Goal: Task Accomplishment & Management: Complete application form

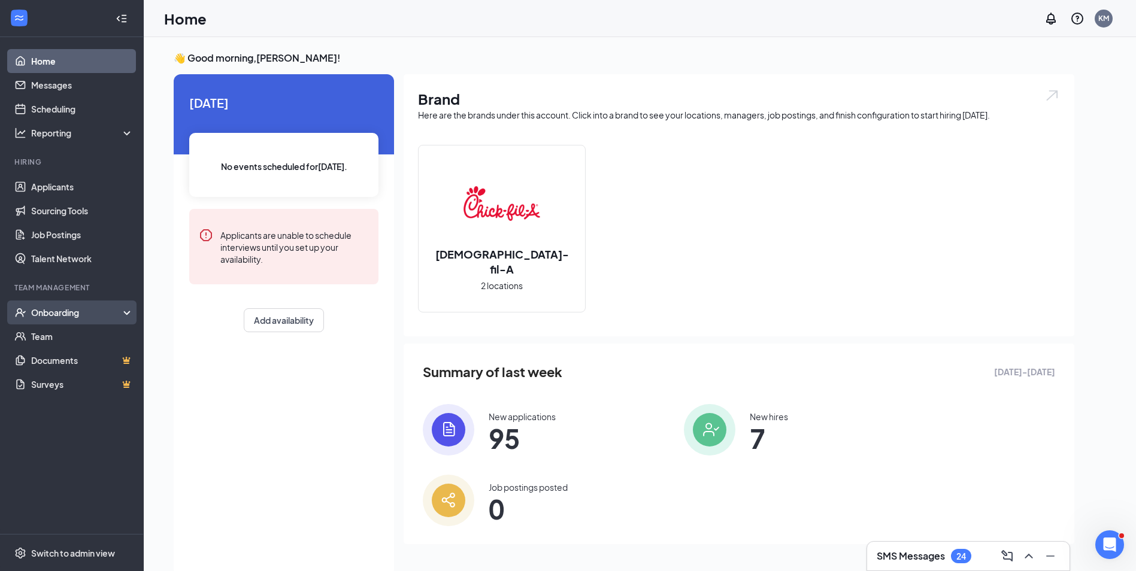
click at [79, 312] on div "Onboarding" at bounding box center [77, 312] width 92 height 12
click at [72, 332] on link "Overview" at bounding box center [82, 336] width 102 height 24
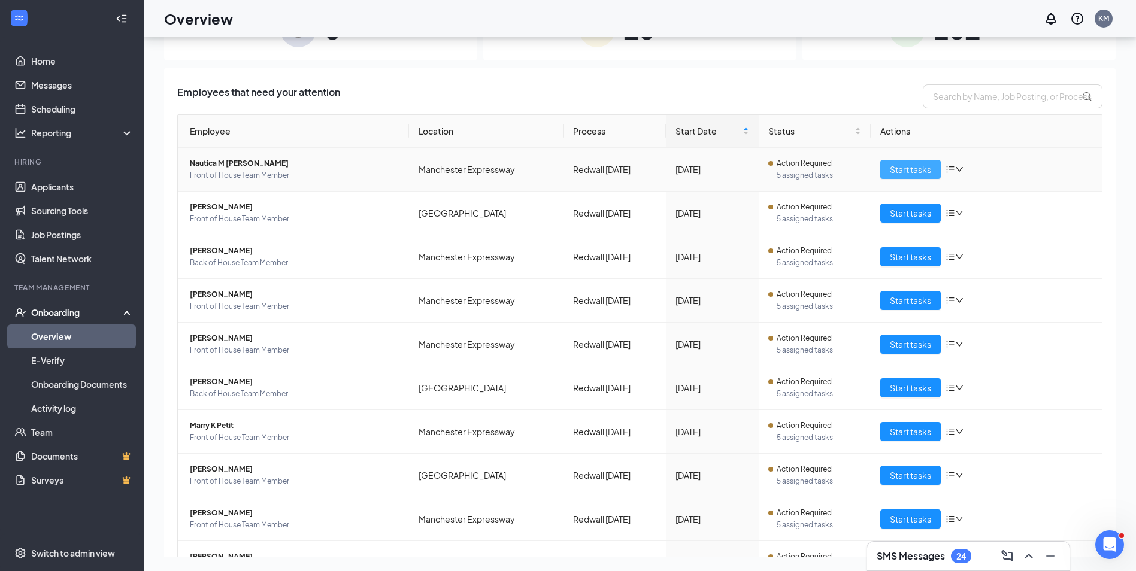
click at [911, 171] on span "Start tasks" at bounding box center [910, 169] width 41 height 13
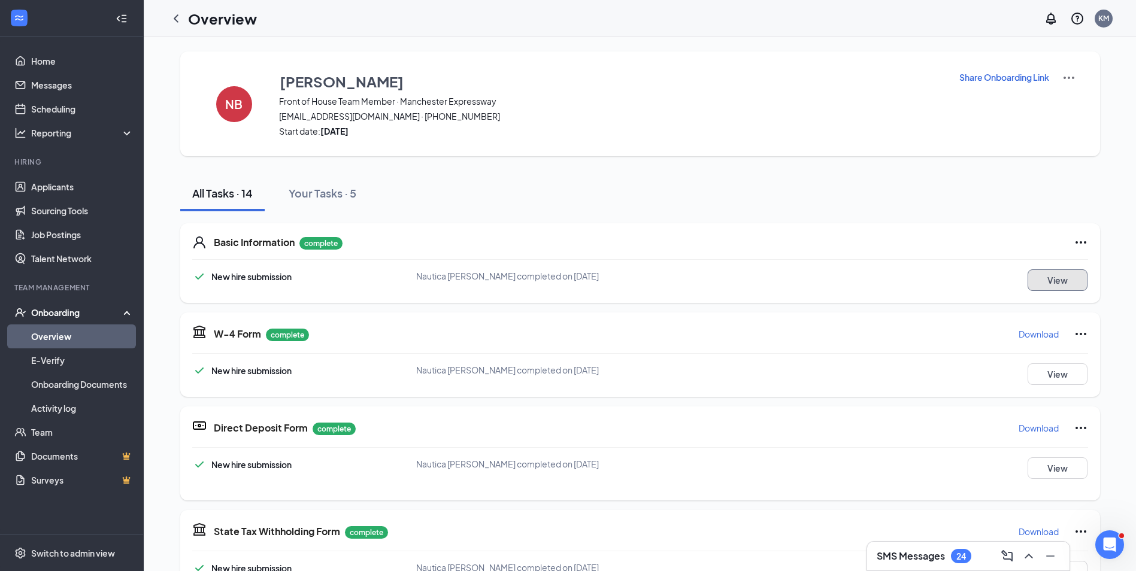
click at [1057, 278] on button "View" at bounding box center [1057, 280] width 60 height 22
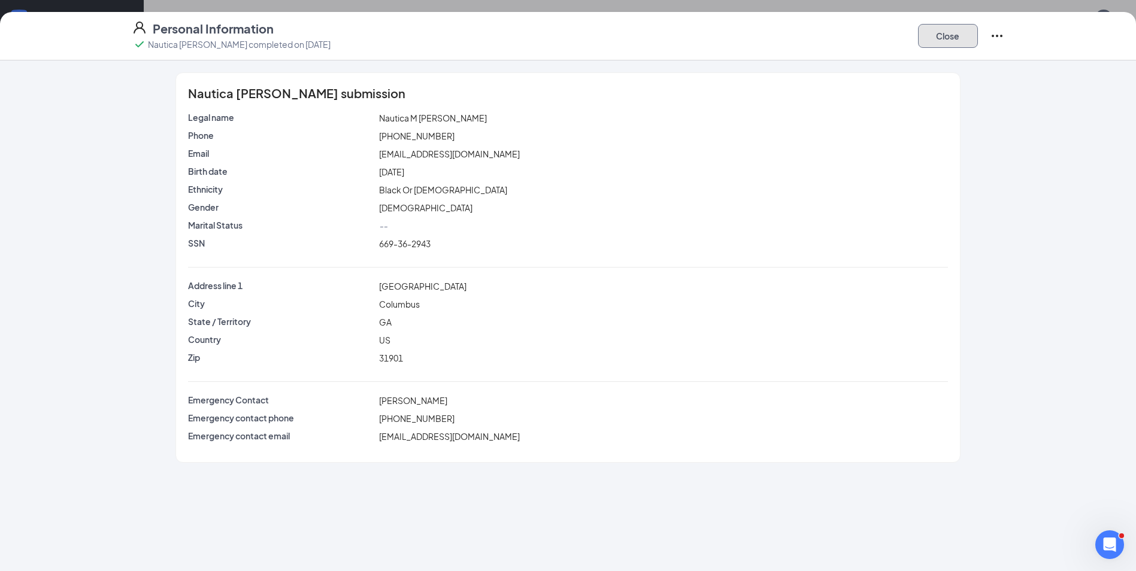
click at [950, 40] on button "Close" at bounding box center [948, 36] width 60 height 24
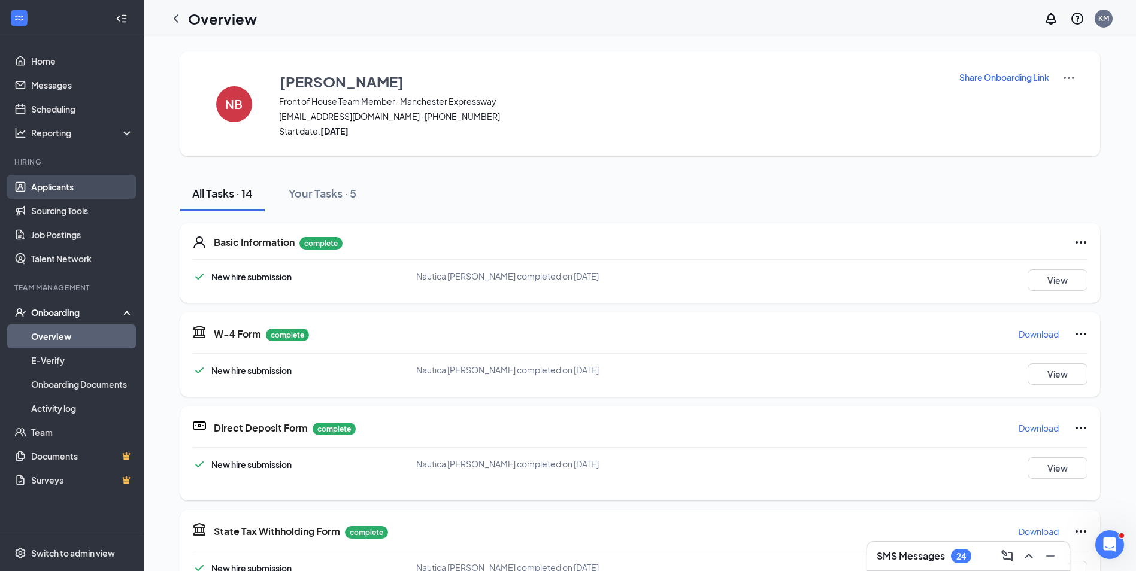
click at [52, 184] on link "Applicants" at bounding box center [82, 187] width 102 height 24
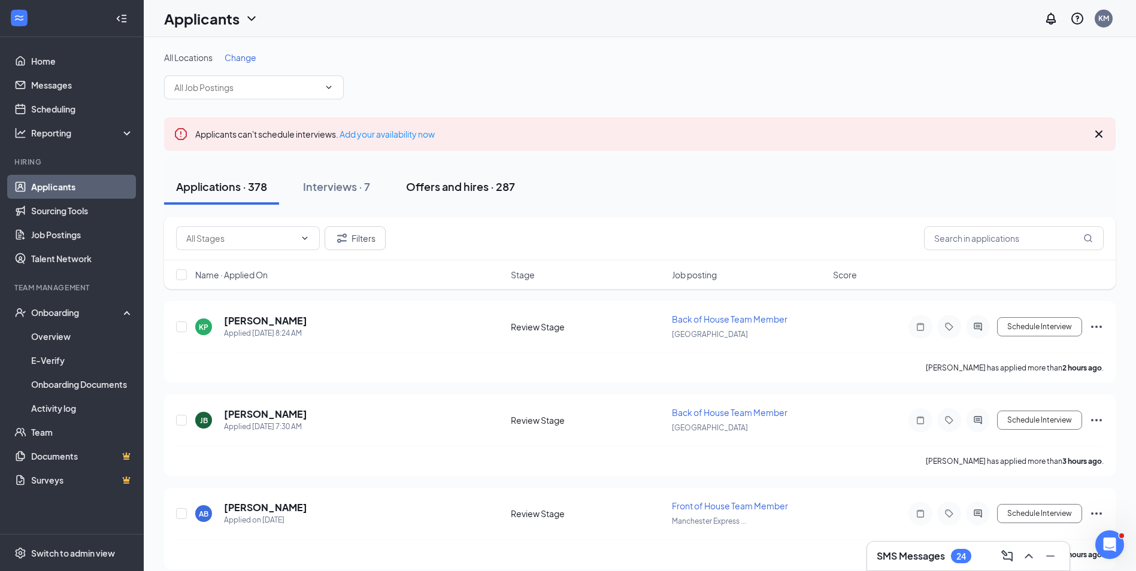
click at [443, 186] on div "Offers and hires · 287" at bounding box center [460, 186] width 109 height 15
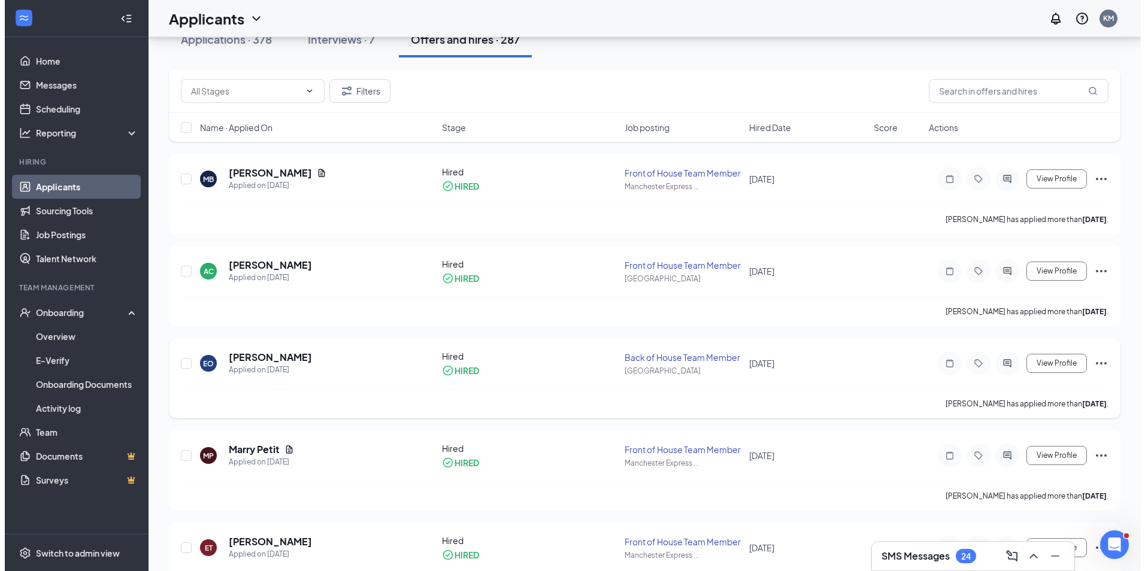
scroll to position [180, 0]
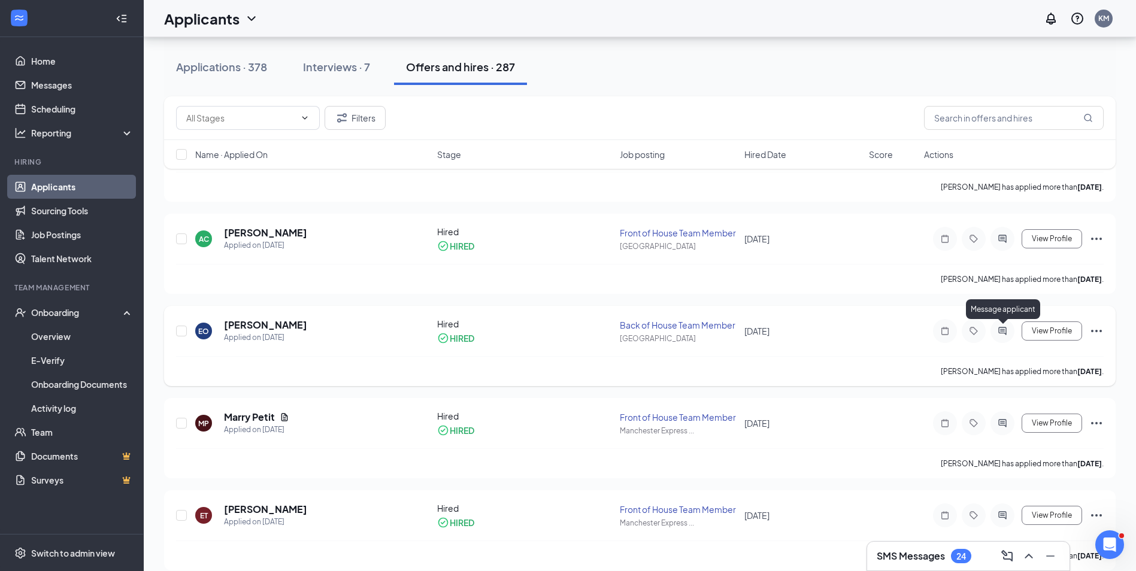
click at [1006, 331] on icon "ActiveChat" at bounding box center [1002, 331] width 8 height 8
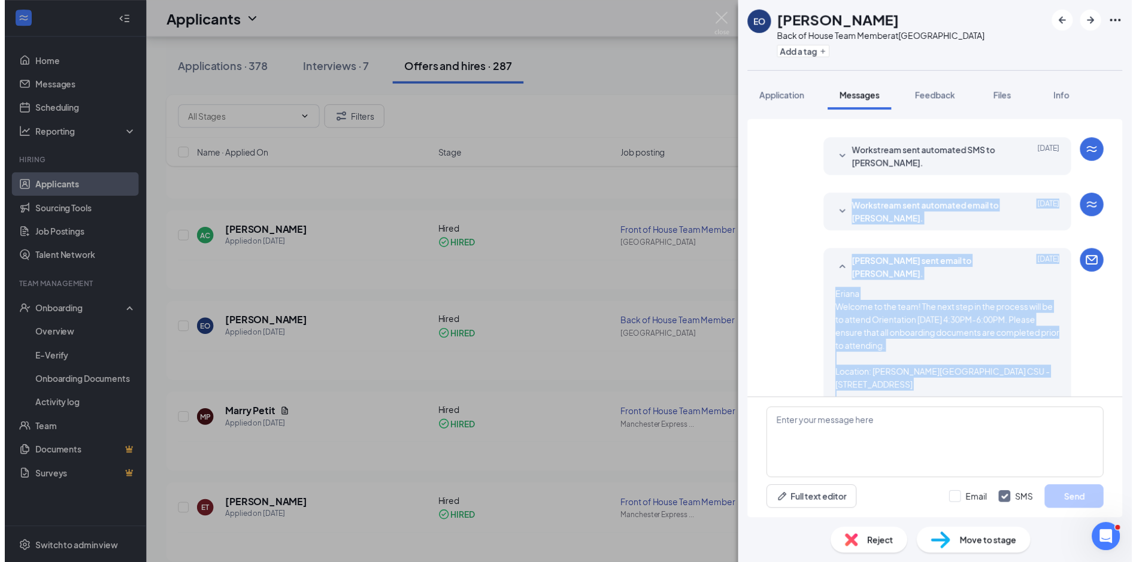
scroll to position [223, 0]
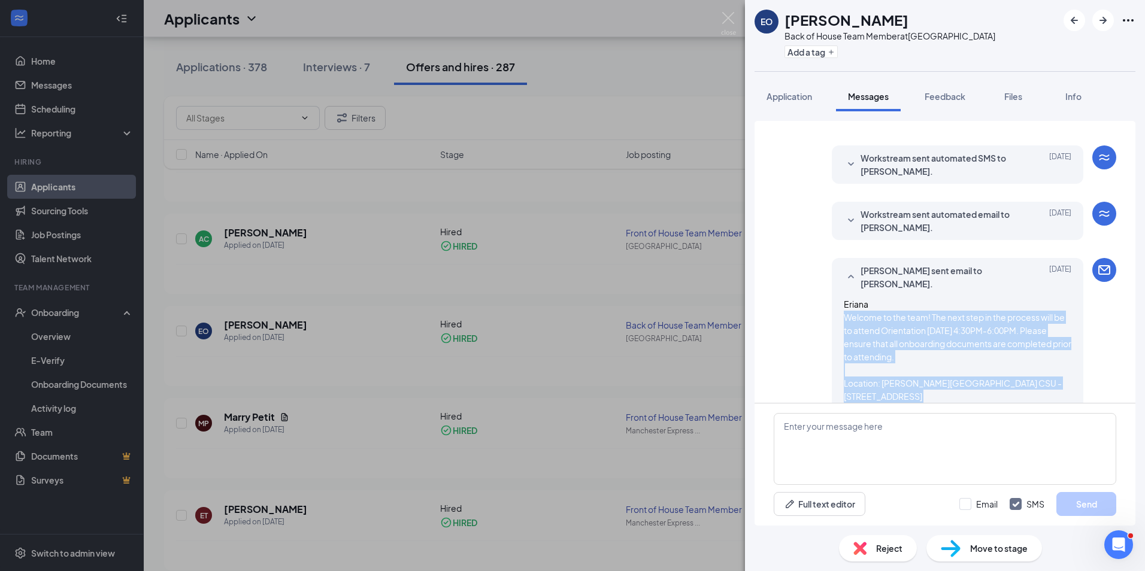
drag, startPoint x: 944, startPoint y: 306, endPoint x: 834, endPoint y: 308, distance: 110.2
click at [834, 308] on div "Kasey Myers sent email to Eriana Otey. Sep 13 Eriana Welcome to the team! The n…" at bounding box center [956, 478] width 251 height 441
drag, startPoint x: 834, startPoint y: 308, endPoint x: 891, endPoint y: 324, distance: 59.1
copy span "Welcome to the team! The next step in the process will be to attend Orientation…"
click at [730, 17] on img at bounding box center [728, 23] width 15 height 23
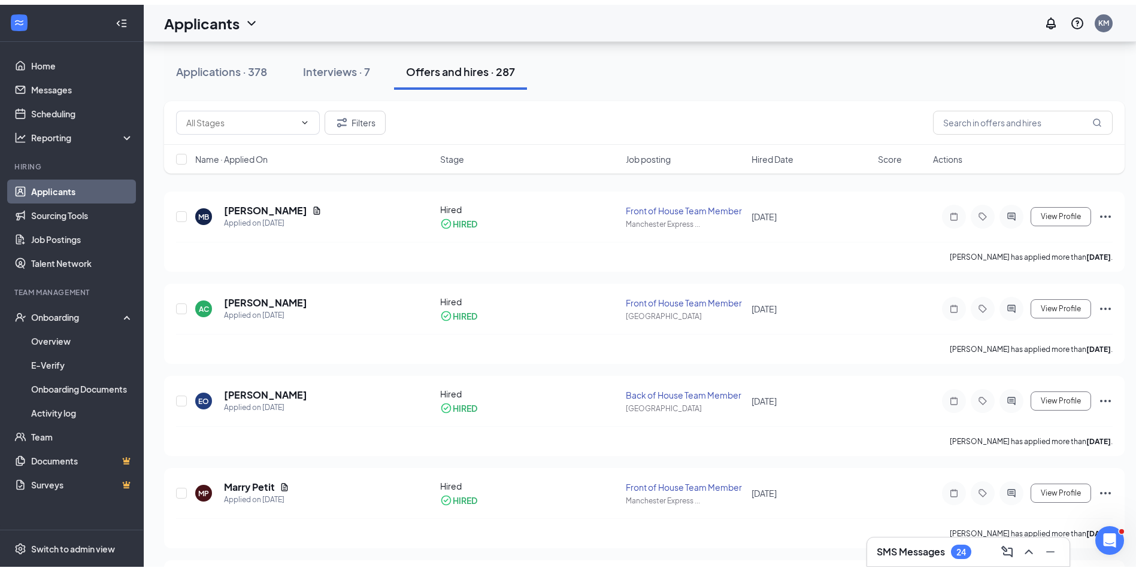
scroll to position [60, 0]
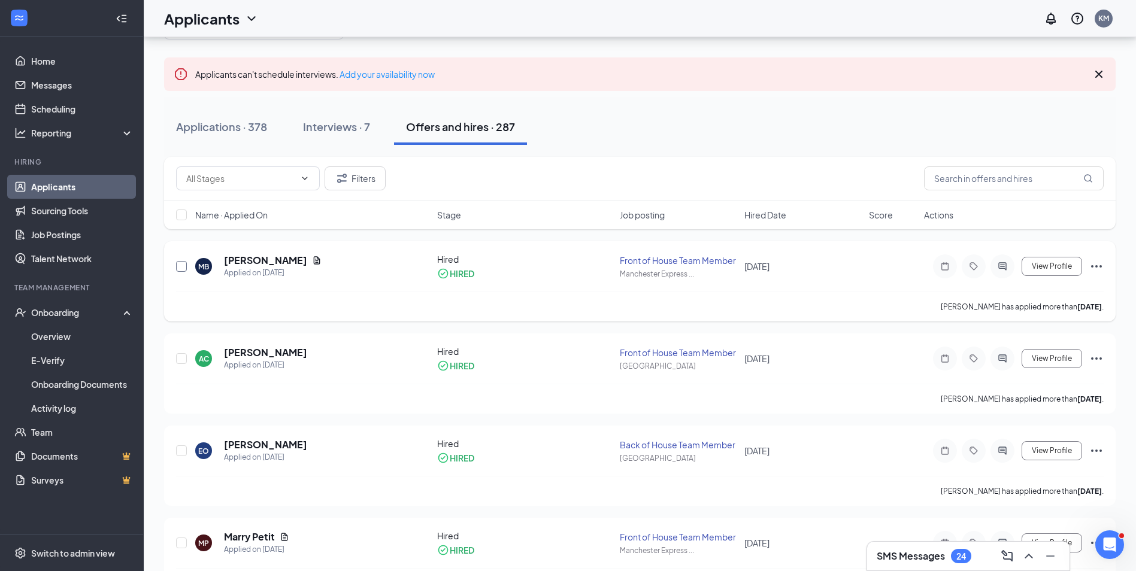
click at [179, 267] on input "checkbox" at bounding box center [181, 266] width 11 height 11
checkbox input "true"
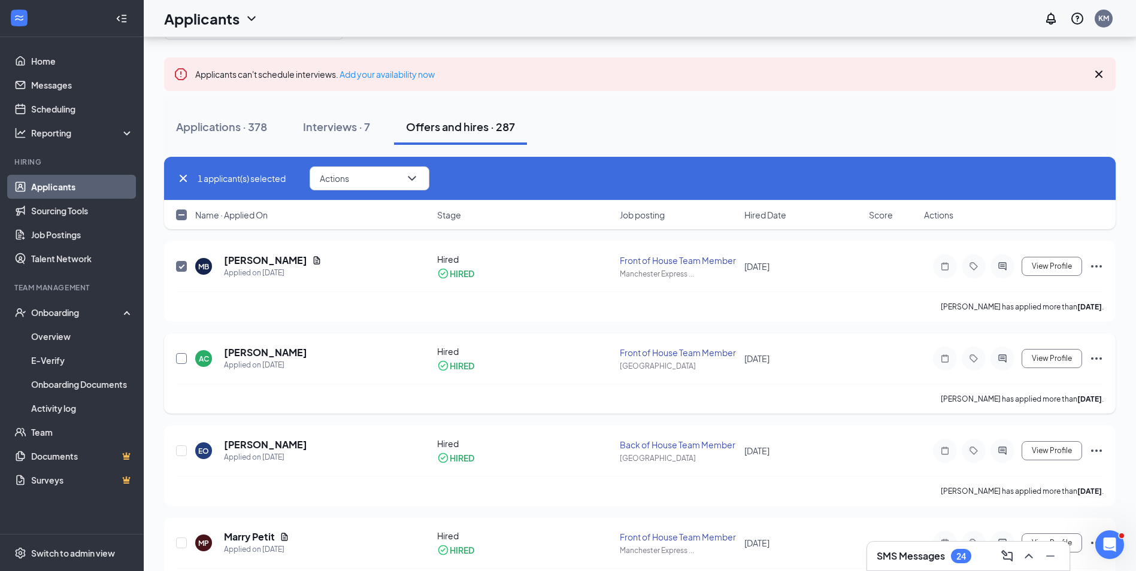
click at [183, 363] on input "checkbox" at bounding box center [181, 358] width 11 height 11
checkbox input "true"
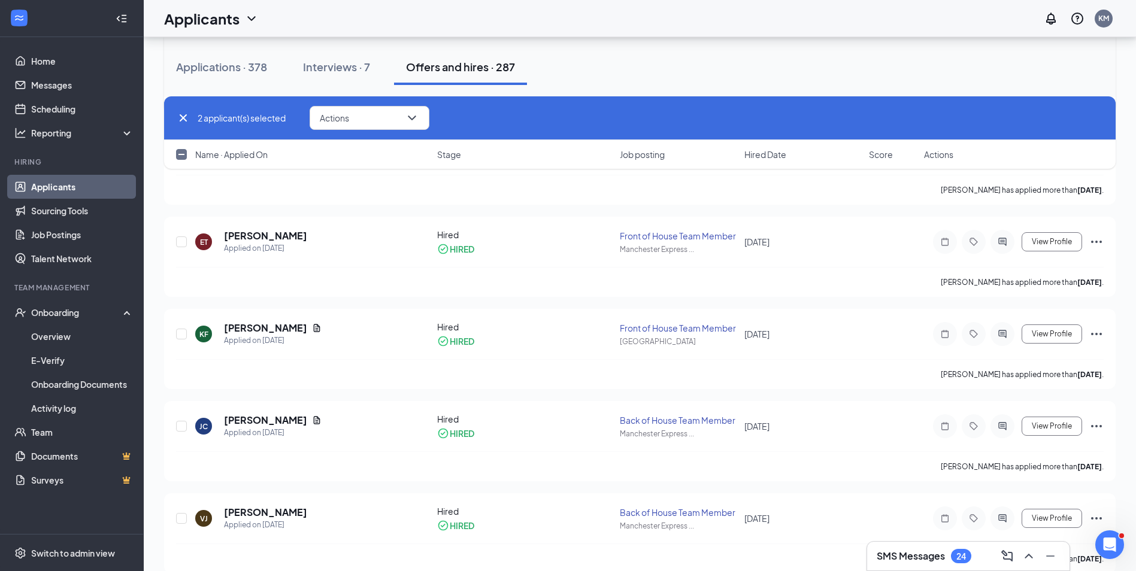
scroll to position [479, 0]
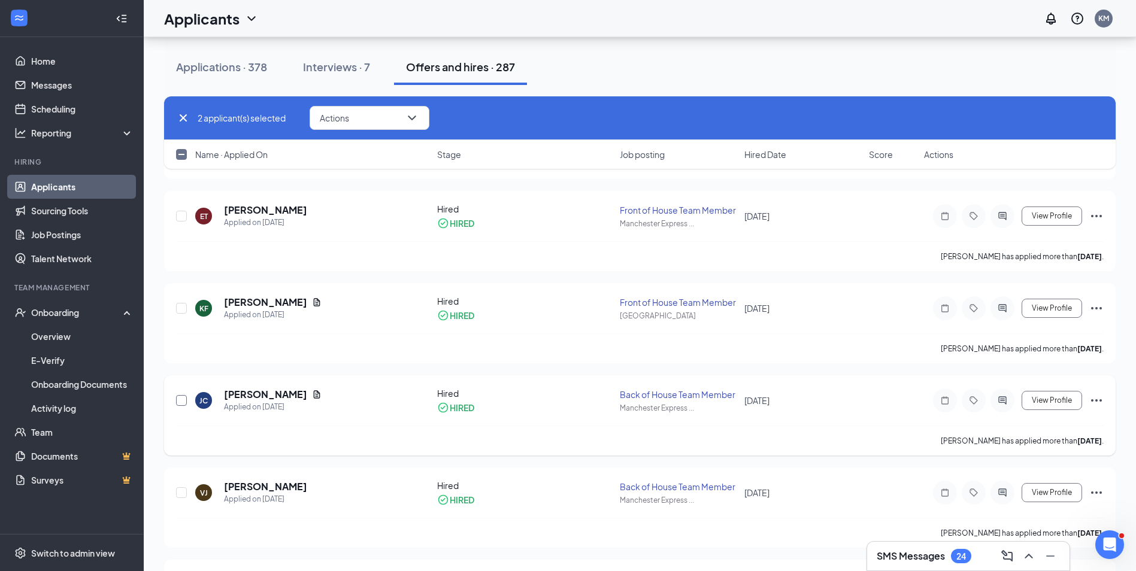
click at [183, 400] on input "checkbox" at bounding box center [181, 400] width 11 height 11
checkbox input "true"
click at [379, 119] on button "Actions" at bounding box center [369, 118] width 120 height 24
click at [388, 179] on p "Send email" at bounding box center [372, 174] width 103 height 12
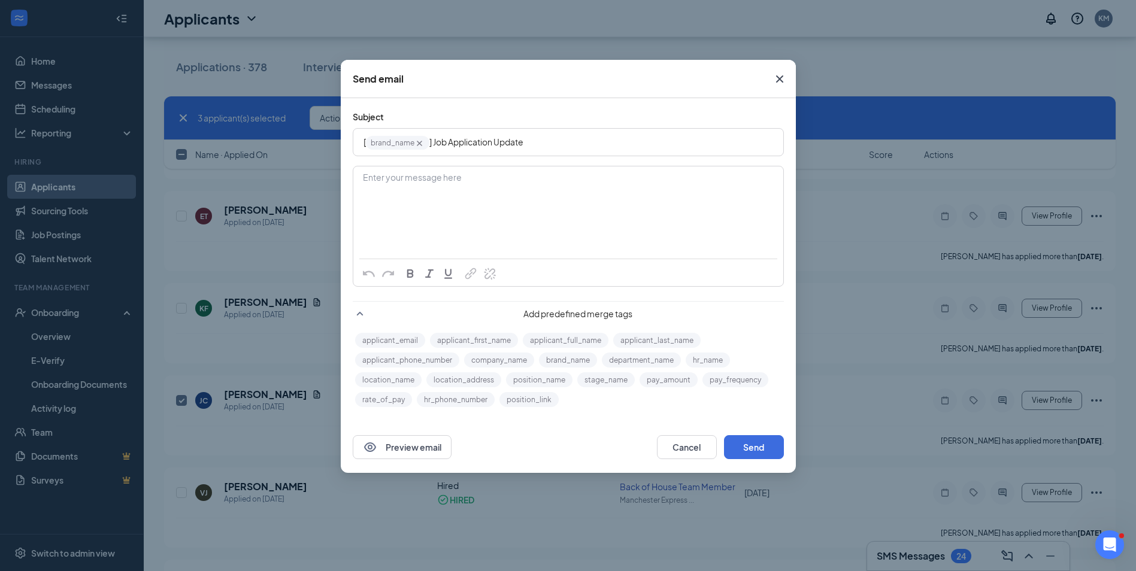
click at [427, 184] on div "Enter your message here" at bounding box center [567, 178] width 409 height 13
drag, startPoint x: 500, startPoint y: 341, endPoint x: 501, endPoint y: 331, distance: 10.2
click at [500, 341] on button "applicant_first_name" at bounding box center [474, 340] width 88 height 15
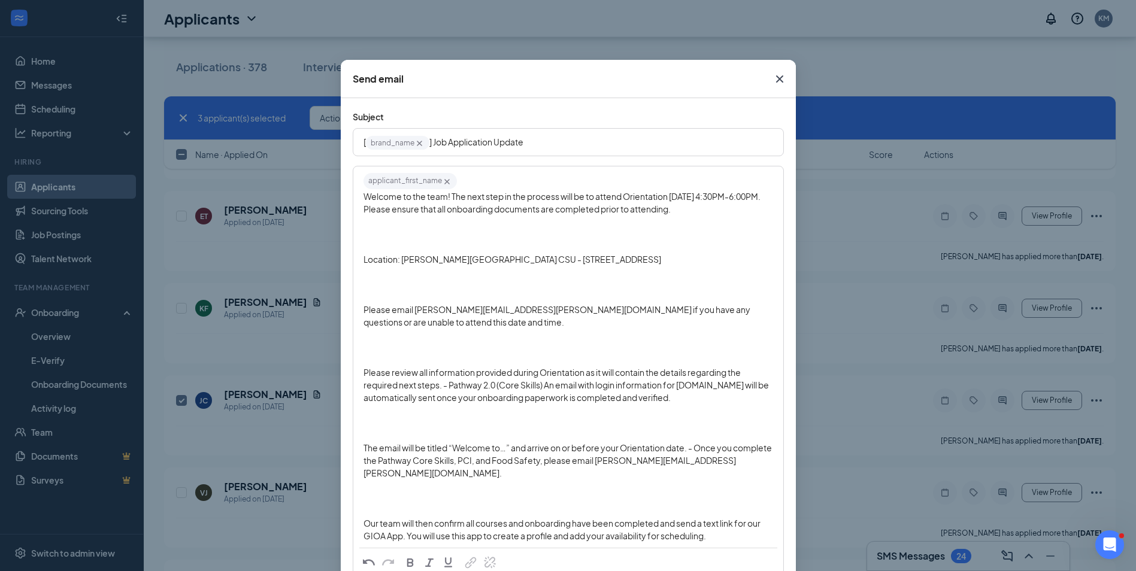
click at [356, 264] on div "applicant_first_name‌‌‌‌ {{applicant_first_name}} Welcome to the team! The next…" at bounding box center [568, 357] width 429 height 380
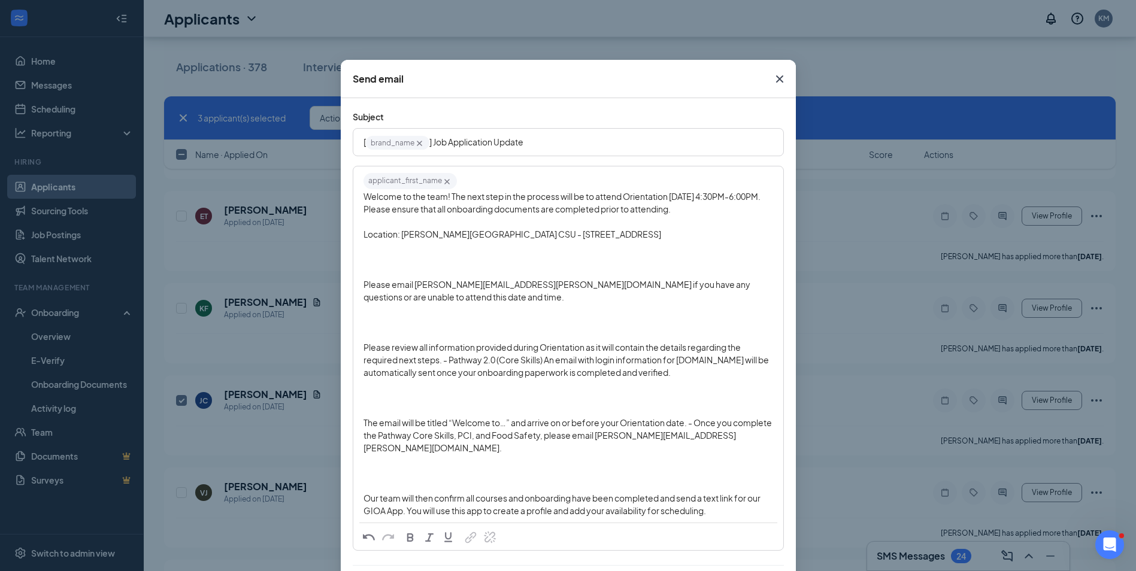
click at [357, 281] on div "applicant_first_name‌‌‌‌ {{applicant_first_name}} Welcome to the team! The next…" at bounding box center [568, 344] width 429 height 354
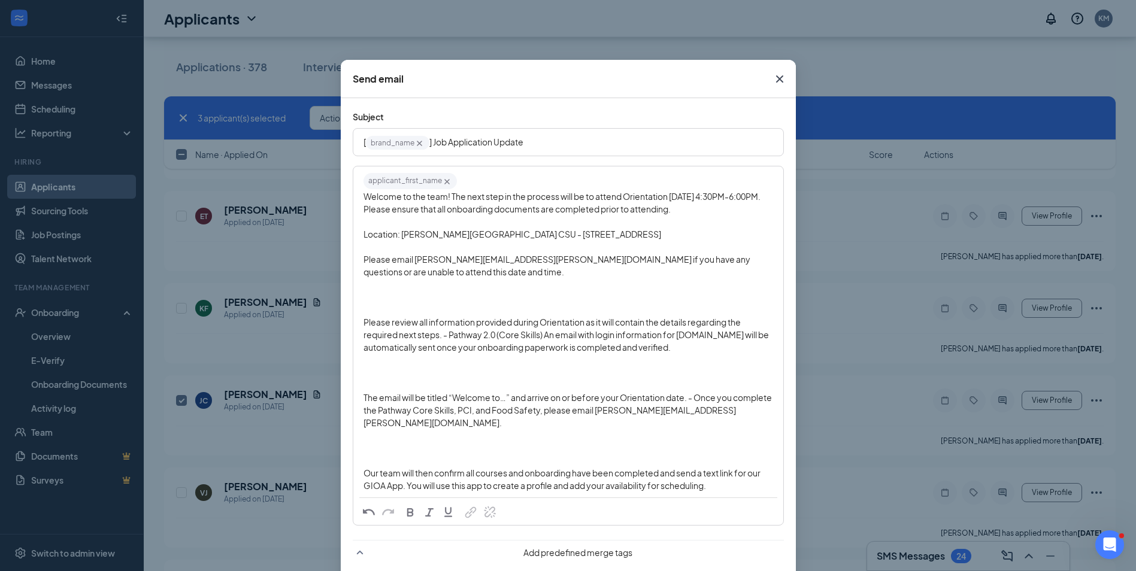
click at [356, 319] on div "applicant_first_name‌‌‌‌ {{applicant_first_name}} Welcome to the team! The next…" at bounding box center [568, 331] width 429 height 329
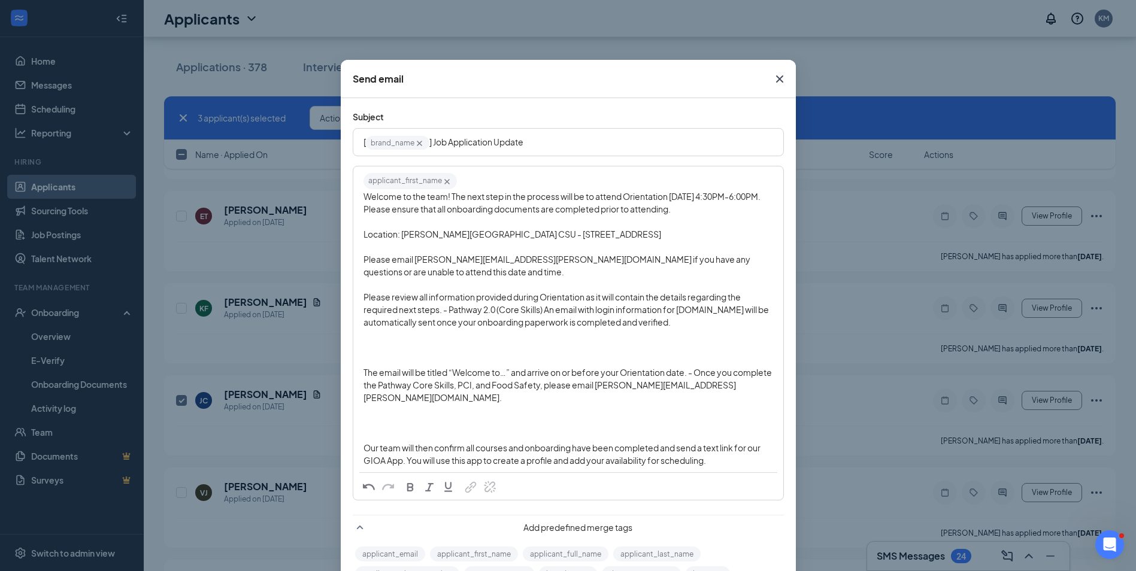
click at [357, 369] on div "applicant_first_name‌‌‌‌ {{applicant_first_name}} Welcome to the team! The next…" at bounding box center [568, 319] width 429 height 304
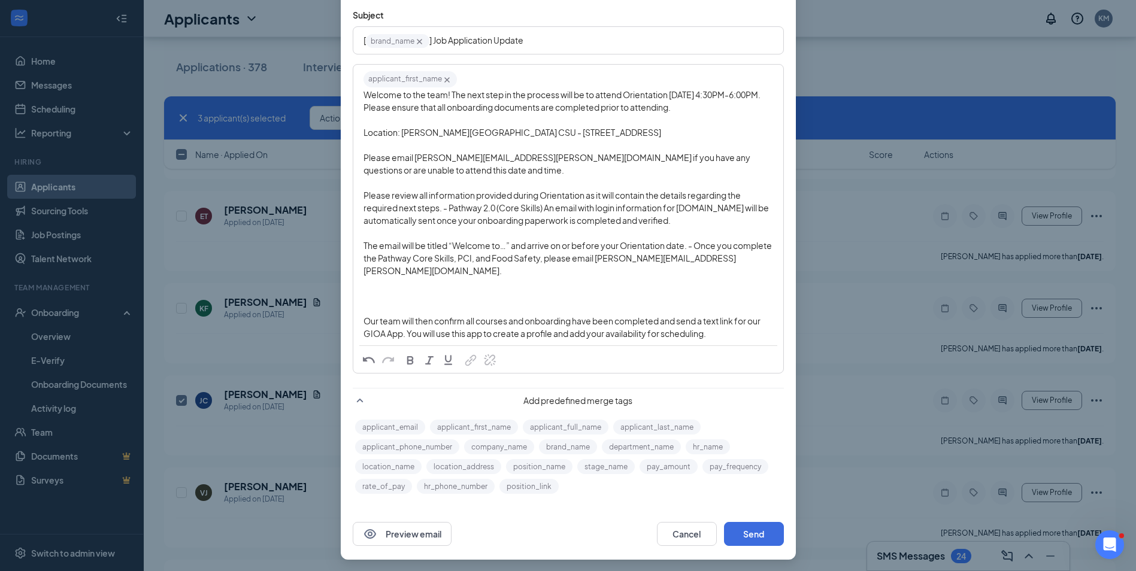
scroll to position [105, 0]
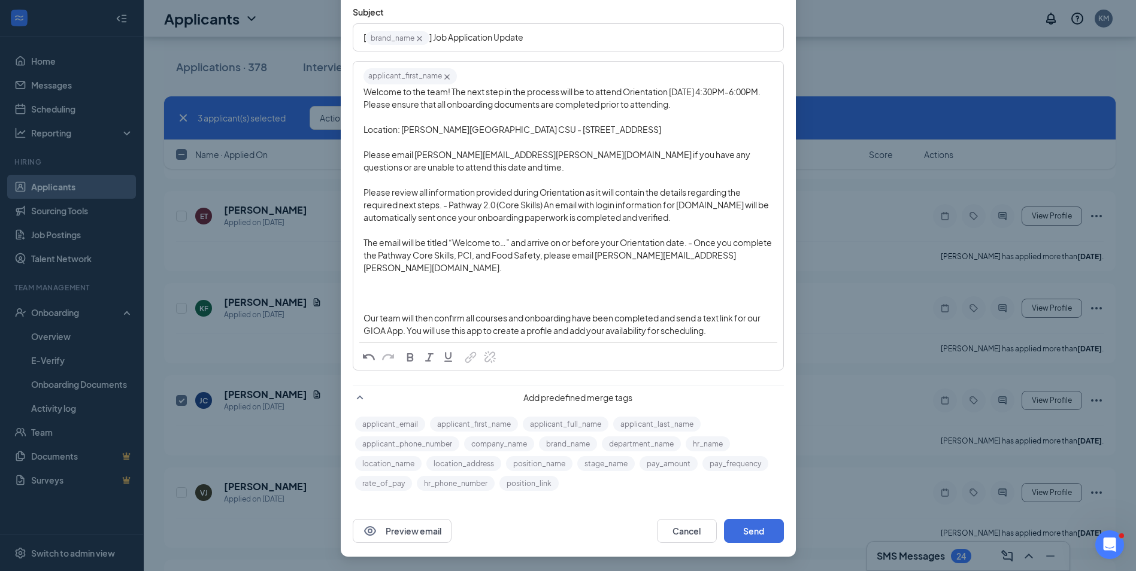
click at [363, 317] on span "Our team will then confirm all courses and onboarding have been completed and s…" at bounding box center [562, 323] width 398 height 23
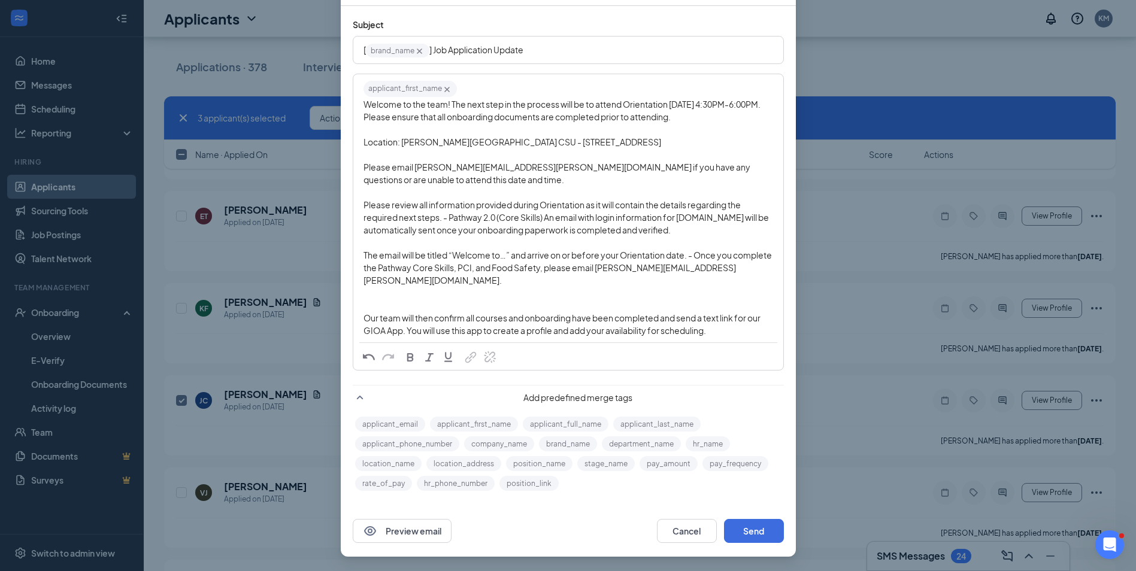
scroll to position [80, 0]
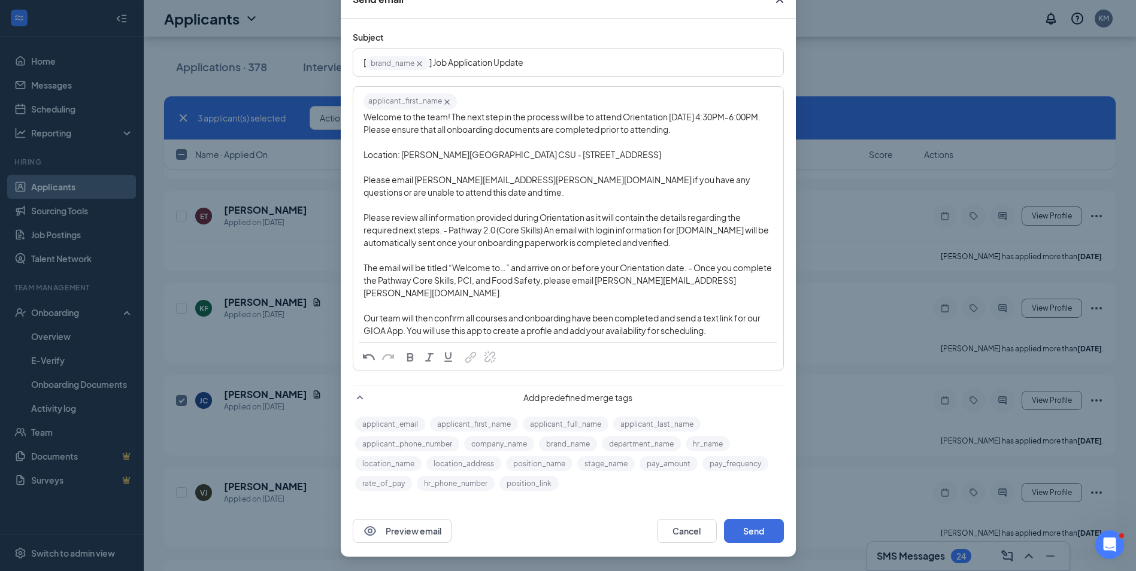
click at [718, 329] on div "Our team will then confirm all courses and onboarding have been completed and s…" at bounding box center [567, 324] width 409 height 25
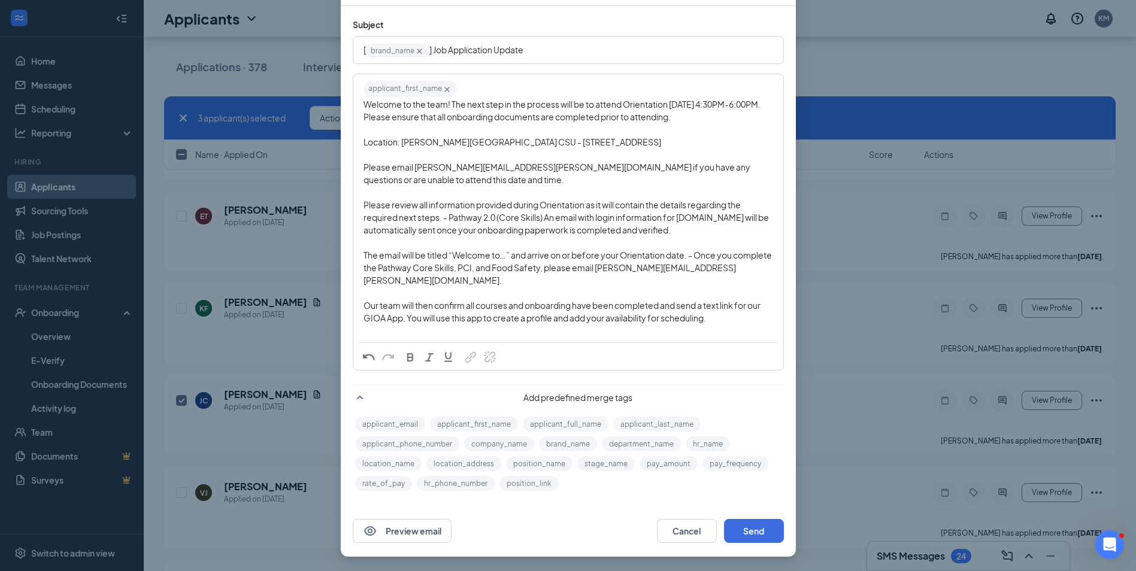
scroll to position [105, 0]
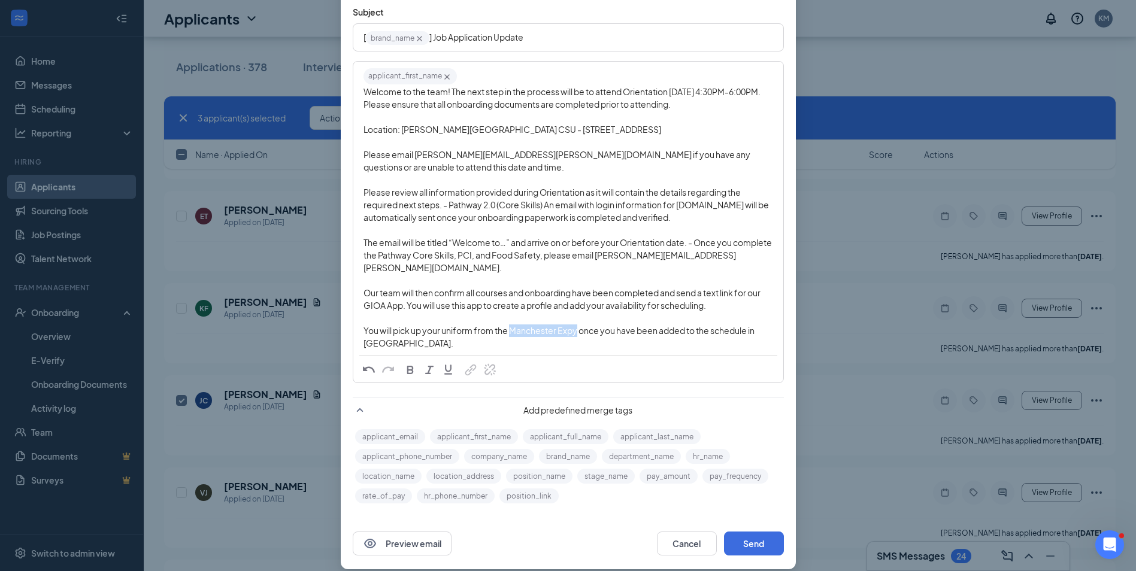
drag, startPoint x: 573, startPoint y: 330, endPoint x: 506, endPoint y: 332, distance: 67.1
click at [506, 332] on span "You will pick up your uniform from the Manchester Expy once you have been added…" at bounding box center [559, 336] width 392 height 23
click at [603, 347] on div "You will pick up your uniform from the MANCHESTER EXPY once you have been added…" at bounding box center [567, 336] width 409 height 25
click at [506, 335] on span "You will pick up your uniform from the MANCHESTER EXPY once you have been added…" at bounding box center [565, 336] width 404 height 23
click at [394, 341] on div "You will pick up your uniform from MANCHESTER EXPY once you have been added to …" at bounding box center [567, 336] width 409 height 25
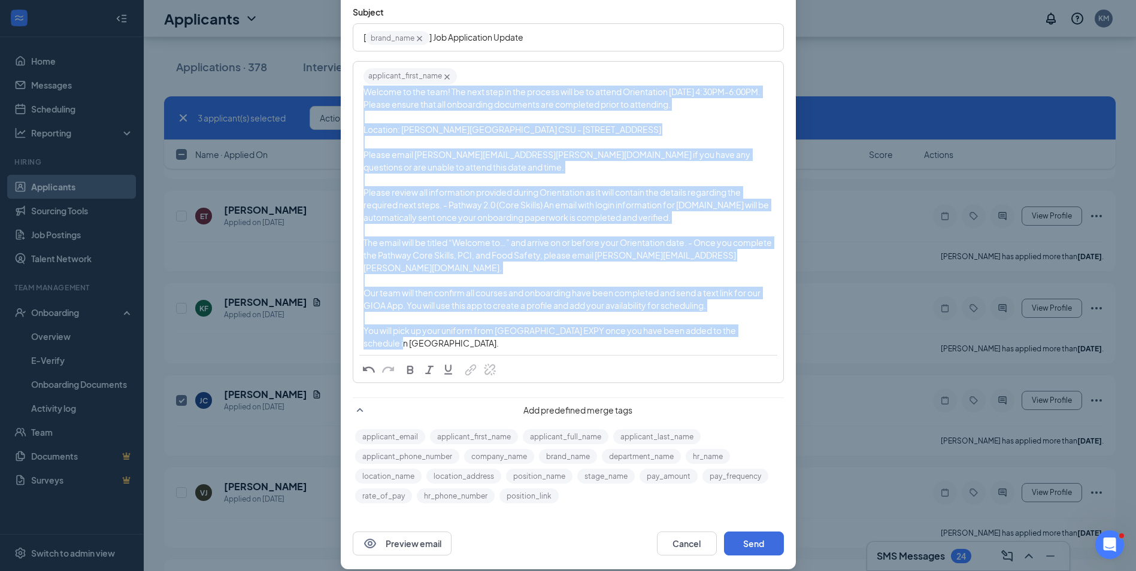
drag, startPoint x: 390, startPoint y: 344, endPoint x: 357, endPoint y: 97, distance: 248.8
click at [357, 97] on div "applicant_first_name‌‌‌‌ {{applicant_first_name}} Welcome to the team! The next…" at bounding box center [568, 208] width 429 height 292
copy div "Welcome to the team! The next step in the process will be to attend Orientation…"
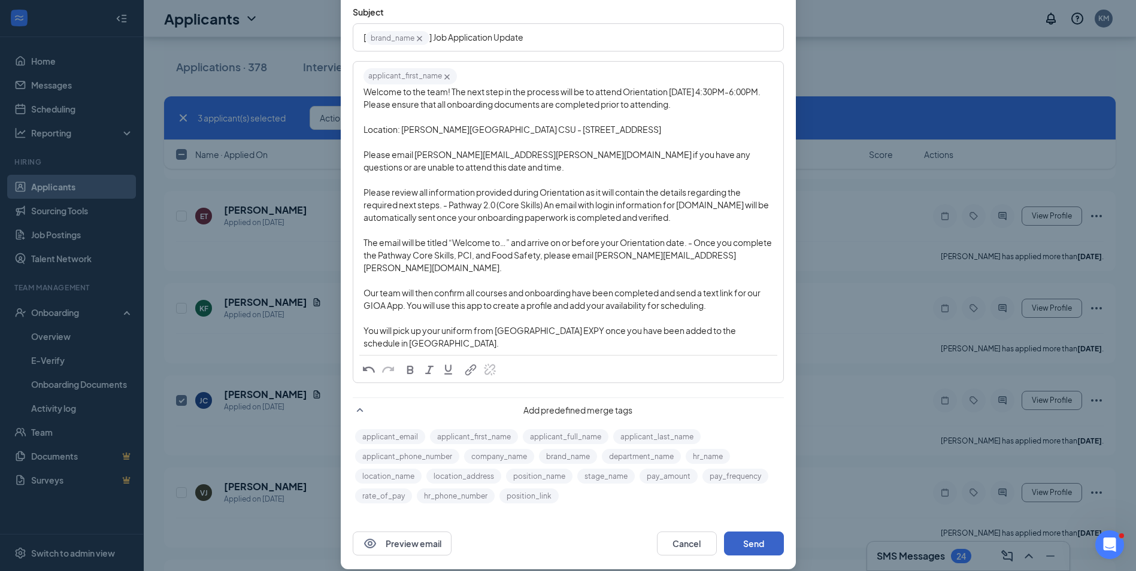
click at [754, 541] on button "Send" at bounding box center [754, 544] width 60 height 24
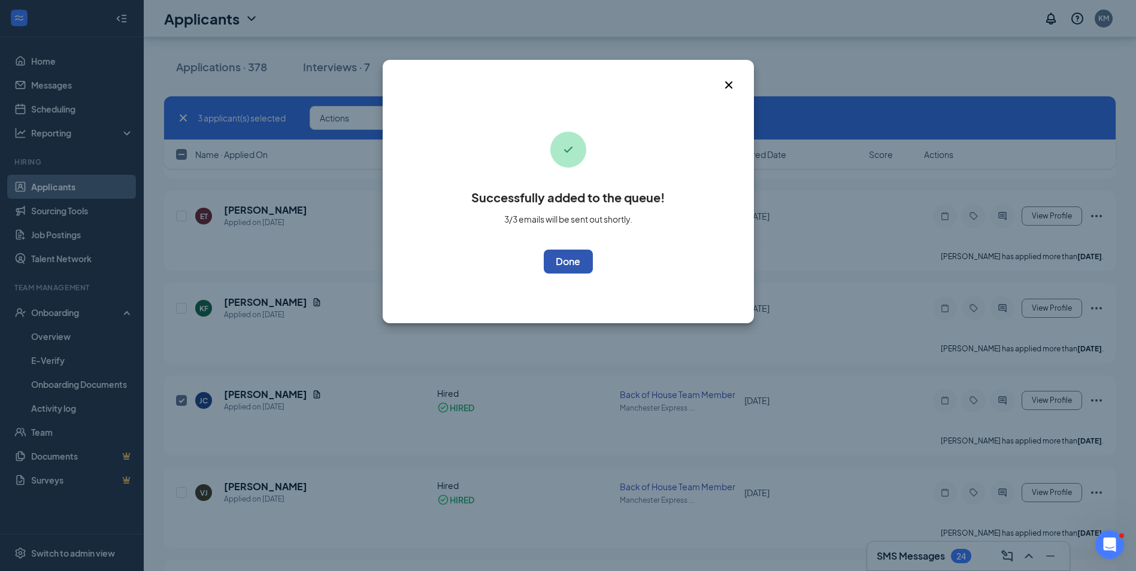
click at [563, 250] on button "OK" at bounding box center [568, 262] width 49 height 24
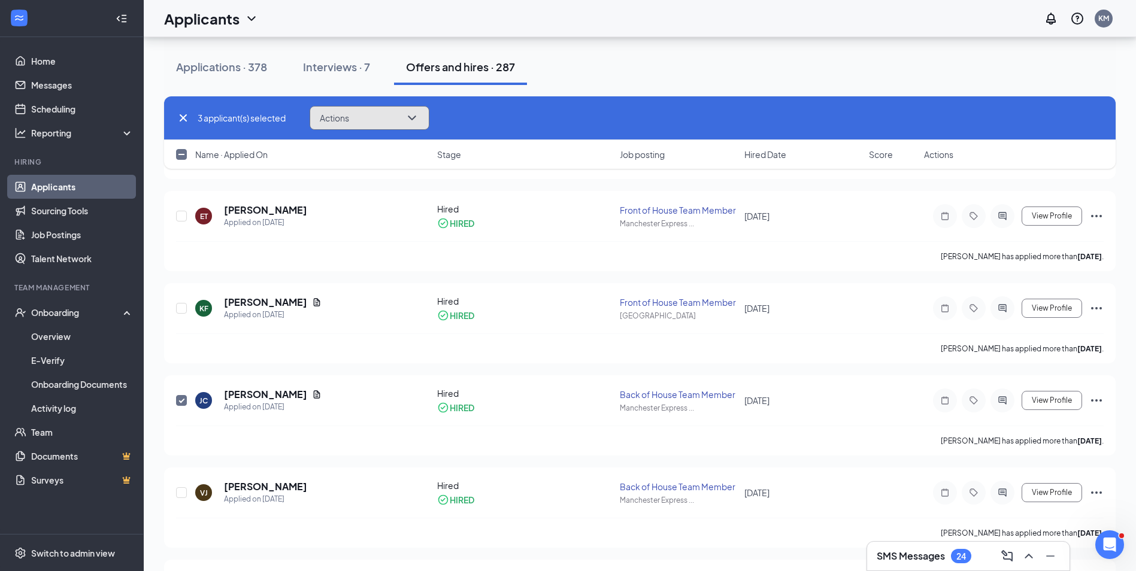
click at [366, 122] on button "Actions" at bounding box center [369, 118] width 120 height 24
click at [364, 149] on p "Send SMS" at bounding box center [372, 148] width 103 height 12
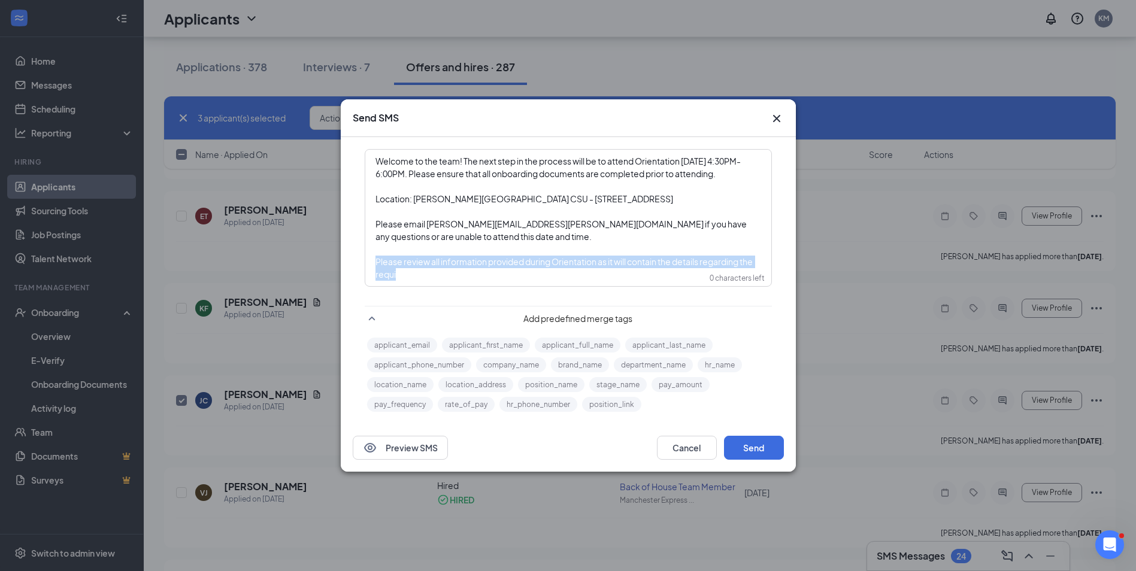
drag, startPoint x: 413, startPoint y: 288, endPoint x: 375, endPoint y: 272, distance: 41.6
click at [375, 272] on div "Welcome to the team! The next step in the process will be to attend Orientation…" at bounding box center [568, 217] width 405 height 135
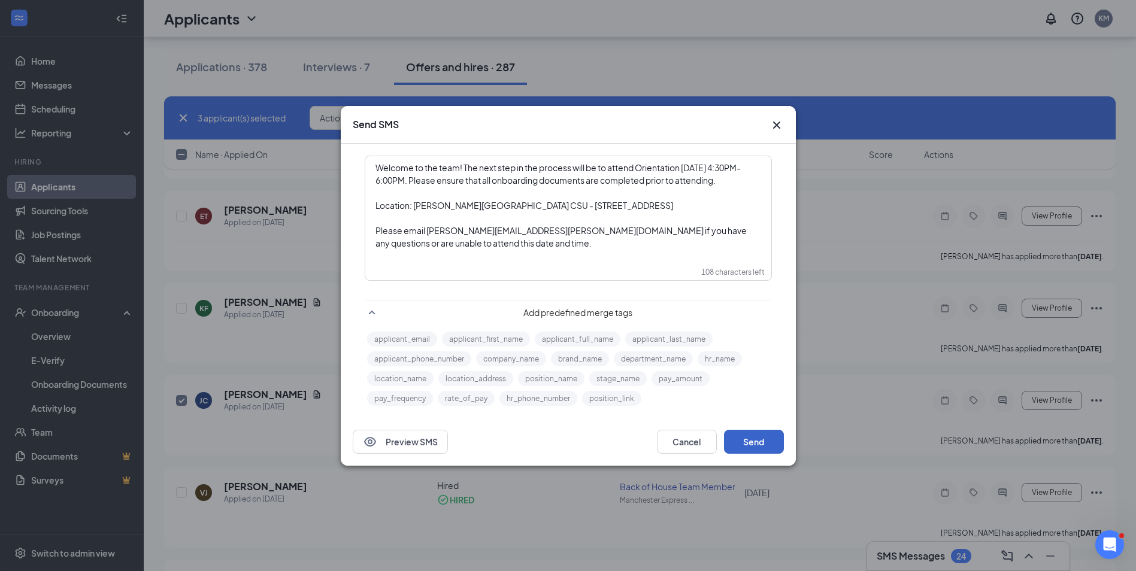
click at [758, 454] on button "Send" at bounding box center [754, 442] width 60 height 24
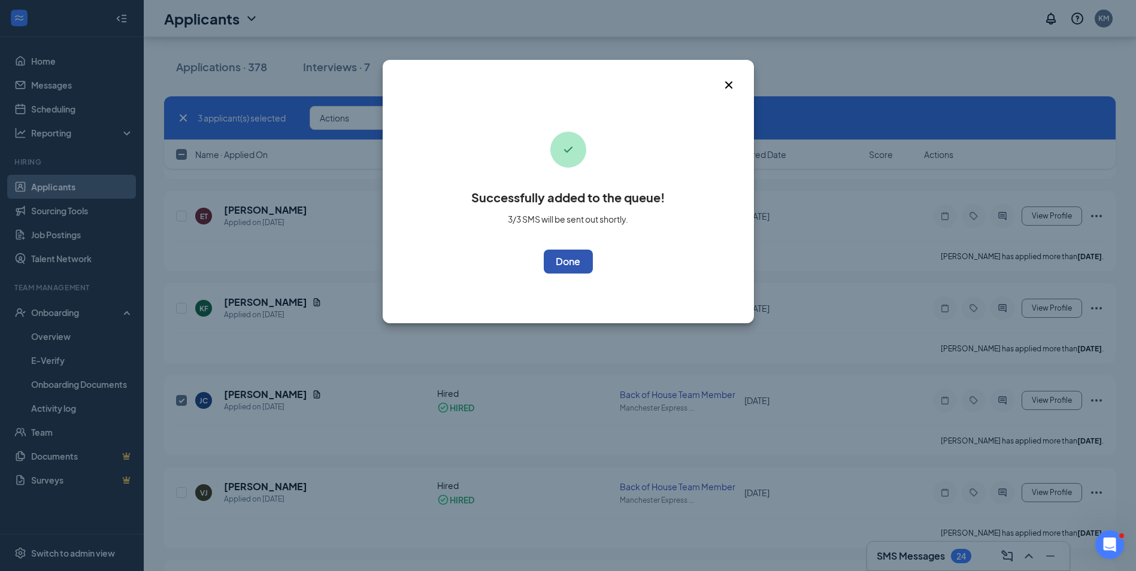
click at [563, 257] on button "OK" at bounding box center [568, 262] width 49 height 24
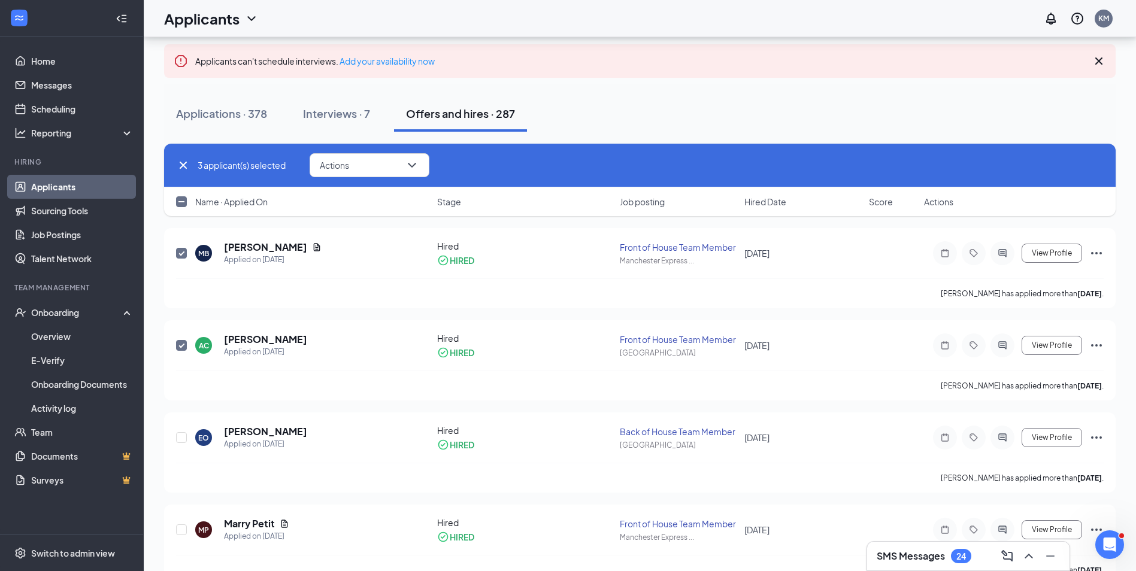
scroll to position [60, 0]
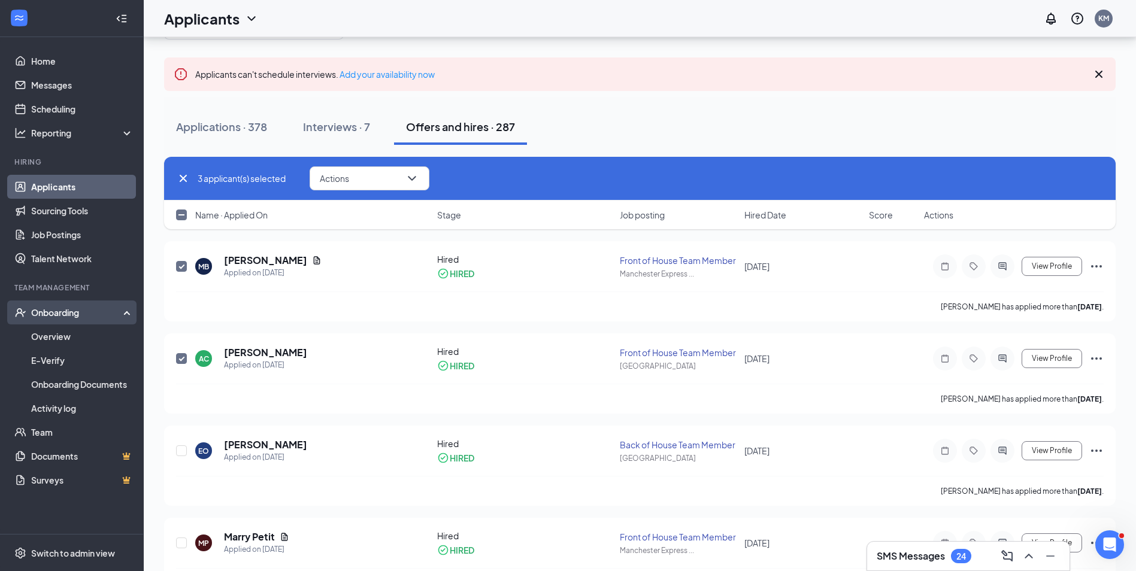
click at [56, 316] on div "Onboarding" at bounding box center [77, 312] width 92 height 12
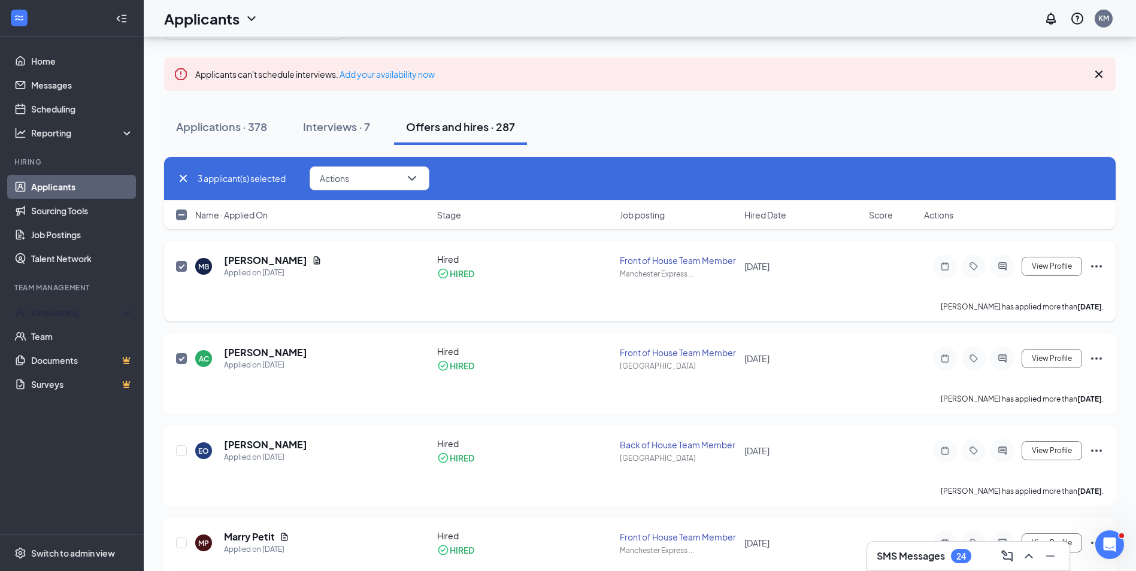
scroll to position [0, 0]
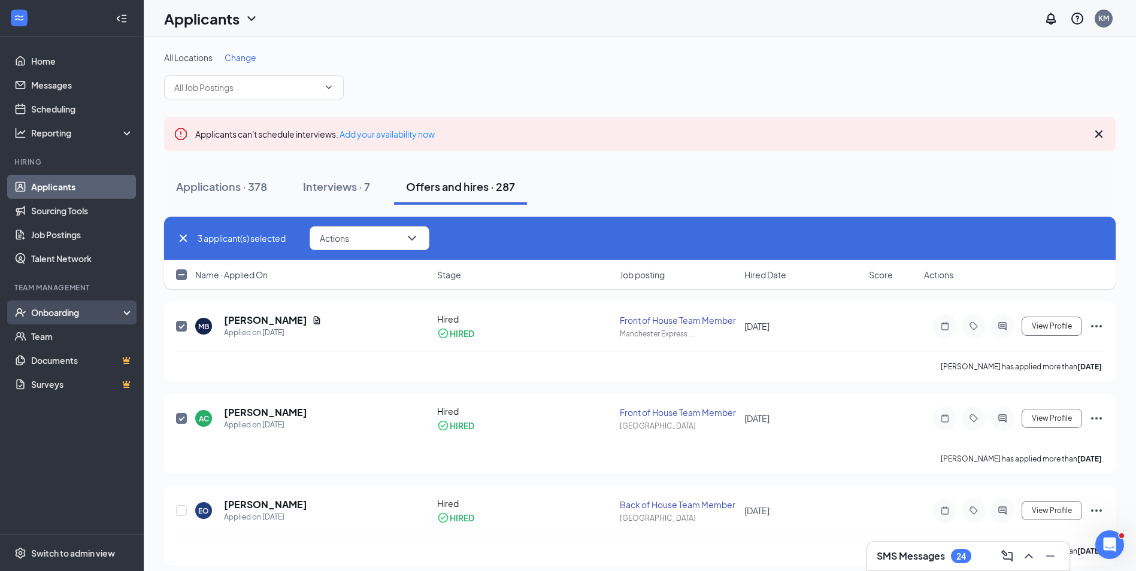
click at [60, 311] on div "Onboarding" at bounding box center [77, 312] width 92 height 12
click at [56, 312] on div "Onboarding" at bounding box center [77, 312] width 92 height 12
click at [56, 308] on div "Onboarding" at bounding box center [77, 312] width 92 height 12
click at [48, 336] on link "Overview" at bounding box center [82, 336] width 102 height 24
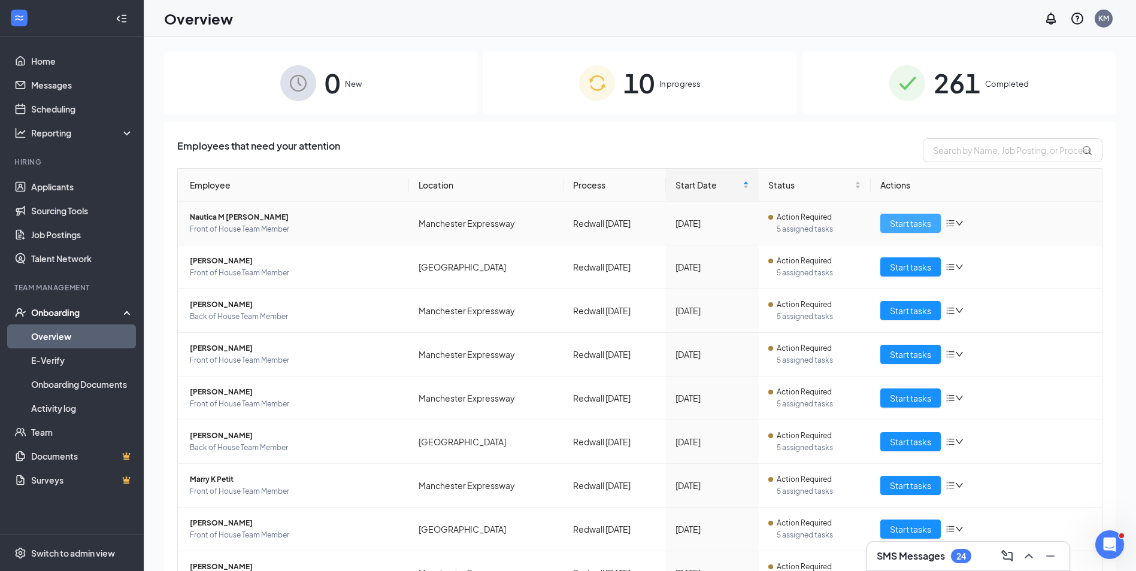
click at [925, 226] on div "Employee Location Process Start Date Status Actions Nautica M Boyd Front of Hou…" at bounding box center [639, 417] width 925 height 499
click at [895, 221] on span "Start tasks" at bounding box center [910, 223] width 41 height 13
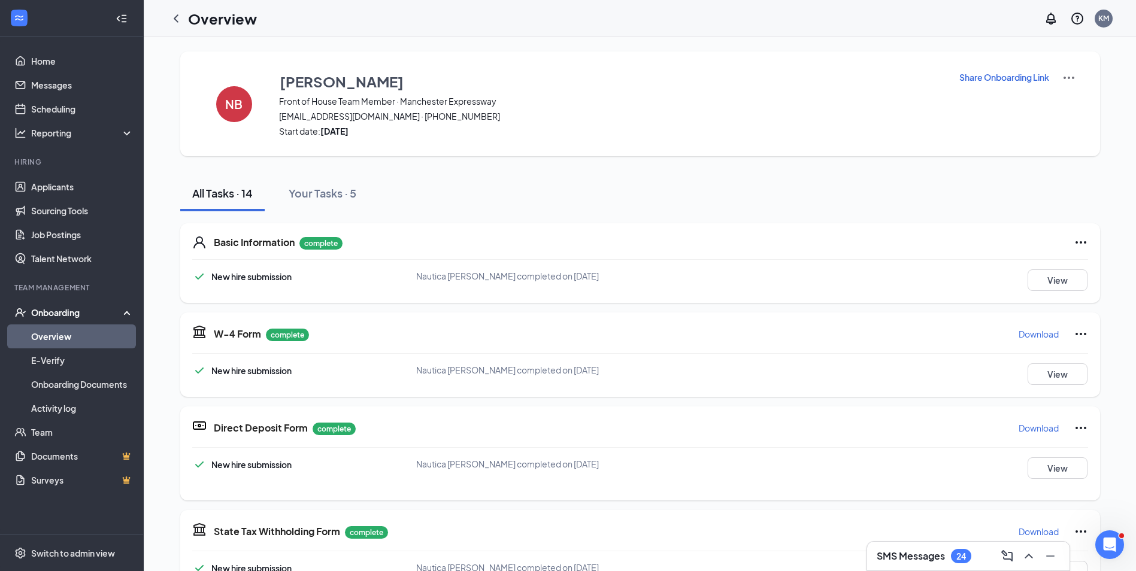
scroll to position [60, 0]
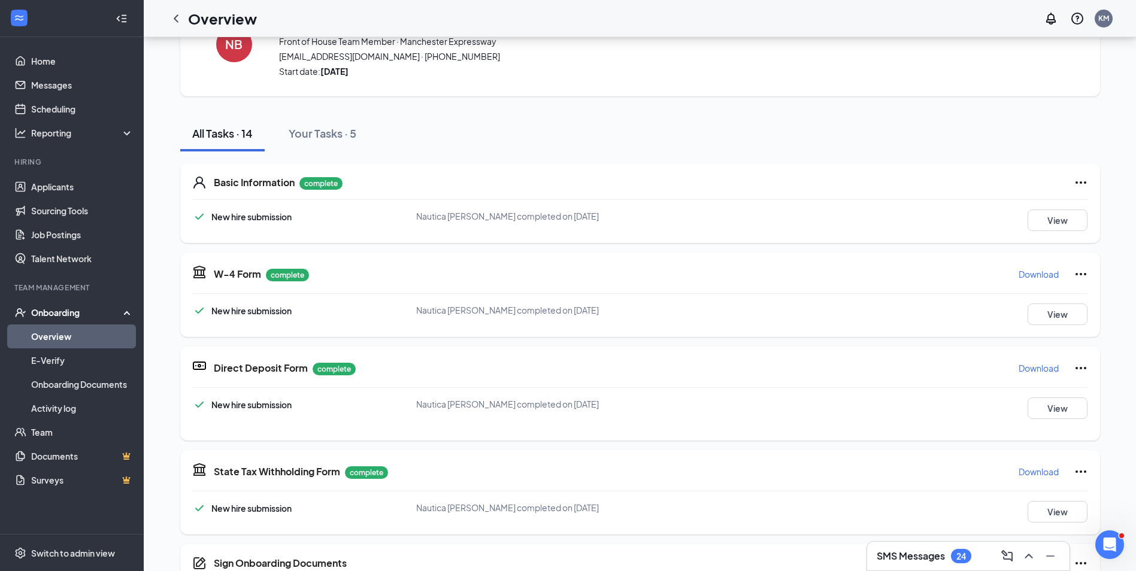
click at [1036, 272] on p "Download" at bounding box center [1038, 274] width 40 height 12
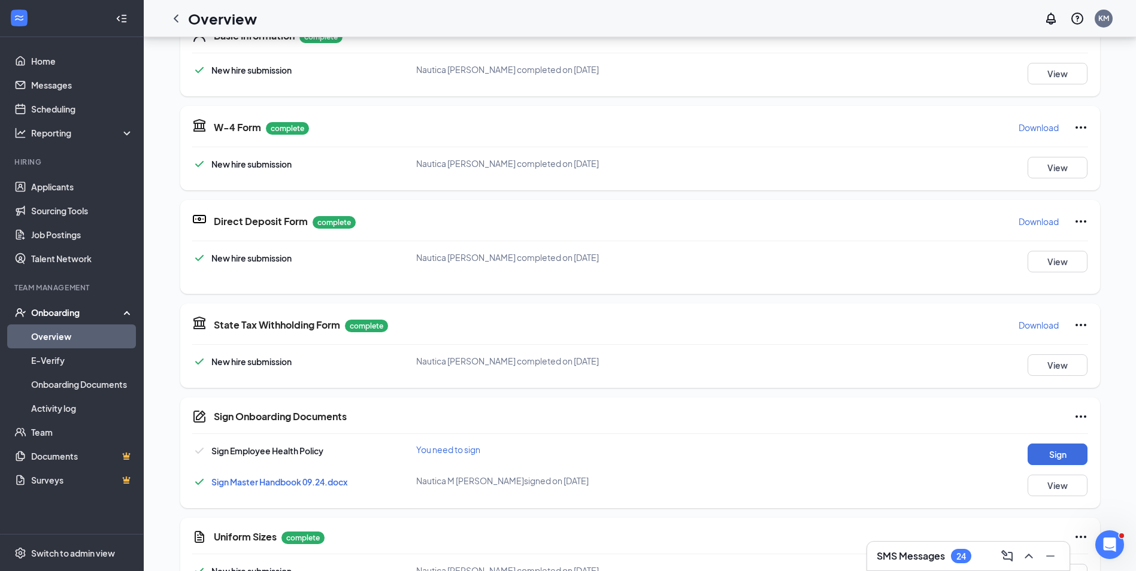
scroll to position [239, 0]
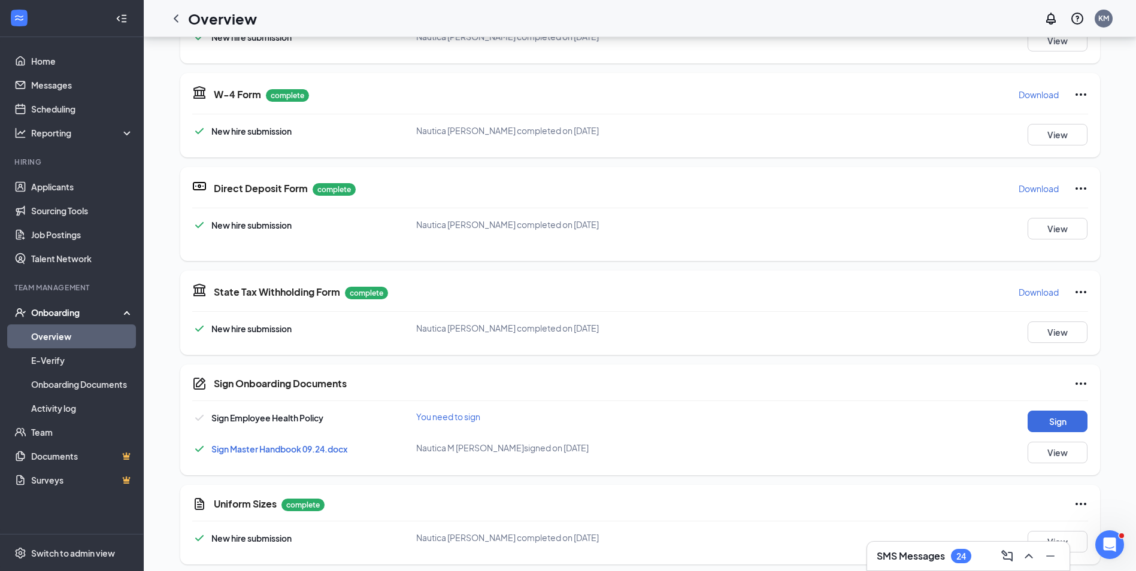
click at [1037, 289] on p "Download" at bounding box center [1038, 292] width 40 height 12
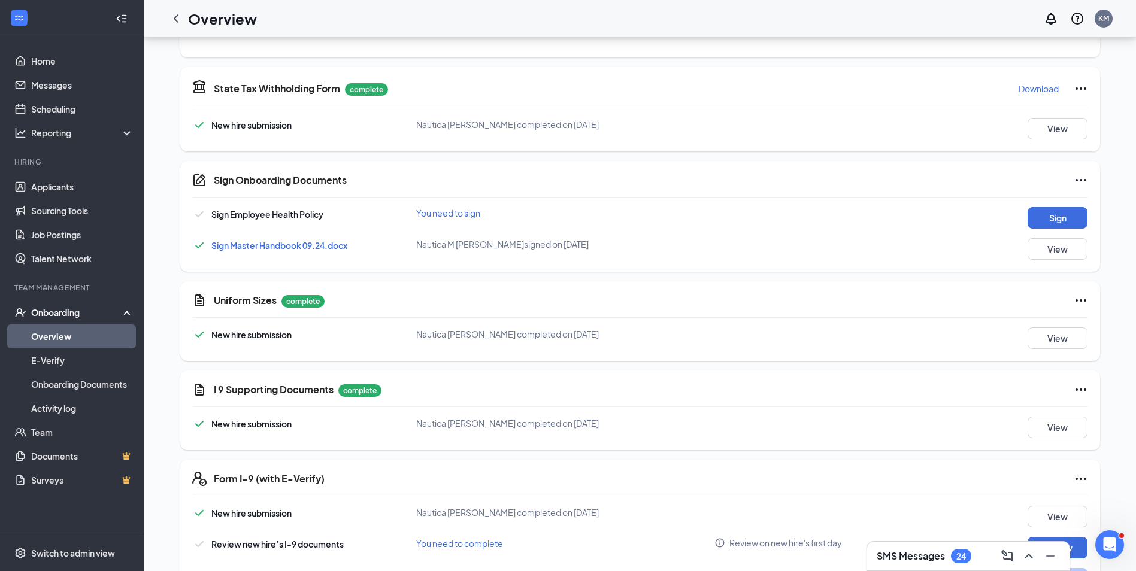
scroll to position [479, 0]
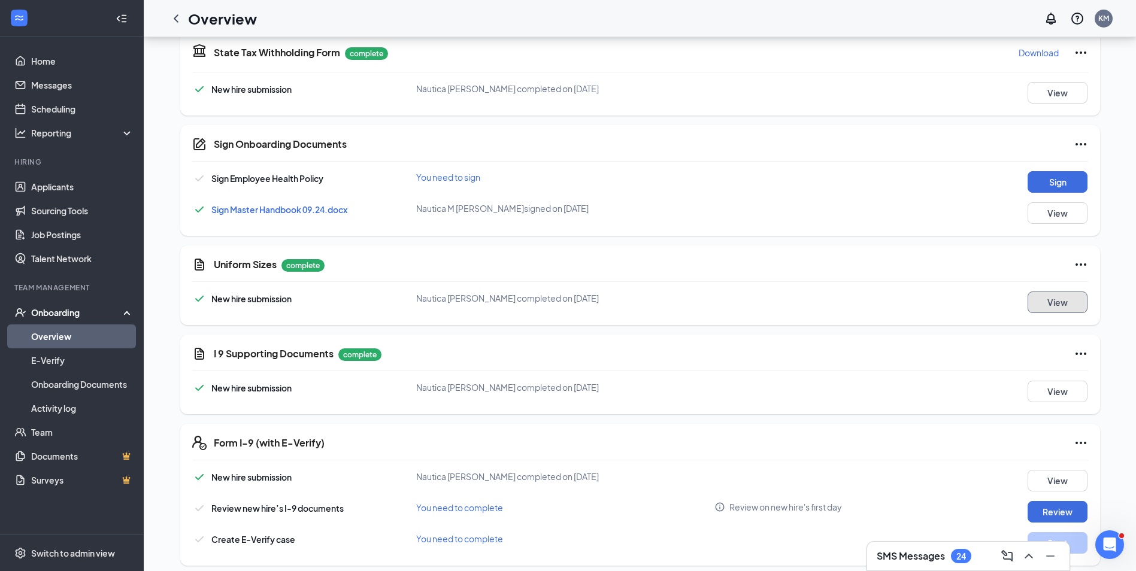
click at [1043, 298] on button "View" at bounding box center [1057, 303] width 60 height 22
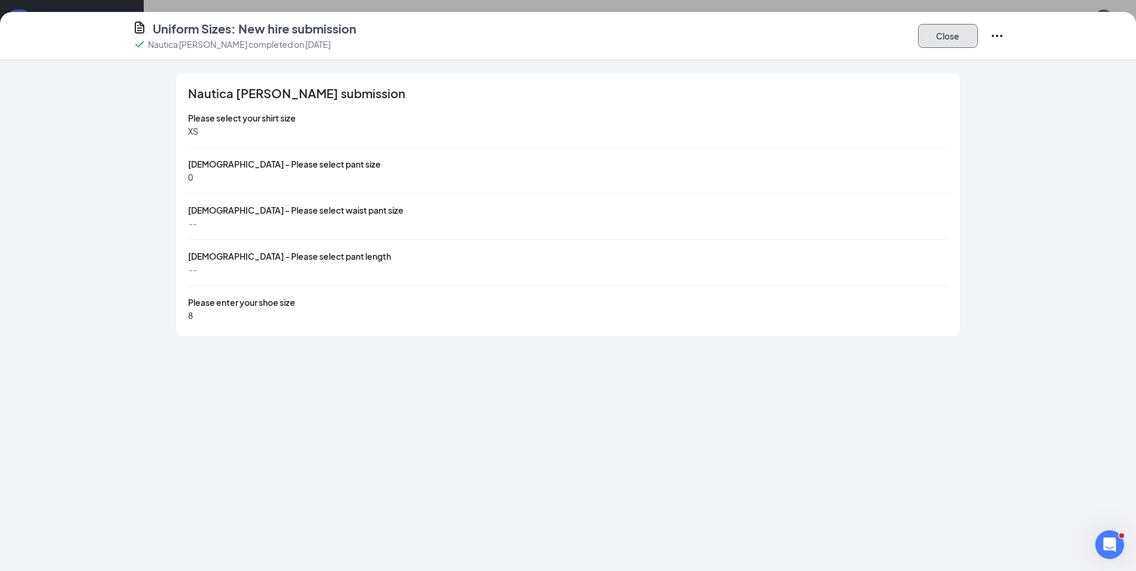
click at [954, 30] on button "Close" at bounding box center [948, 36] width 60 height 24
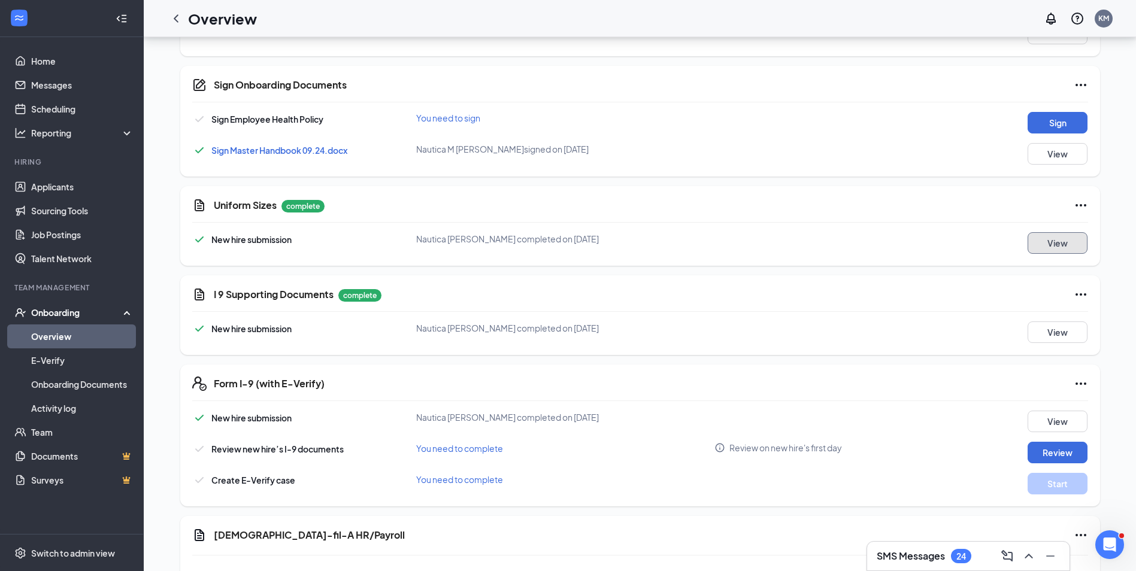
scroll to position [539, 0]
click at [1048, 330] on button "View" at bounding box center [1057, 332] width 60 height 22
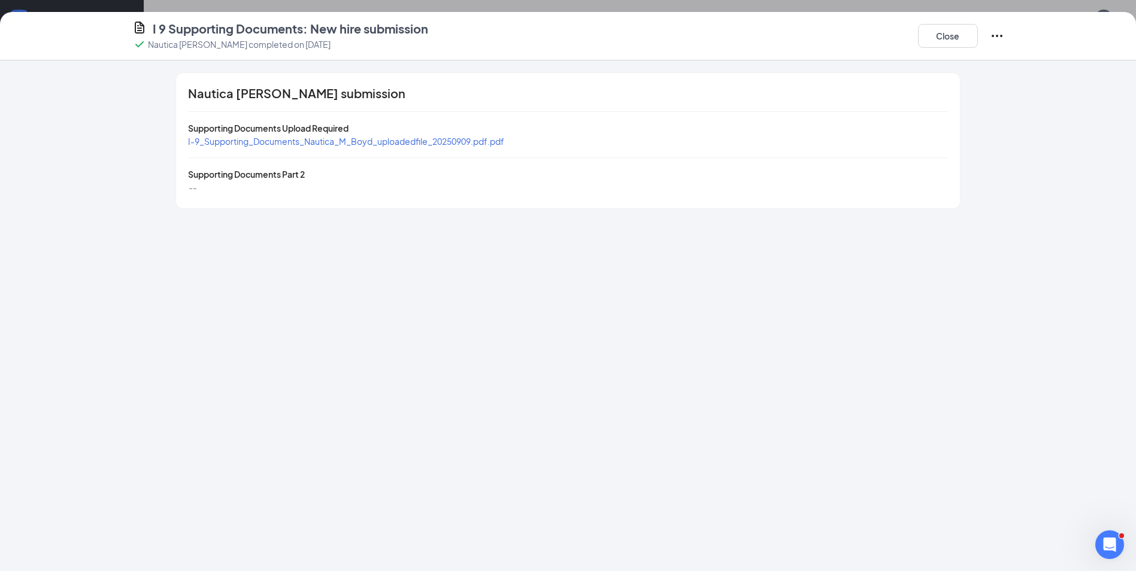
click at [425, 141] on span "I-9_Supporting_Documents_Nautica_M_Boyd_uploadedfile_20250909.pdf.pdf" at bounding box center [346, 141] width 316 height 11
click at [940, 38] on button "Close" at bounding box center [948, 36] width 60 height 24
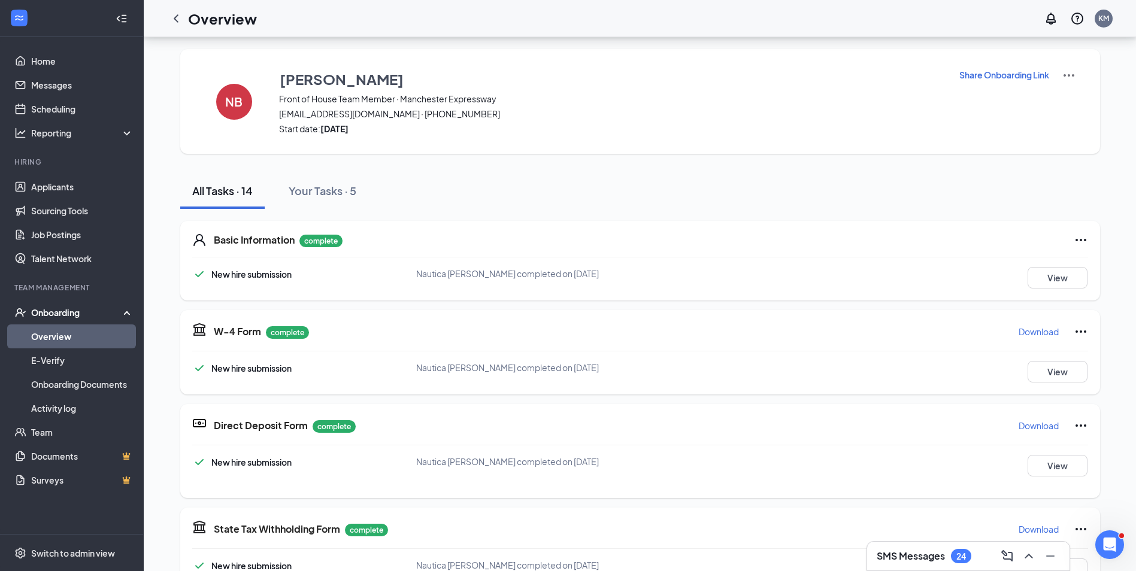
scroll to position [0, 0]
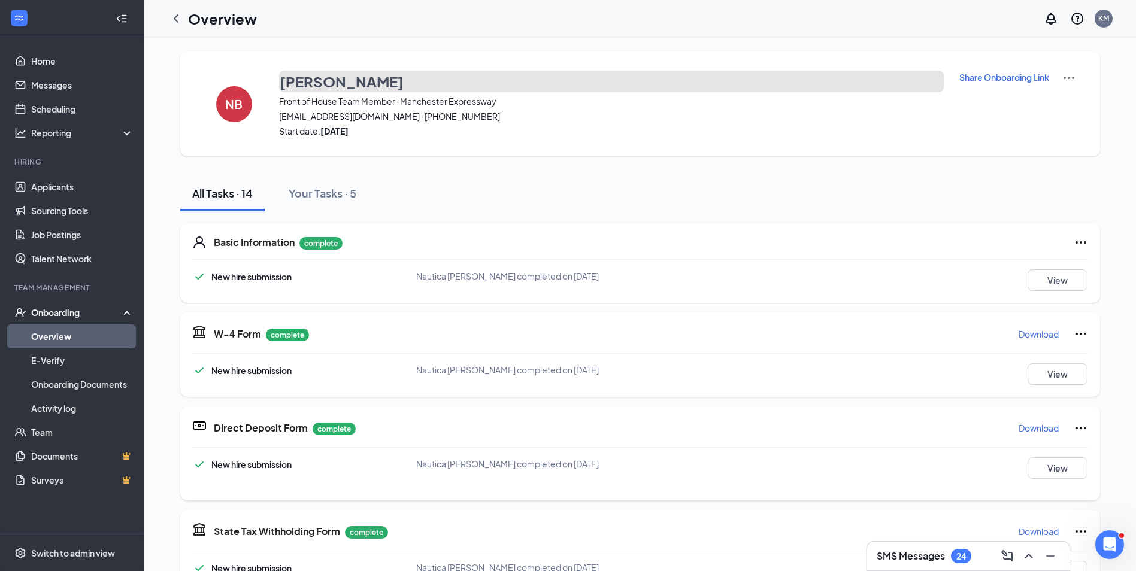
click at [332, 84] on h3 "[PERSON_NAME]" at bounding box center [342, 81] width 124 height 20
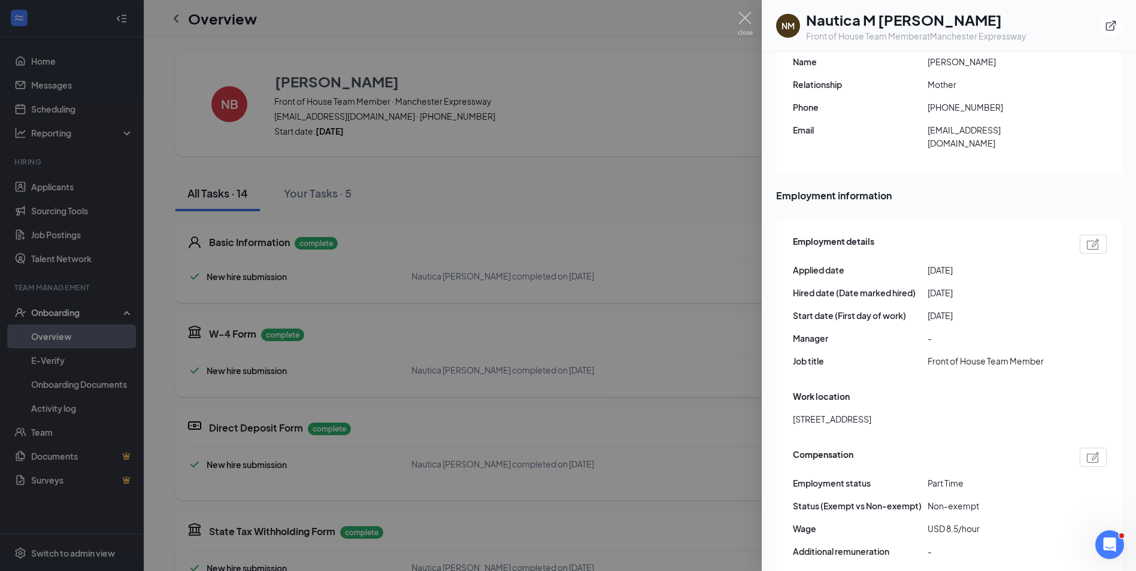
scroll to position [599, 0]
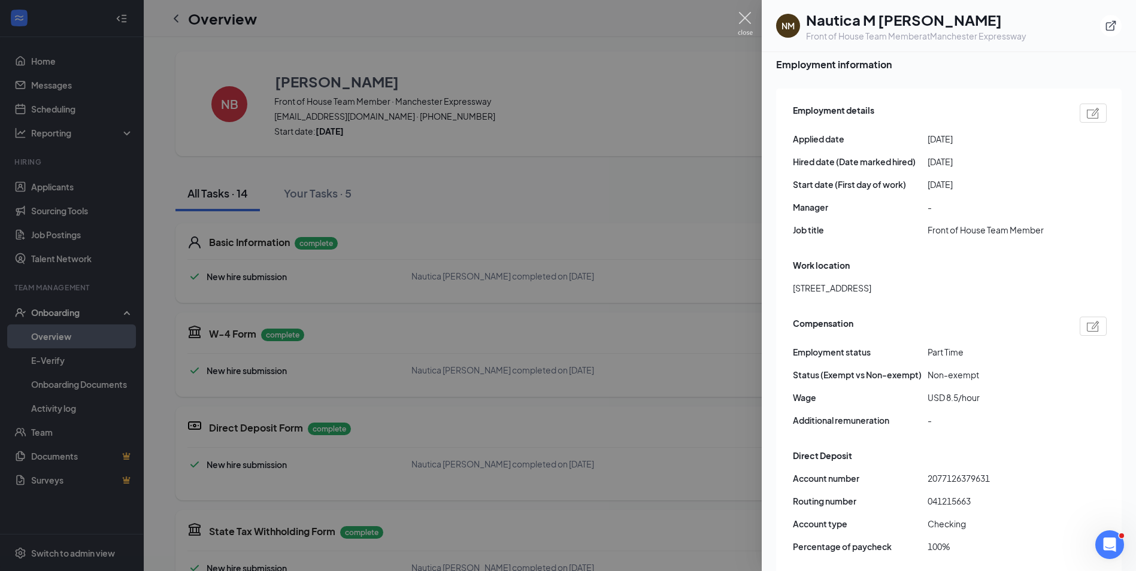
click at [742, 17] on img at bounding box center [744, 23] width 15 height 23
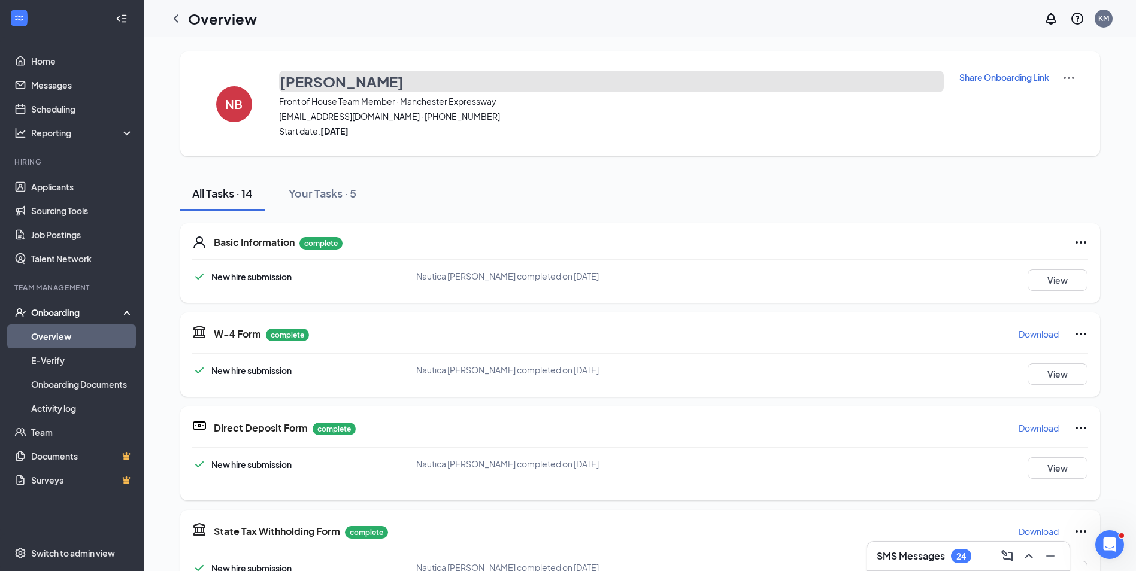
click at [369, 83] on h3 "[PERSON_NAME]" at bounding box center [342, 81] width 124 height 20
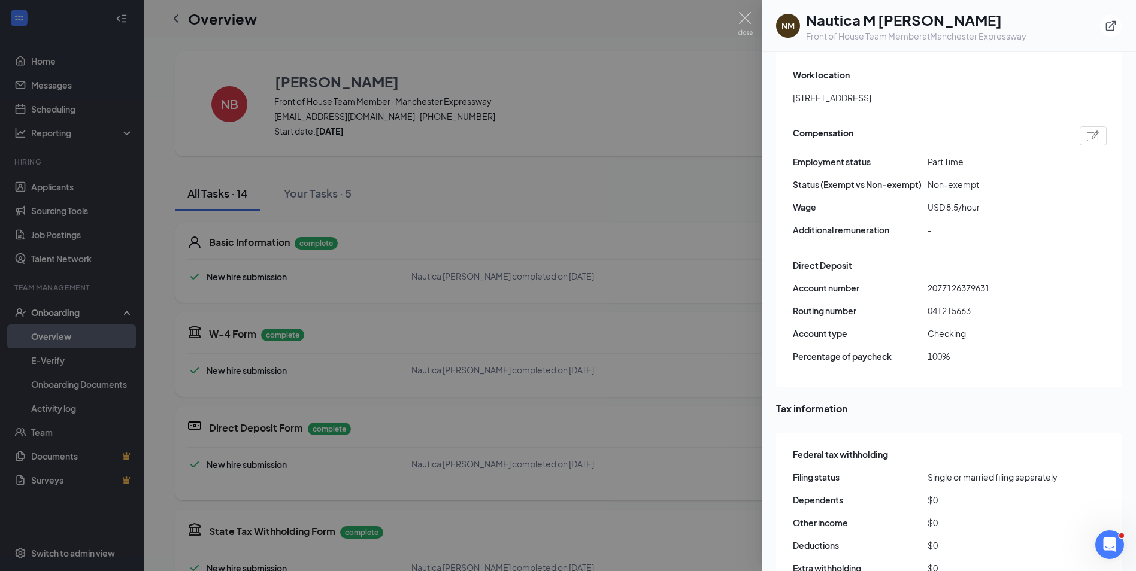
scroll to position [778, 0]
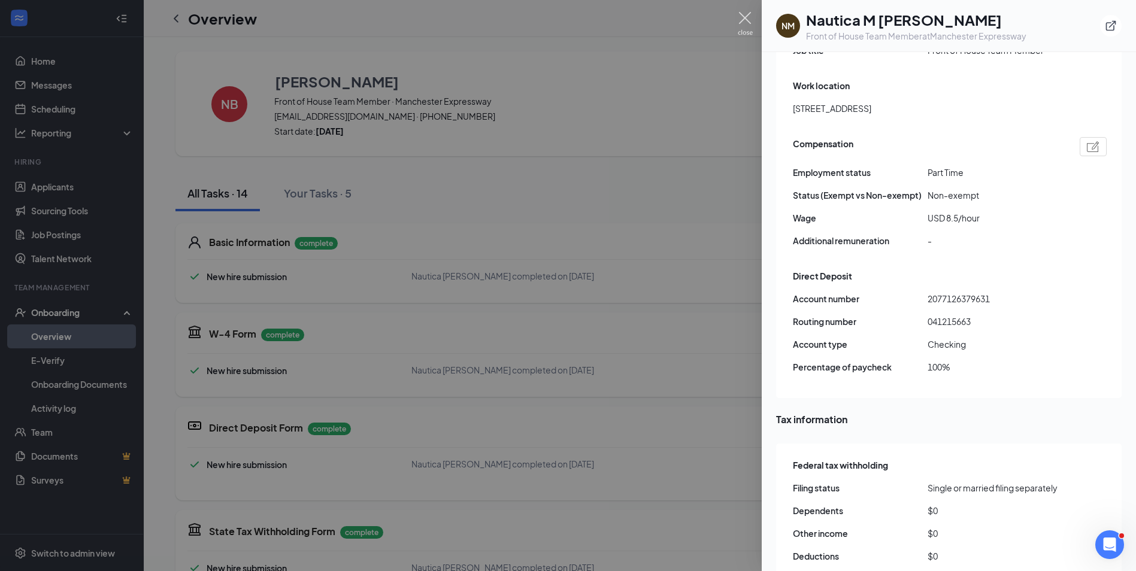
click at [746, 21] on img at bounding box center [744, 23] width 15 height 23
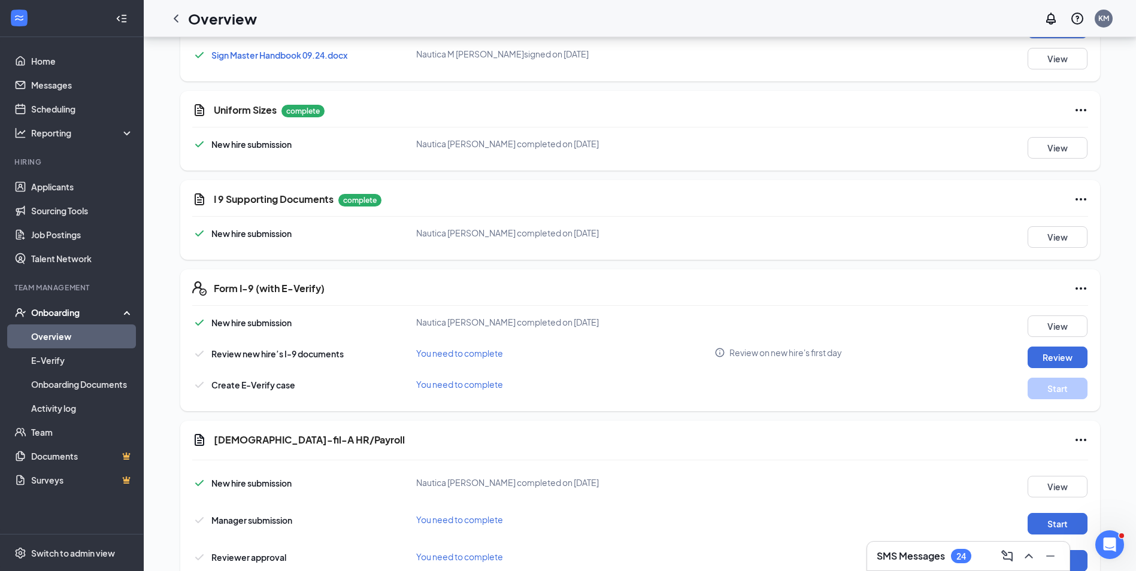
scroll to position [670, 0]
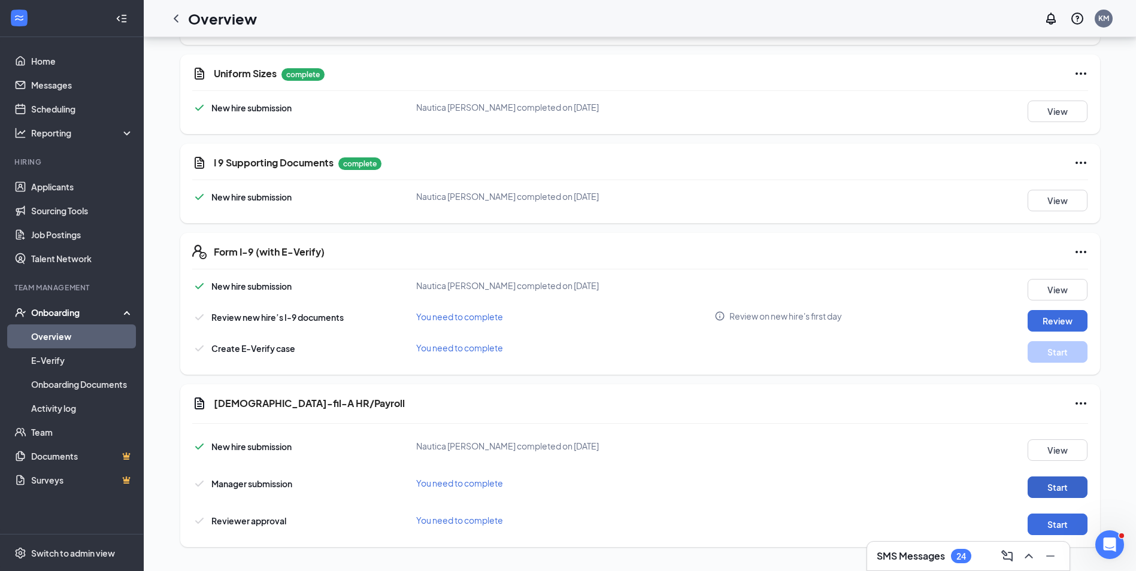
click at [1064, 483] on button "Start" at bounding box center [1057, 487] width 60 height 22
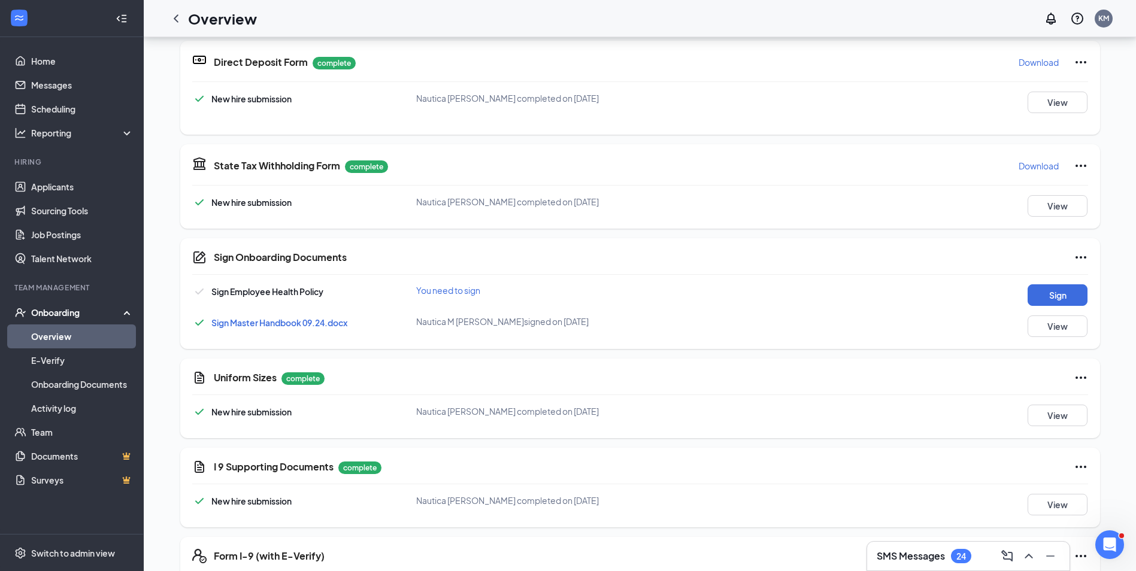
scroll to position [371, 0]
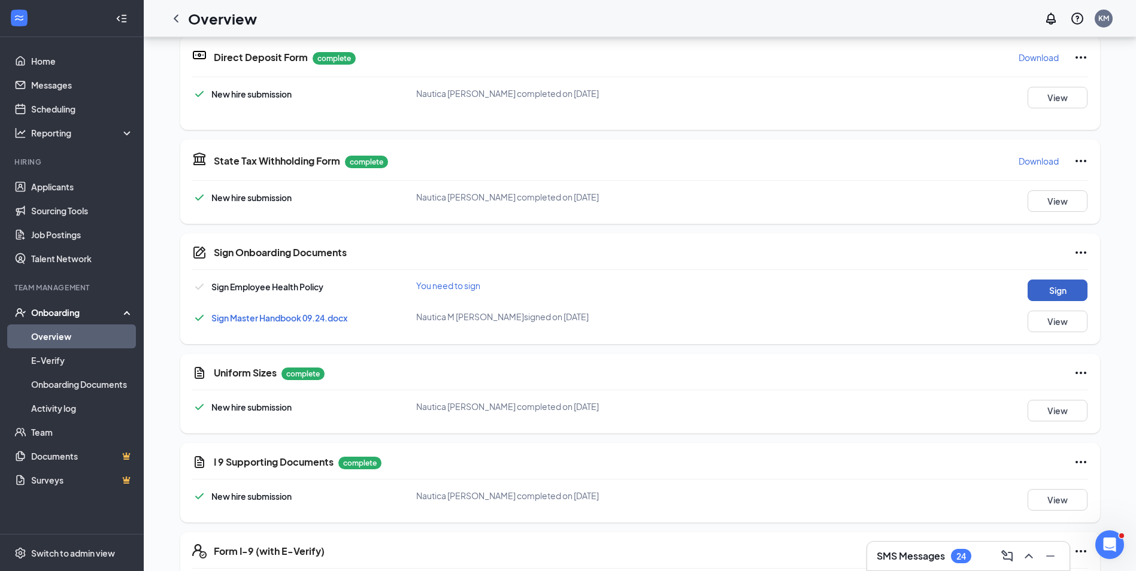
click at [1043, 293] on button "Sign" at bounding box center [1057, 291] width 60 height 22
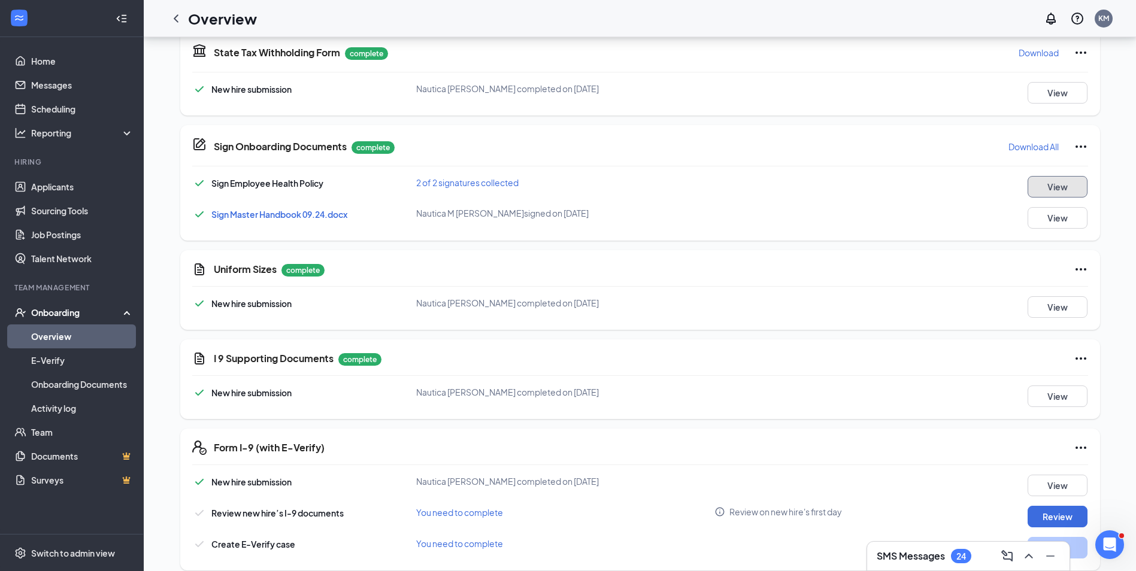
scroll to position [675, 0]
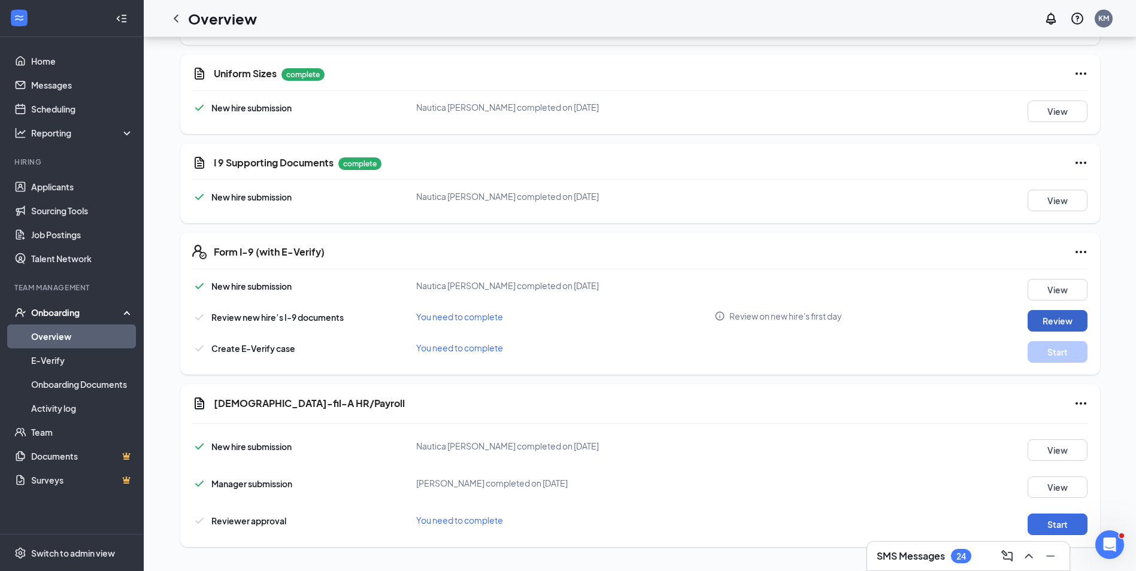
click at [1061, 320] on button "Review" at bounding box center [1057, 321] width 60 height 22
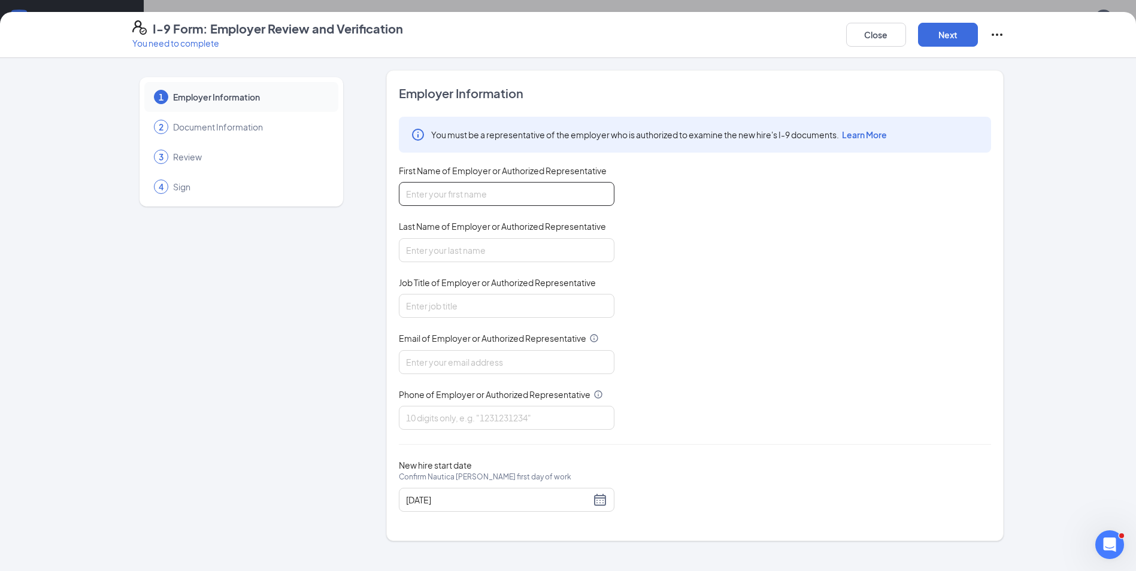
click at [495, 193] on input "First Name of Employer or Authorized Representative" at bounding box center [506, 194] width 215 height 24
type input "[PERSON_NAME]"
type input "[EMAIL_ADDRESS][DEMOGRAPHIC_DATA][DOMAIN_NAME]"
type input "7062233115"
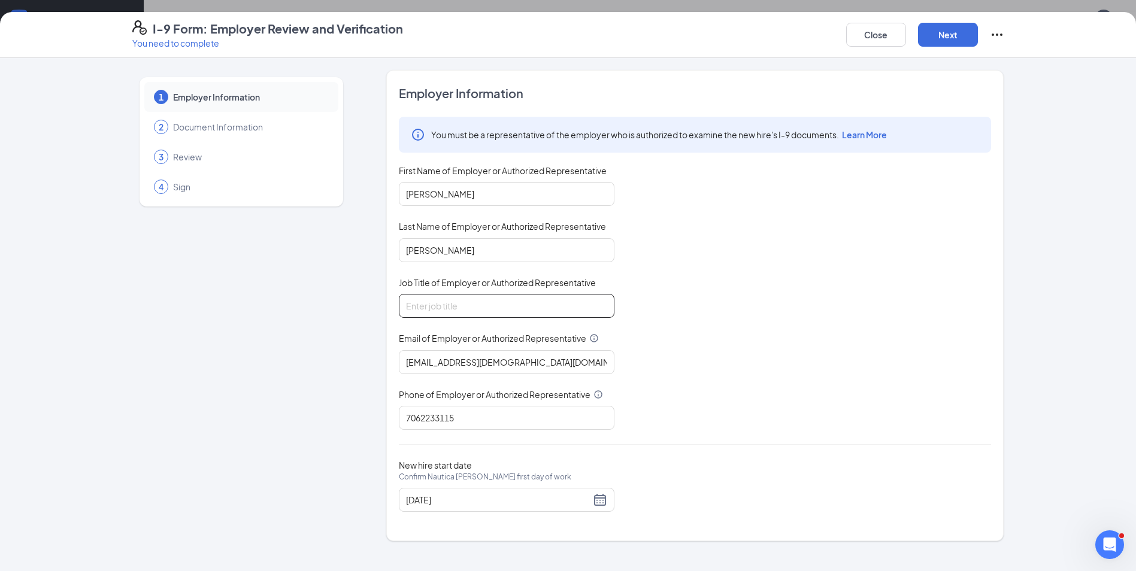
click at [526, 299] on input "Job Title of Employer or Authorized Representative" at bounding box center [506, 306] width 215 height 24
type input "Administrative Director"
click at [597, 497] on div "[DATE]" at bounding box center [506, 500] width 201 height 14
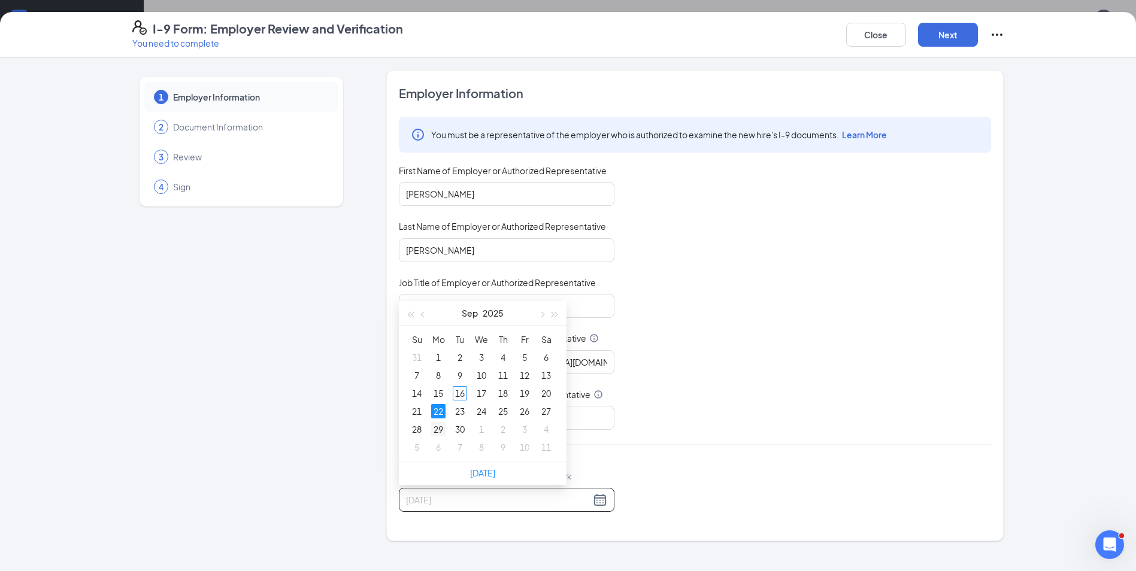
type input "09/29/2025"
click at [437, 426] on div "29" at bounding box center [438, 429] width 14 height 14
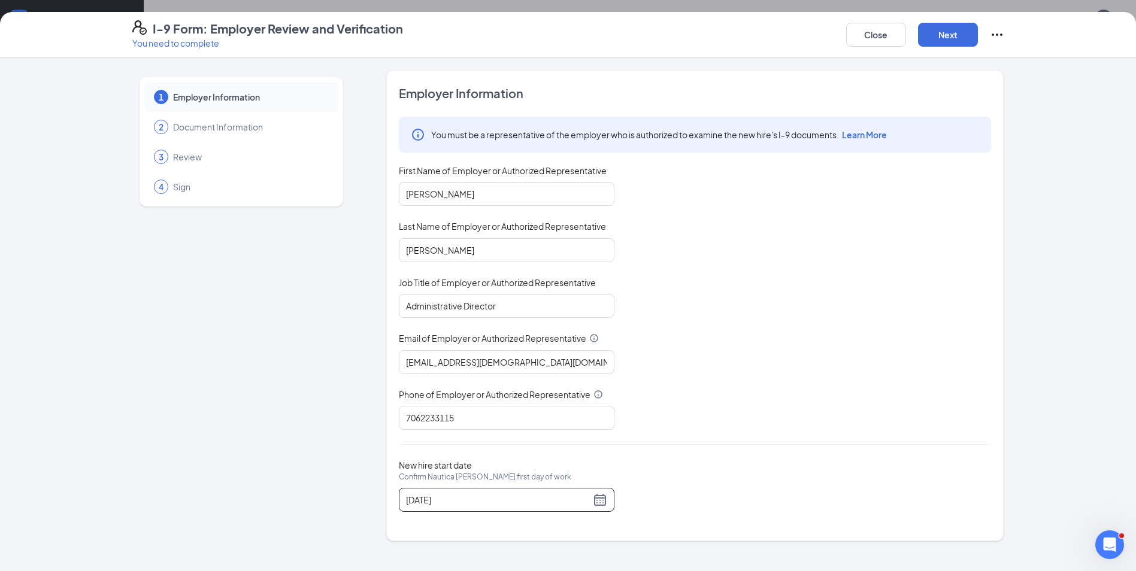
click at [747, 366] on div "You must be a representative of the employer who is authorized to examine the n…" at bounding box center [695, 273] width 592 height 313
click at [954, 37] on button "Next" at bounding box center [948, 35] width 60 height 24
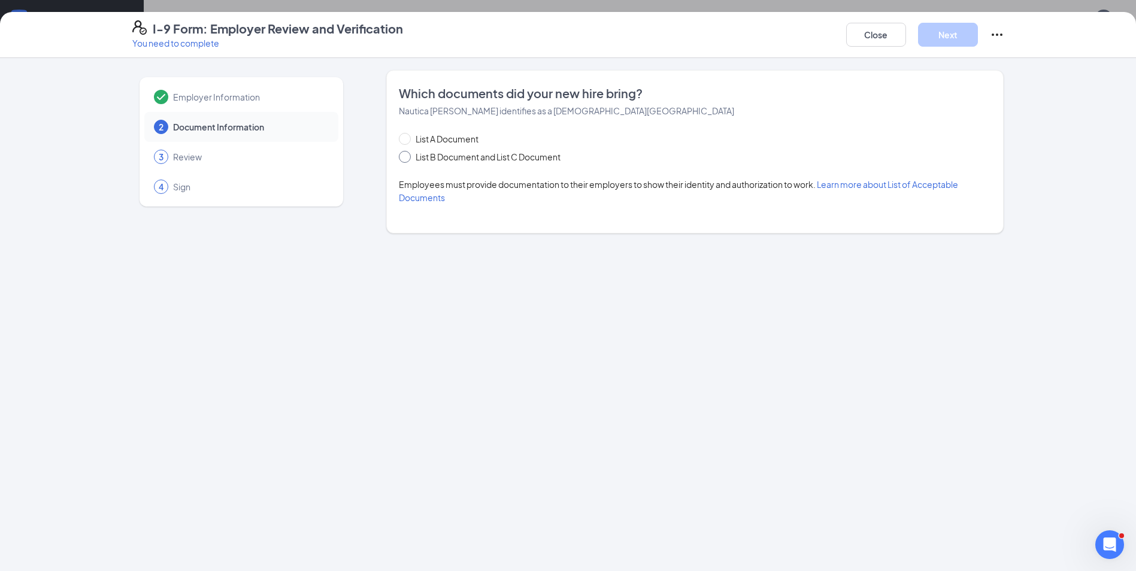
click at [407, 157] on input "List B Document and List C Document" at bounding box center [403, 155] width 8 height 8
radio input "true"
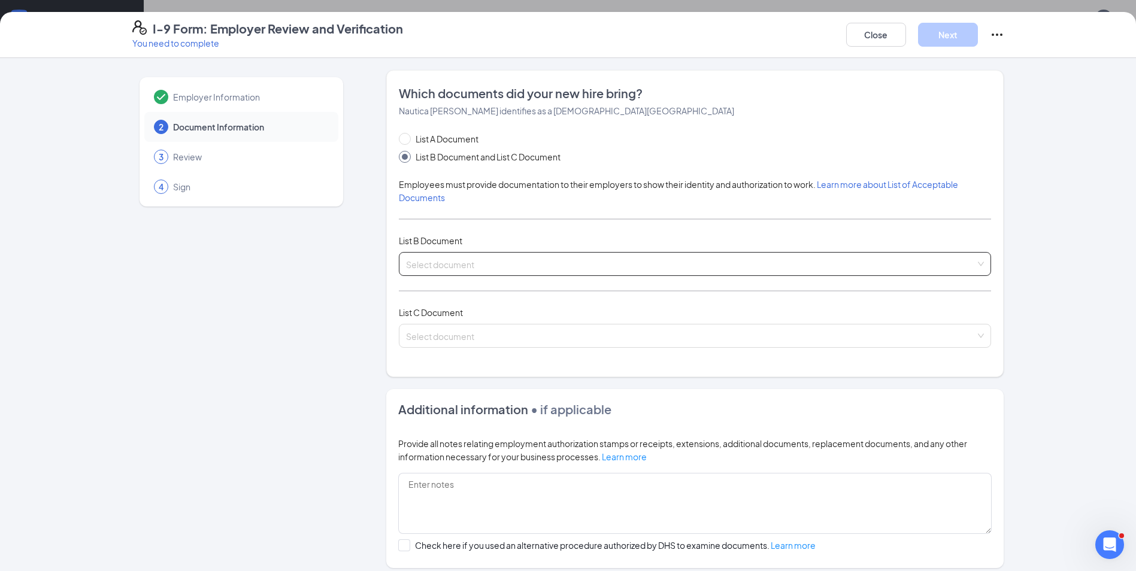
click at [621, 261] on input "search" at bounding box center [690, 262] width 569 height 18
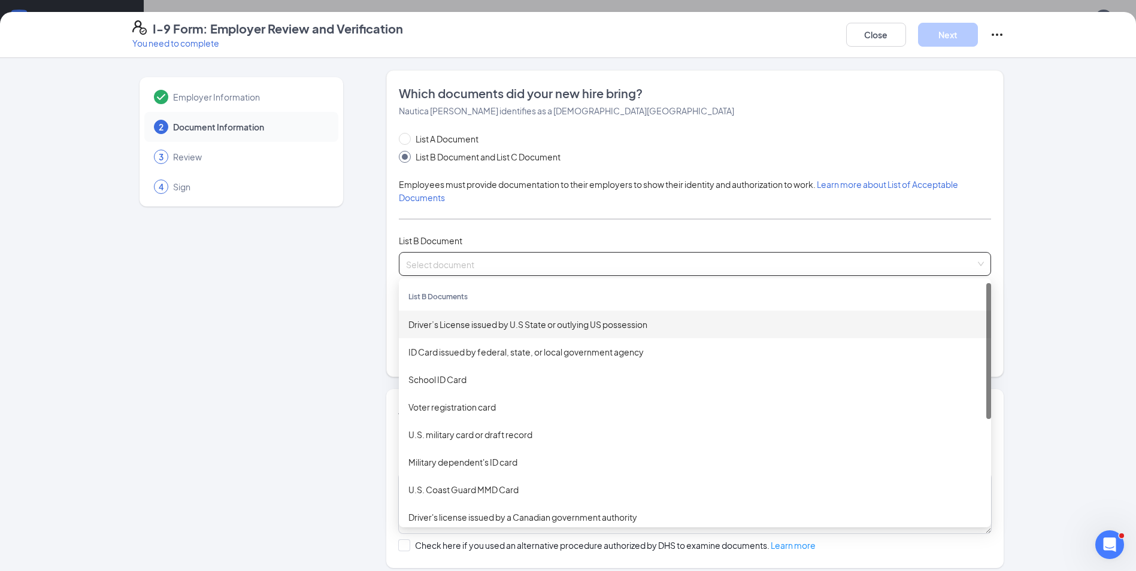
click at [539, 318] on div "Driver’s License issued by U.S State or outlying US possession" at bounding box center [694, 324] width 573 height 13
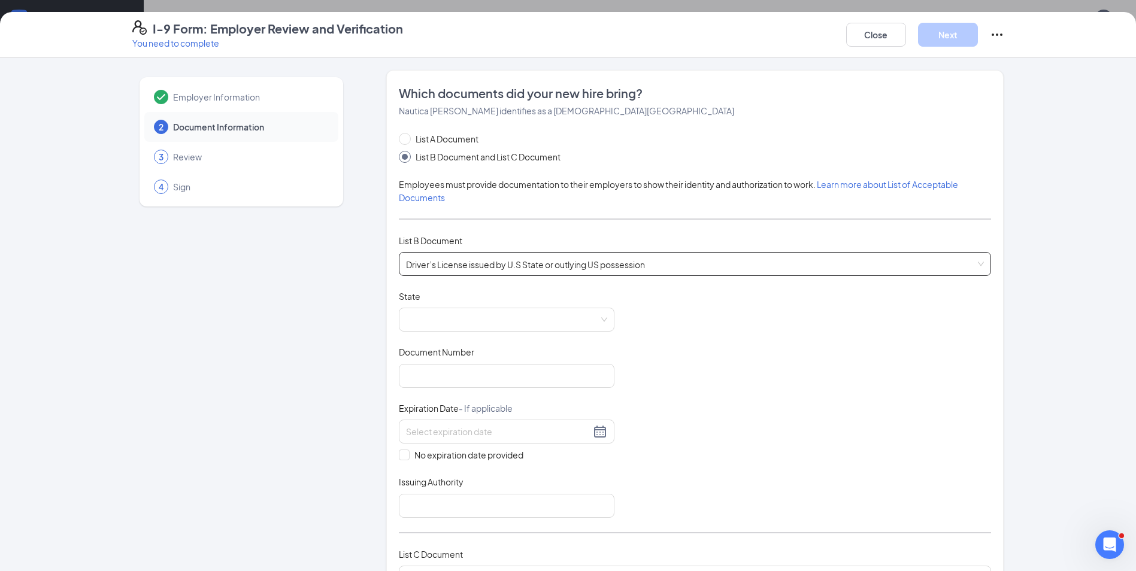
click at [539, 318] on span at bounding box center [506, 319] width 201 height 23
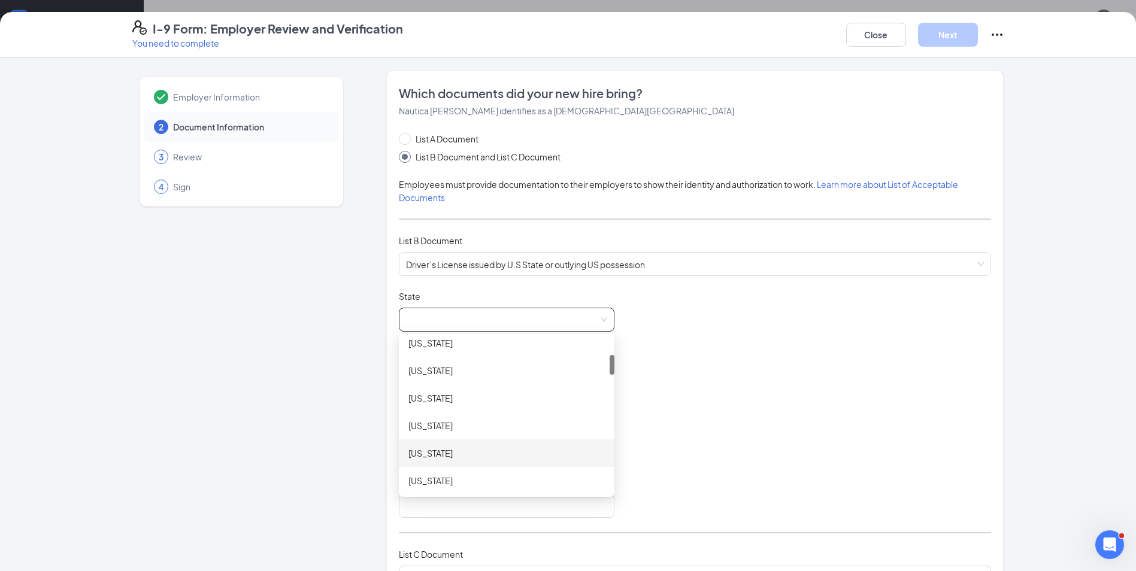
scroll to position [180, 0]
click at [433, 473] on div "[US_STATE]" at bounding box center [506, 475] width 196 height 13
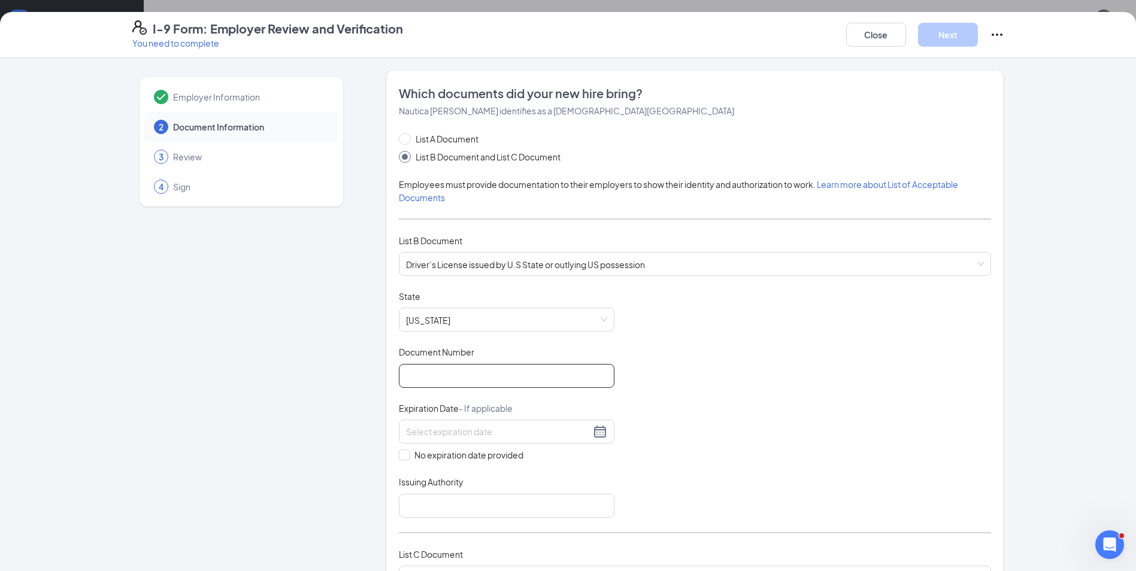
click at [440, 371] on input "Document Number" at bounding box center [506, 376] width 215 height 24
type input "071965238"
click at [411, 438] on input at bounding box center [498, 431] width 184 height 13
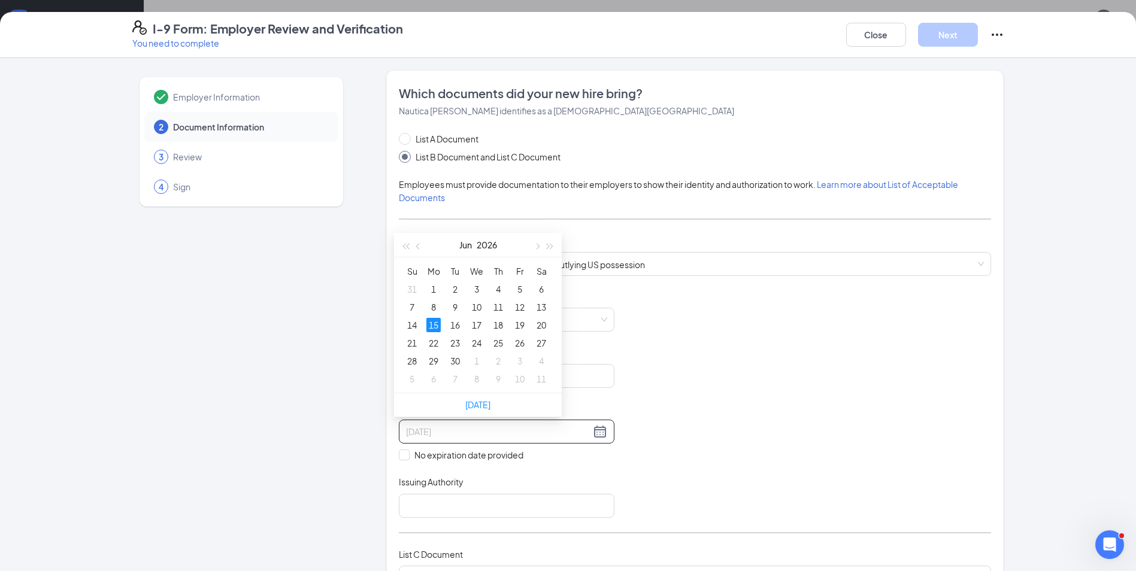
click at [434, 330] on div "15" at bounding box center [433, 325] width 14 height 14
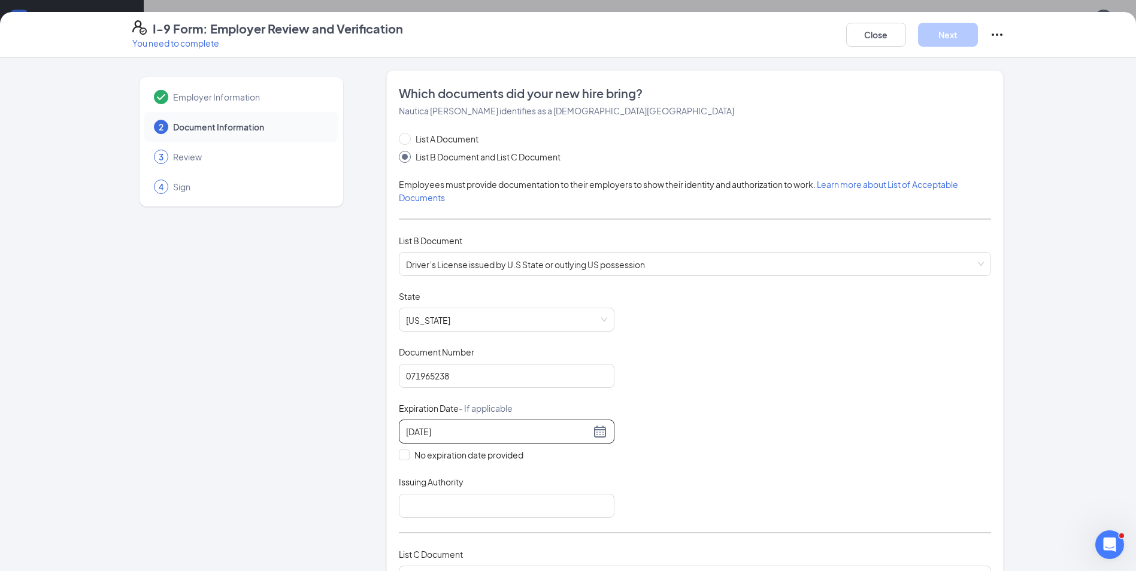
type input "06/15/2026"
click at [758, 366] on div "Document Title Driver’s License issued by U.S State or outlying US possession S…" at bounding box center [695, 403] width 592 height 227
click at [532, 511] on input "Issuing Authority" at bounding box center [506, 506] width 215 height 24
type input "[US_STATE]"
click at [740, 376] on div "Document Title Driver’s License issued by U.S State or outlying US possession S…" at bounding box center [695, 403] width 592 height 227
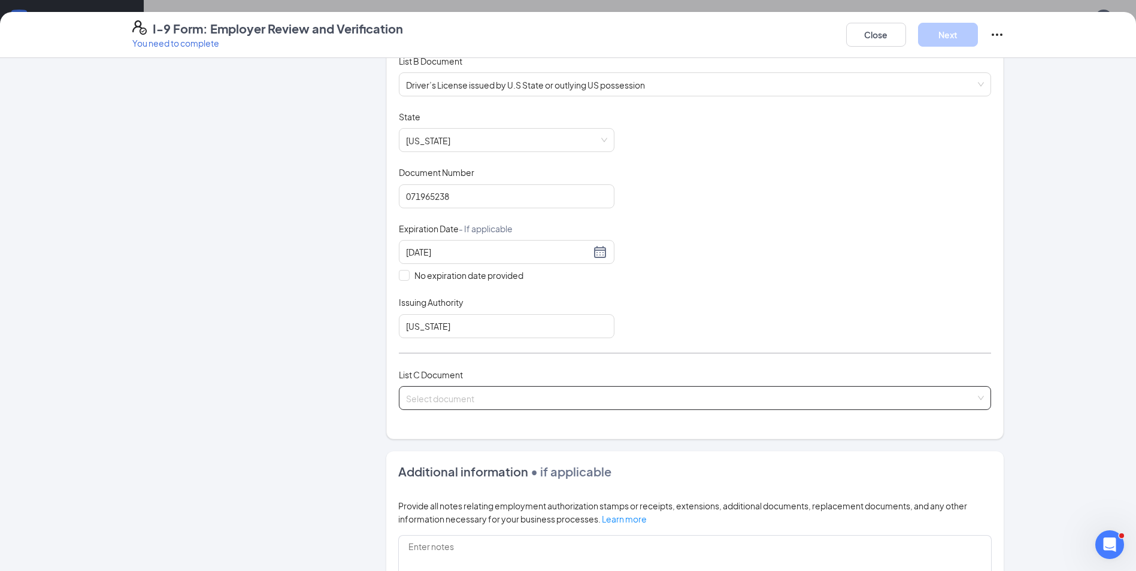
click at [445, 399] on input "search" at bounding box center [690, 396] width 569 height 18
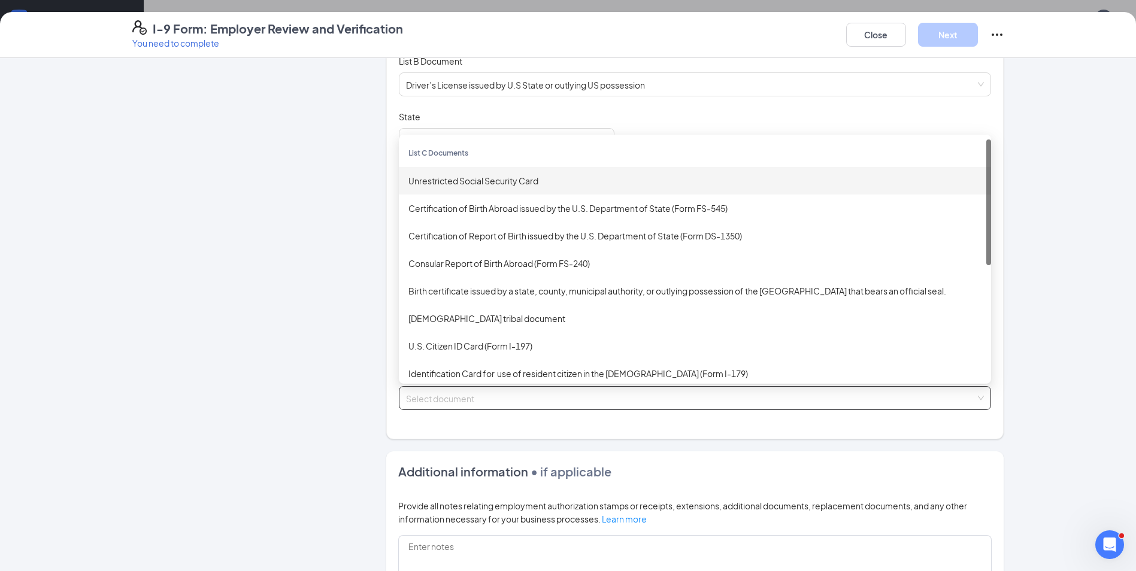
click at [478, 181] on div "Unrestricted Social Security Card" at bounding box center [694, 180] width 573 height 13
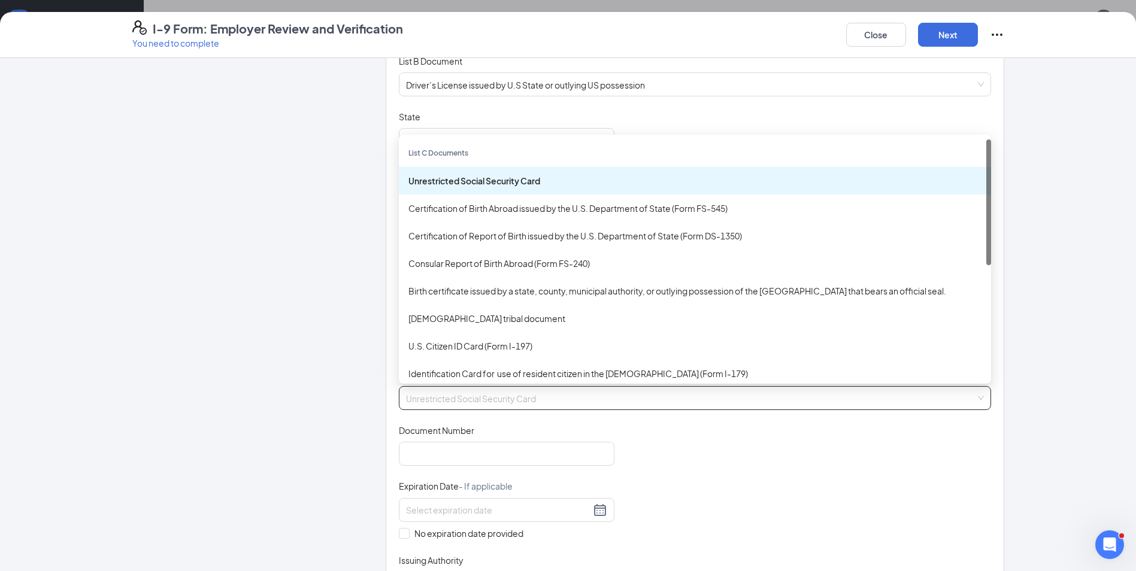
click at [478, 180] on div "Unrestricted Social Security Card" at bounding box center [694, 180] width 573 height 13
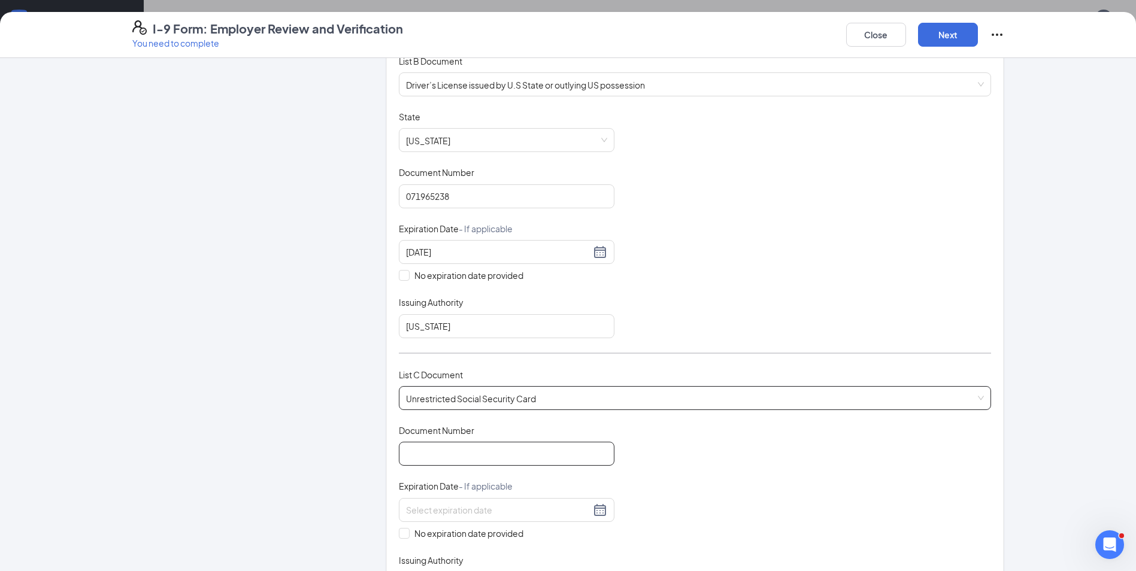
click at [441, 462] on input "Document Number" at bounding box center [506, 454] width 215 height 24
type input "669362943"
click at [402, 533] on input "No expiration date provided" at bounding box center [403, 532] width 8 height 8
checkbox input "true"
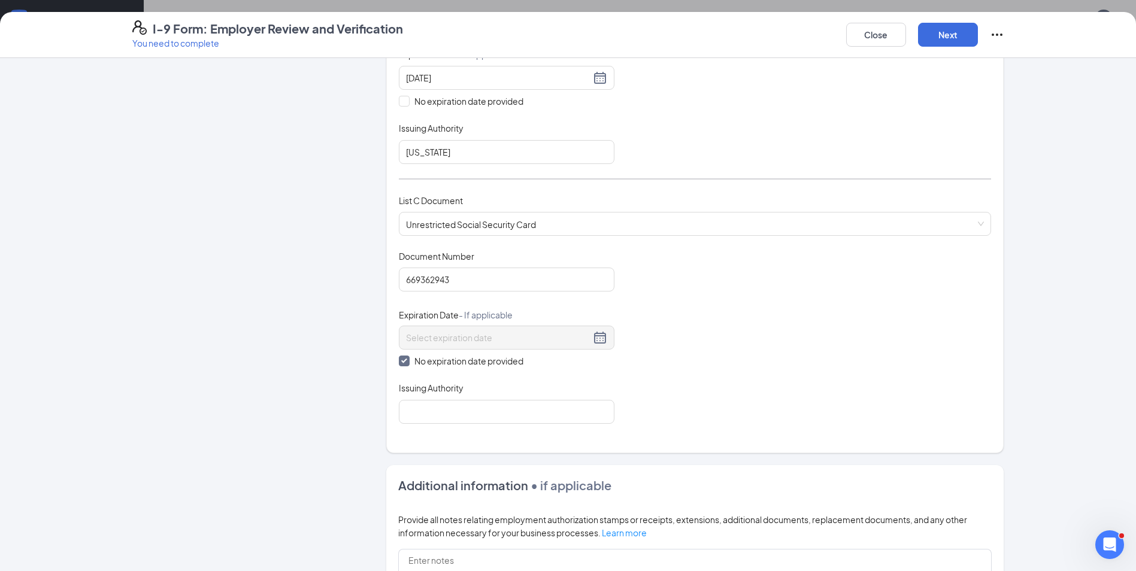
scroll to position [359, 0]
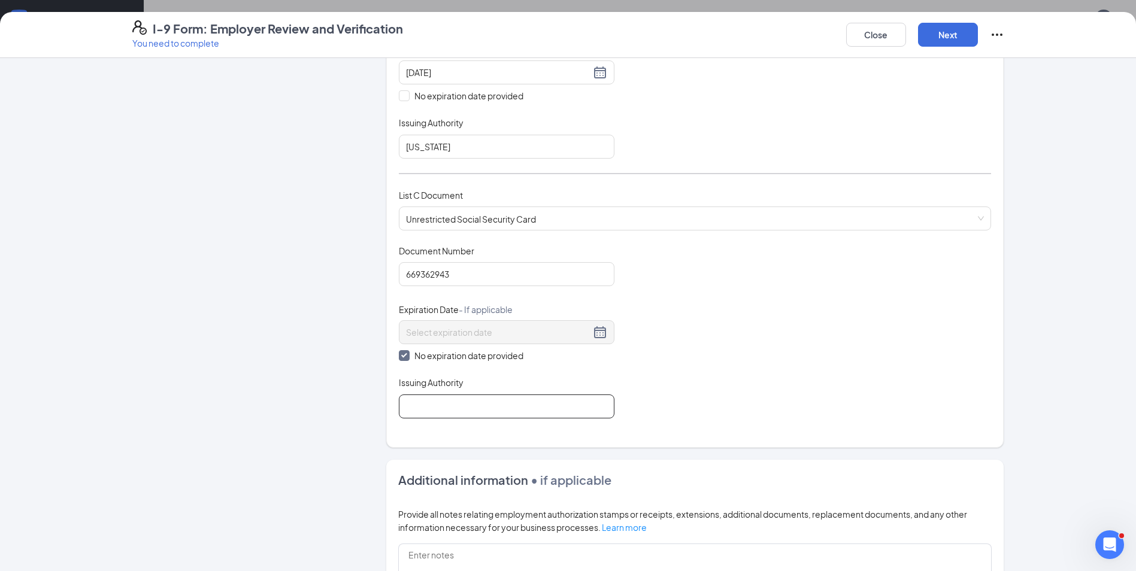
drag, startPoint x: 536, startPoint y: 400, endPoint x: 564, endPoint y: 403, distance: 28.2
click at [550, 401] on input "Issuing Authority" at bounding box center [506, 406] width 215 height 24
type input "Social Security"
click at [836, 387] on div "Document Title Unrestricted Social Security Card Document Number 669362943 Expi…" at bounding box center [695, 332] width 592 height 174
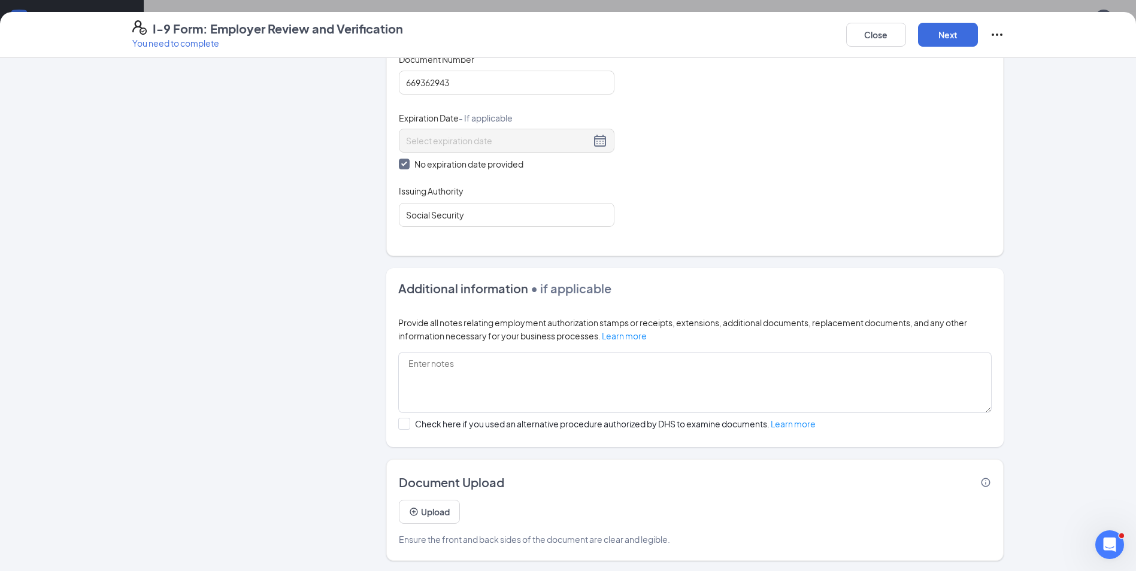
scroll to position [553, 0]
click at [948, 40] on button "Next" at bounding box center [948, 35] width 60 height 24
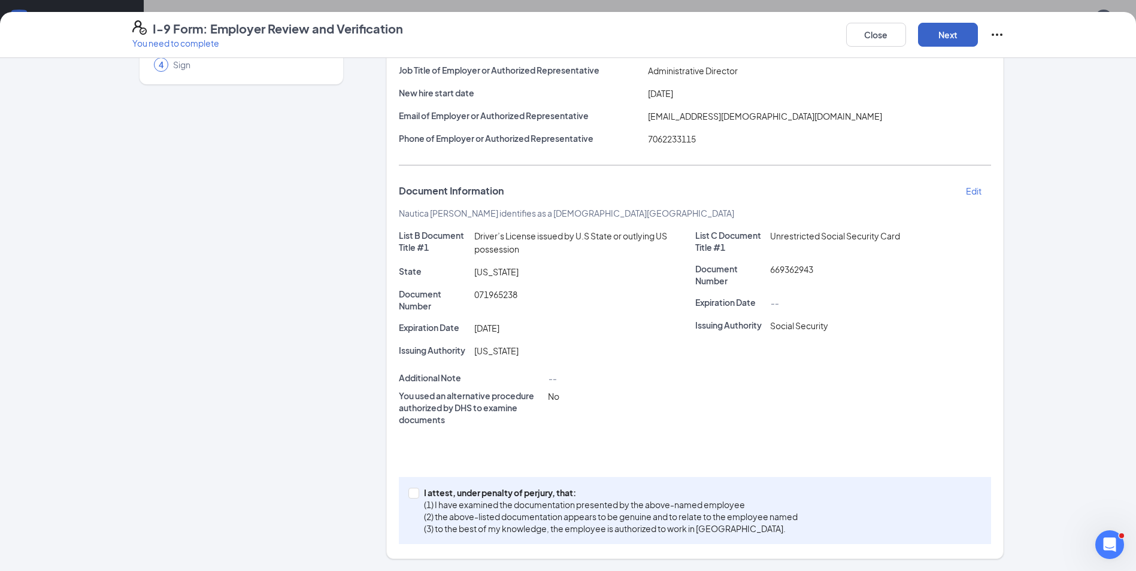
scroll to position [122, 0]
drag, startPoint x: 414, startPoint y: 493, endPoint x: 520, endPoint y: 447, distance: 115.5
click at [413, 494] on span at bounding box center [413, 493] width 11 height 11
click at [413, 494] on input "I attest, under penalty of [PERSON_NAME], that: (1) I have examined the documen…" at bounding box center [412, 492] width 8 height 8
checkbox input "true"
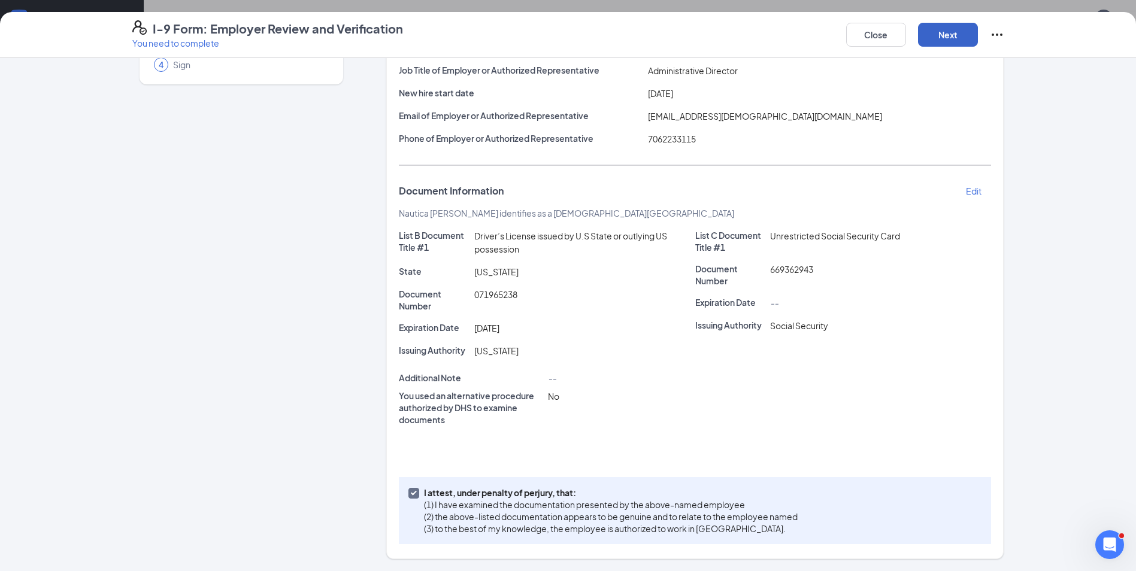
click at [951, 32] on button "Next" at bounding box center [948, 35] width 60 height 24
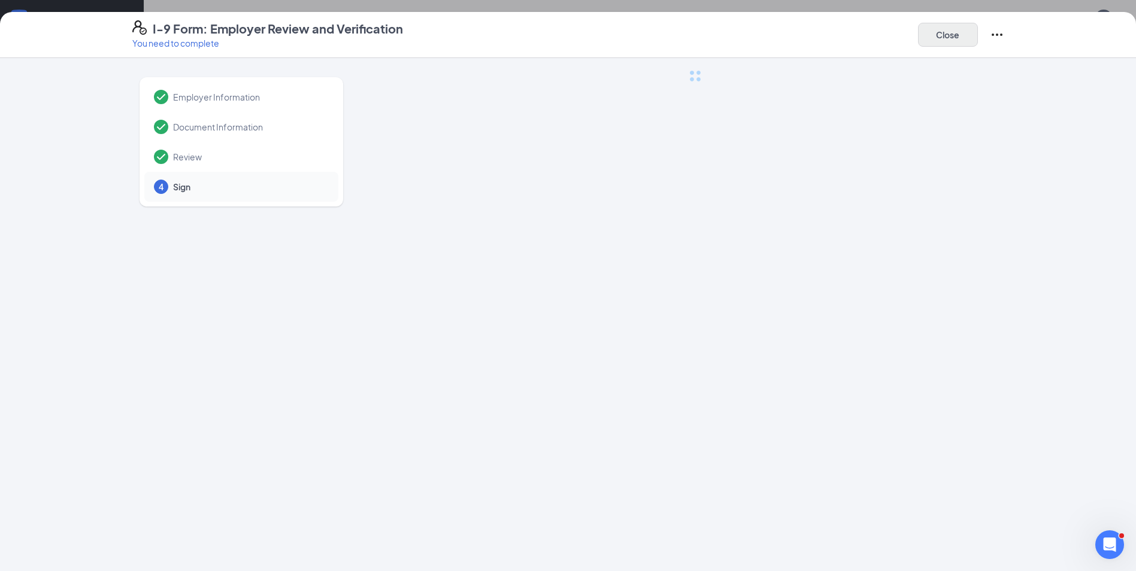
scroll to position [0, 0]
click at [949, 35] on button "Close" at bounding box center [948, 35] width 60 height 24
click at [947, 38] on button "Close" at bounding box center [948, 35] width 60 height 24
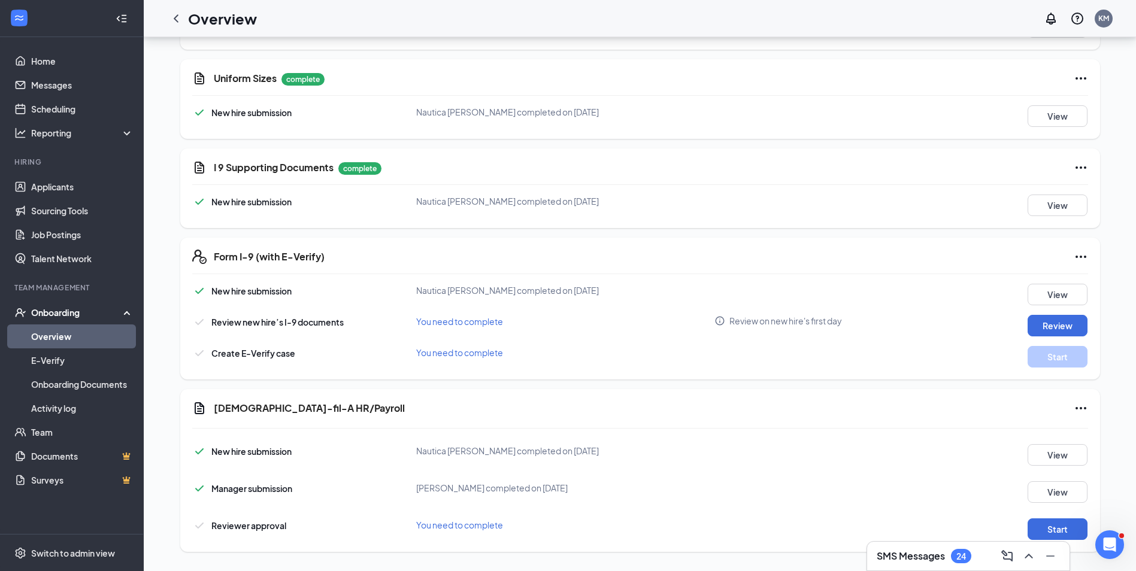
scroll to position [675, 0]
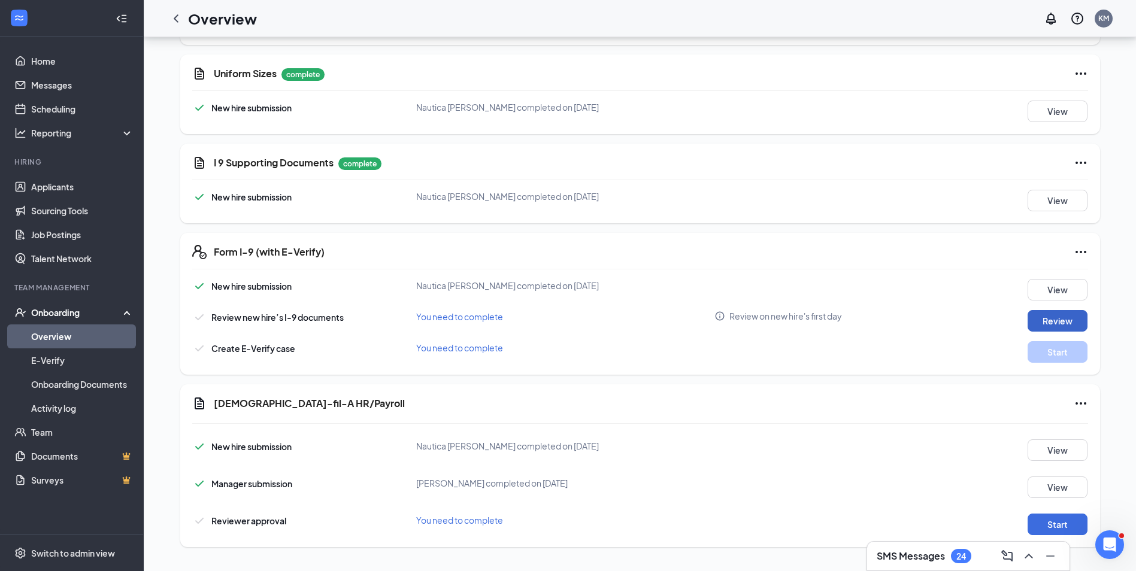
click at [1049, 322] on button "Review" at bounding box center [1057, 321] width 60 height 22
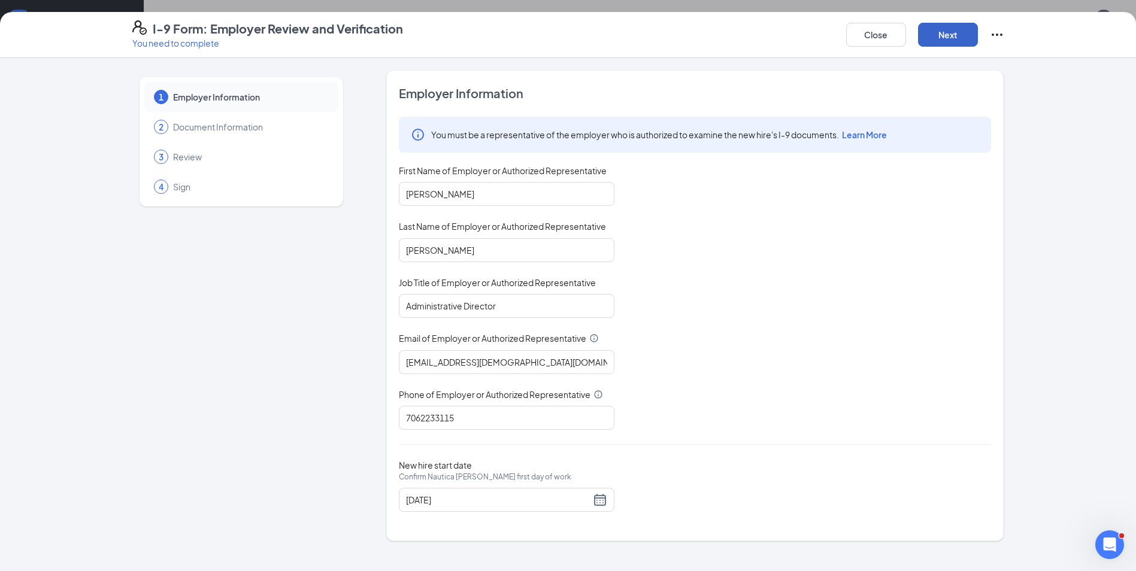
click at [942, 40] on button "Next" at bounding box center [948, 35] width 60 height 24
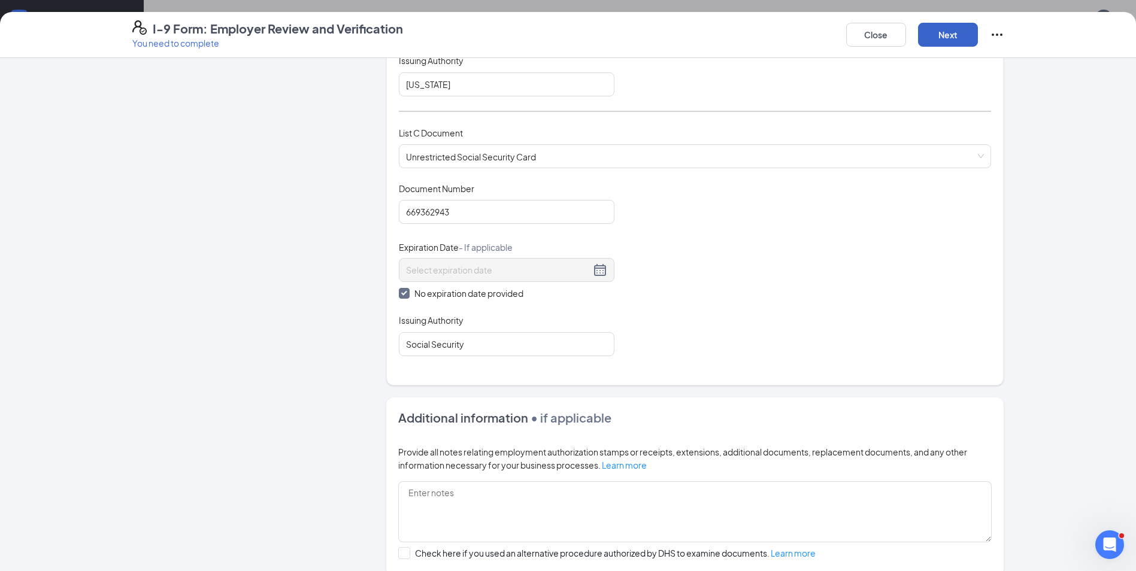
scroll to position [253, 0]
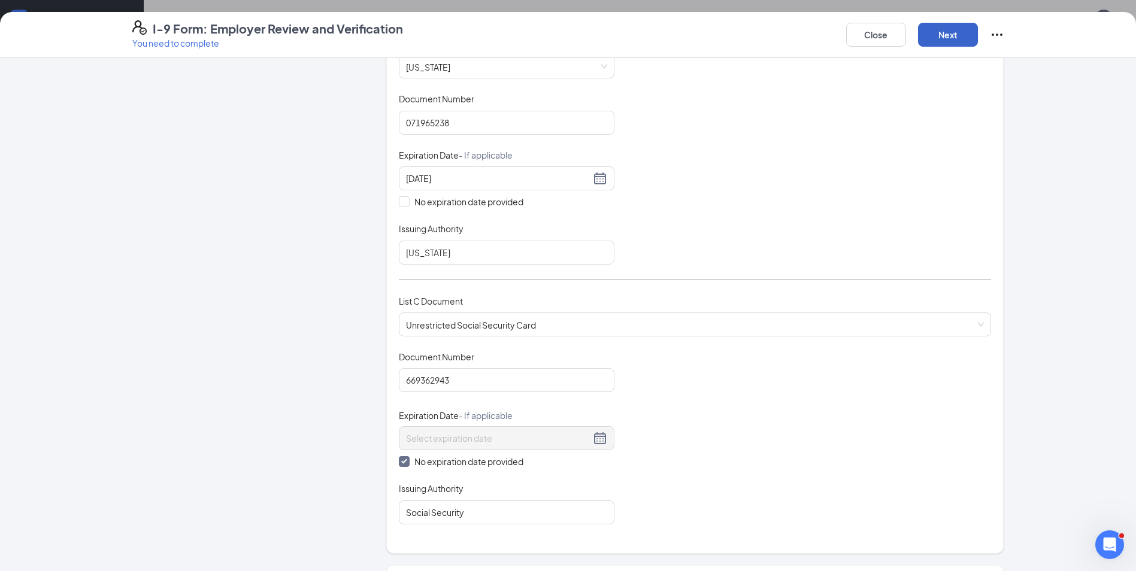
click at [939, 36] on button "Next" at bounding box center [948, 35] width 60 height 24
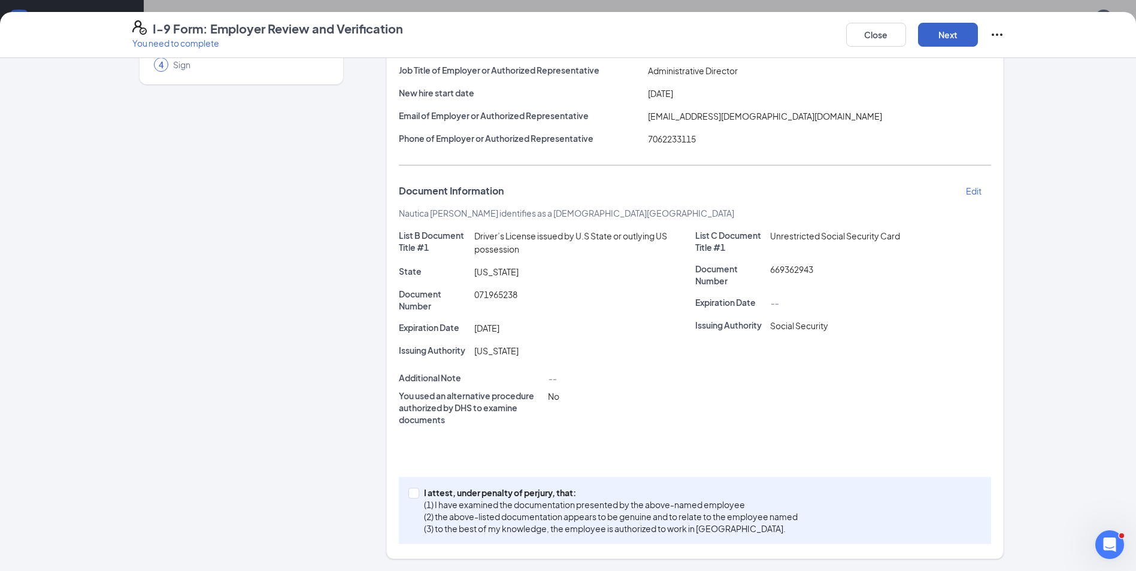
scroll to position [122, 0]
click at [409, 491] on input "I attest, under penalty of [PERSON_NAME], that: (1) I have examined the documen…" at bounding box center [412, 492] width 8 height 8
checkbox input "true"
click at [954, 28] on button "Next" at bounding box center [948, 35] width 60 height 24
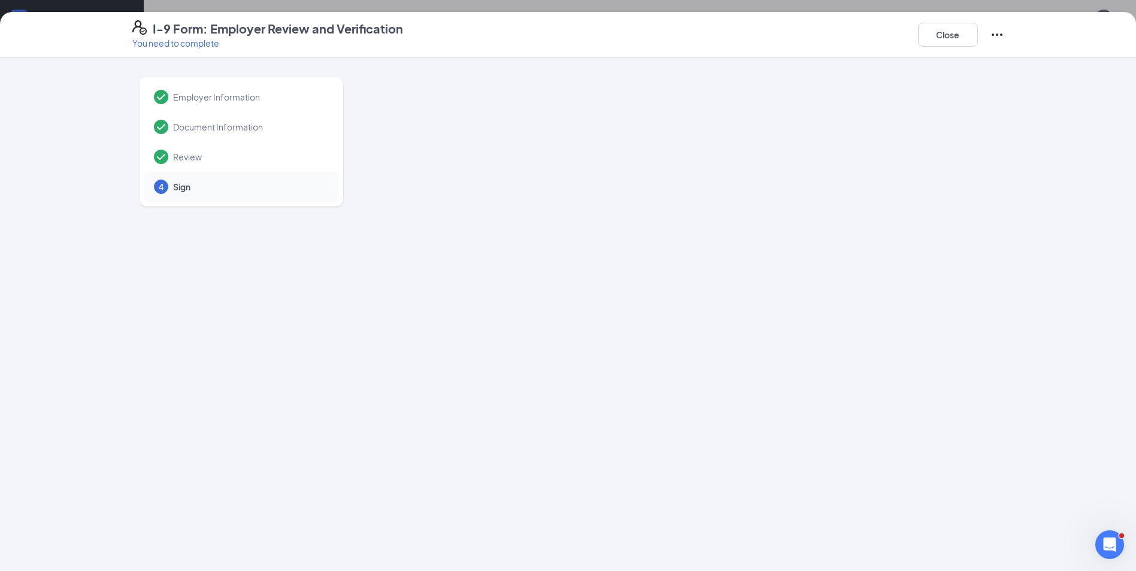
scroll to position [675, 0]
click at [991, 33] on icon "Ellipses" at bounding box center [996, 35] width 14 height 14
click at [952, 41] on button "Close" at bounding box center [948, 35] width 60 height 24
click at [952, 28] on button "Close" at bounding box center [948, 35] width 60 height 24
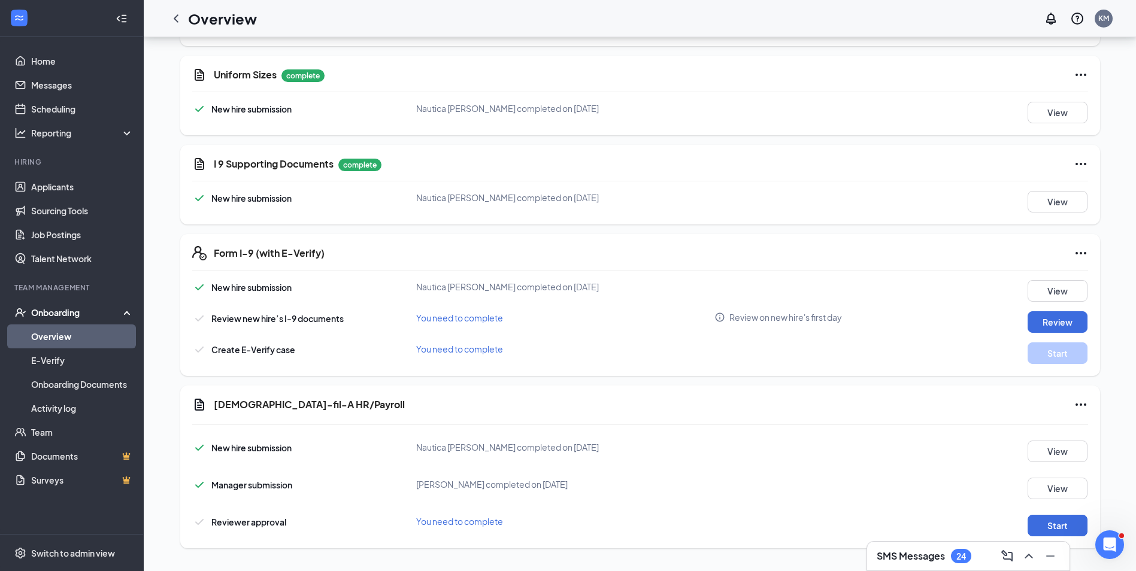
scroll to position [675, 0]
click at [1058, 315] on button "Review" at bounding box center [1057, 321] width 60 height 22
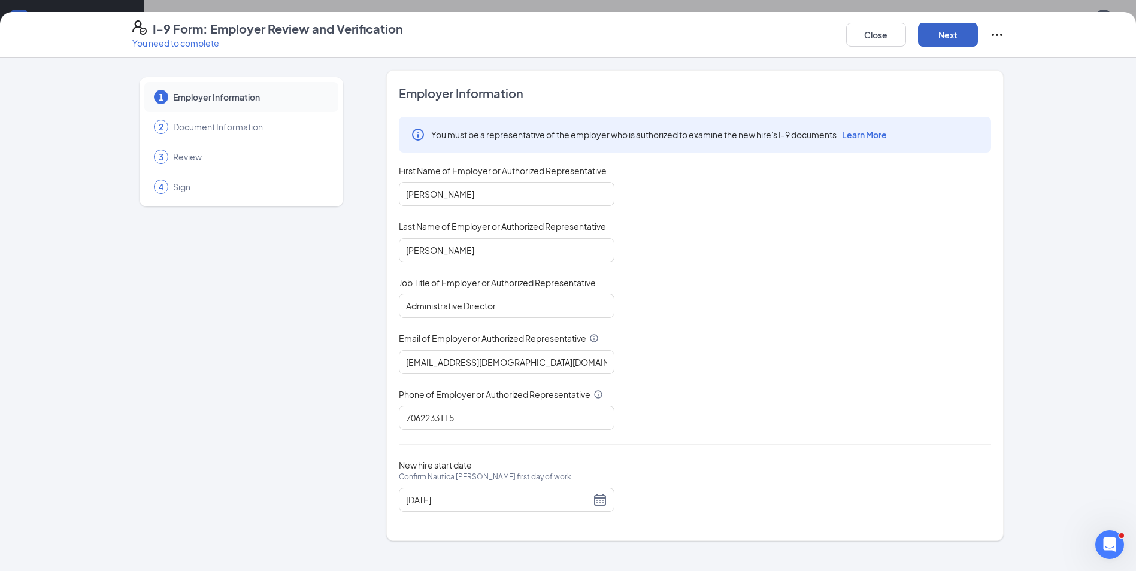
click at [936, 32] on button "Next" at bounding box center [948, 35] width 60 height 24
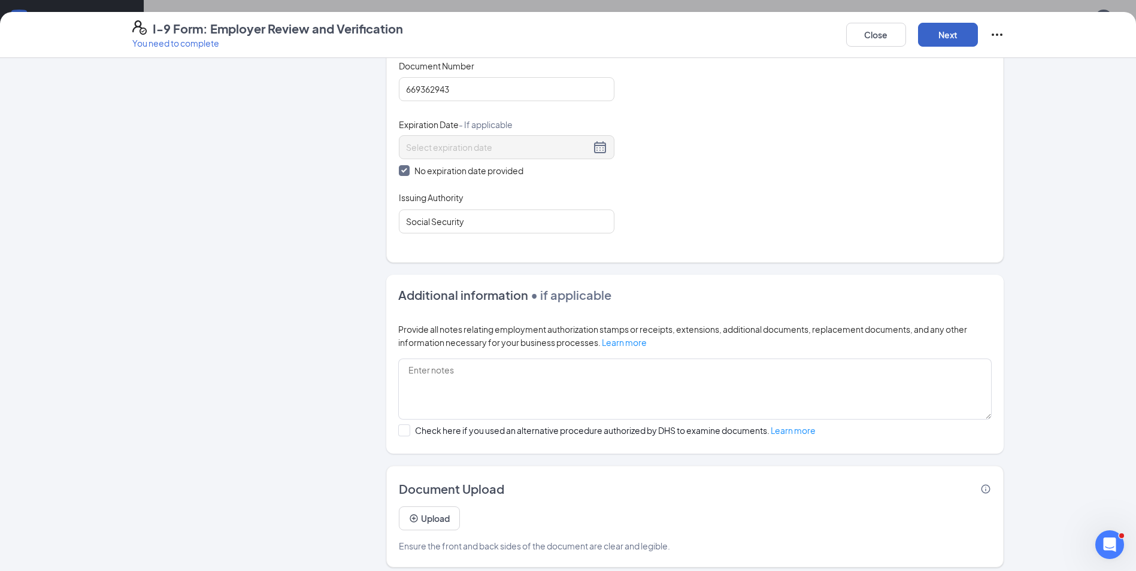
scroll to position [553, 0]
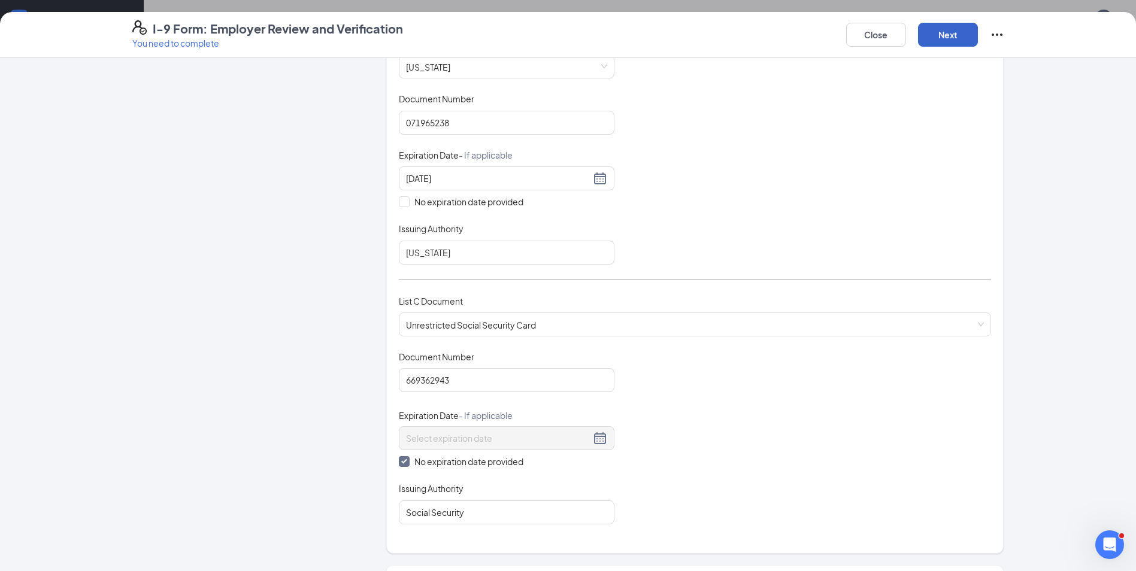
click at [934, 40] on button "Next" at bounding box center [948, 35] width 60 height 24
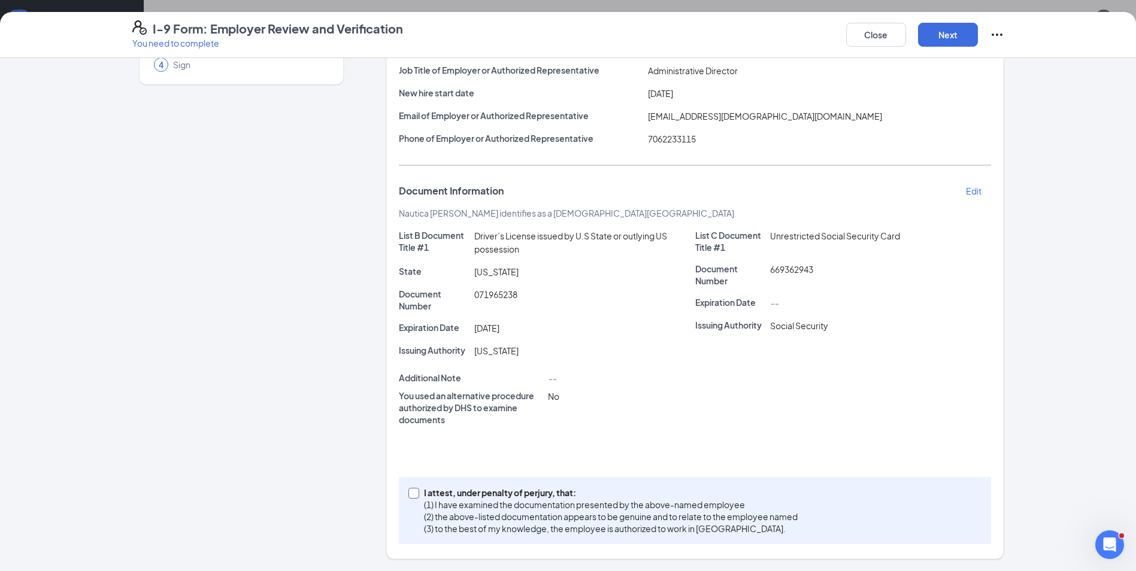
drag, startPoint x: 411, startPoint y: 491, endPoint x: 517, endPoint y: 454, distance: 112.3
click at [411, 491] on input "I attest, under penalty of perjury, that: (1) I have examined the documentation…" at bounding box center [412, 492] width 8 height 8
checkbox input "true"
click at [950, 36] on button "Next" at bounding box center [948, 35] width 60 height 24
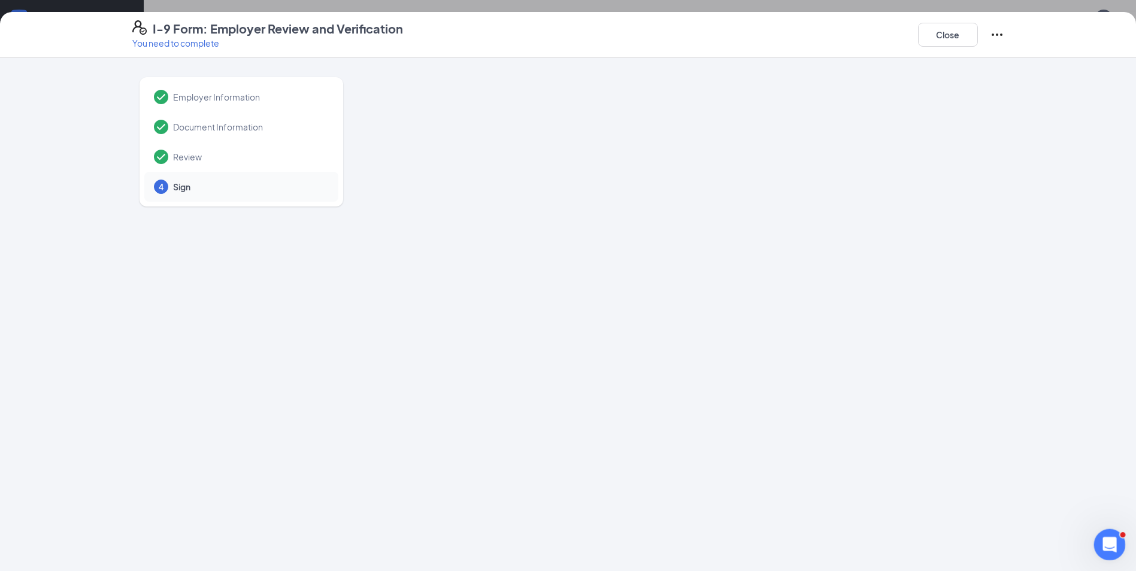
click at [1105, 539] on icon "Open Intercom Messenger" at bounding box center [1108, 543] width 20 height 20
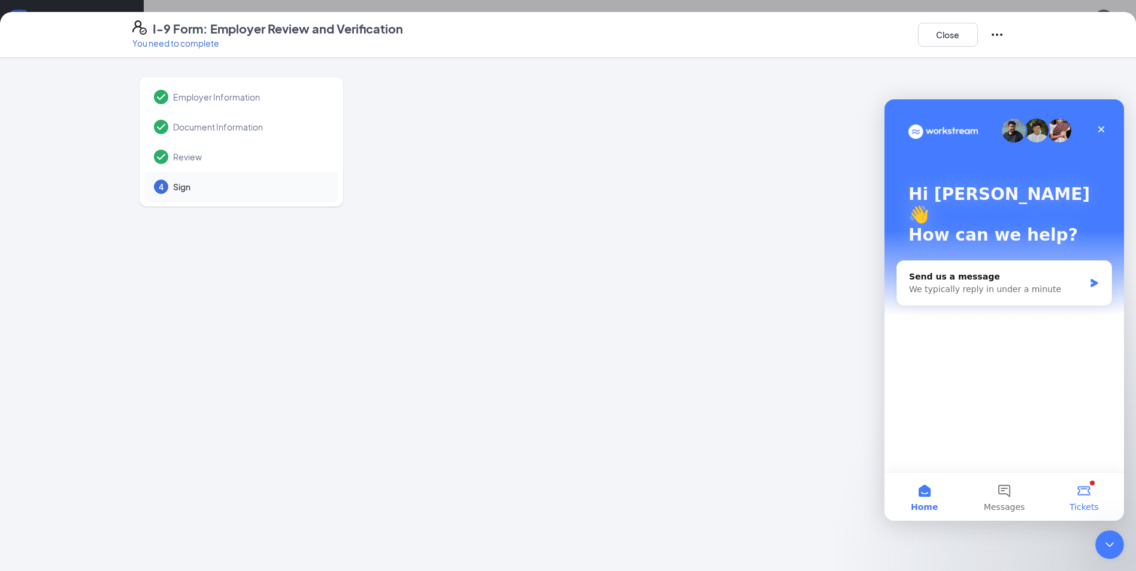
click at [1089, 488] on button "Tickets" at bounding box center [1084, 497] width 80 height 48
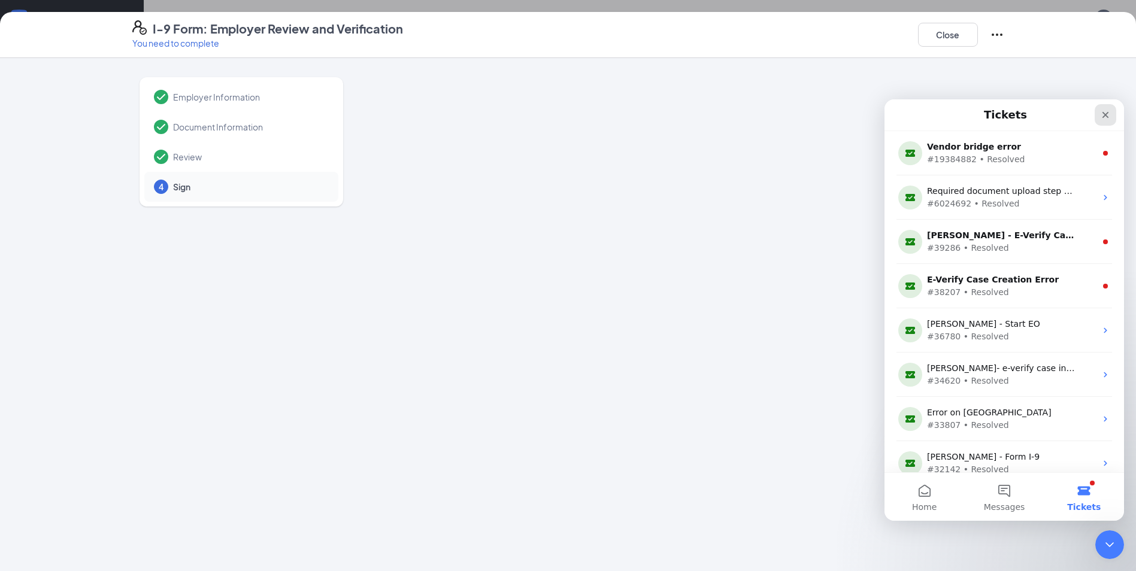
click at [1102, 114] on icon "Close" at bounding box center [1105, 115] width 10 height 10
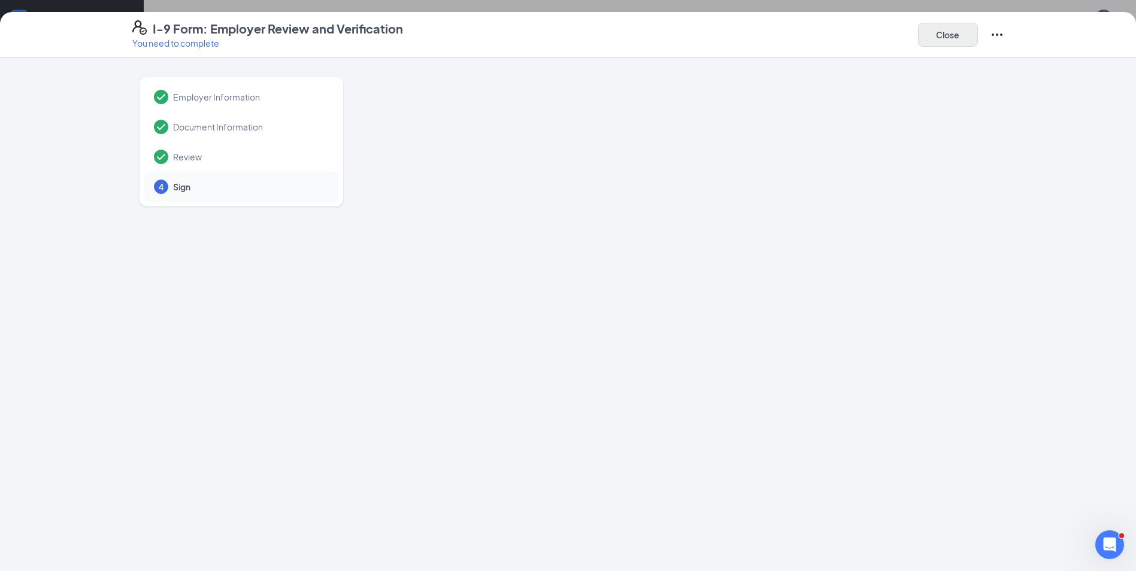
scroll to position [435, 0]
click at [945, 35] on button "Close" at bounding box center [948, 35] width 60 height 24
click at [954, 34] on button "Close" at bounding box center [948, 35] width 60 height 24
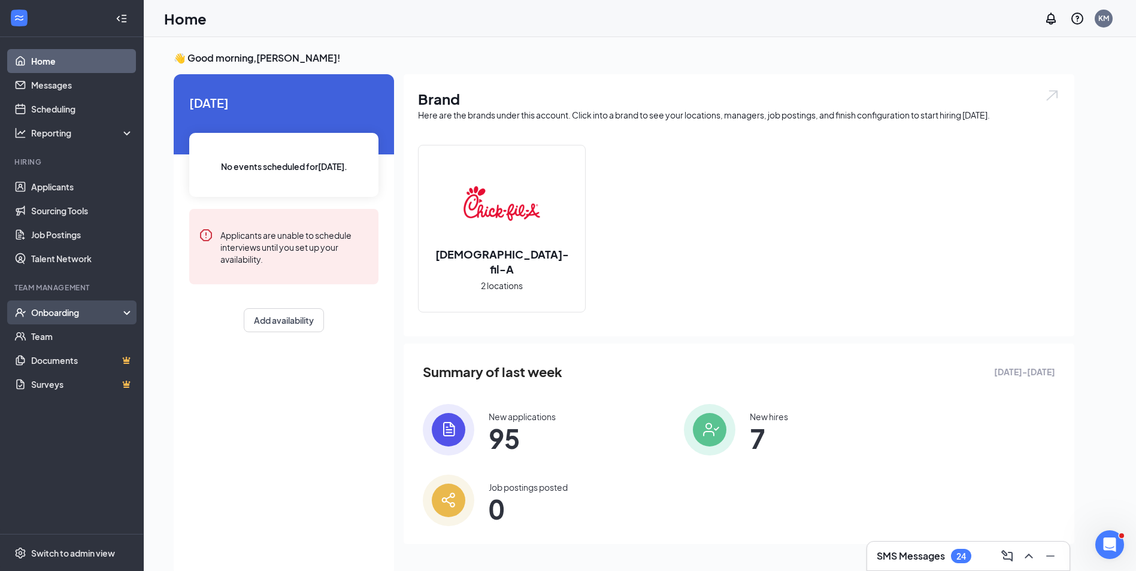
click at [85, 311] on div "Onboarding" at bounding box center [77, 312] width 92 height 12
click at [68, 327] on link "Overview" at bounding box center [82, 336] width 102 height 24
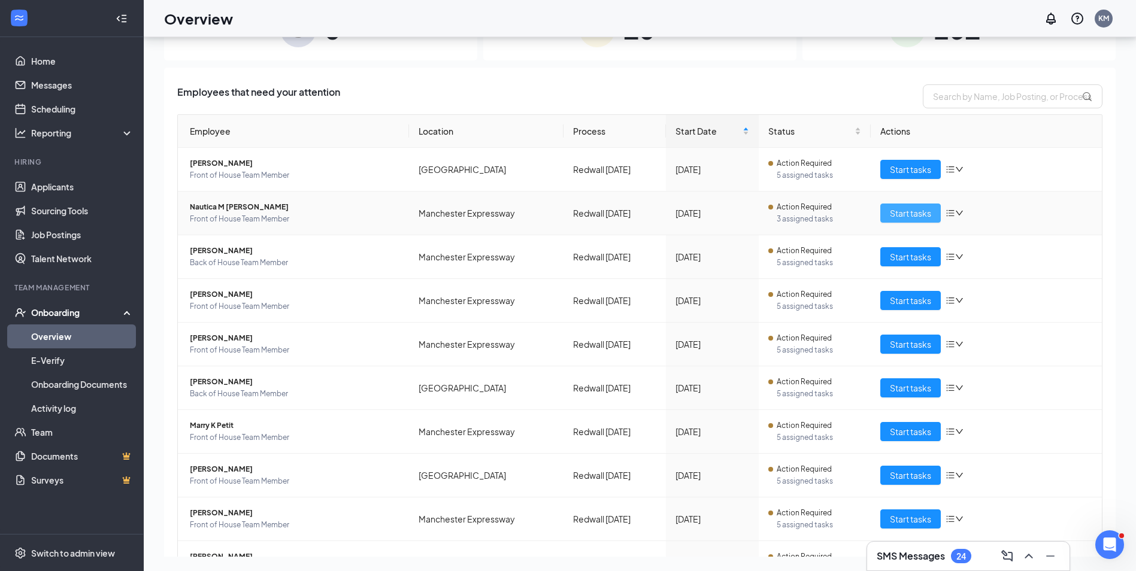
click at [898, 214] on span "Start tasks" at bounding box center [910, 213] width 41 height 13
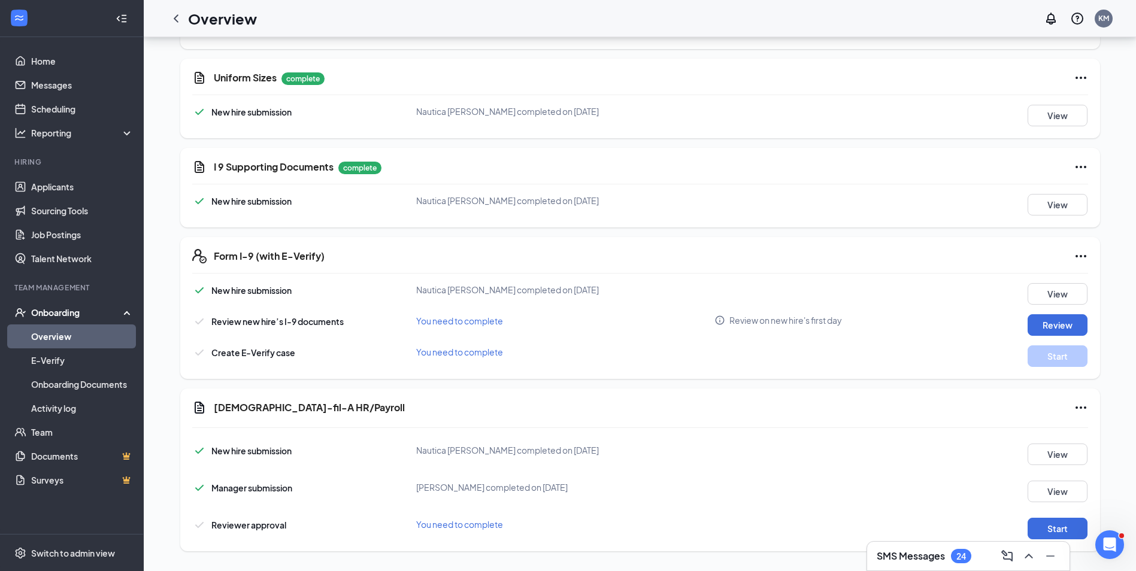
scroll to position [675, 0]
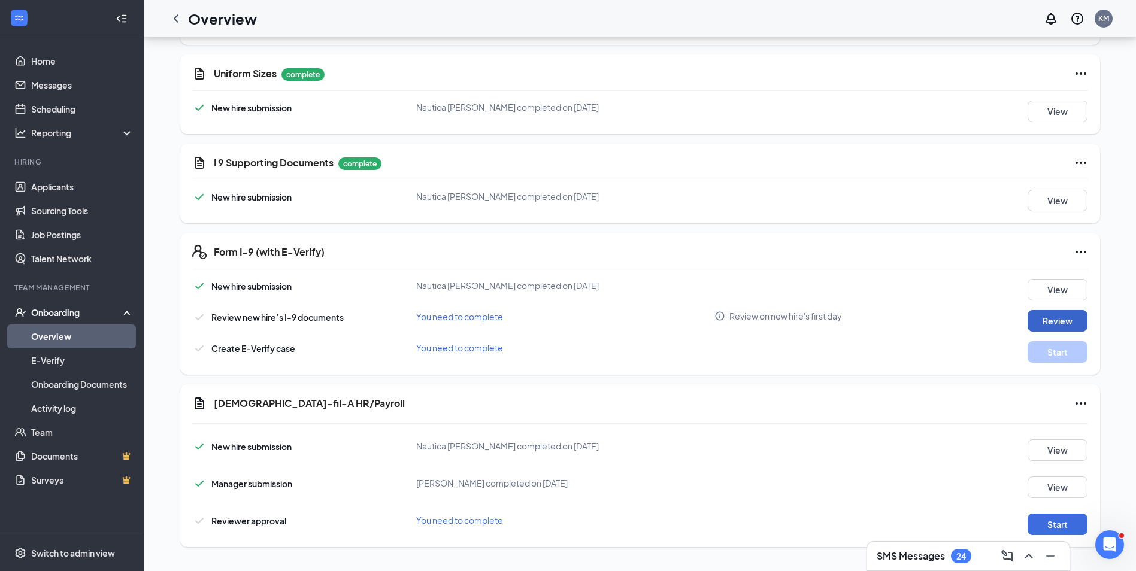
click at [1048, 318] on button "Review" at bounding box center [1057, 321] width 60 height 22
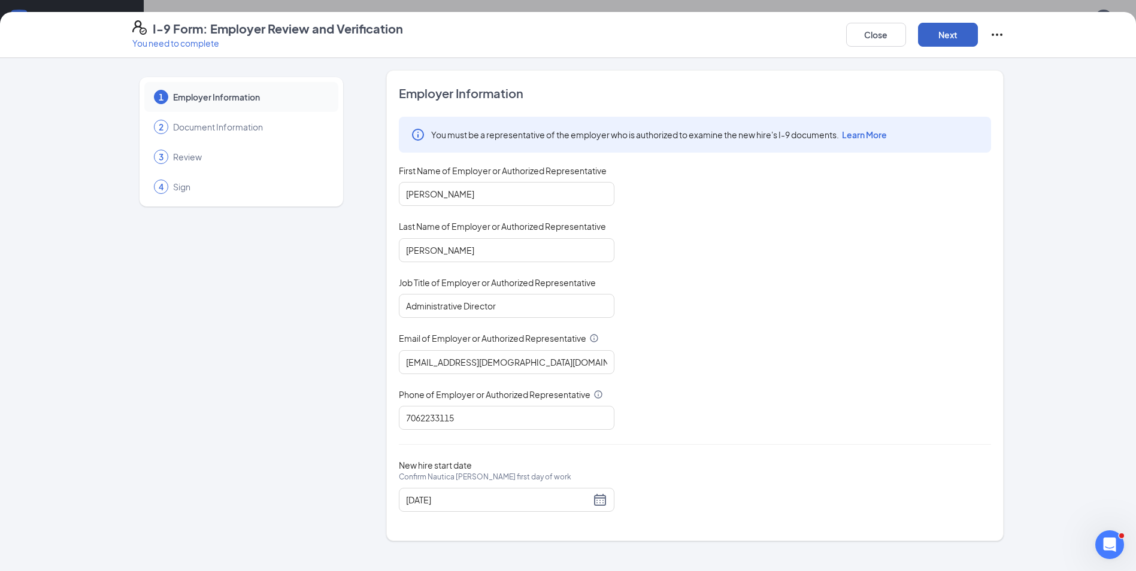
click at [955, 29] on button "Next" at bounding box center [948, 35] width 60 height 24
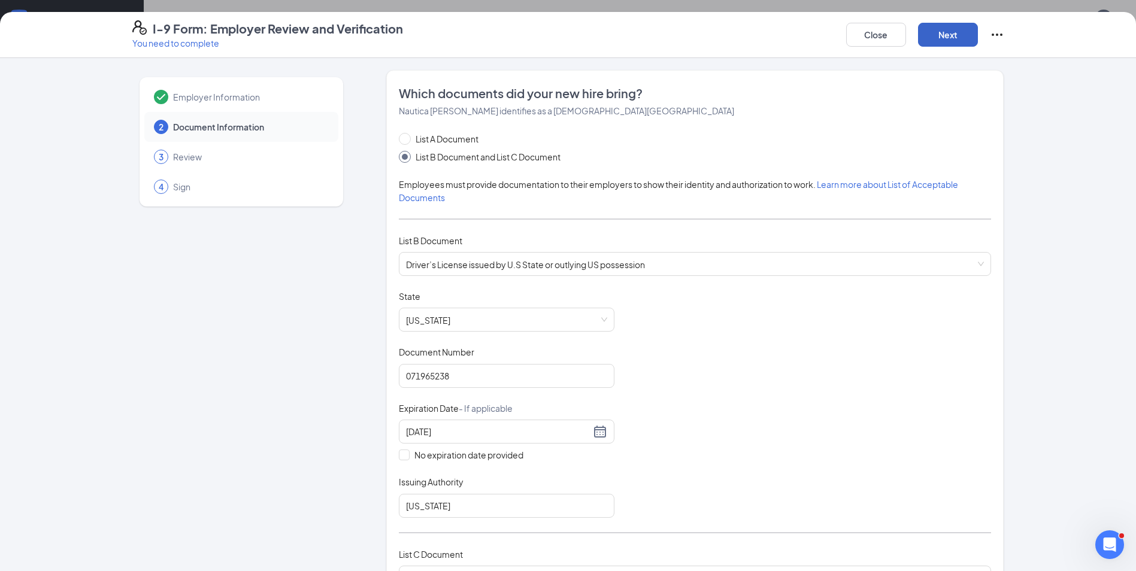
click at [949, 35] on button "Next" at bounding box center [948, 35] width 60 height 24
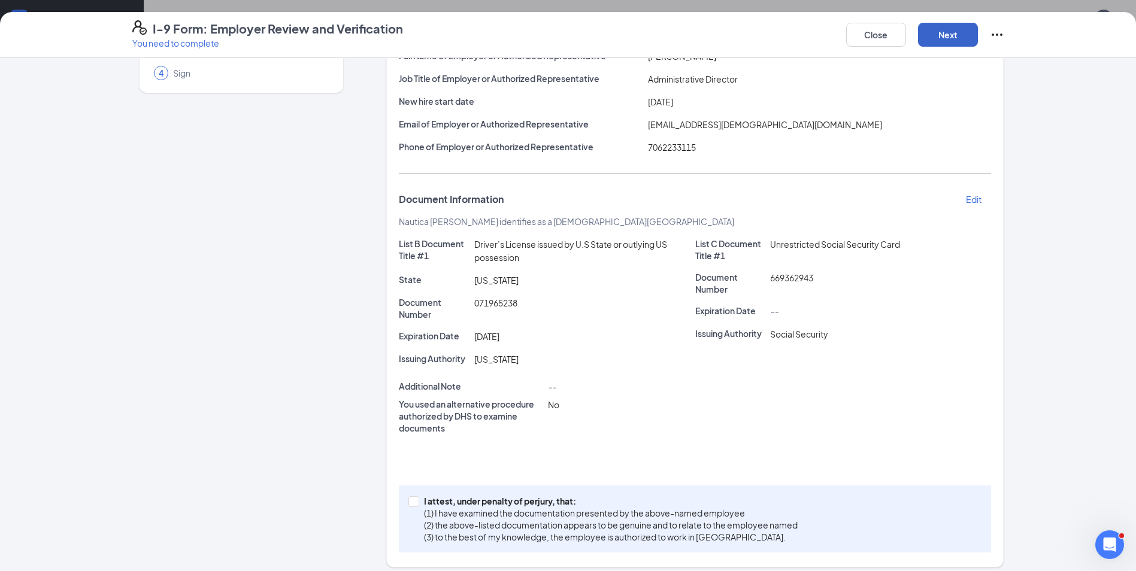
scroll to position [122, 0]
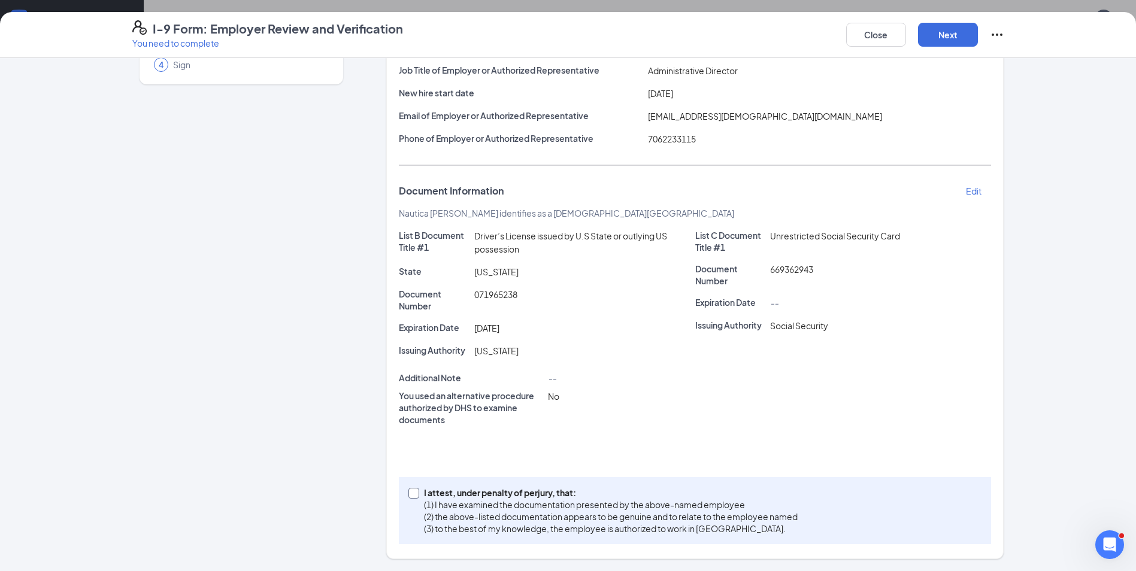
click at [408, 490] on input "I attest, under penalty of [PERSON_NAME], that: (1) I have examined the documen…" at bounding box center [412, 492] width 8 height 8
checkbox input "true"
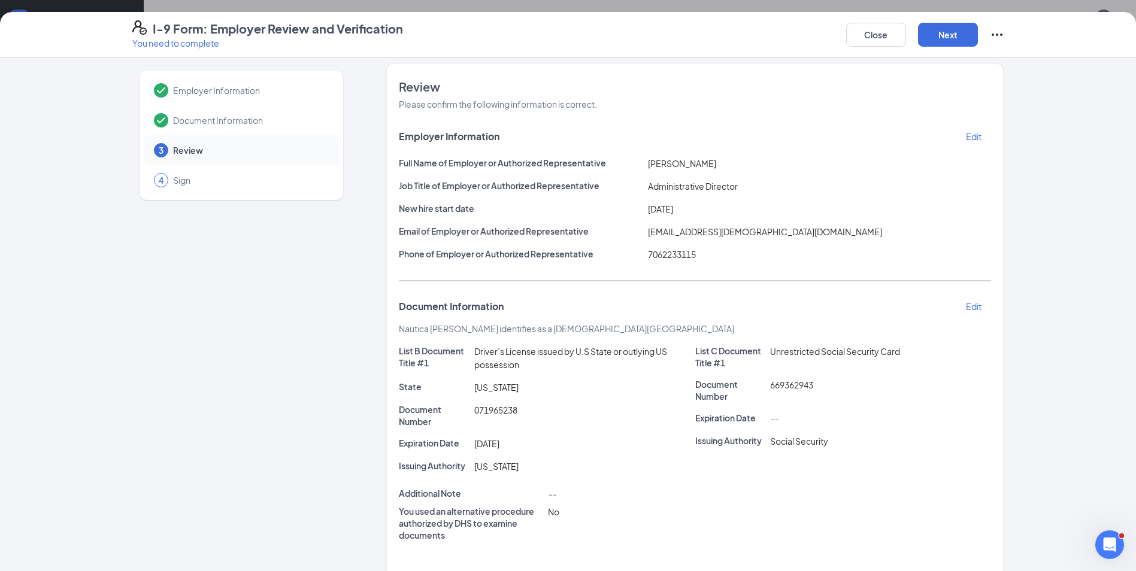
scroll to position [0, 0]
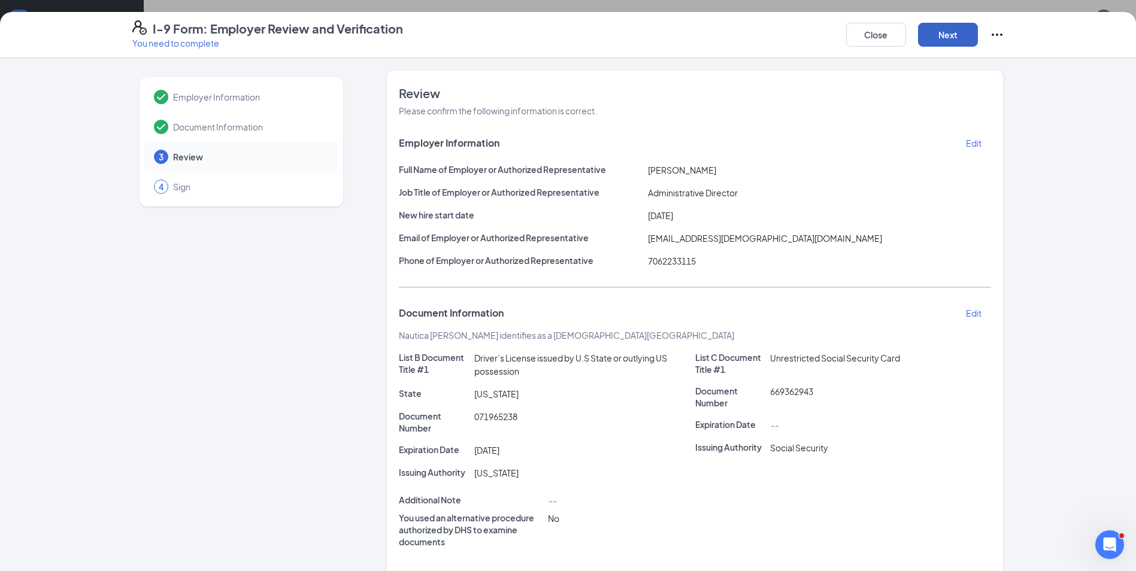
click at [954, 40] on button "Next" at bounding box center [948, 35] width 60 height 24
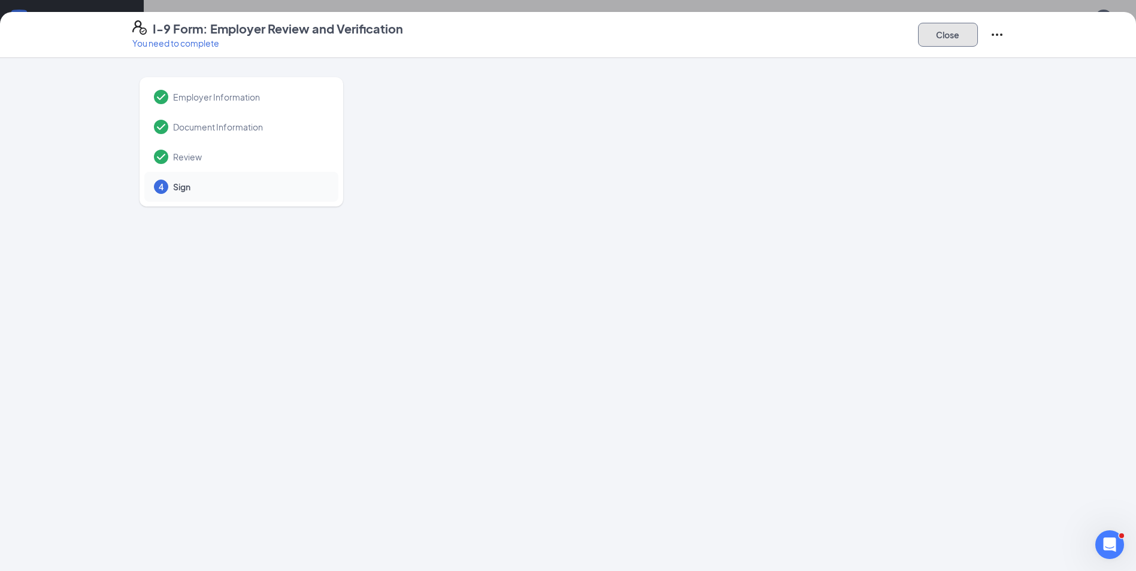
click at [963, 34] on button "Close" at bounding box center [948, 35] width 60 height 24
click at [947, 38] on button "Close" at bounding box center [948, 35] width 60 height 24
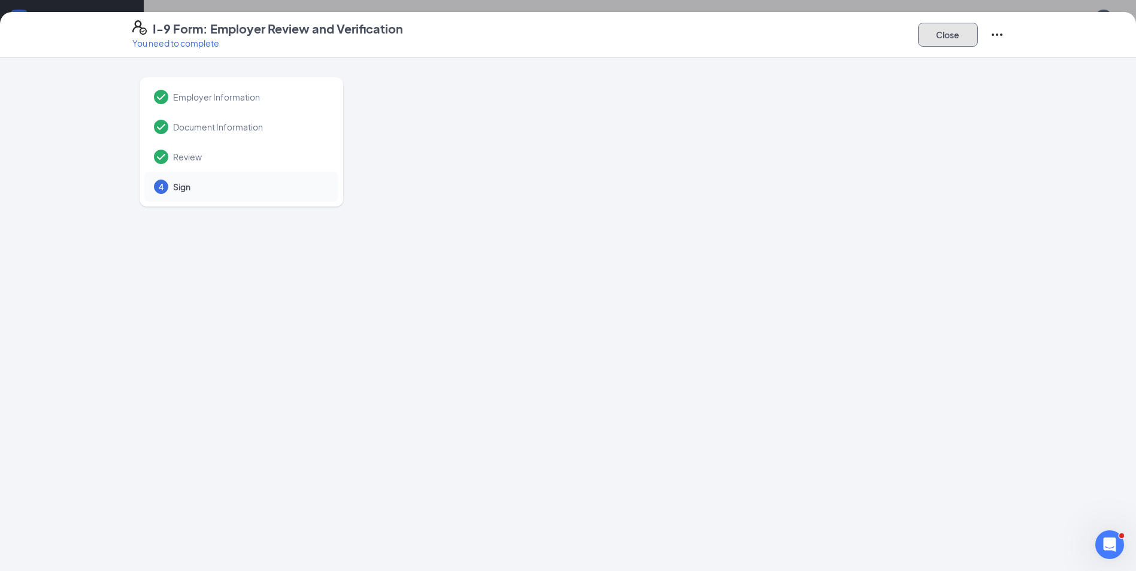
click at [960, 39] on button "Close" at bounding box center [948, 35] width 60 height 24
click at [958, 39] on button "Close" at bounding box center [948, 35] width 60 height 24
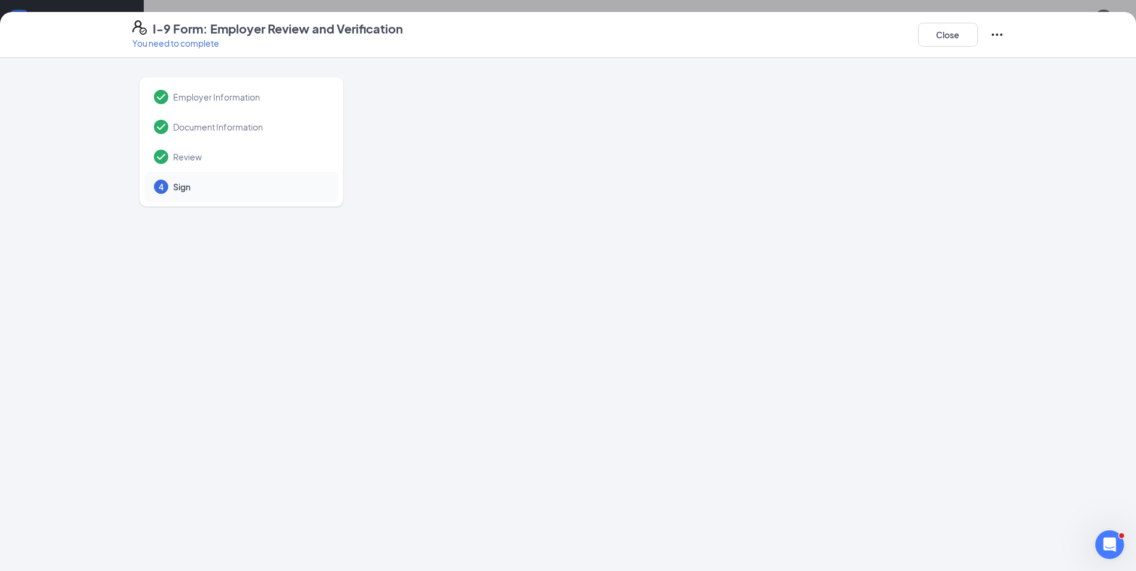
click at [523, 335] on div at bounding box center [694, 309] width 617 height 479
click at [958, 37] on button "Close" at bounding box center [948, 35] width 60 height 24
click at [1041, 5] on div "I-9 Form: Employer Review and Verification You need to complete Close Employer …" at bounding box center [568, 285] width 1136 height 571
click at [1108, 541] on icon "Open Intercom Messenger" at bounding box center [1107, 543] width 8 height 10
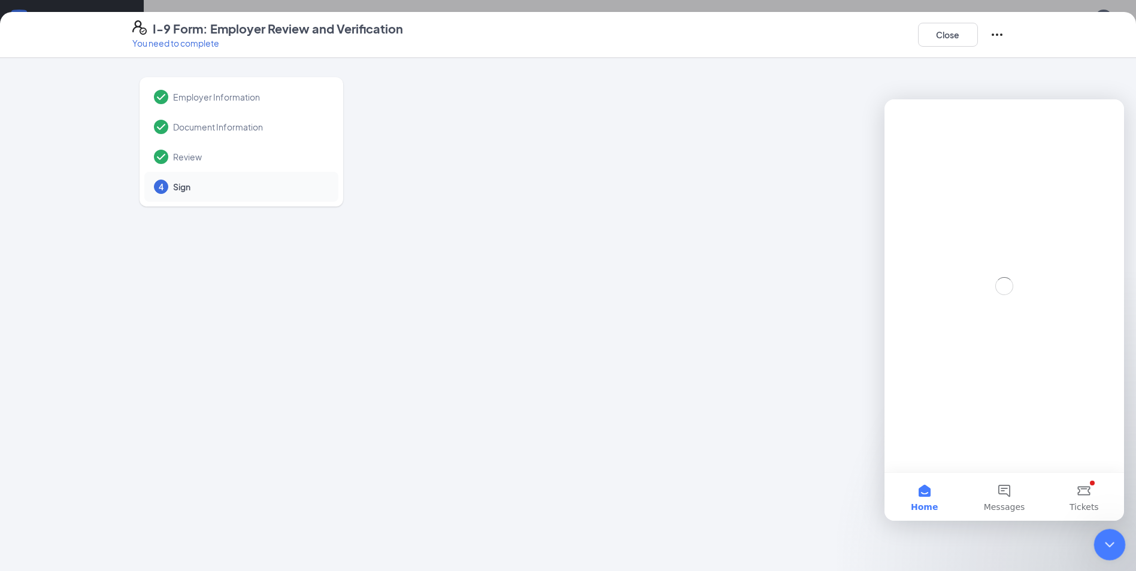
scroll to position [0, 0]
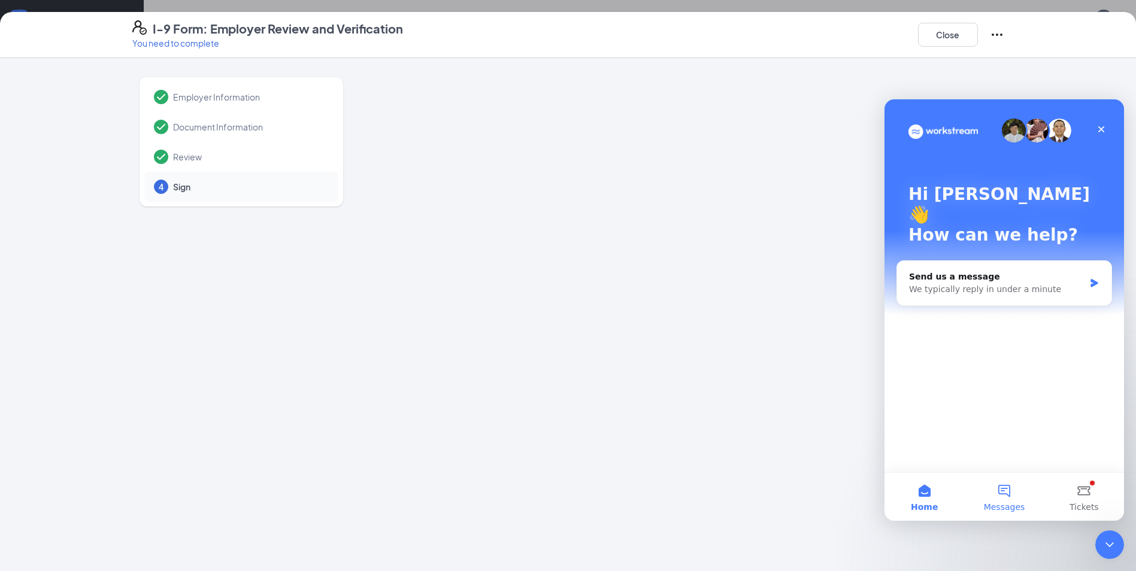
click at [1003, 500] on button "Messages" at bounding box center [1004, 497] width 80 height 48
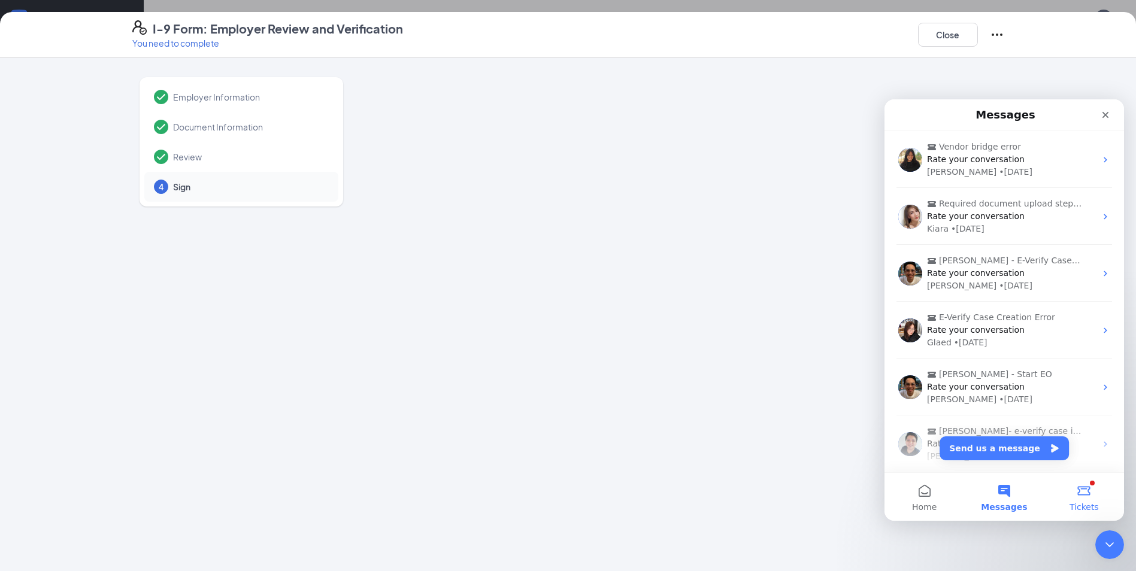
click at [1094, 496] on button "Tickets" at bounding box center [1084, 497] width 80 height 48
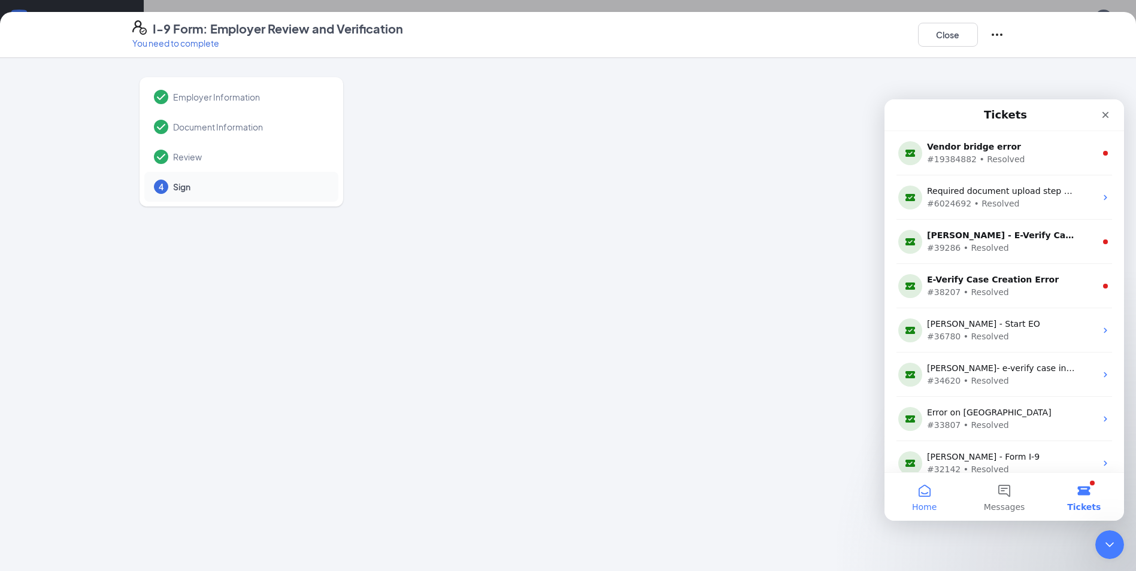
click at [925, 497] on button "Home" at bounding box center [924, 497] width 80 height 48
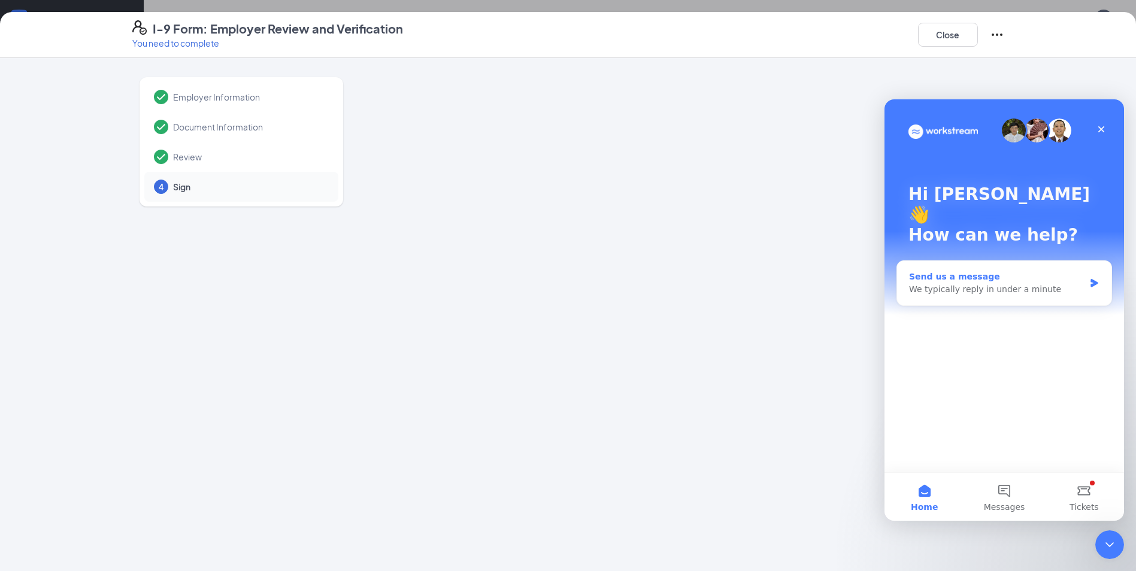
click at [963, 271] on div "Send us a message" at bounding box center [996, 277] width 175 height 13
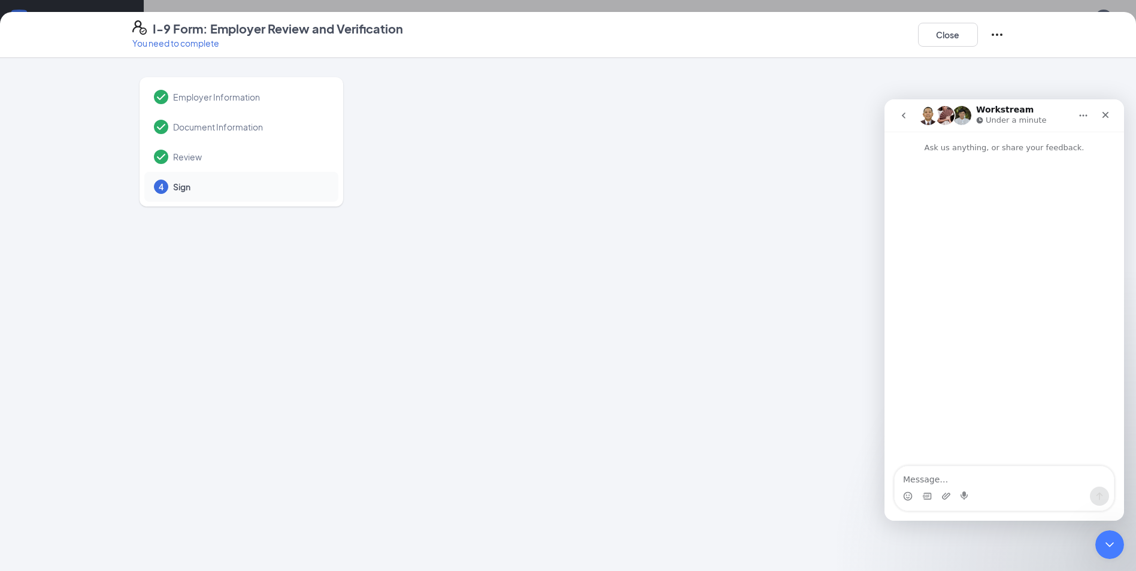
type textarea "N"
type textarea "Hello, nothing is loading on the E-Verify page. Is this a system wide issue?"
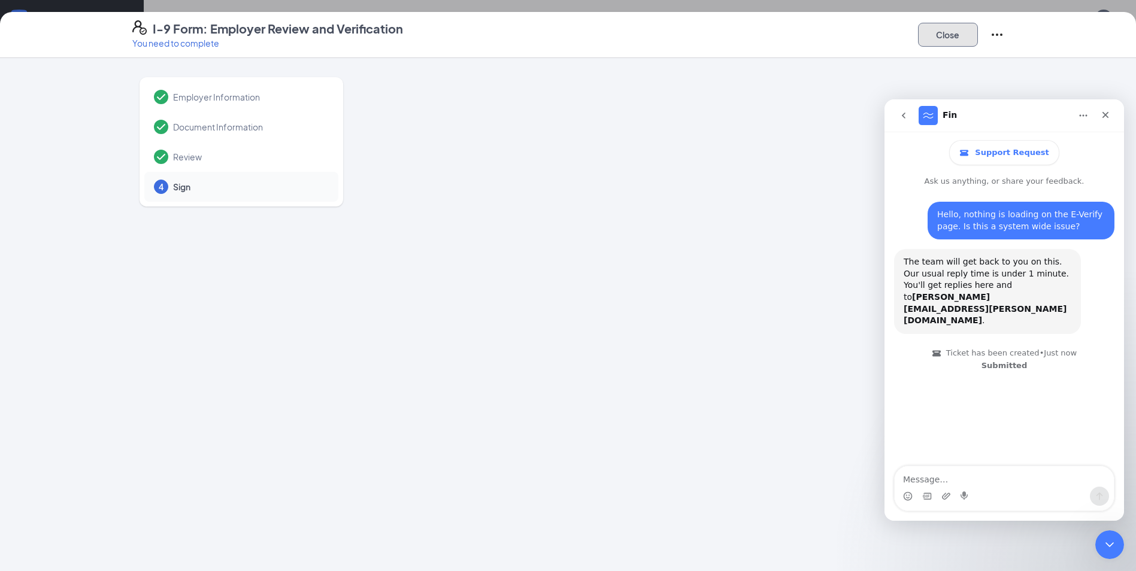
click at [950, 38] on button "Close" at bounding box center [948, 35] width 60 height 24
click at [951, 35] on button "Close" at bounding box center [948, 35] width 60 height 24
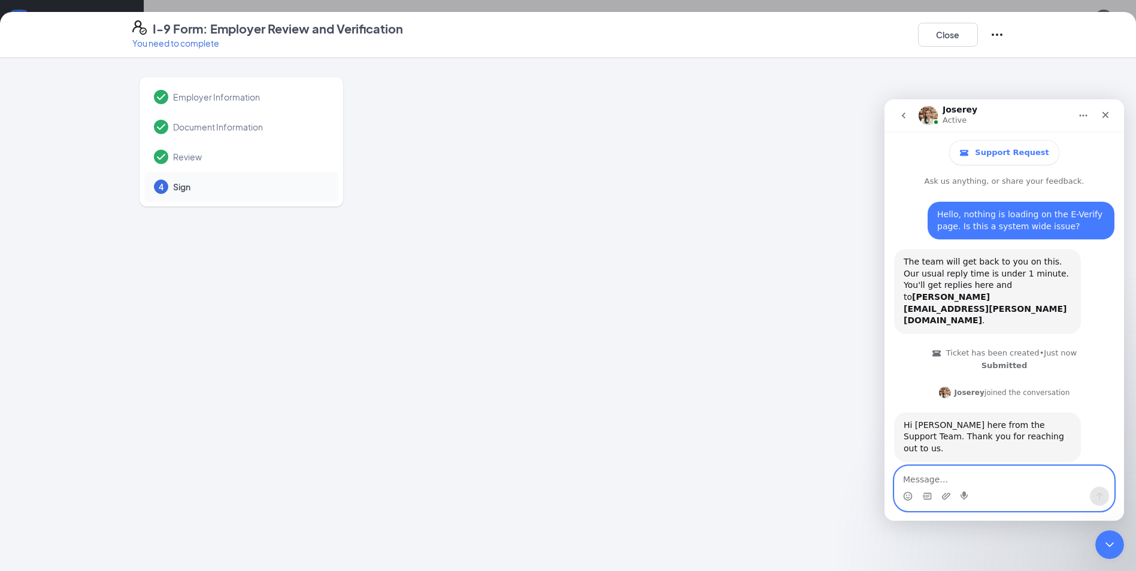
click at [983, 476] on textarea "Message…" at bounding box center [1003, 476] width 219 height 20
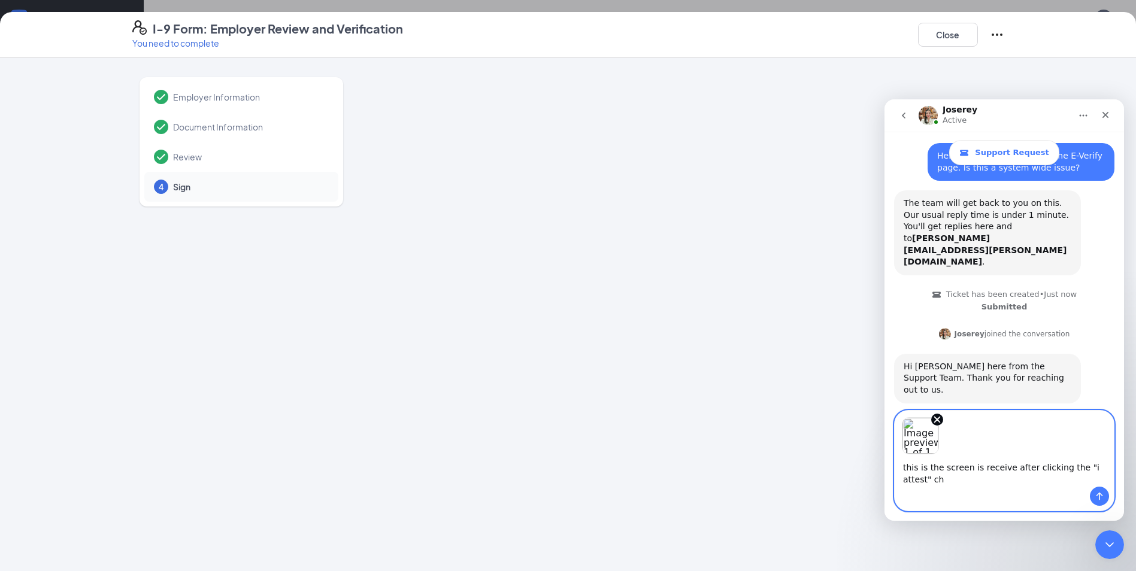
scroll to position [71, 0]
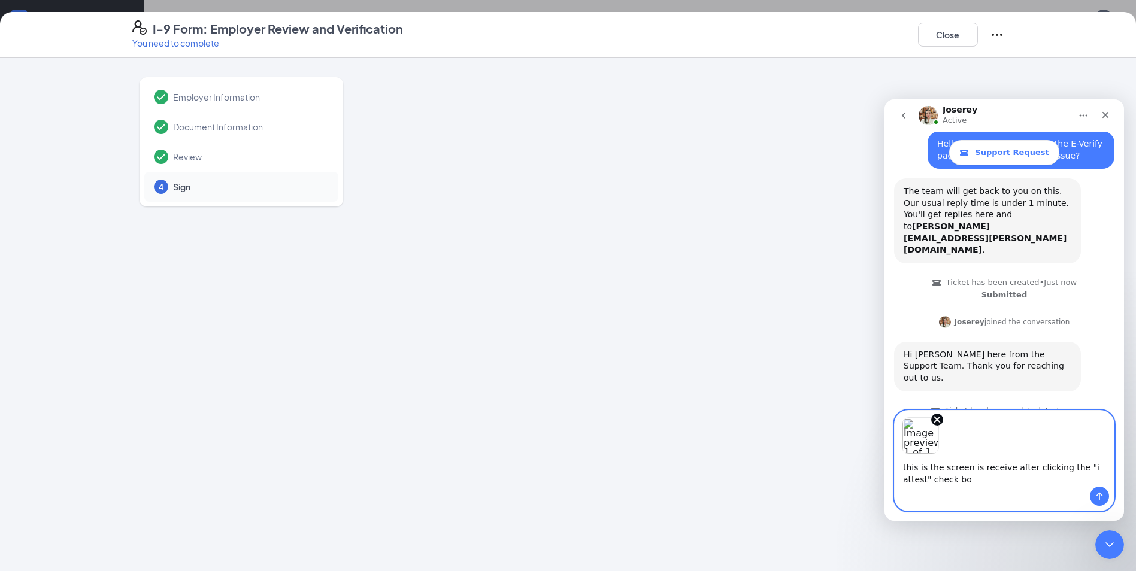
type textarea "this is the screen is receive after clicking the "i attest" check box"
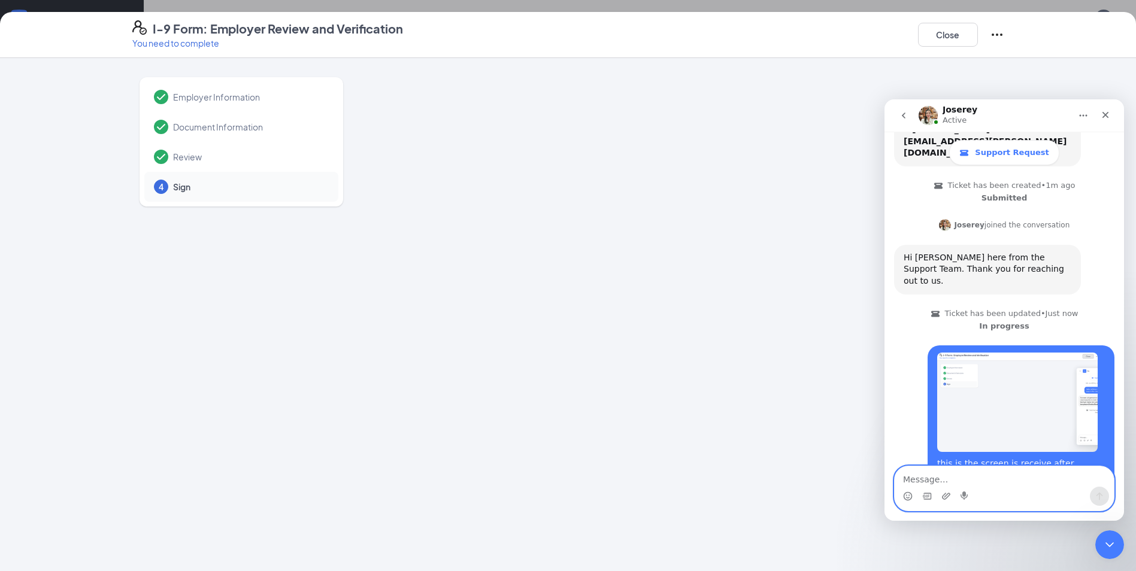
scroll to position [214, 0]
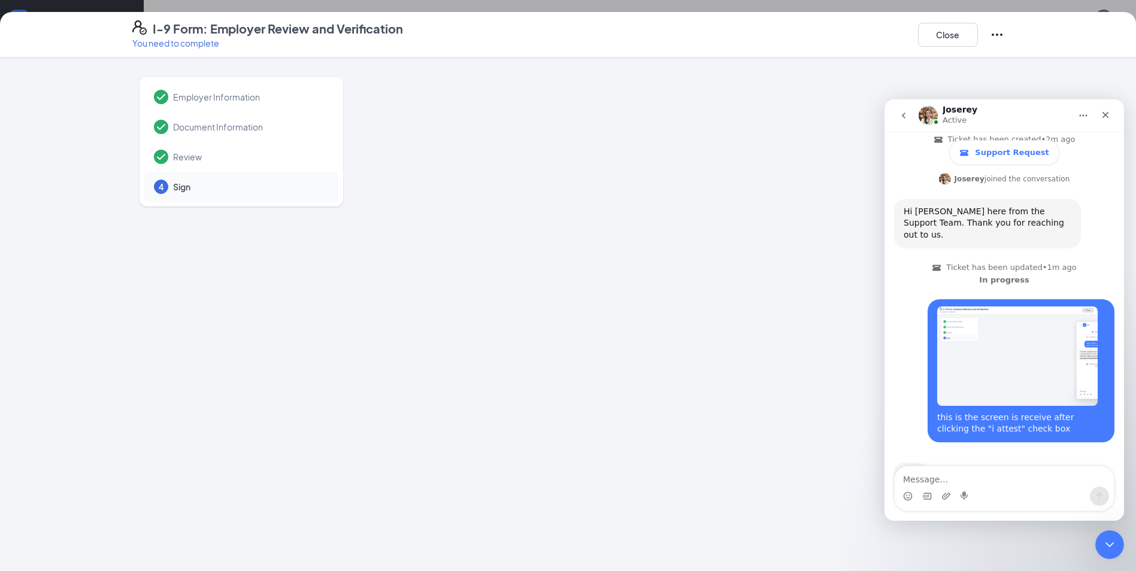
click at [1016, 110] on div "Joserey Active" at bounding box center [994, 115] width 152 height 21
click at [889, 308] on div "Hello, nothing is loading on the E-Verify page. Is this a system wide issue? Ka…" at bounding box center [1003, 238] width 239 height 529
click at [966, 472] on textarea "Message…" at bounding box center [1003, 476] width 219 height 20
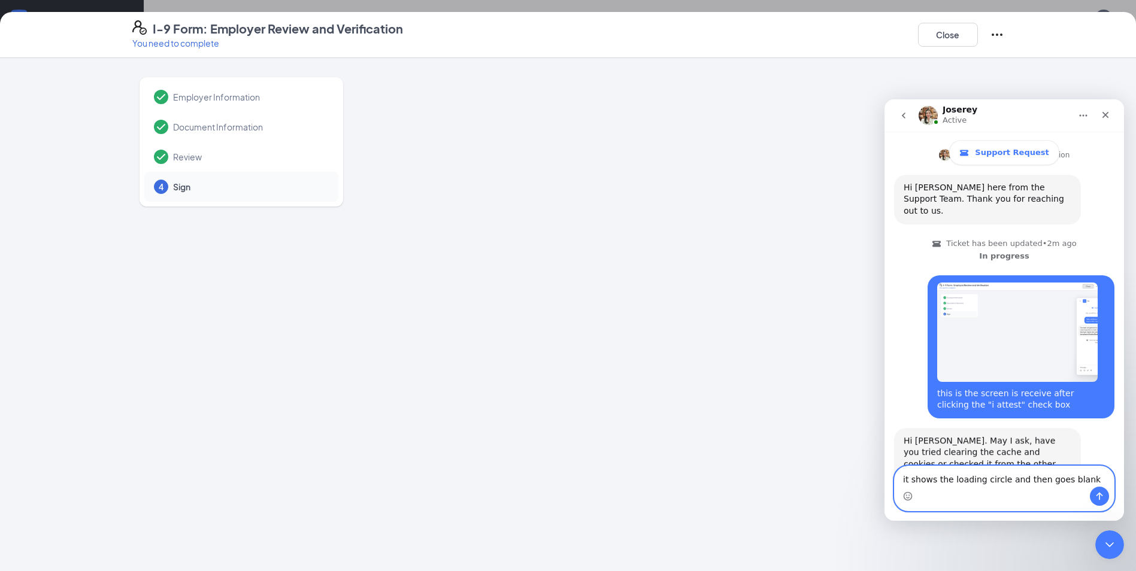
scroll to position [239, 0]
type textarea "i"
type textarea "Yes"
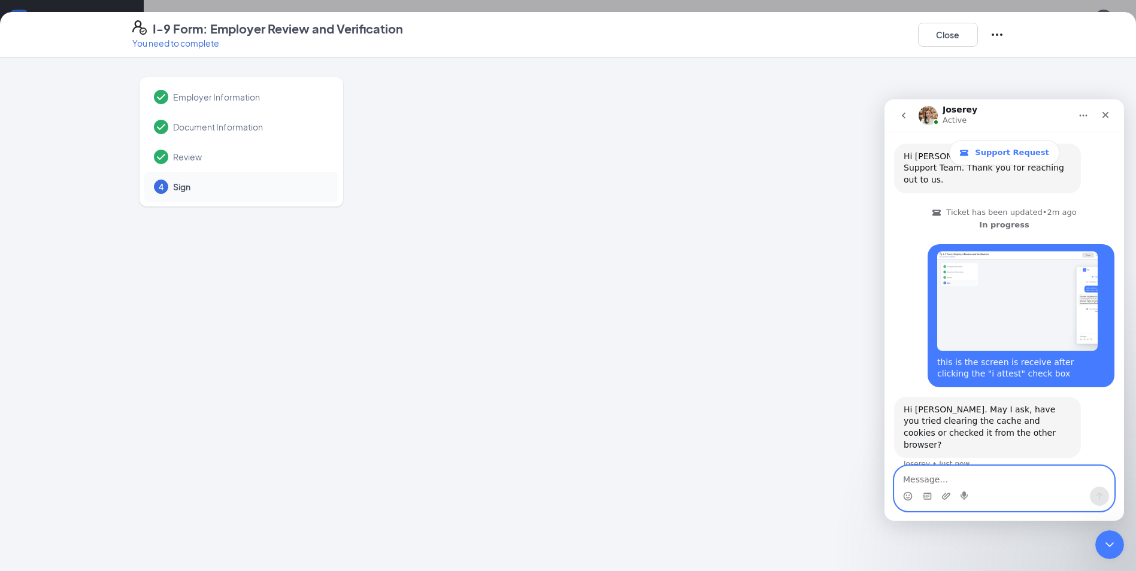
scroll to position [274, 0]
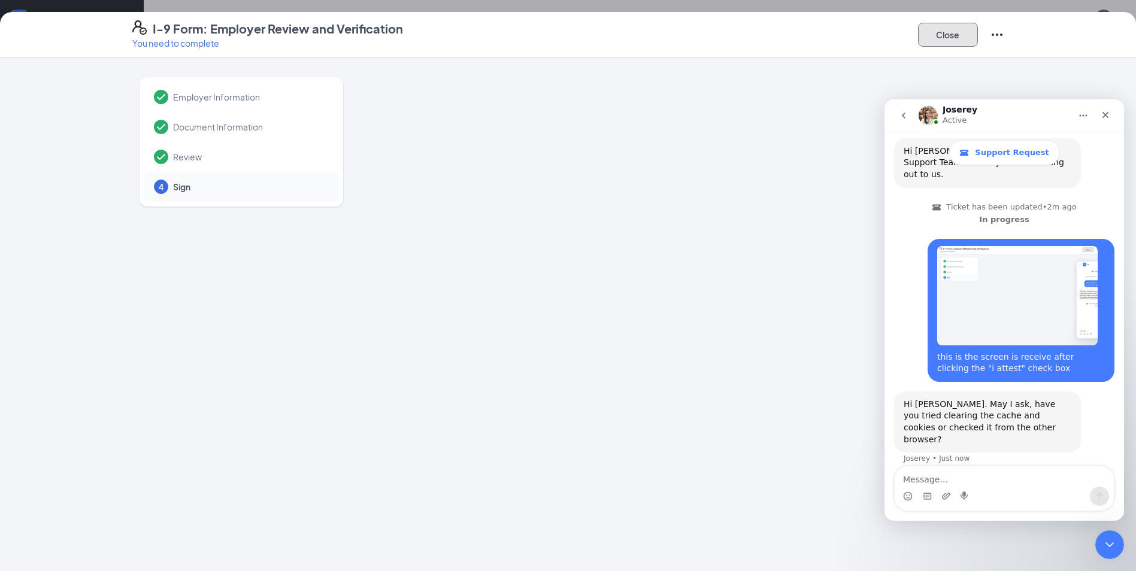
click at [936, 38] on button "Close" at bounding box center [948, 35] width 60 height 24
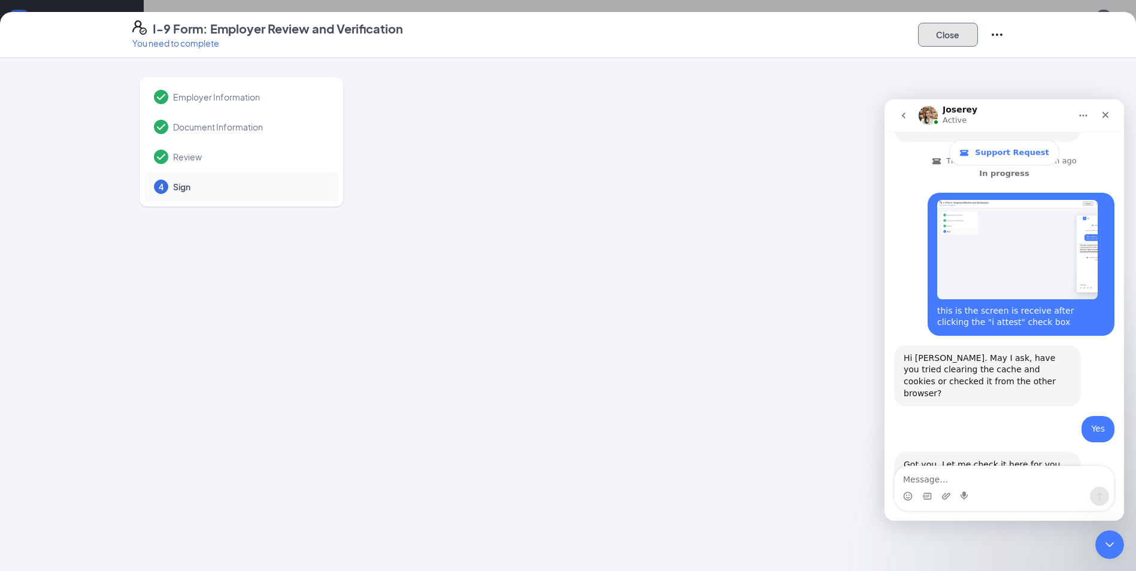
scroll to position [322, 0]
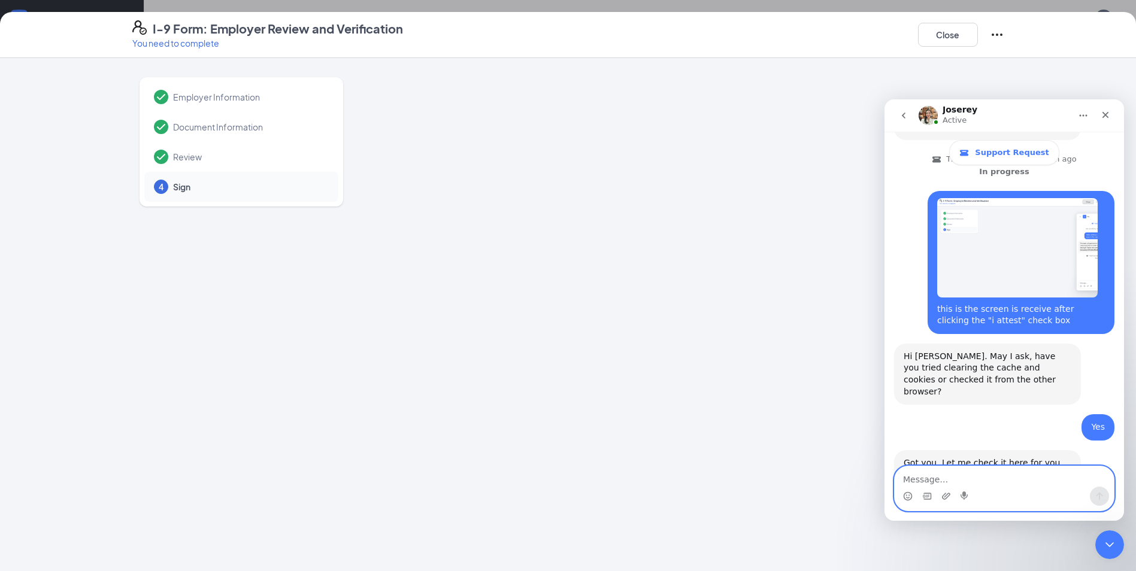
click at [961, 476] on textarea "Message…" at bounding box center [1003, 476] width 219 height 20
type textarea "ok"
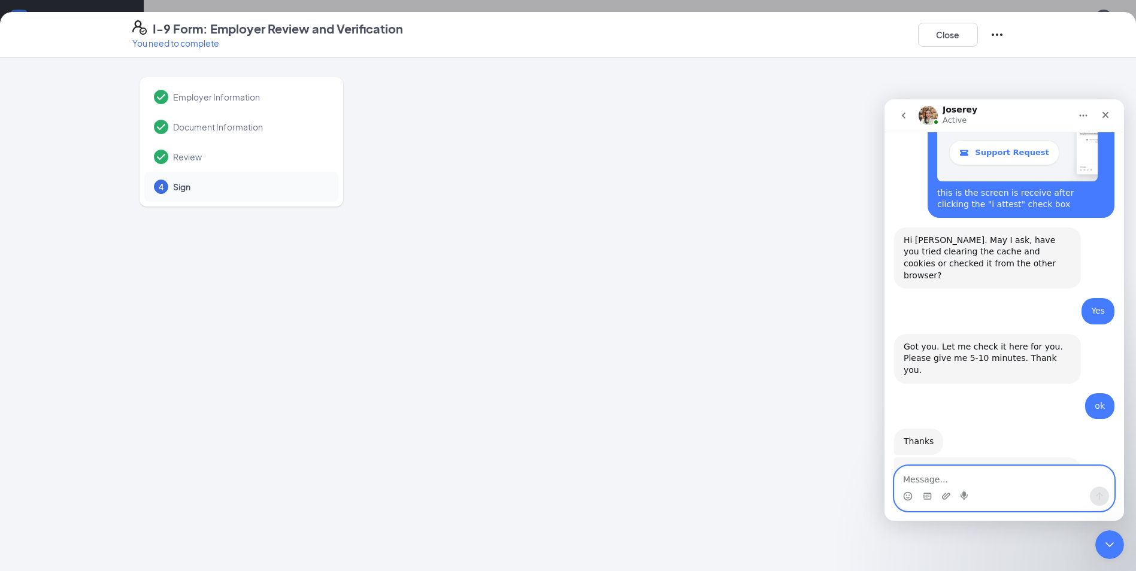
scroll to position [456, 0]
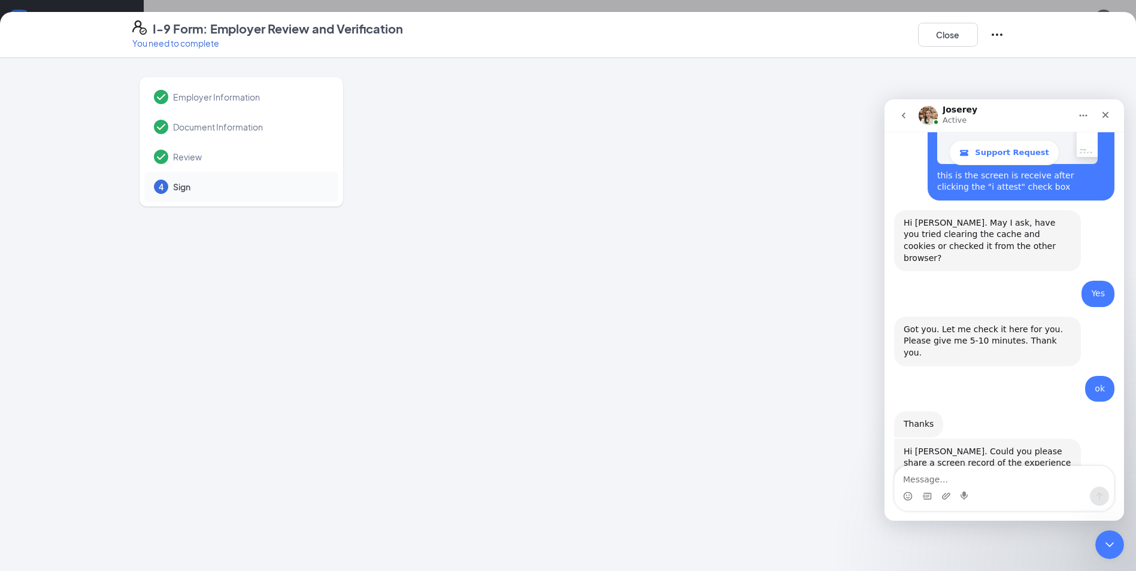
click at [974, 493] on div "Intercom messenger" at bounding box center [1003, 496] width 219 height 19
click at [935, 474] on textarea "Message…" at bounding box center [1003, 476] width 219 height 20
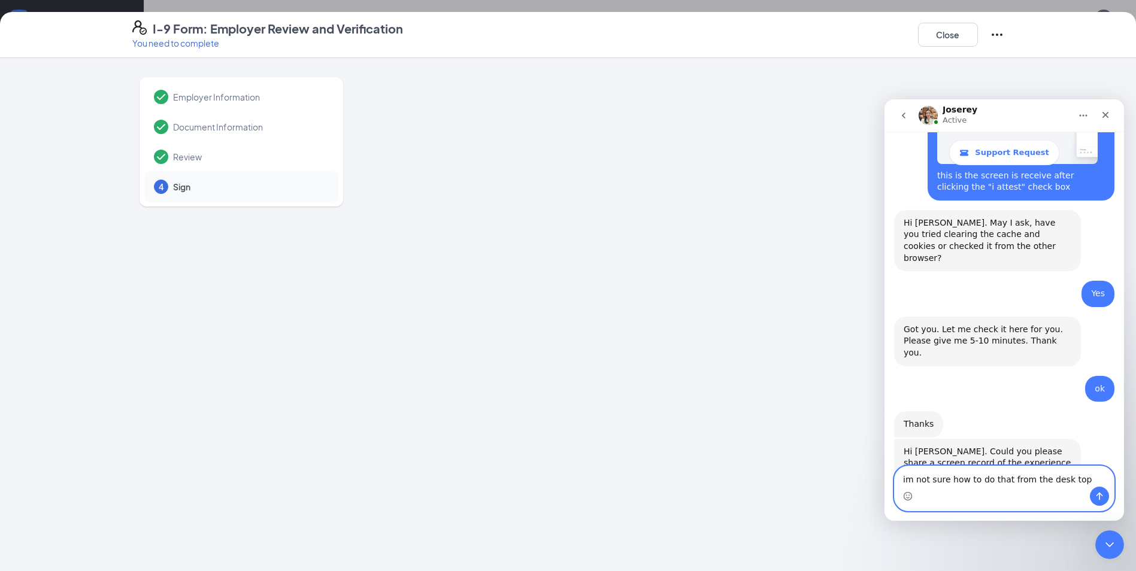
type textarea "im not sure how to do that from the desk topy"
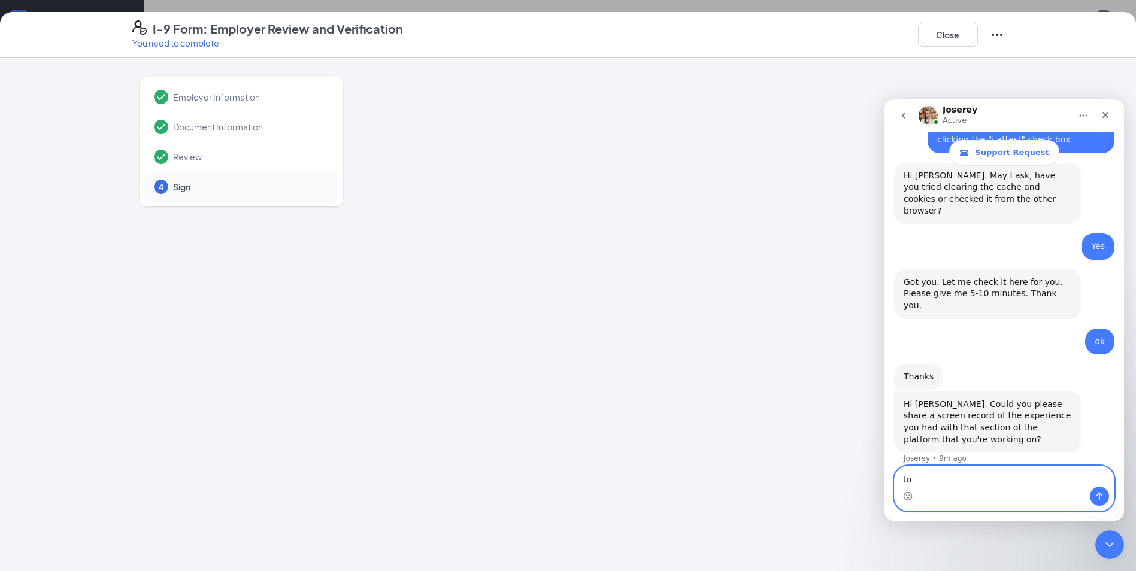
type textarea "top"
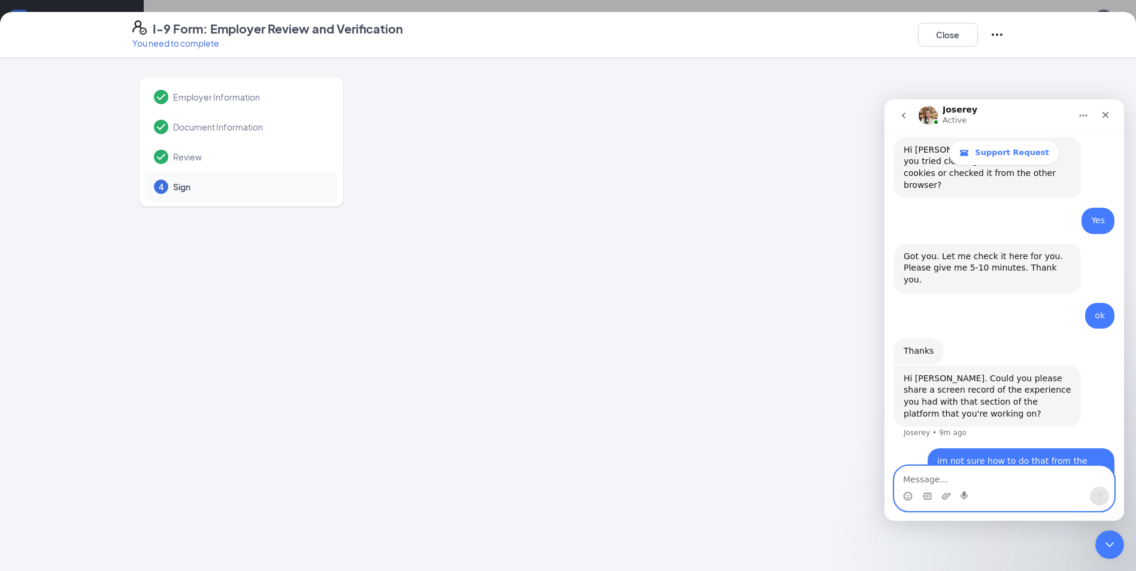
scroll to position [530, 0]
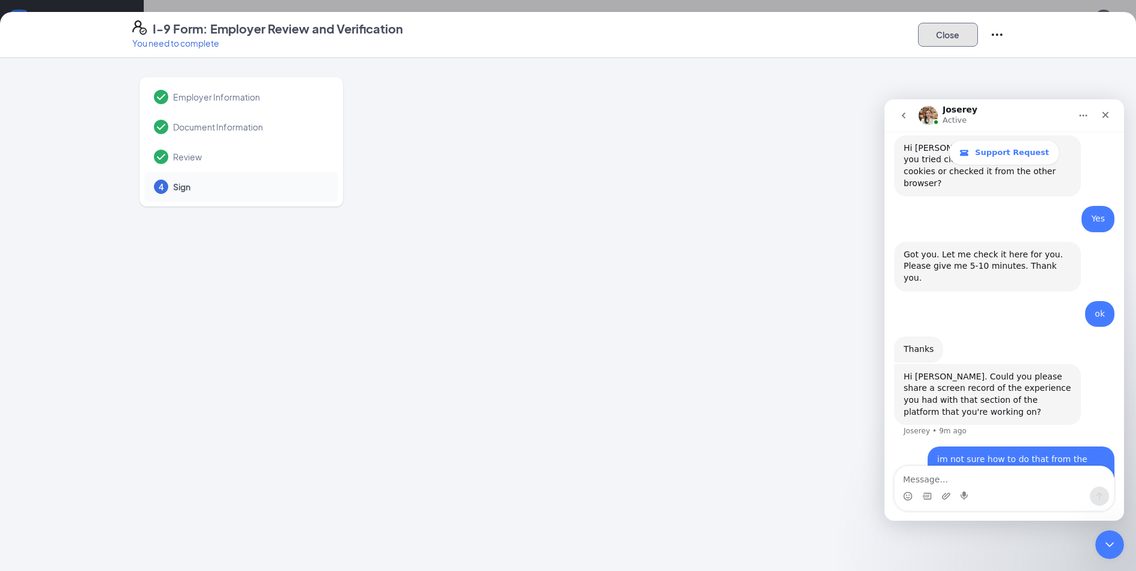
click at [960, 36] on button "Close" at bounding box center [948, 35] width 60 height 24
click at [957, 37] on button "Close" at bounding box center [948, 35] width 60 height 24
click at [998, 32] on icon "Ellipses" at bounding box center [996, 35] width 14 height 14
click at [1067, 14] on div "I-9 Form: Employer Review and Verification You need to complete Close" at bounding box center [568, 35] width 1136 height 46
click at [951, 39] on button "Close" at bounding box center [948, 35] width 60 height 24
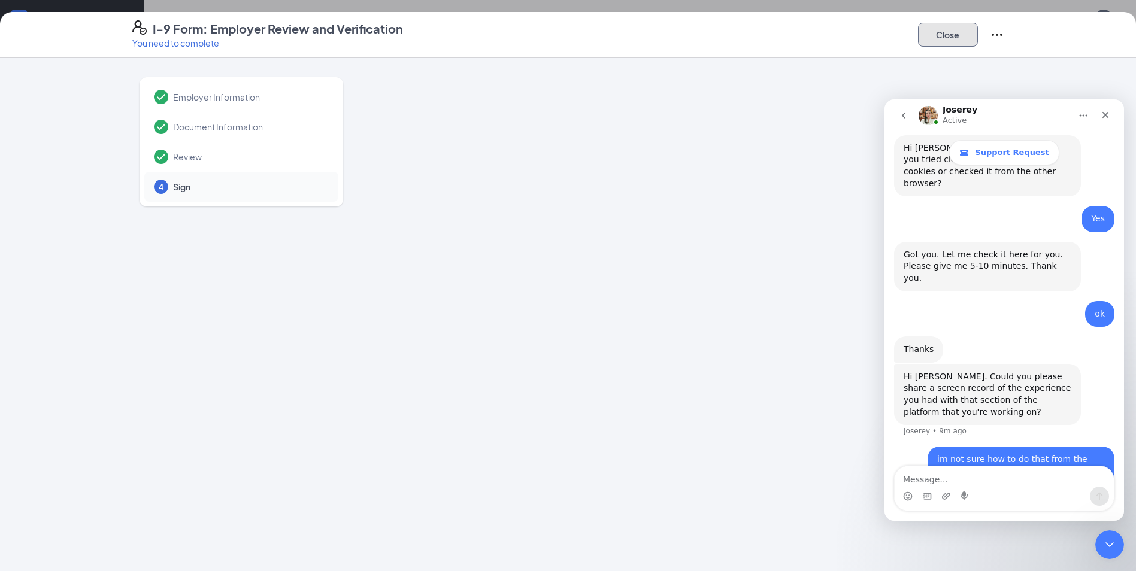
click at [949, 37] on button "Close" at bounding box center [948, 35] width 60 height 24
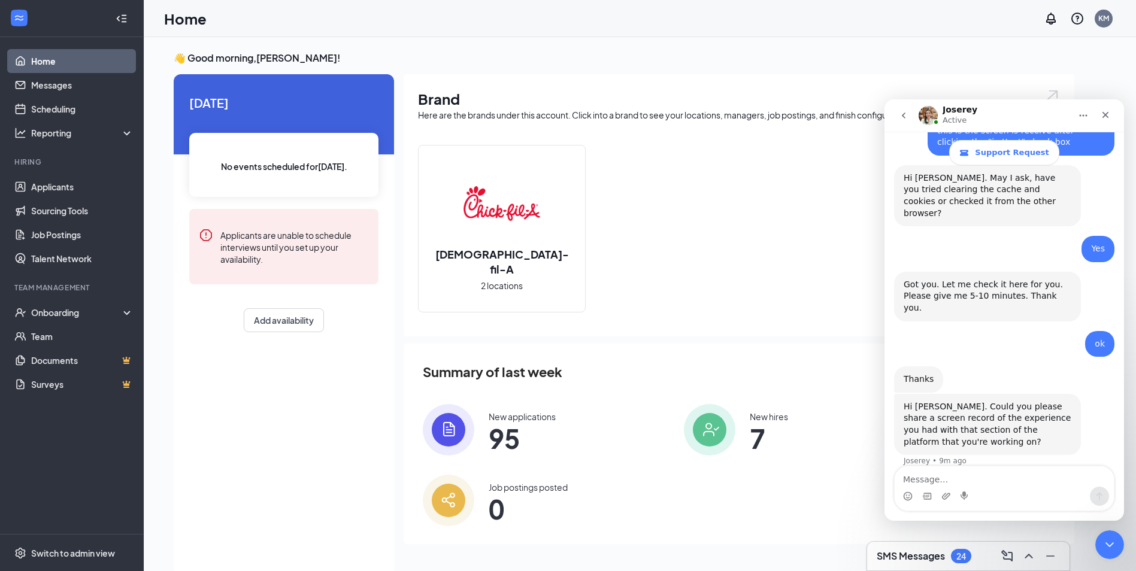
scroll to position [530, 0]
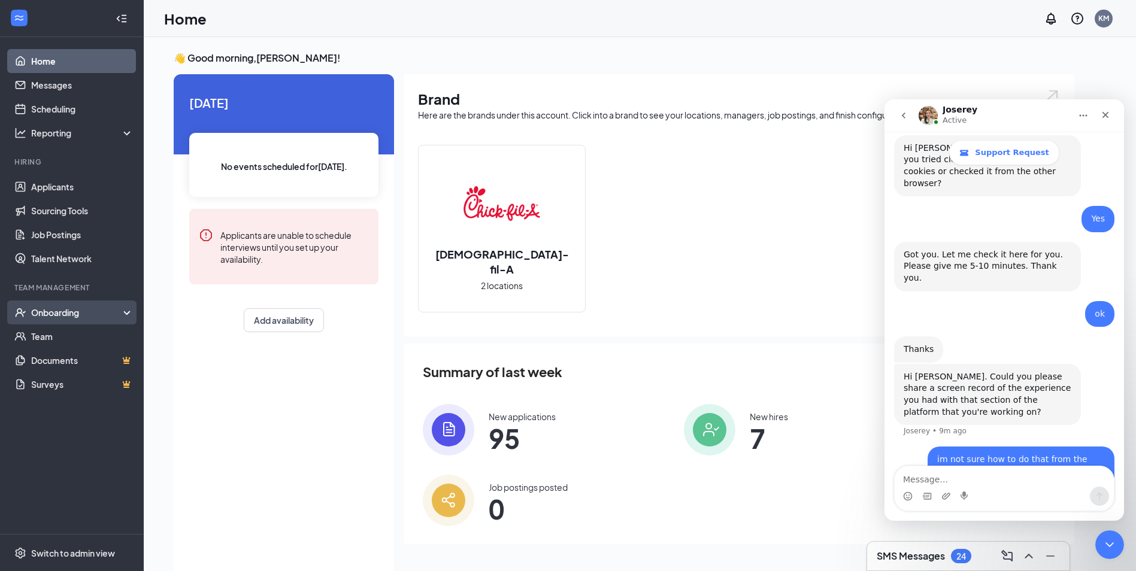
click at [68, 308] on div "Onboarding" at bounding box center [77, 312] width 92 height 12
click at [56, 332] on link "Overview" at bounding box center [82, 336] width 102 height 24
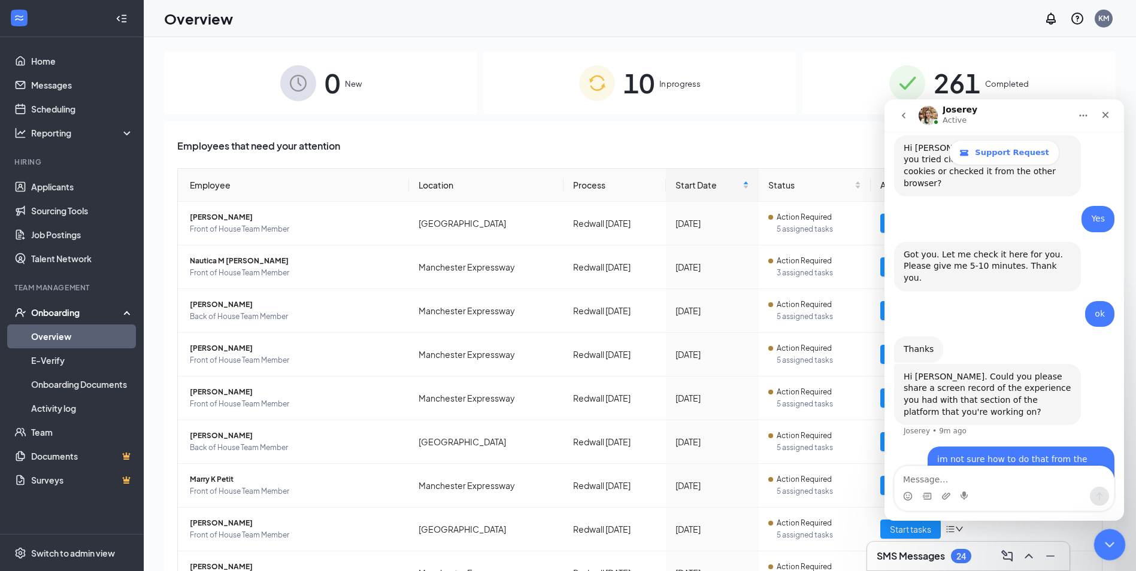
click at [1109, 545] on icon "Close Intercom Messenger" at bounding box center [1107, 543] width 14 height 14
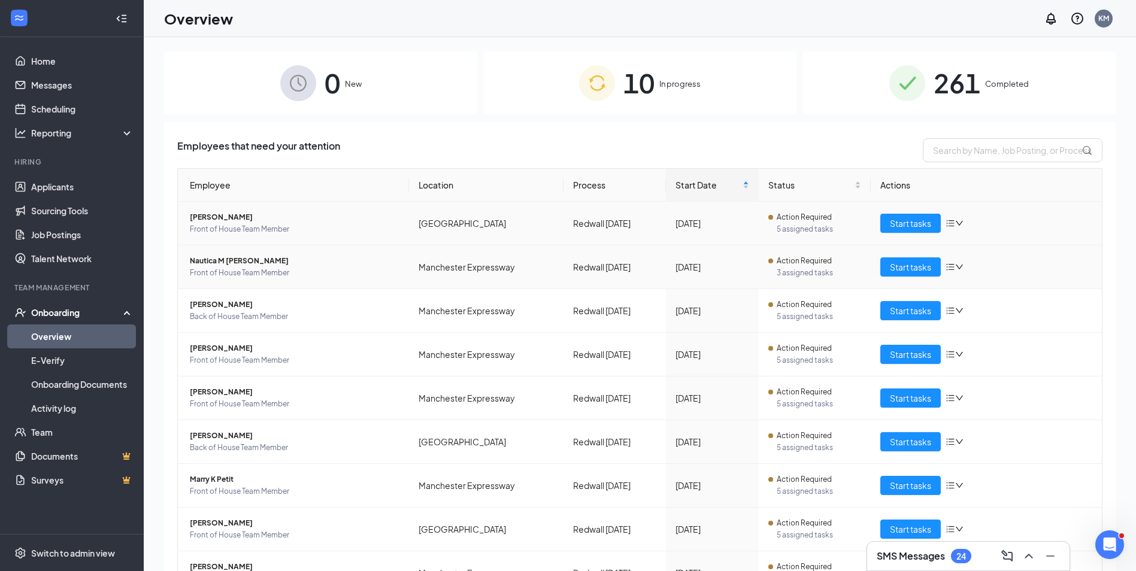
scroll to position [530, 0]
click at [898, 262] on span "Start tasks" at bounding box center [910, 266] width 41 height 13
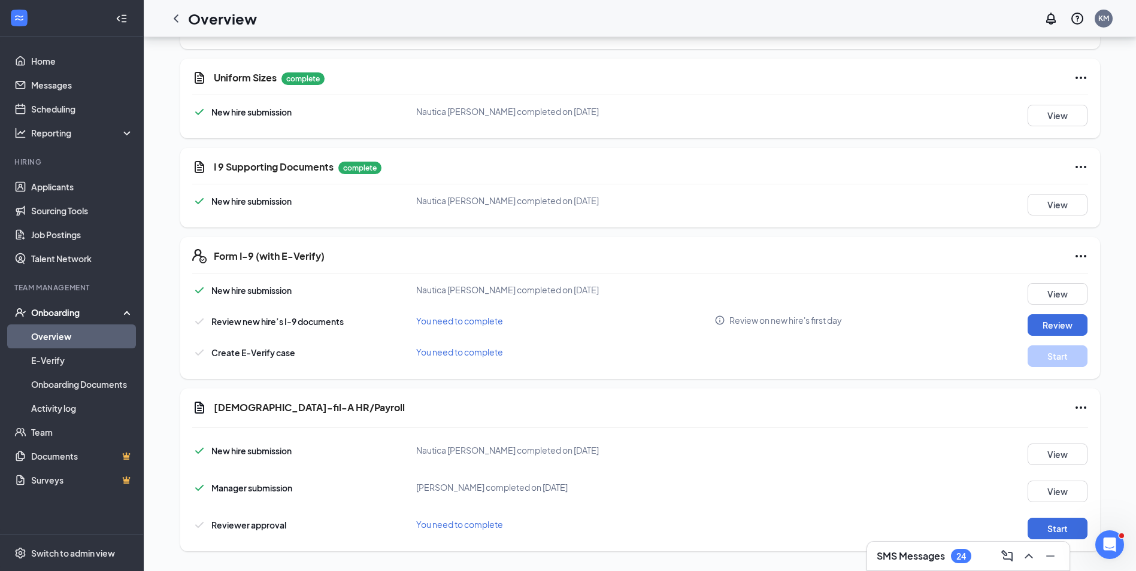
scroll to position [675, 0]
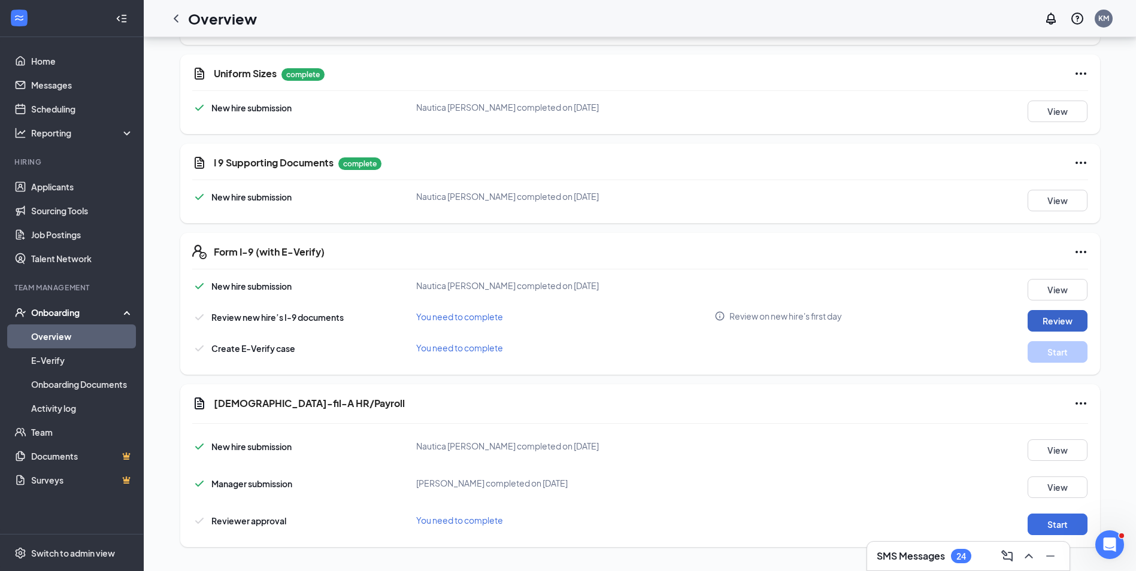
click at [1056, 324] on button "Review" at bounding box center [1057, 321] width 60 height 22
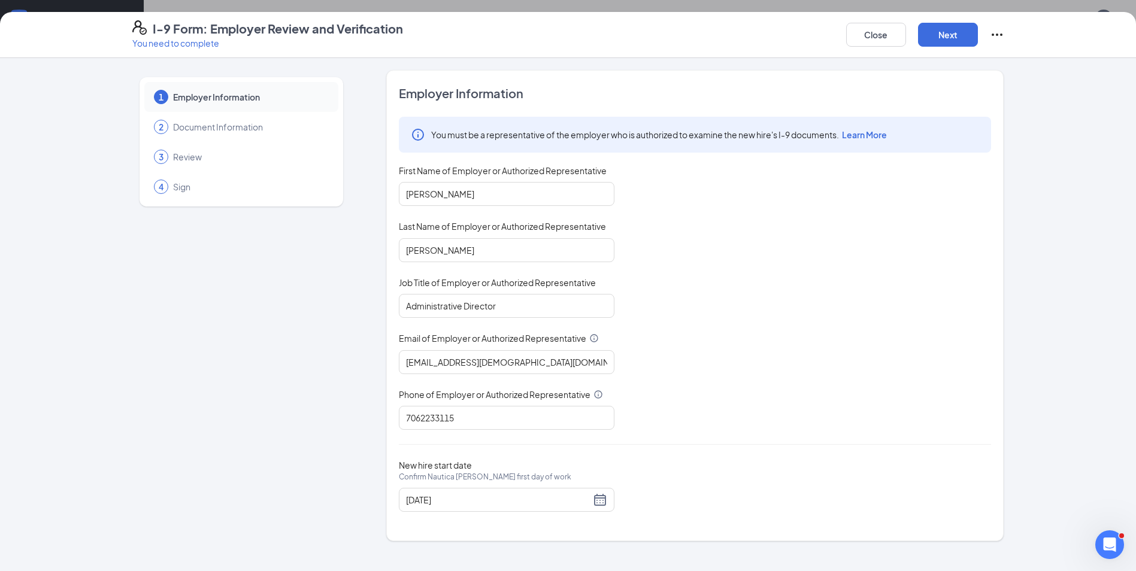
scroll to position [576, 0]
click at [936, 34] on button "Next" at bounding box center [948, 35] width 60 height 24
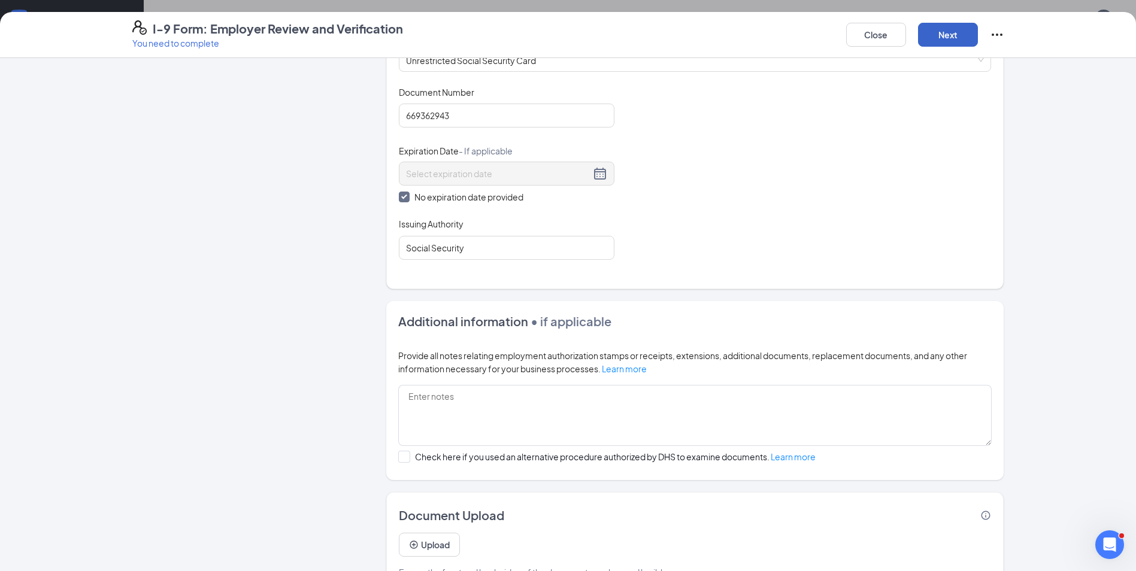
scroll to position [433, 0]
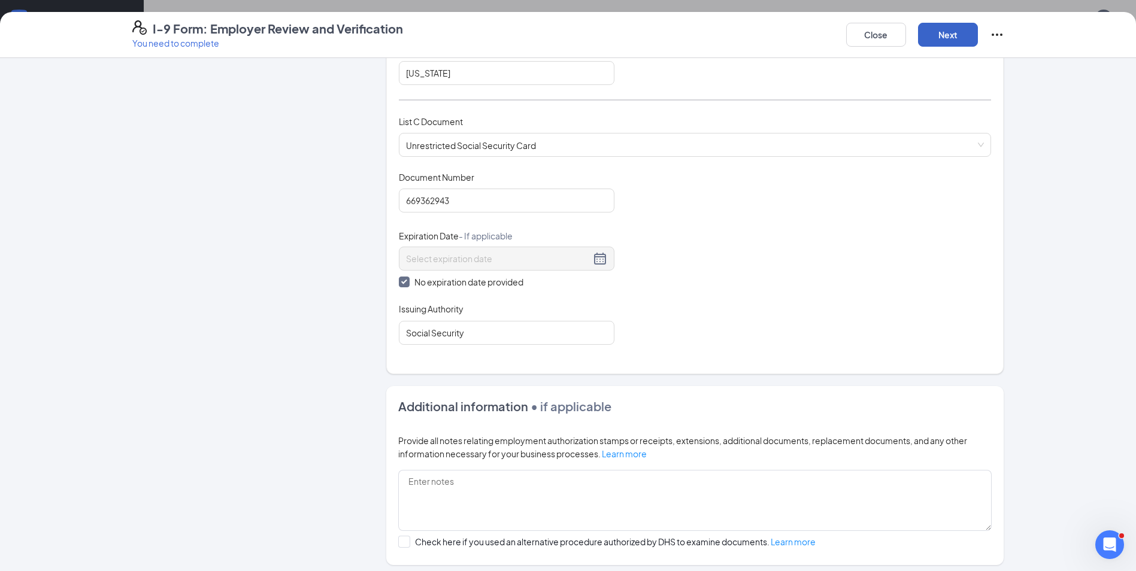
click at [961, 39] on button "Next" at bounding box center [948, 35] width 60 height 24
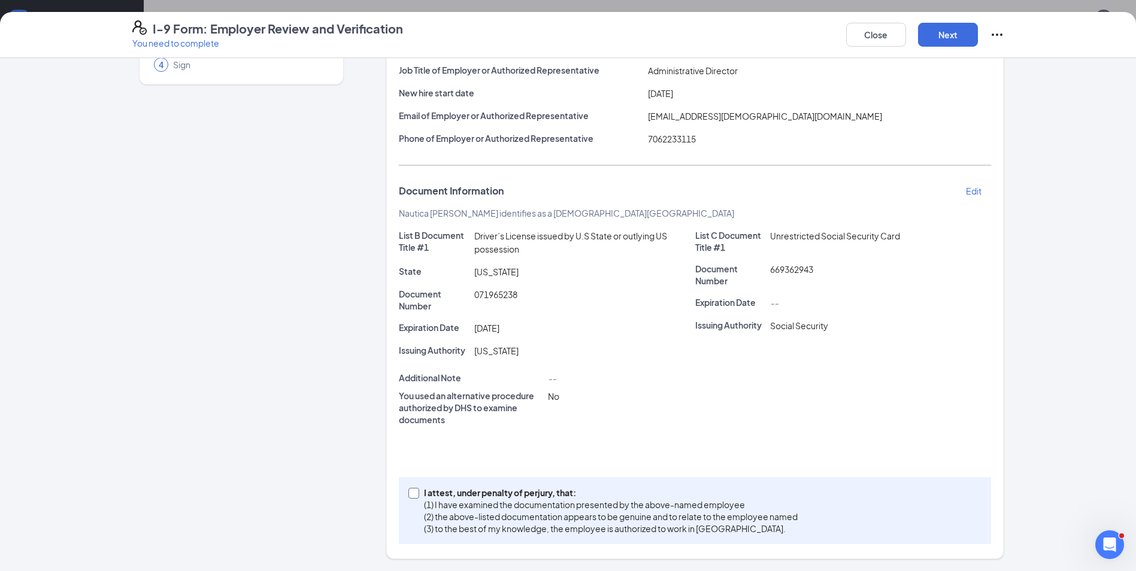
click at [408, 496] on span at bounding box center [413, 493] width 11 height 11
click at [409, 496] on span at bounding box center [413, 493] width 11 height 11
click at [409, 496] on input "I attest, under penalty of [PERSON_NAME], that: (1) I have examined the documen…" at bounding box center [412, 492] width 8 height 8
checkbox input "true"
click at [957, 42] on button "Next" at bounding box center [948, 35] width 60 height 24
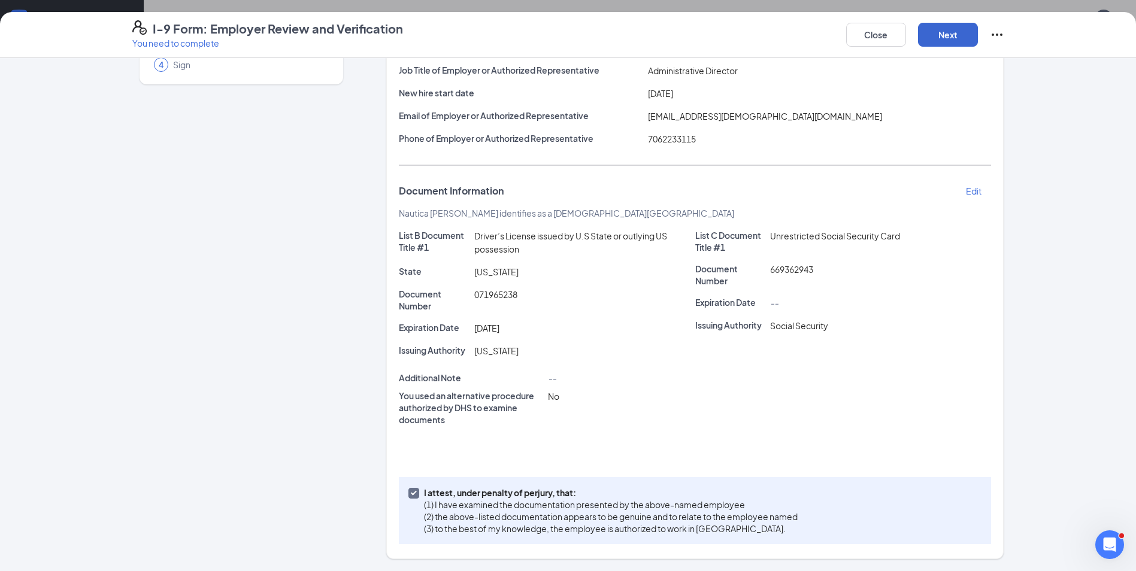
scroll to position [0, 0]
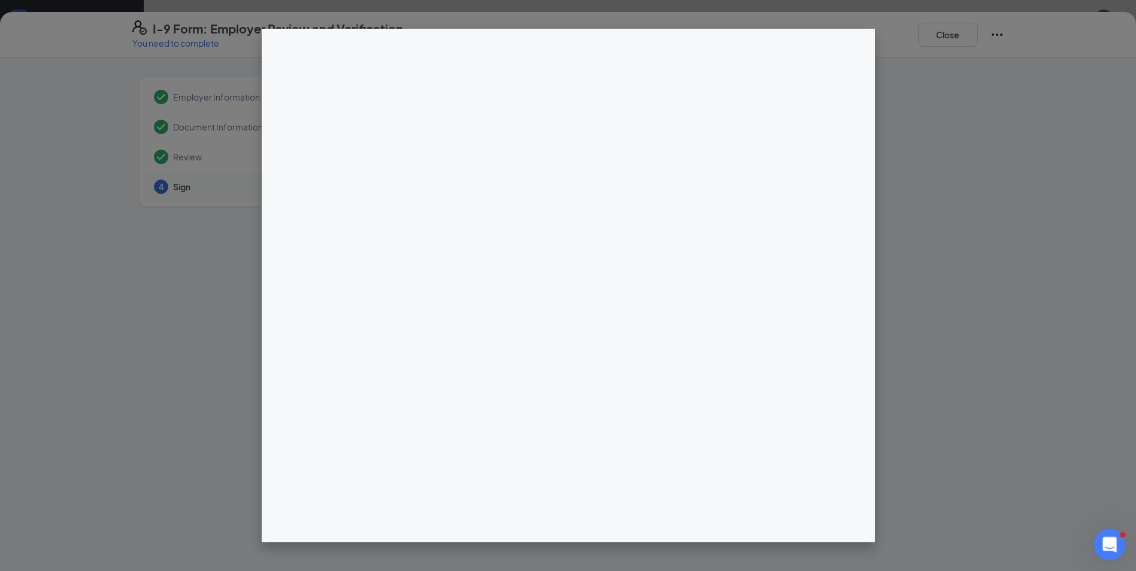
click at [1103, 538] on icon "Open Intercom Messenger" at bounding box center [1108, 543] width 20 height 20
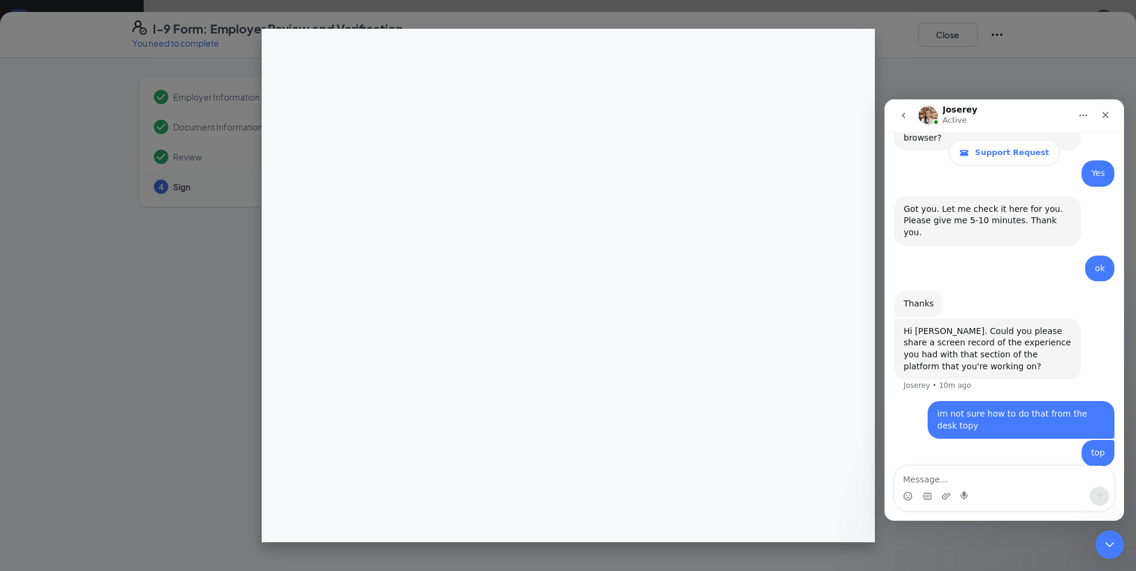
scroll to position [576, 0]
type textarea "its working now"
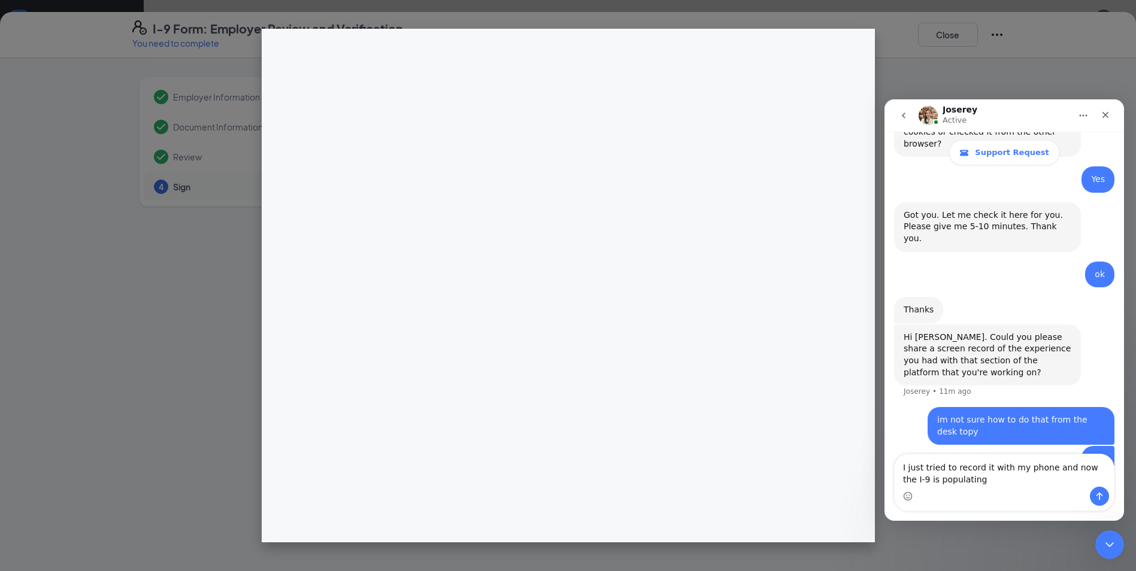
scroll to position [616, 0]
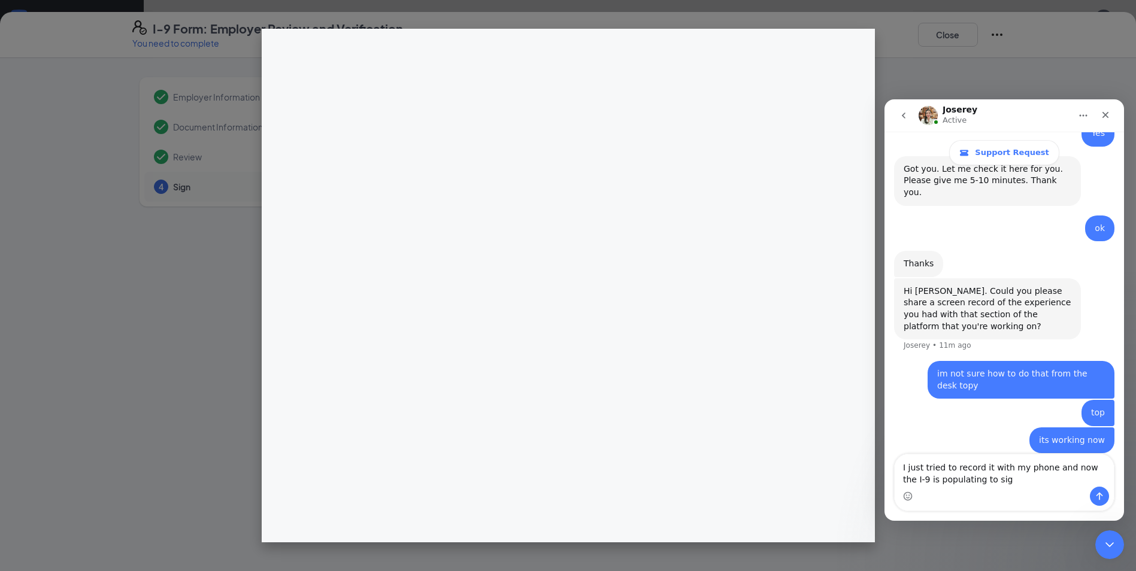
type textarea "I just tried to record it with my phone and now the I-9 is populating to sign"
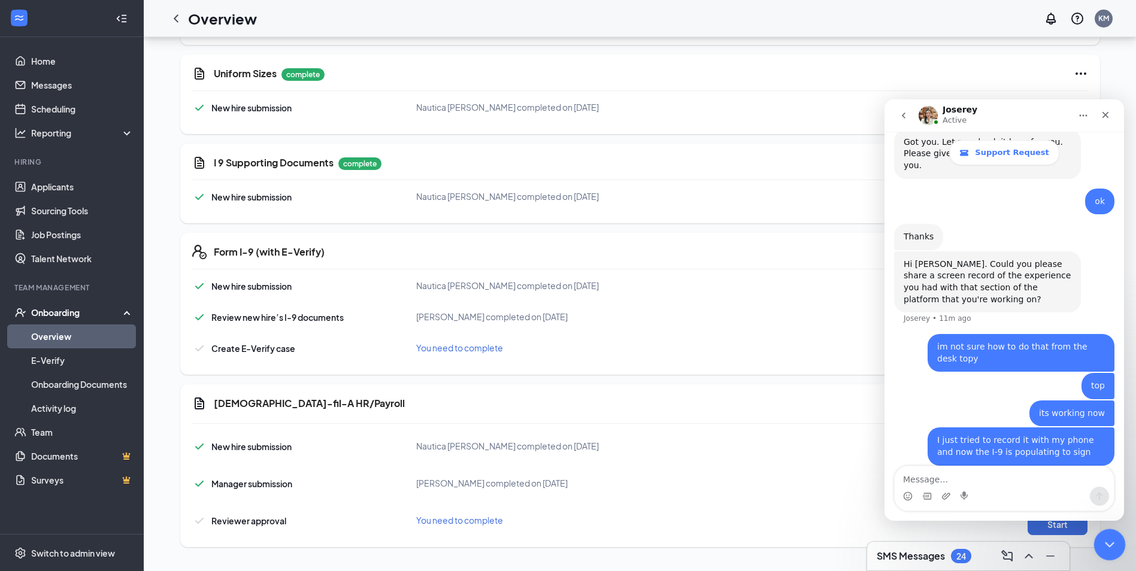
click at [1101, 541] on icon "Close Intercom Messenger" at bounding box center [1107, 543] width 14 height 14
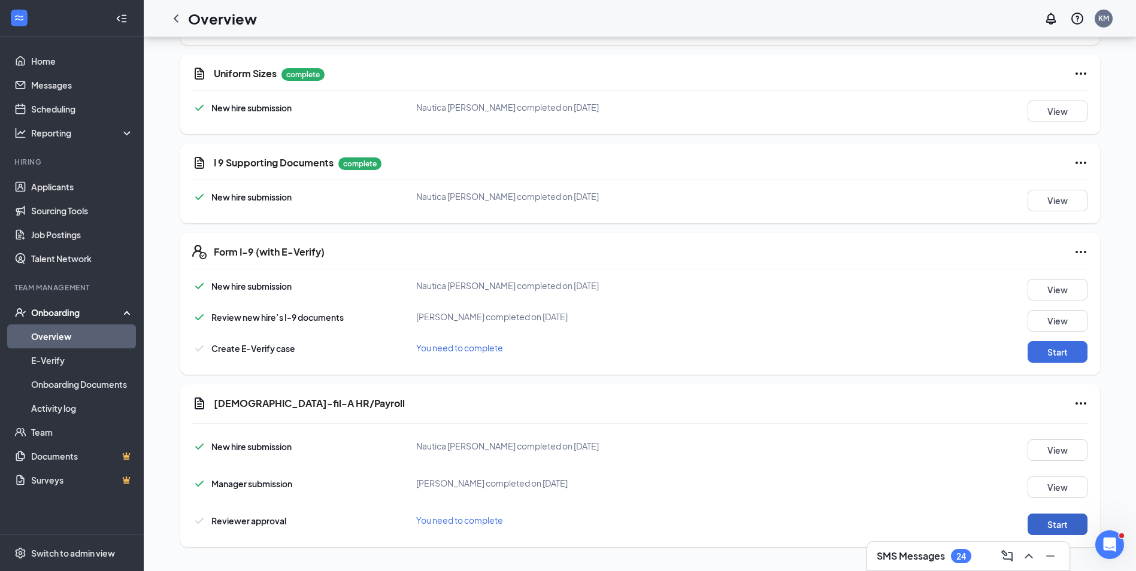
click at [1061, 526] on button "Start" at bounding box center [1057, 525] width 60 height 22
click at [1052, 348] on button "Start" at bounding box center [1057, 352] width 60 height 22
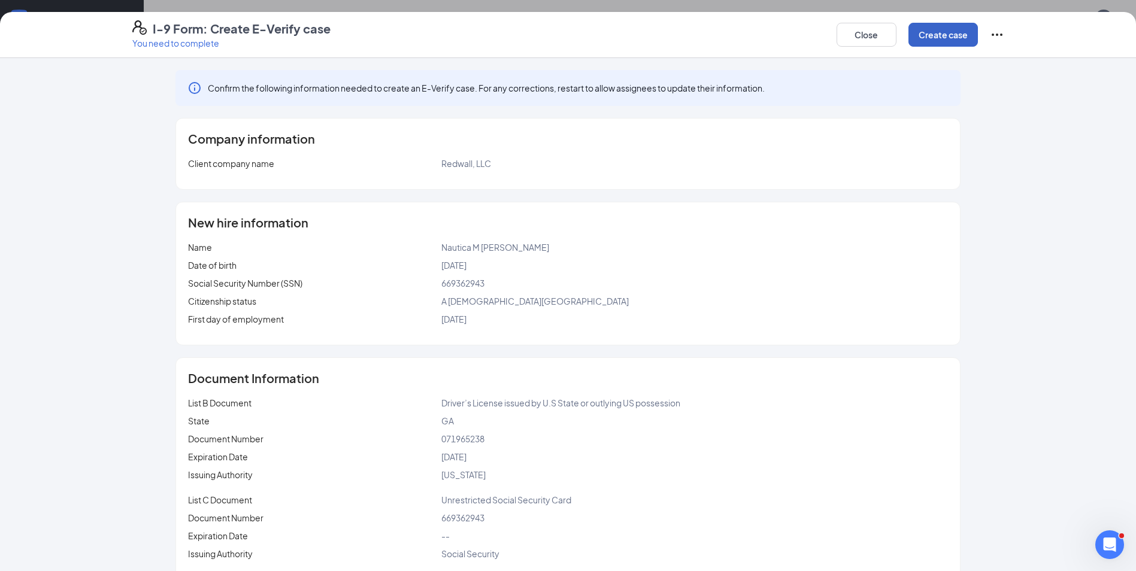
click at [931, 32] on button "Create case" at bounding box center [942, 35] width 69 height 24
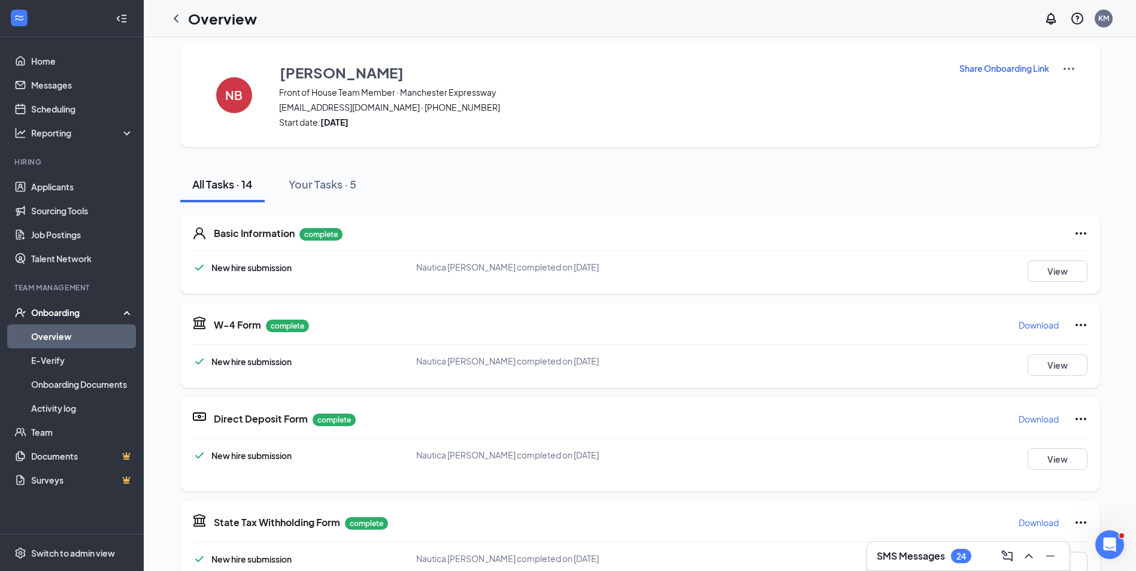
scroll to position [0, 0]
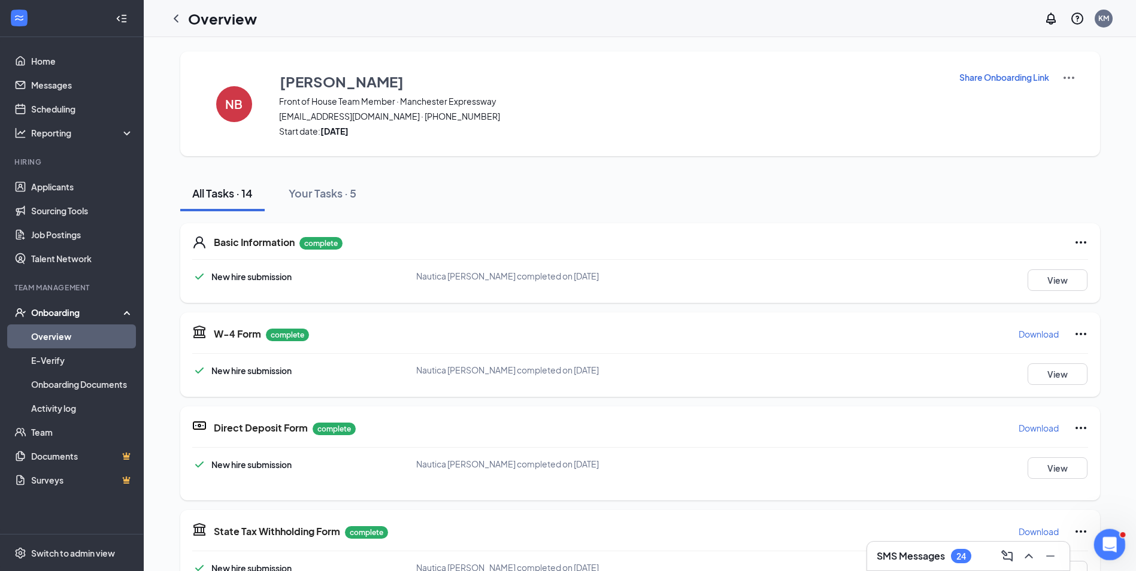
click at [1106, 543] on icon "Open Intercom Messenger" at bounding box center [1108, 543] width 20 height 20
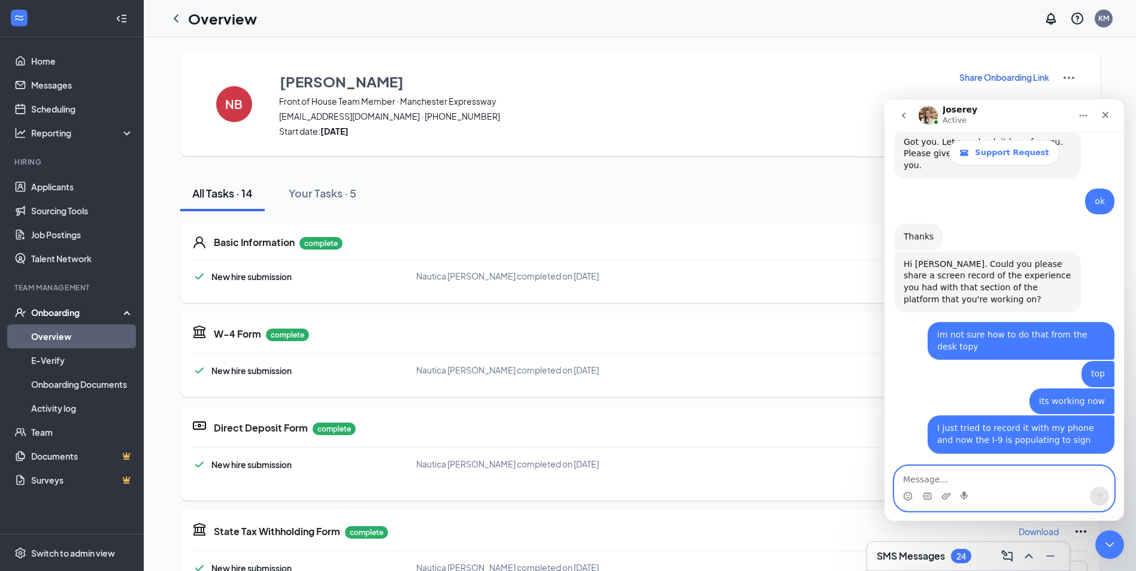
scroll to position [655, 0]
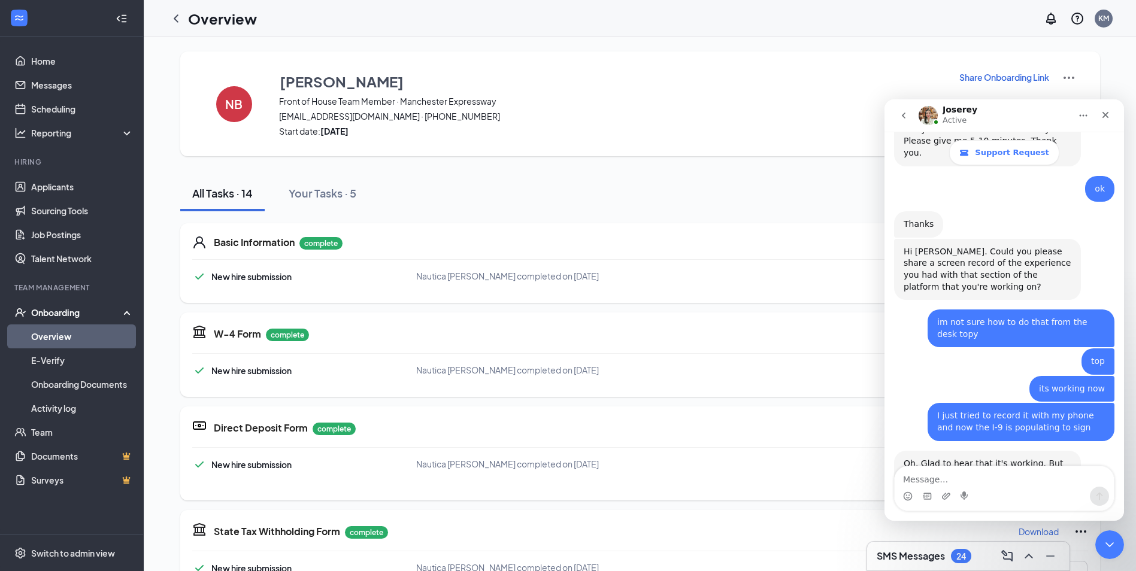
click at [937, 487] on div "Intercom messenger" at bounding box center [1003, 496] width 219 height 19
click at [938, 477] on textarea "Message…" at bounding box center [1003, 476] width 219 height 20
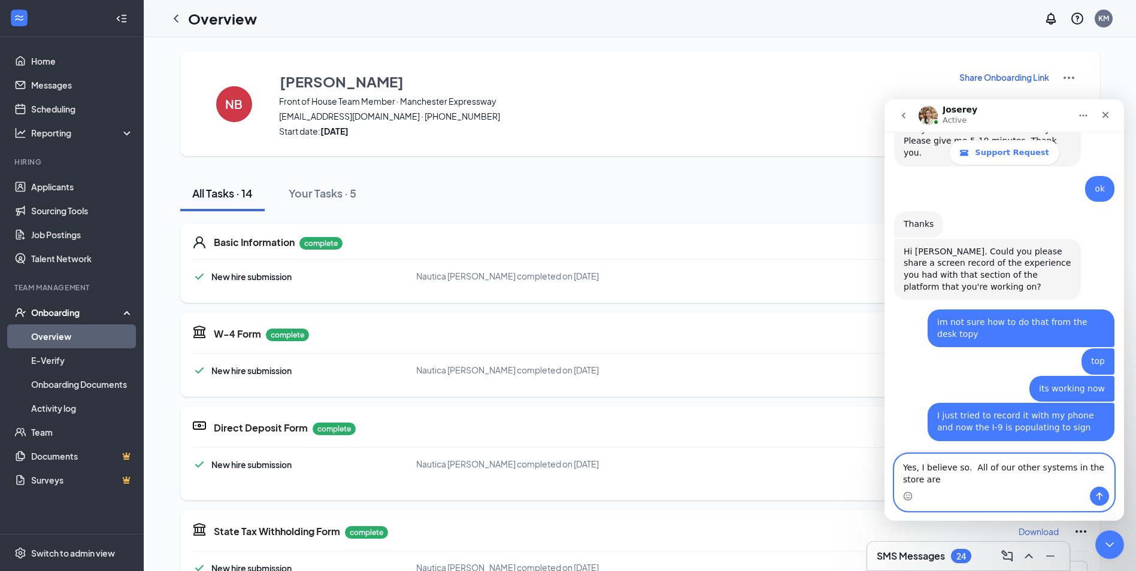
scroll to position [667, 0]
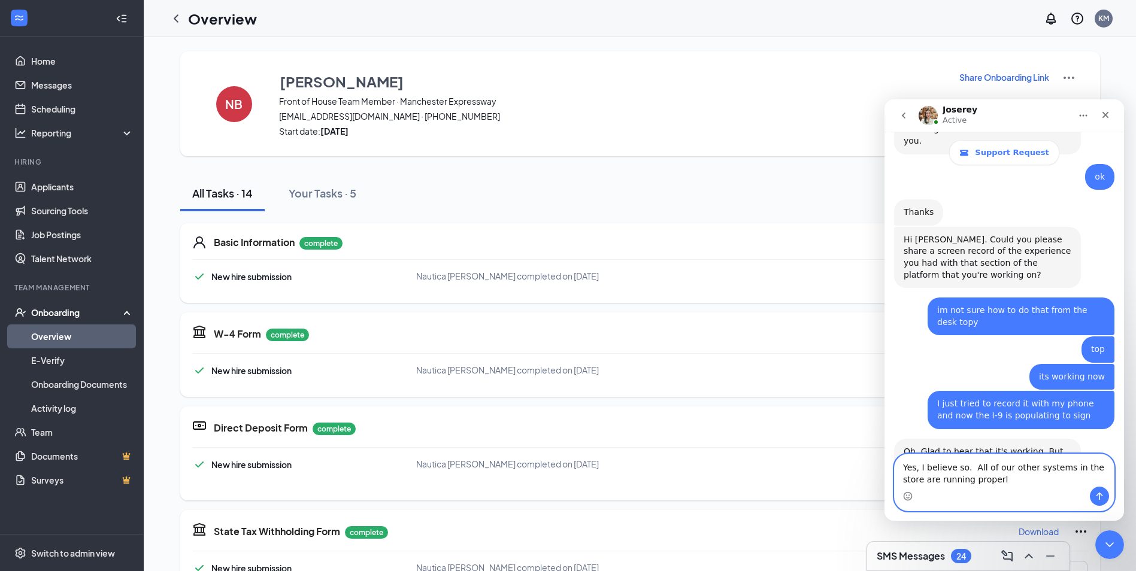
type textarea "Yes, I believe so. All of our other systems in the store are running properly"
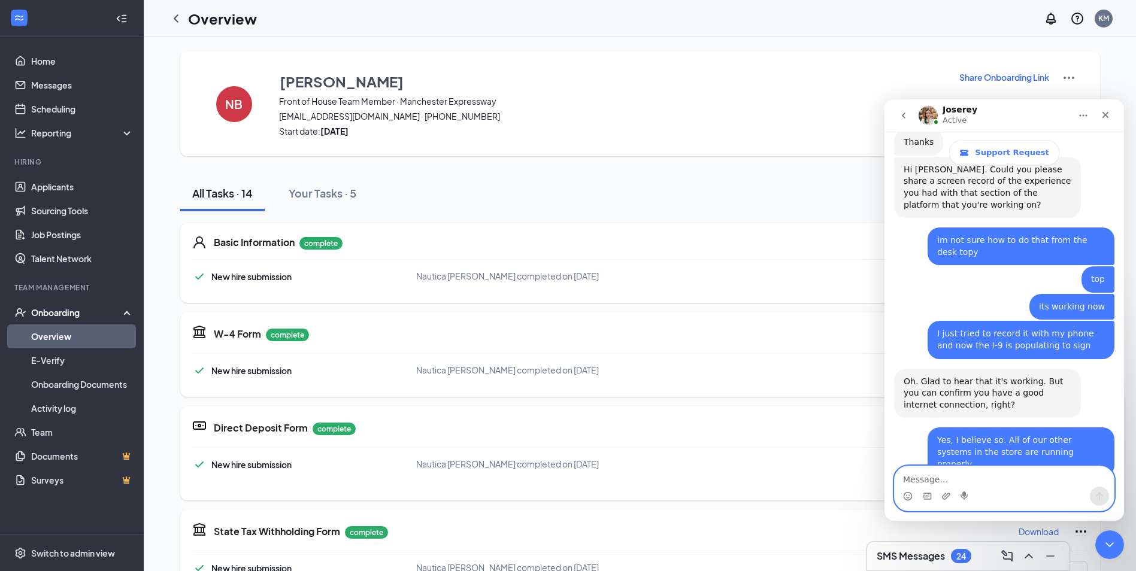
scroll to position [751, 0]
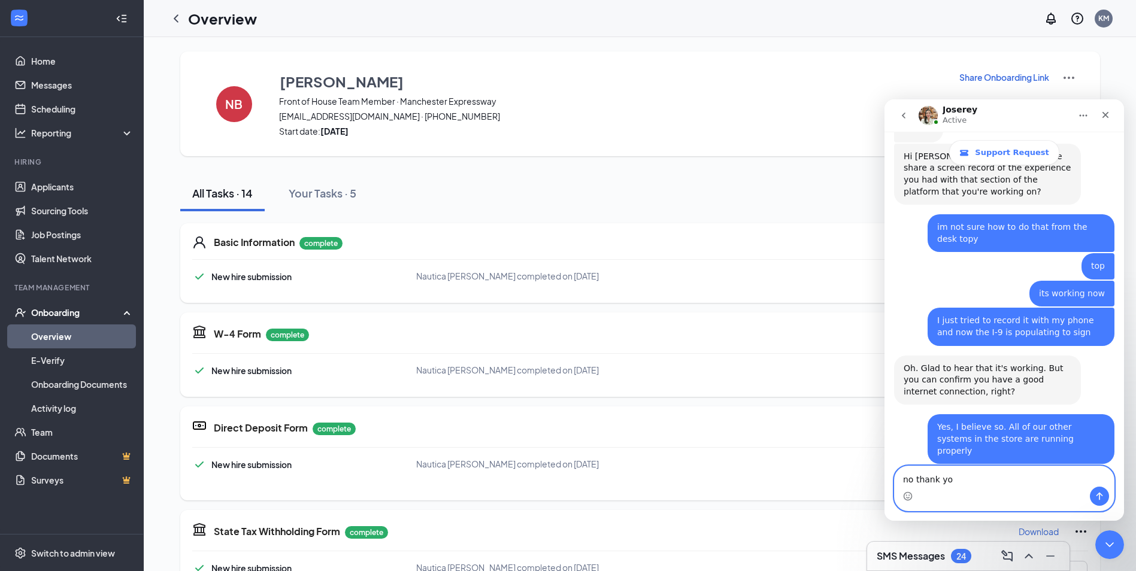
type textarea "no thank you"
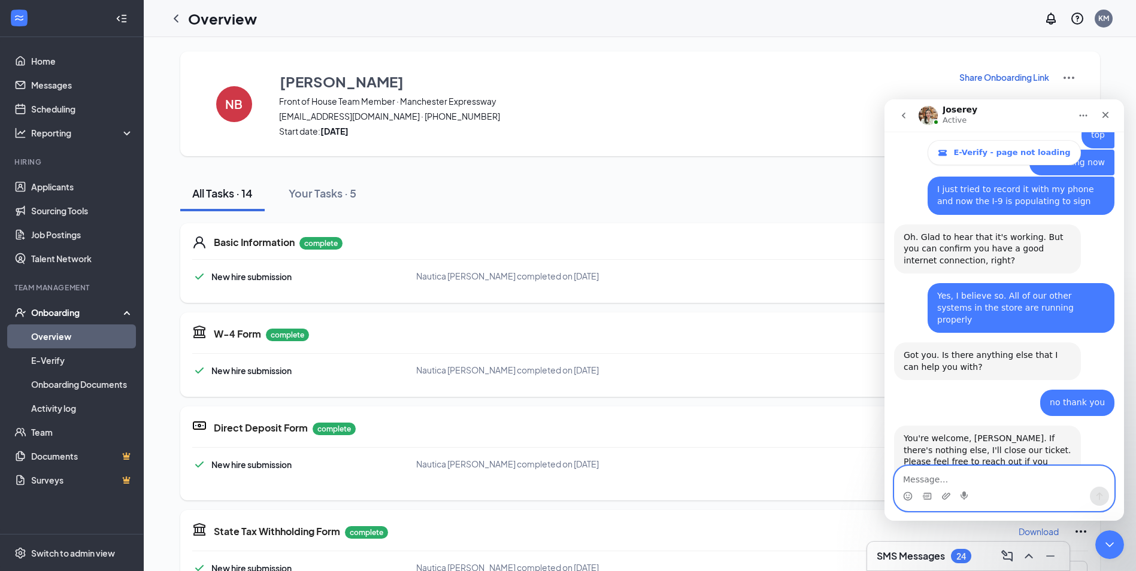
scroll to position [945, 0]
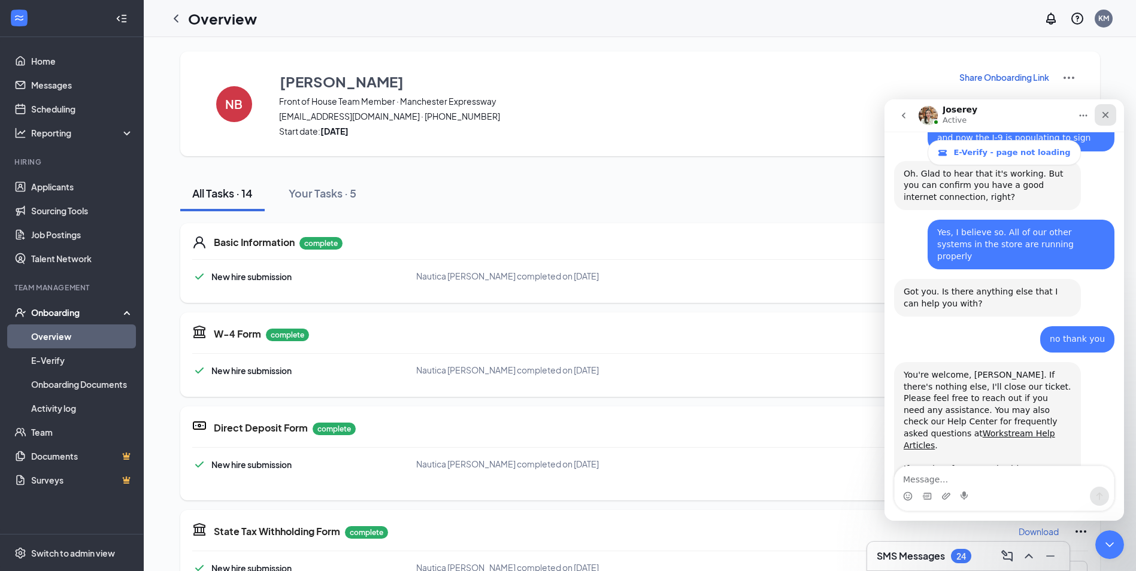
click at [1110, 115] on div "Close" at bounding box center [1105, 115] width 22 height 22
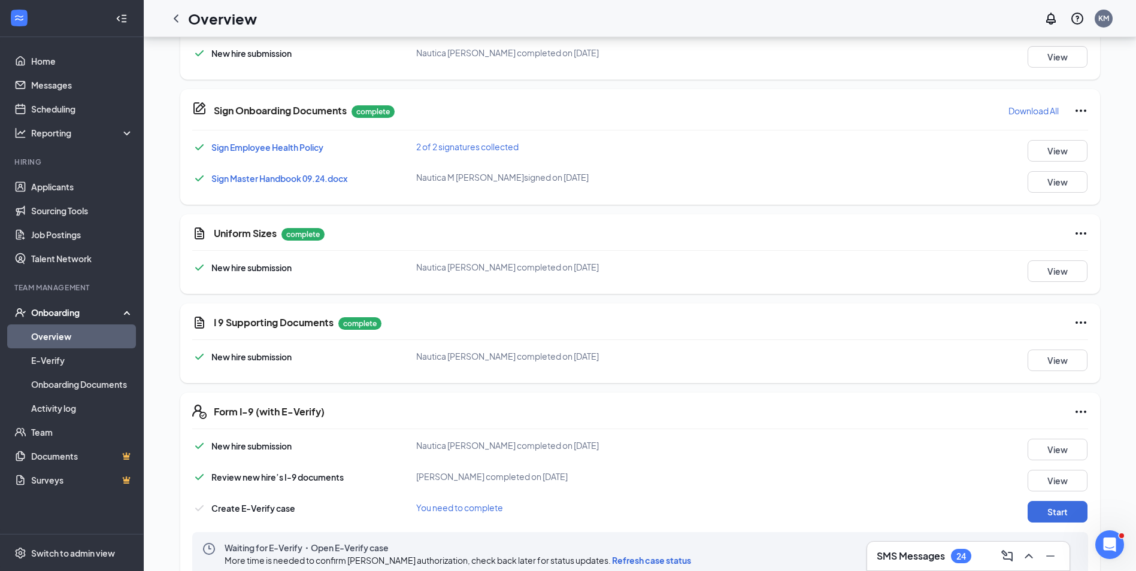
scroll to position [506, 0]
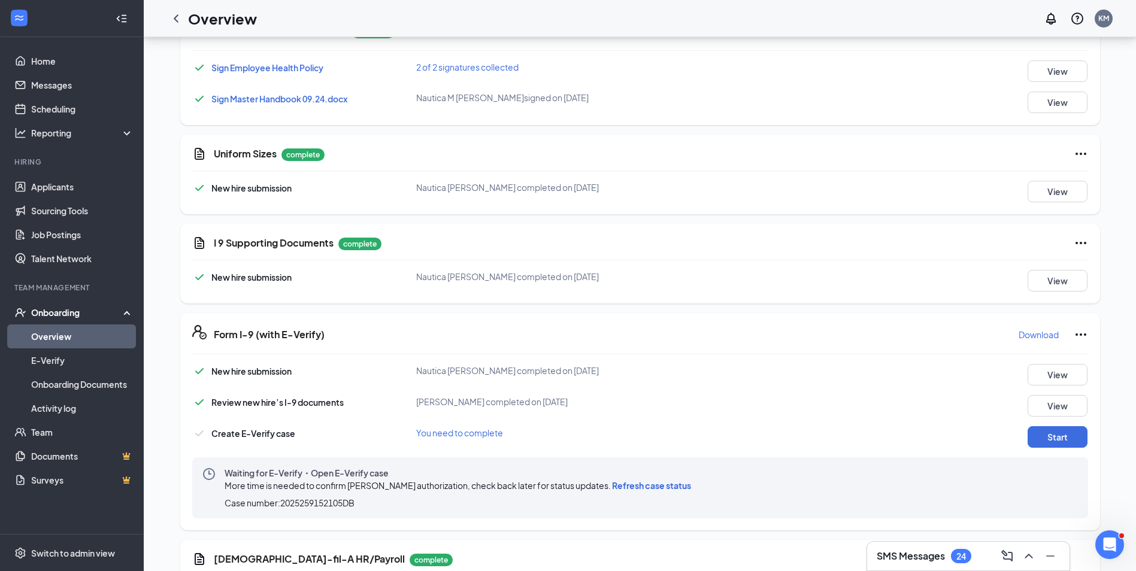
scroll to position [391, 0]
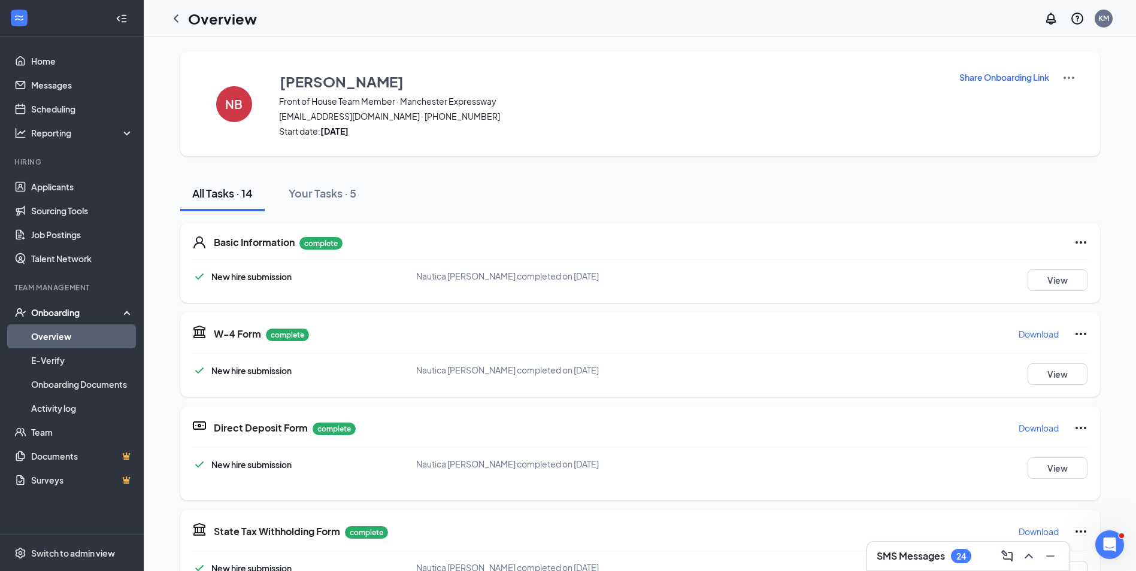
click at [81, 313] on div "Onboarding" at bounding box center [77, 312] width 92 height 12
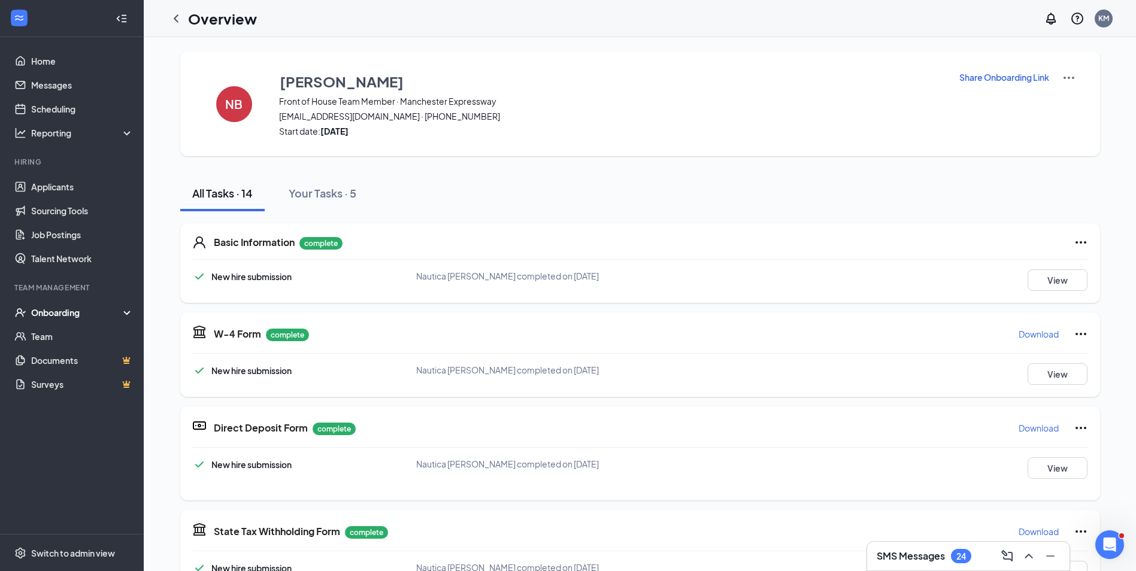
click at [84, 309] on div "Onboarding" at bounding box center [77, 312] width 92 height 12
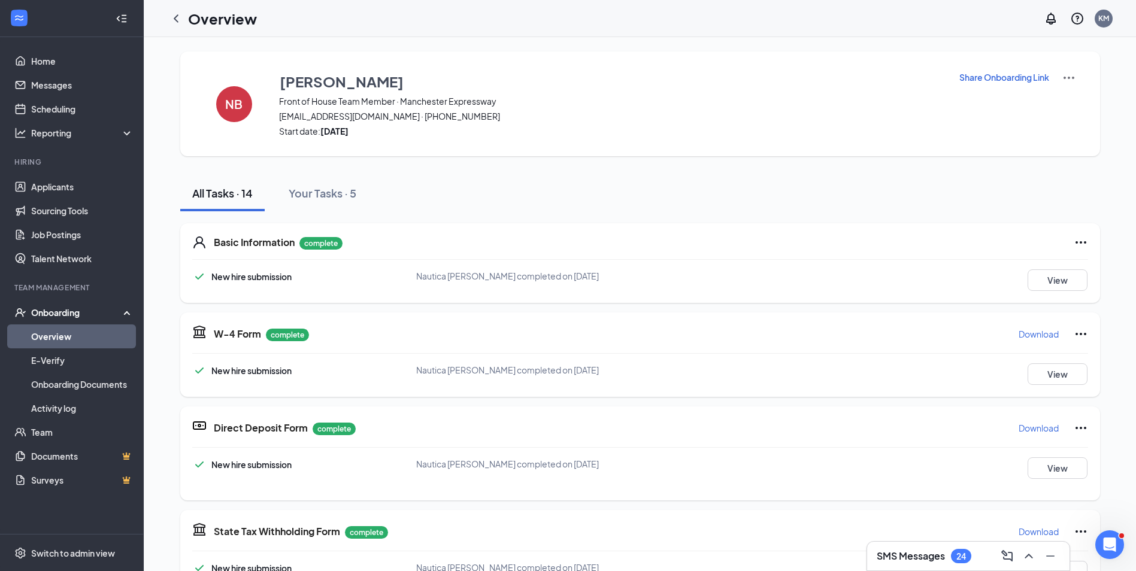
click at [69, 329] on link "Overview" at bounding box center [82, 336] width 102 height 24
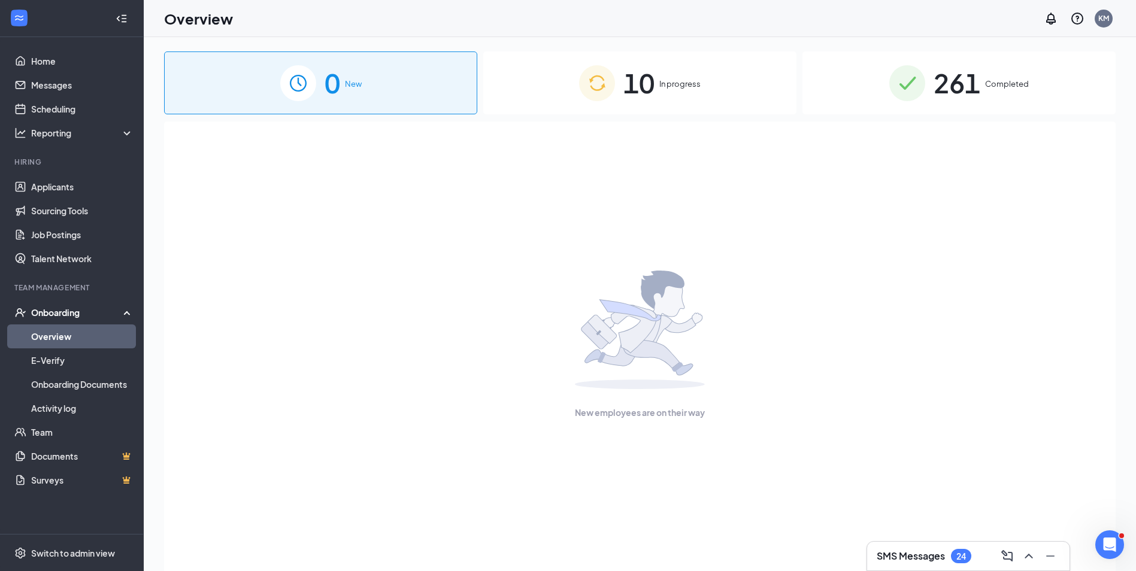
click at [675, 81] on span "In progress" at bounding box center [679, 84] width 41 height 12
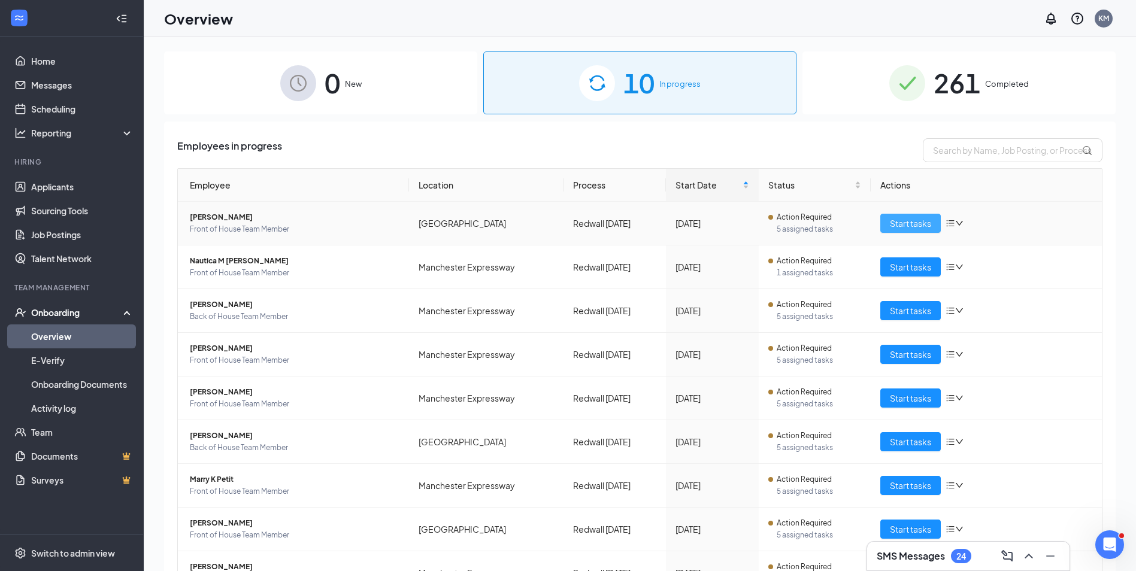
click at [906, 224] on span "Start tasks" at bounding box center [910, 223] width 41 height 13
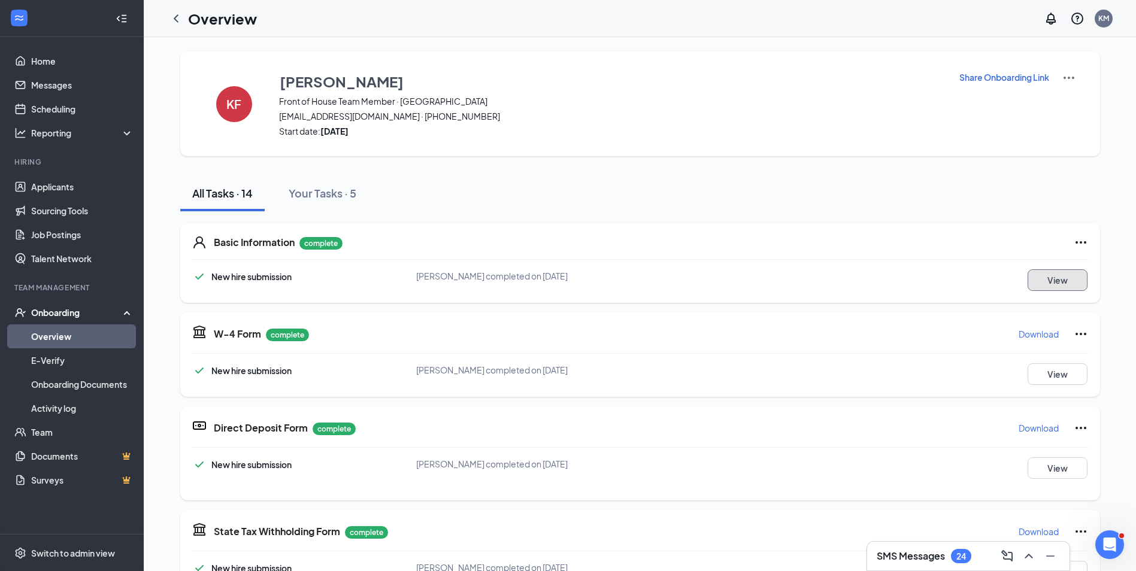
click at [1079, 286] on button "View" at bounding box center [1057, 280] width 60 height 22
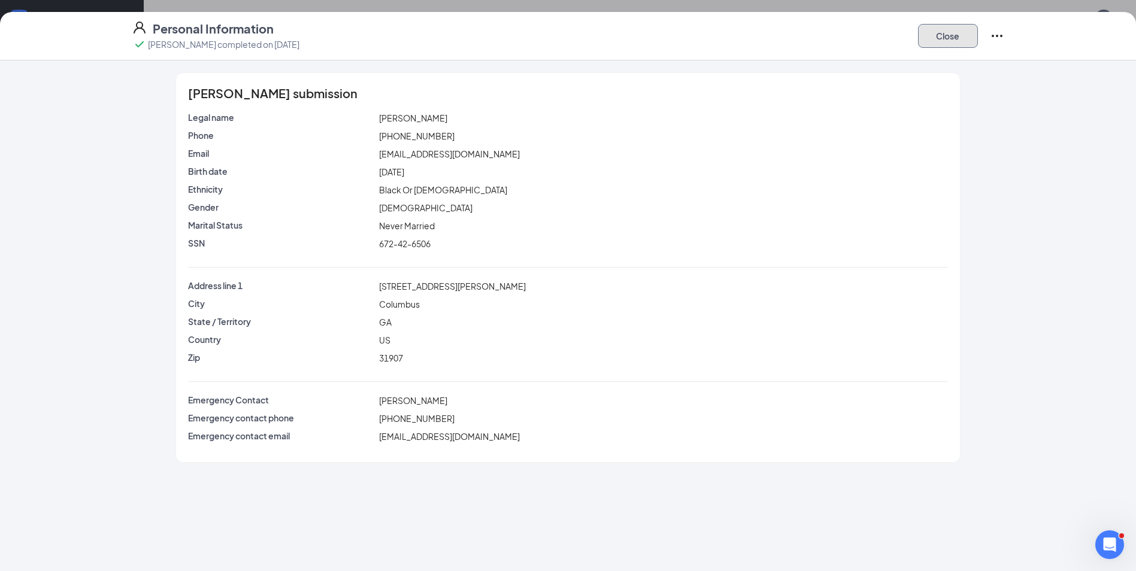
click at [945, 37] on button "Close" at bounding box center [948, 36] width 60 height 24
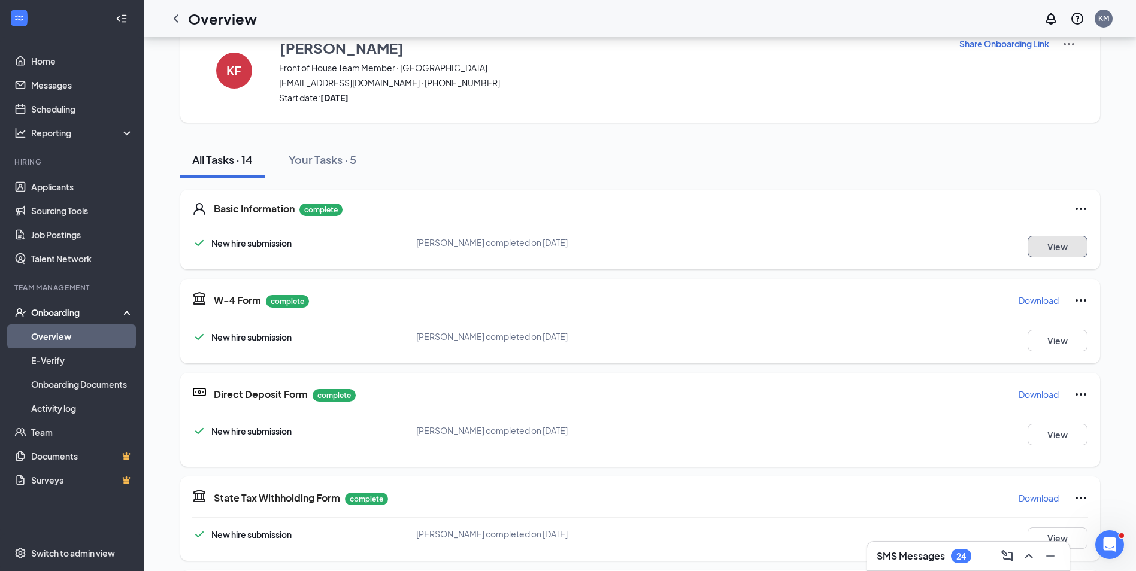
scroll to position [60, 0]
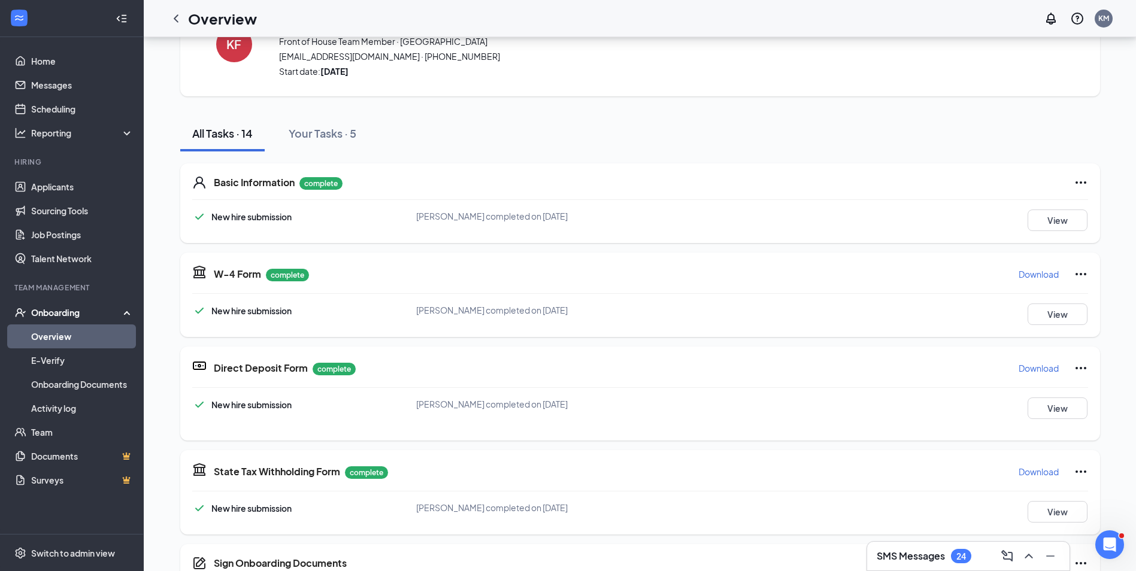
click at [1045, 276] on p "Download" at bounding box center [1038, 274] width 40 height 12
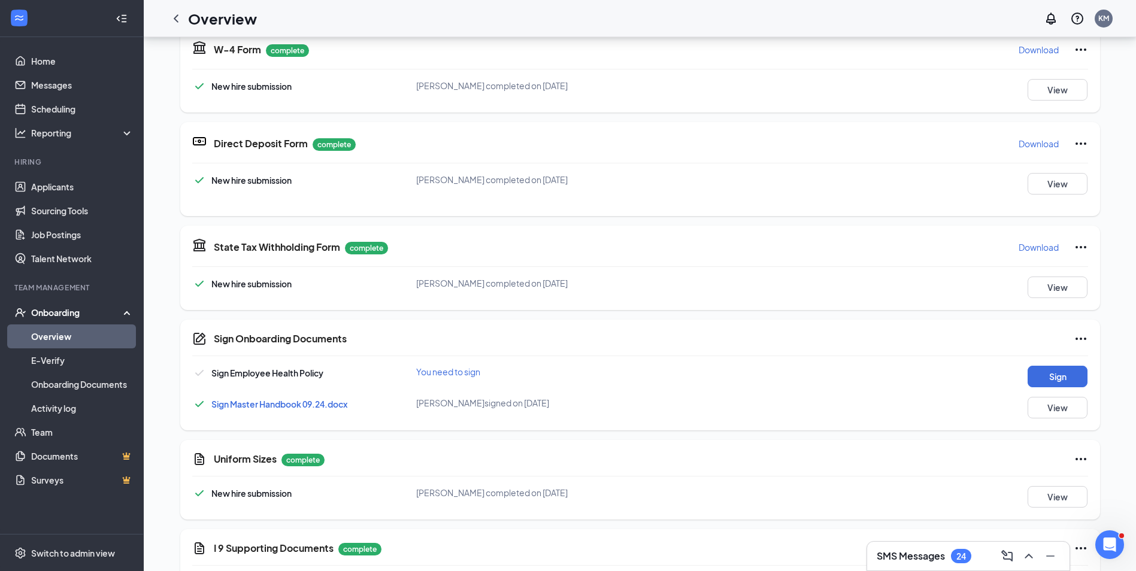
scroll to position [299, 0]
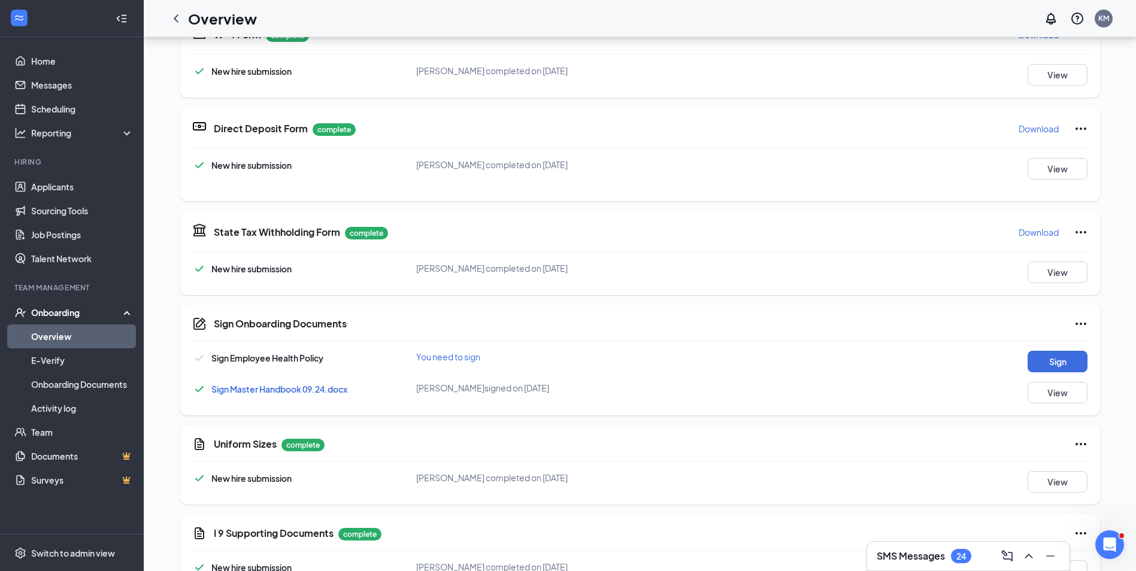
click at [1040, 231] on p "Download" at bounding box center [1038, 232] width 40 height 12
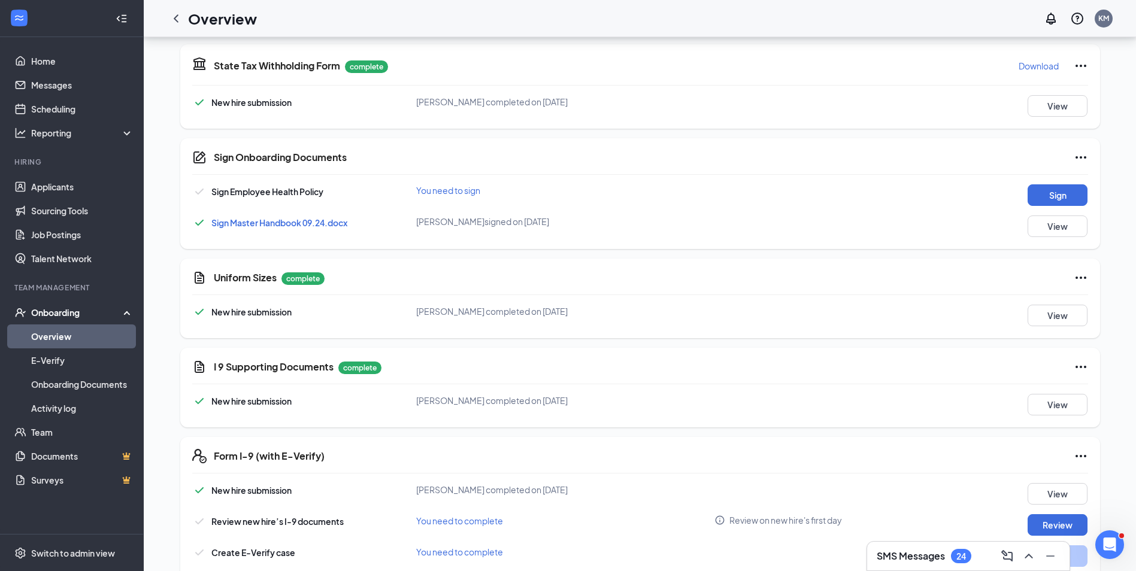
scroll to position [479, 0]
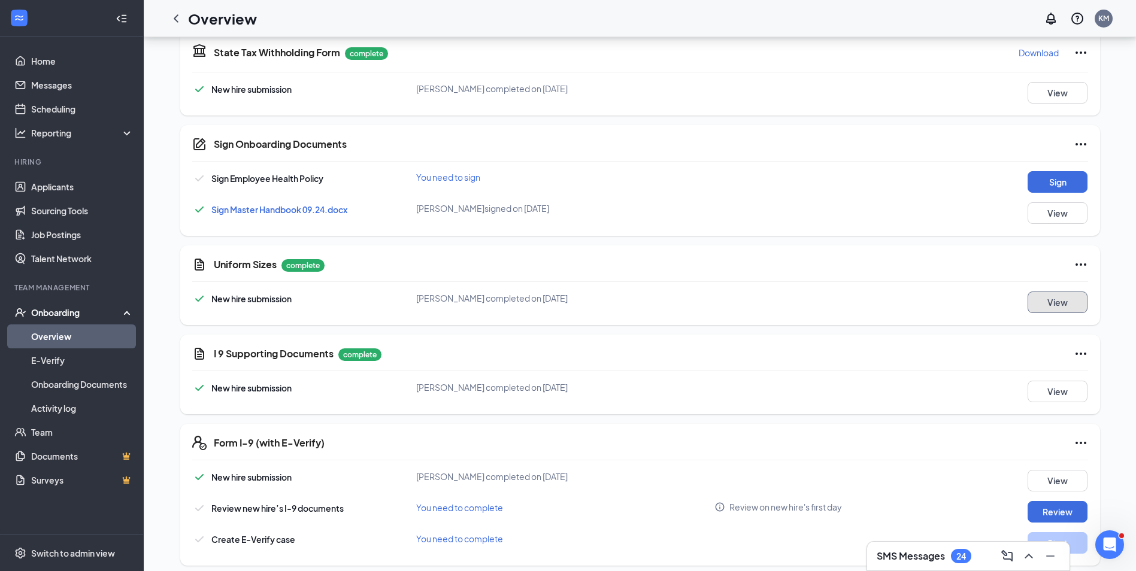
click at [1045, 298] on button "View" at bounding box center [1057, 303] width 60 height 22
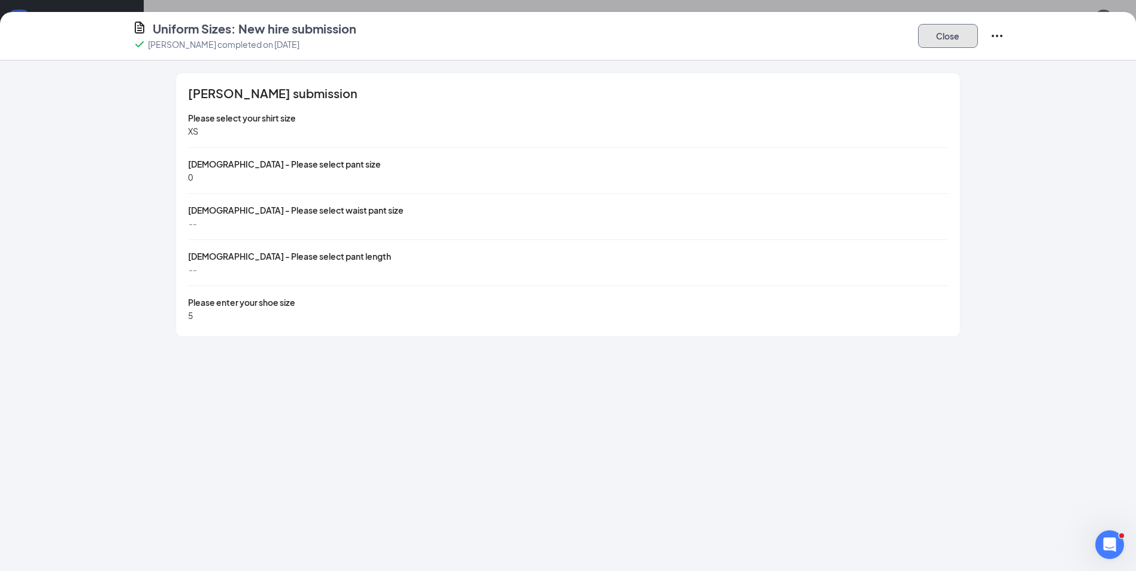
drag, startPoint x: 961, startPoint y: 40, endPoint x: 934, endPoint y: 68, distance: 39.0
click at [961, 44] on button "Close" at bounding box center [948, 36] width 60 height 24
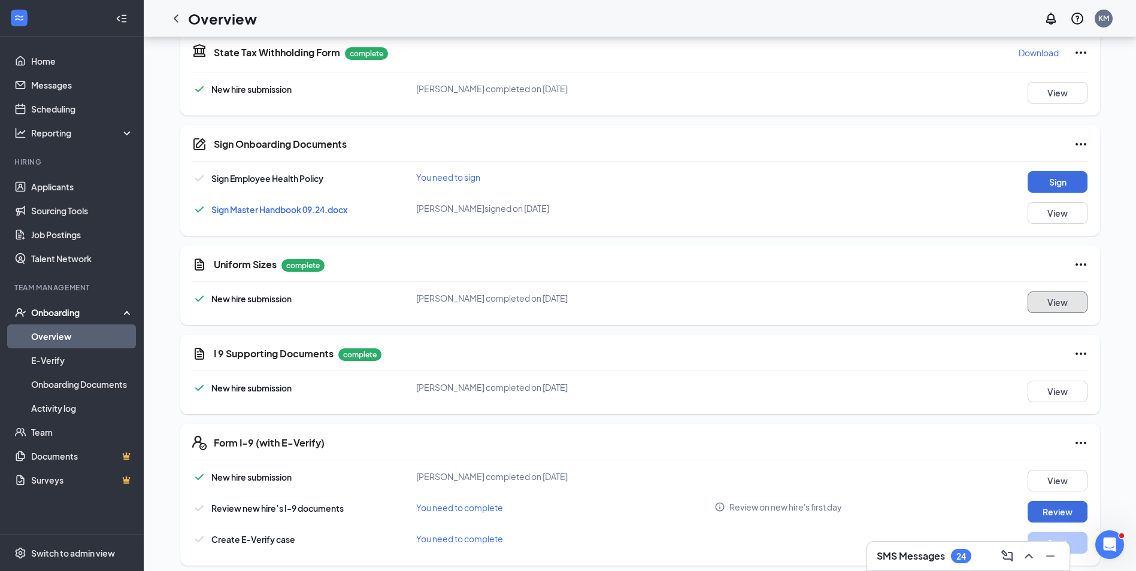
scroll to position [539, 0]
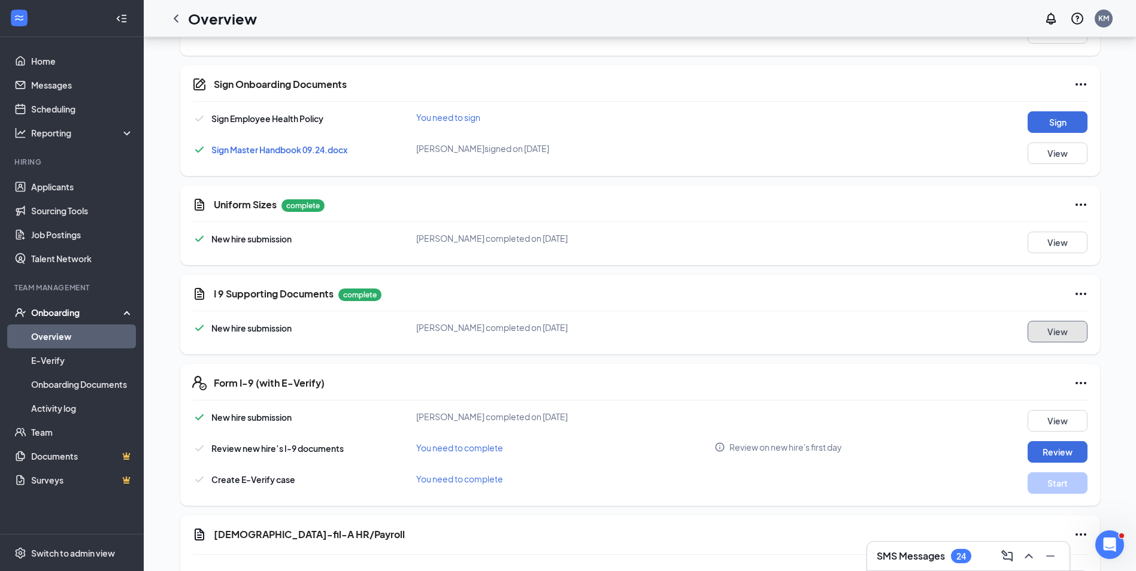
click at [1051, 330] on button "View" at bounding box center [1057, 332] width 60 height 22
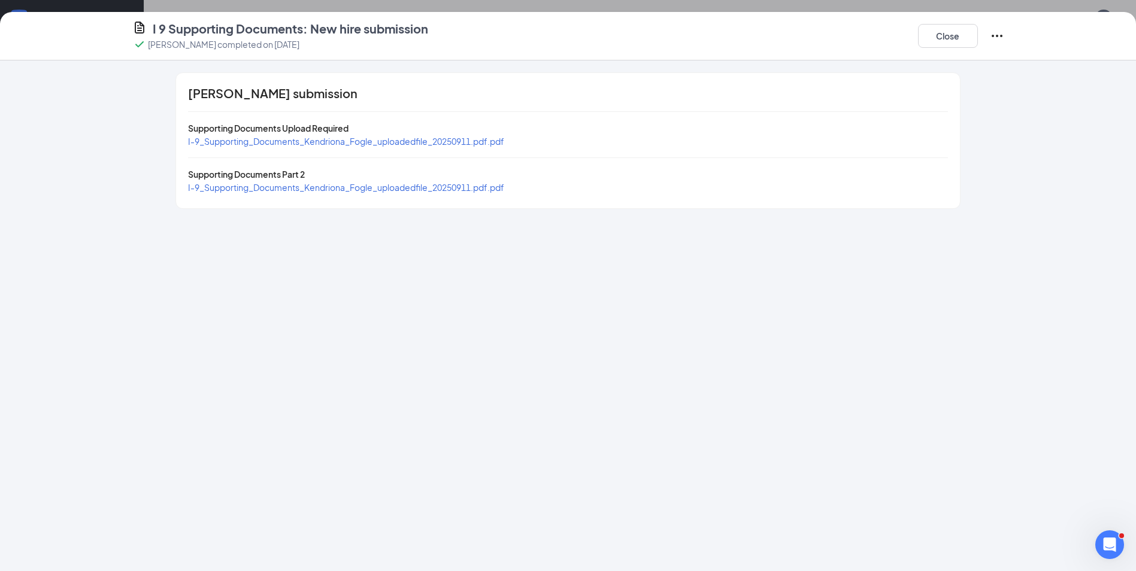
click at [340, 142] on span "I-9_Supporting_Documents_Kendriona_Fogle_uploadedfile_20250911.pdf.pdf" at bounding box center [346, 141] width 316 height 11
click at [429, 184] on span "I-9_Supporting_Documents_Kendriona_Fogle_uploadedfile_20250911.pdf.pdf" at bounding box center [346, 187] width 316 height 11
click at [939, 37] on button "Close" at bounding box center [948, 36] width 60 height 24
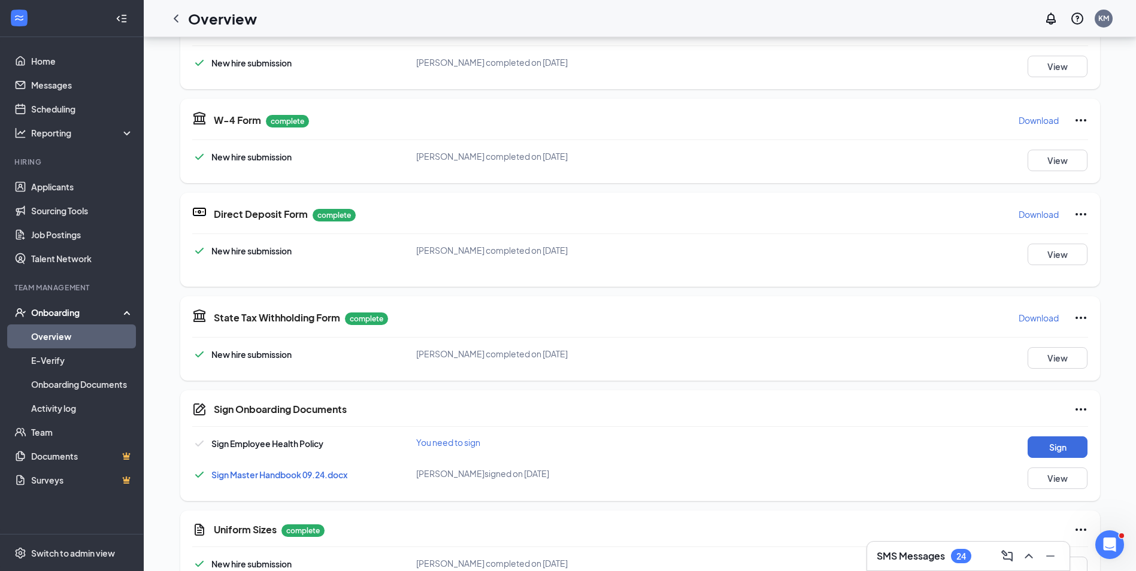
scroll to position [371, 0]
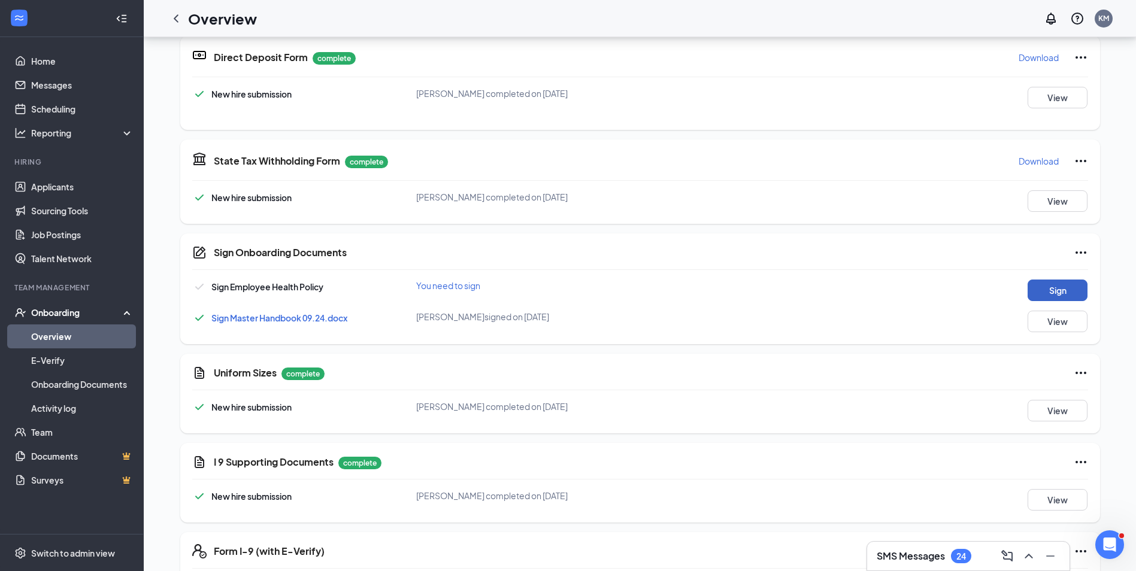
click at [1055, 291] on button "Sign" at bounding box center [1057, 291] width 60 height 22
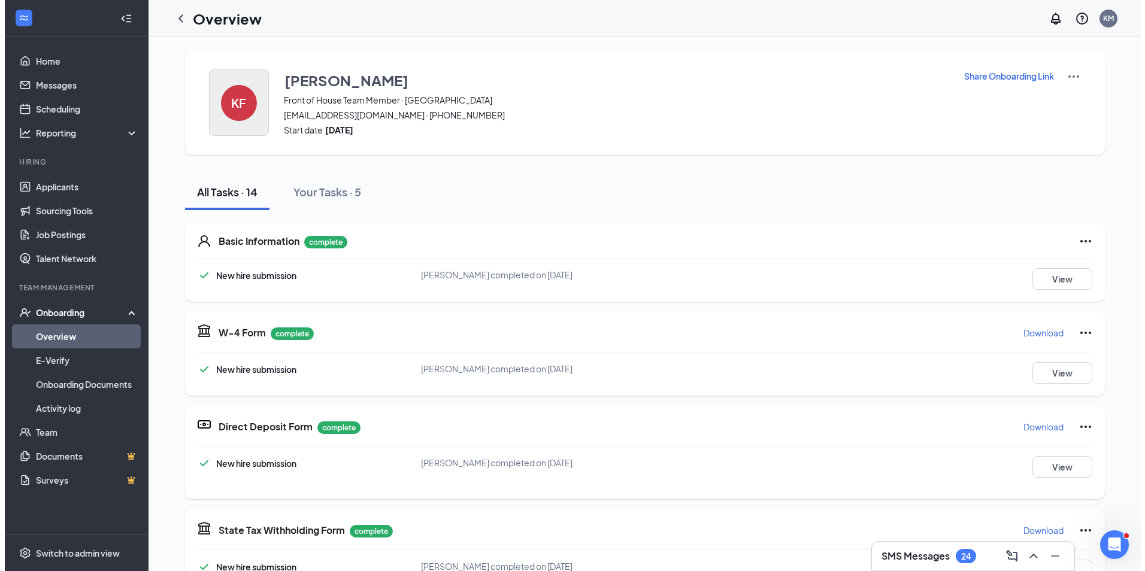
scroll to position [0, 0]
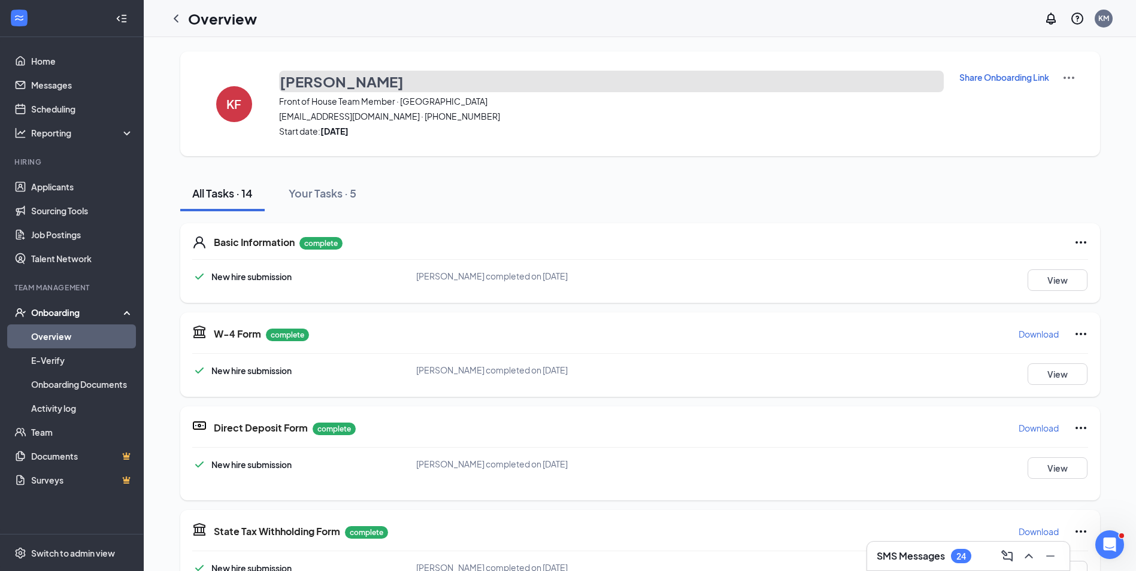
click at [319, 74] on h3 "[PERSON_NAME]" at bounding box center [342, 81] width 124 height 20
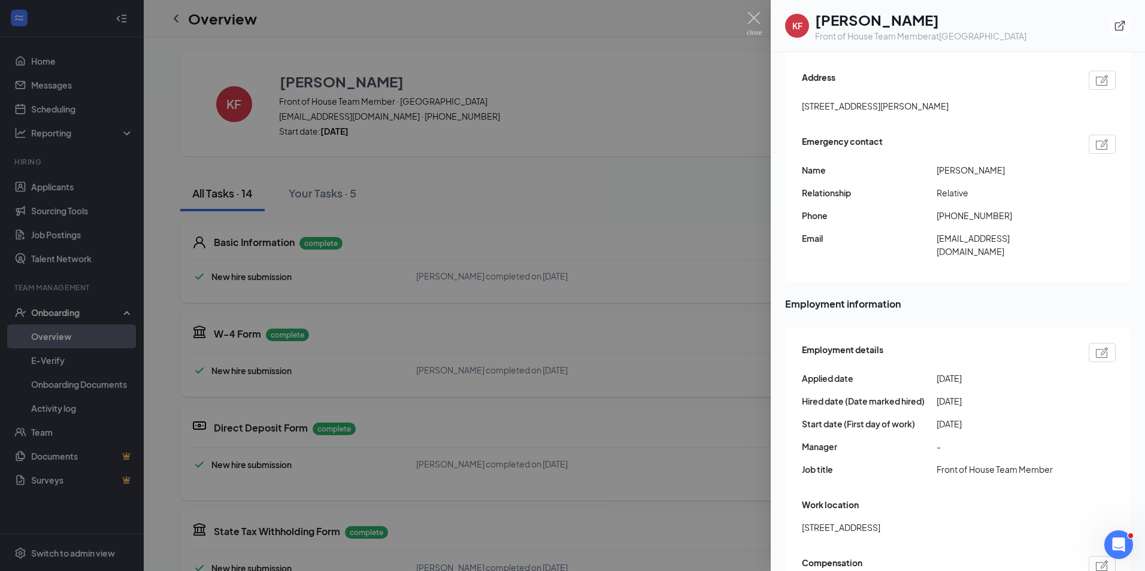
scroll to position [599, 0]
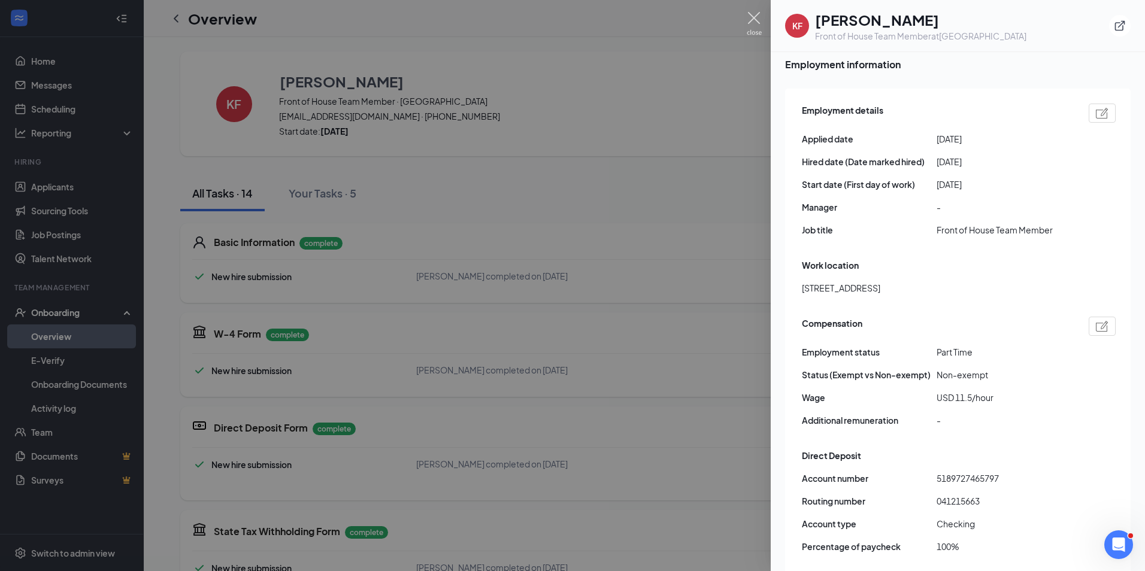
click at [754, 22] on img at bounding box center [753, 23] width 15 height 23
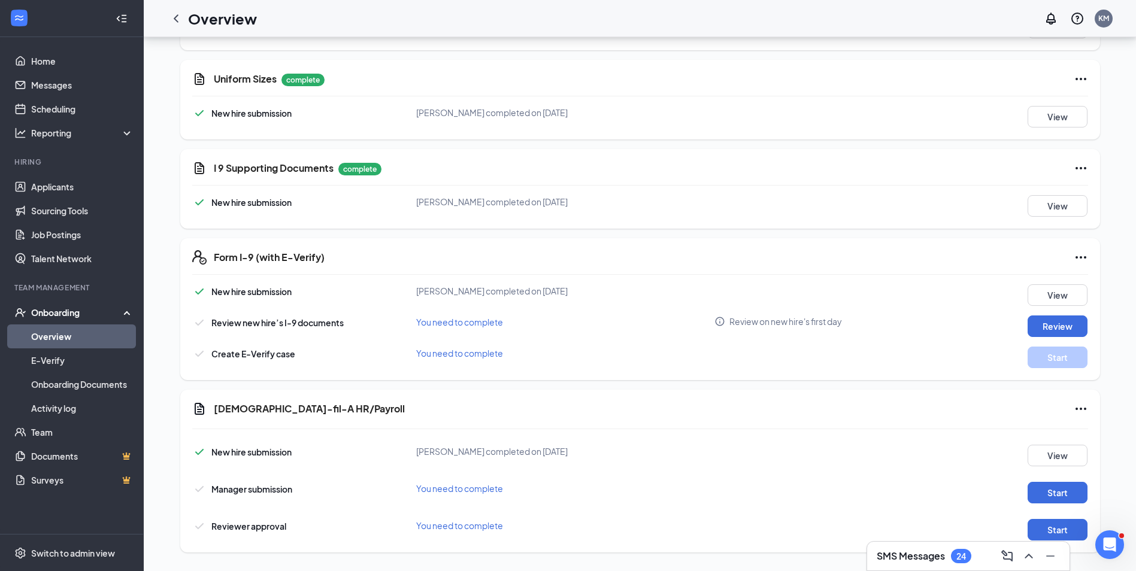
scroll to position [675, 0]
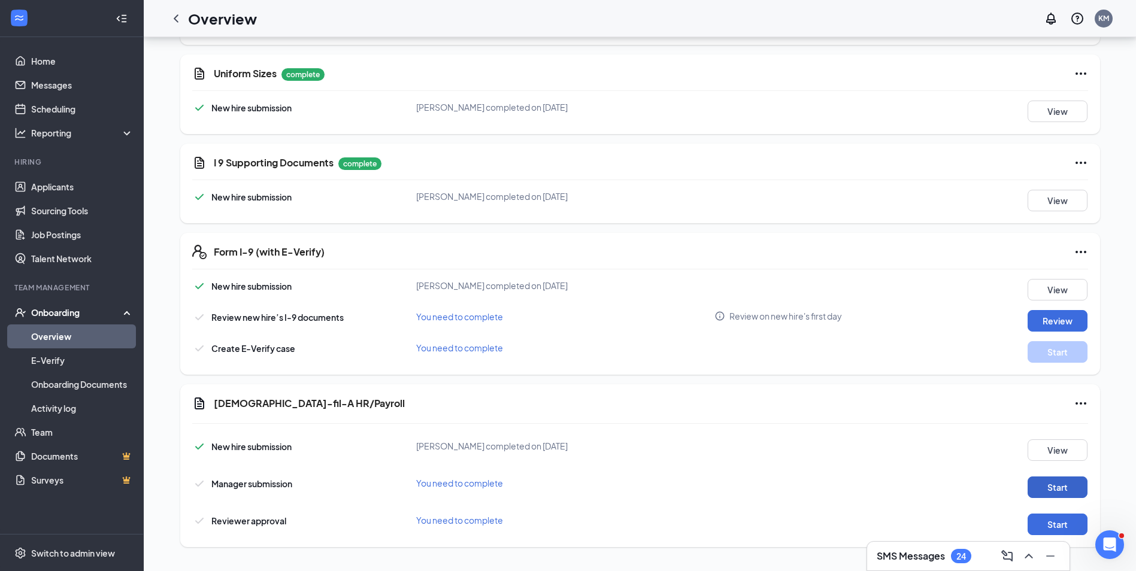
click at [1061, 484] on button "Start" at bounding box center [1057, 487] width 60 height 22
click at [1049, 314] on button "Review" at bounding box center [1057, 321] width 60 height 22
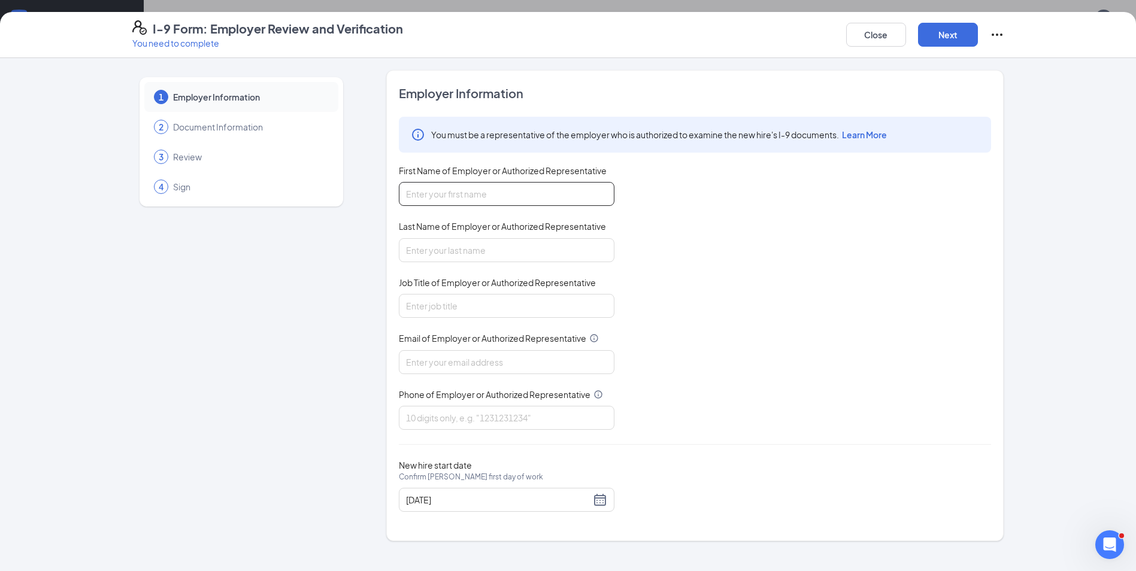
click at [476, 187] on input "First Name of Employer or Authorized Representative" at bounding box center [506, 194] width 215 height 24
type input "[PERSON_NAME]"
type input "[EMAIL_ADDRESS][DEMOGRAPHIC_DATA][DOMAIN_NAME]"
type input "7062233115"
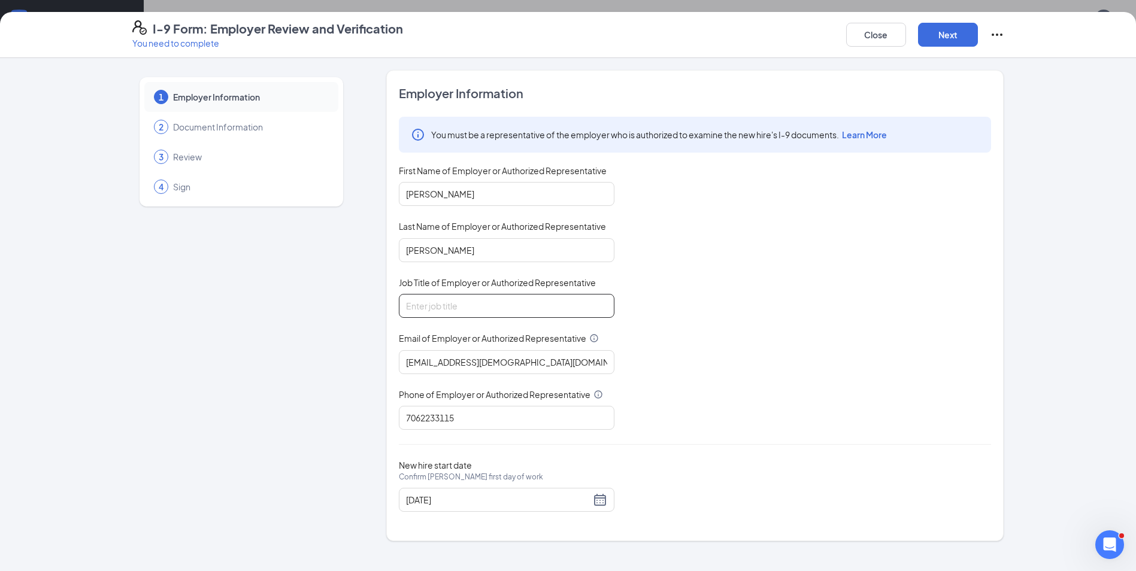
click at [484, 305] on input "Job Title of Employer or Authorized Representative" at bounding box center [506, 306] width 215 height 24
type input "Administrative Director"
click at [603, 505] on div "[DATE]" at bounding box center [506, 500] width 201 height 14
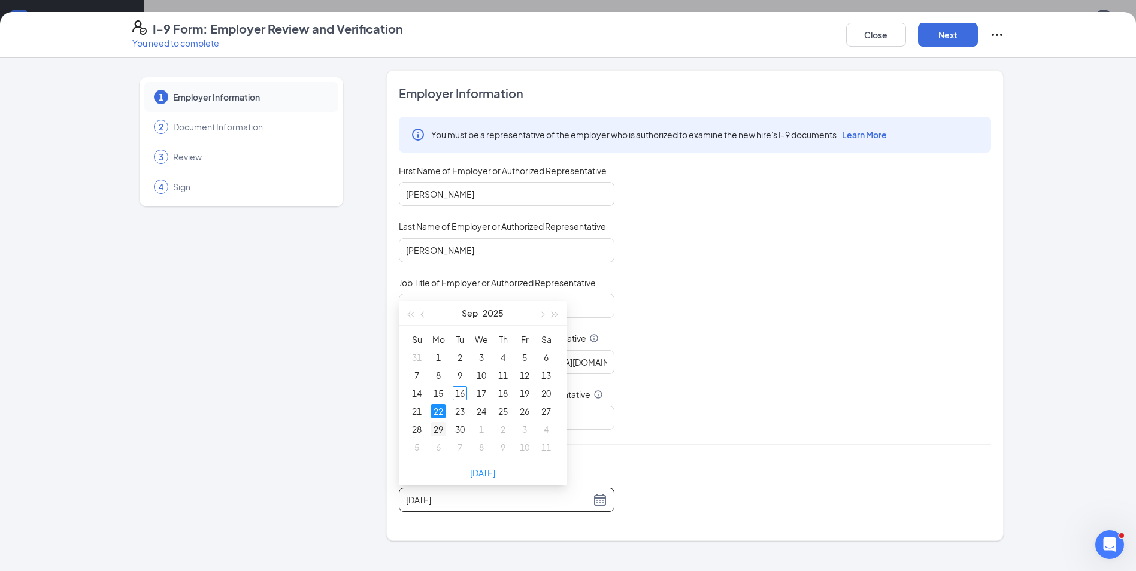
type input "09/29/2025"
click at [434, 432] on div "29" at bounding box center [438, 429] width 14 height 14
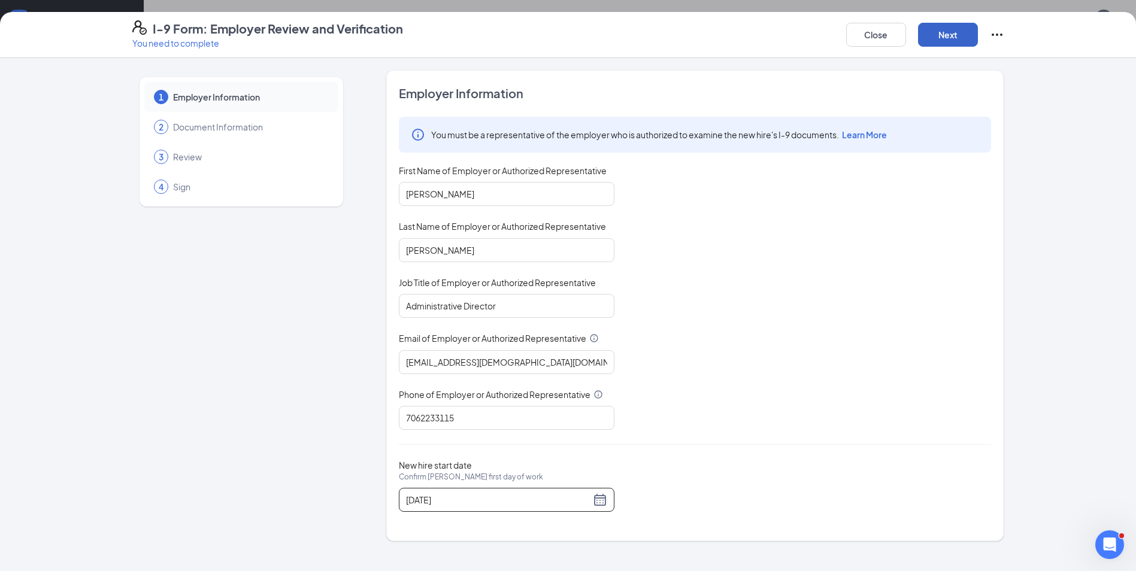
click at [950, 32] on button "Next" at bounding box center [948, 35] width 60 height 24
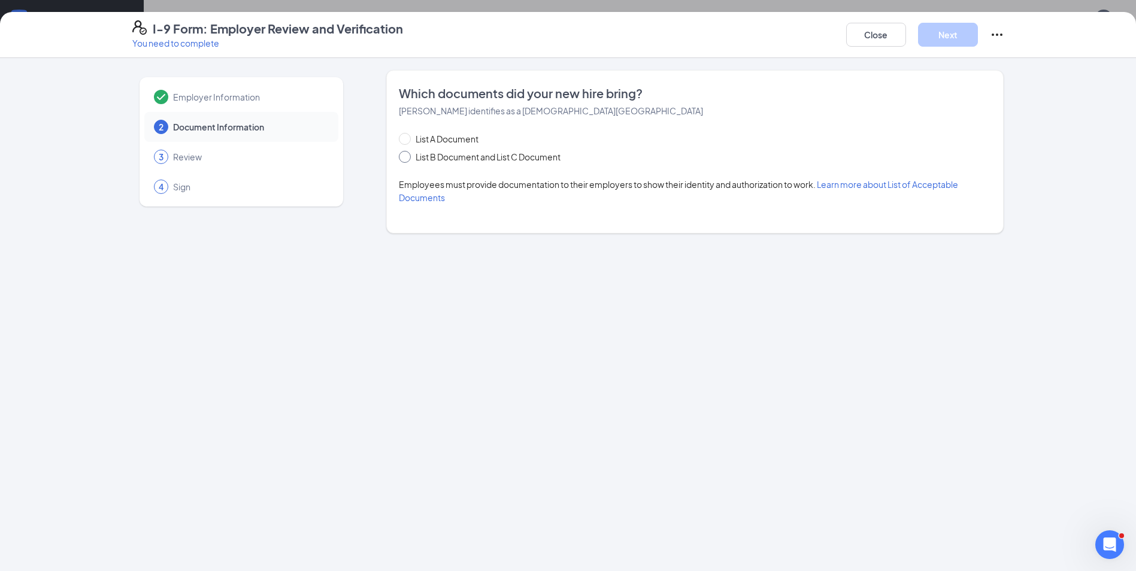
click at [400, 156] on input "List B Document and List C Document" at bounding box center [403, 155] width 8 height 8
radio input "true"
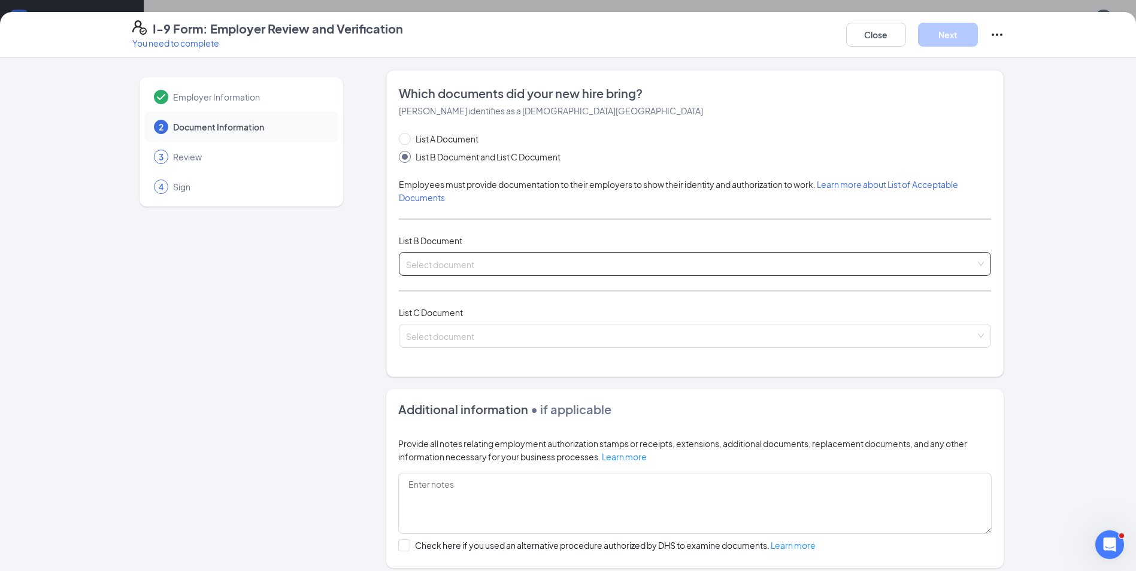
click at [489, 264] on input "search" at bounding box center [690, 262] width 569 height 18
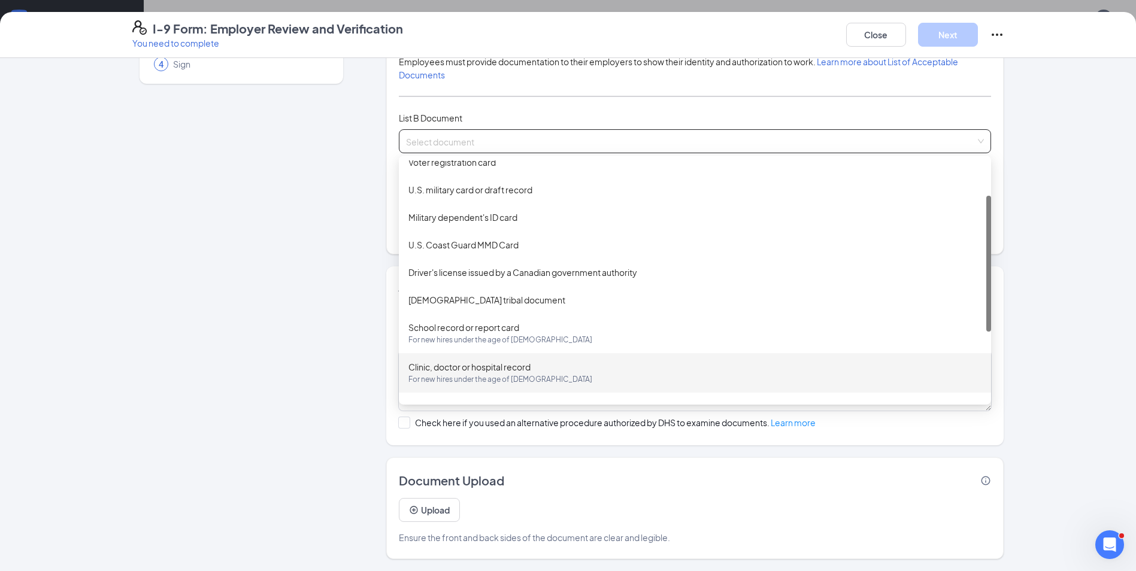
scroll to position [62, 0]
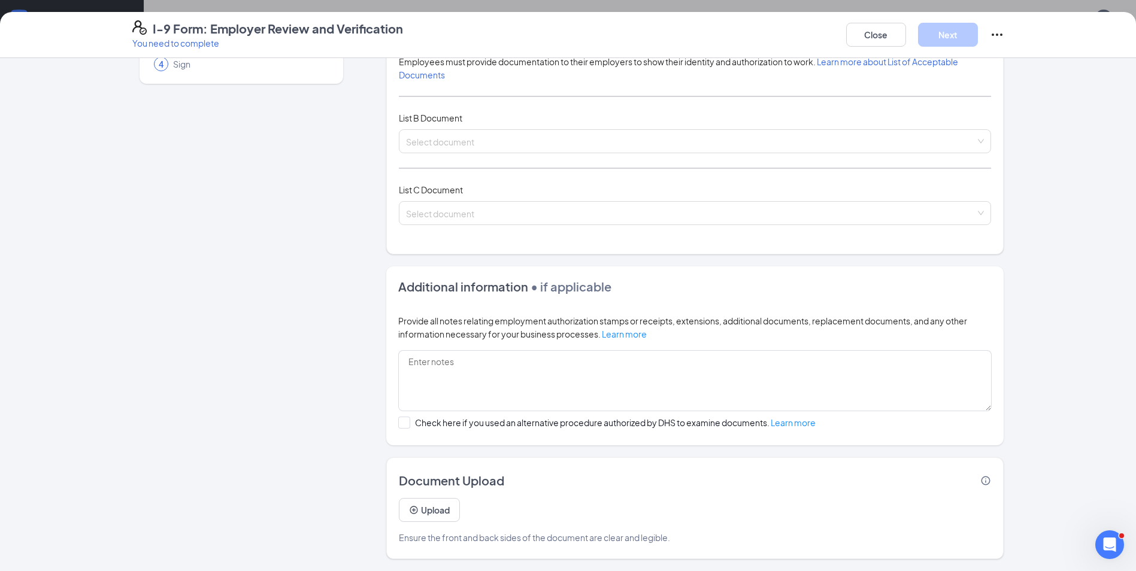
click at [292, 224] on div "Employer Information 2 Document Information 3 Review 4 Sign" at bounding box center [241, 253] width 218 height 612
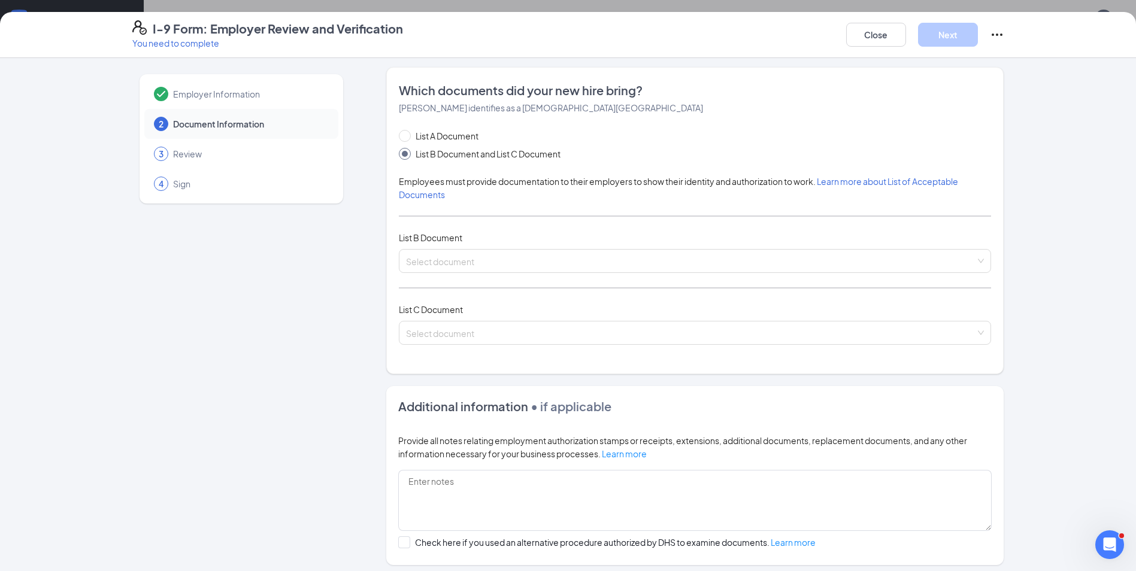
scroll to position [0, 0]
click at [882, 40] on button "Close" at bounding box center [876, 35] width 60 height 24
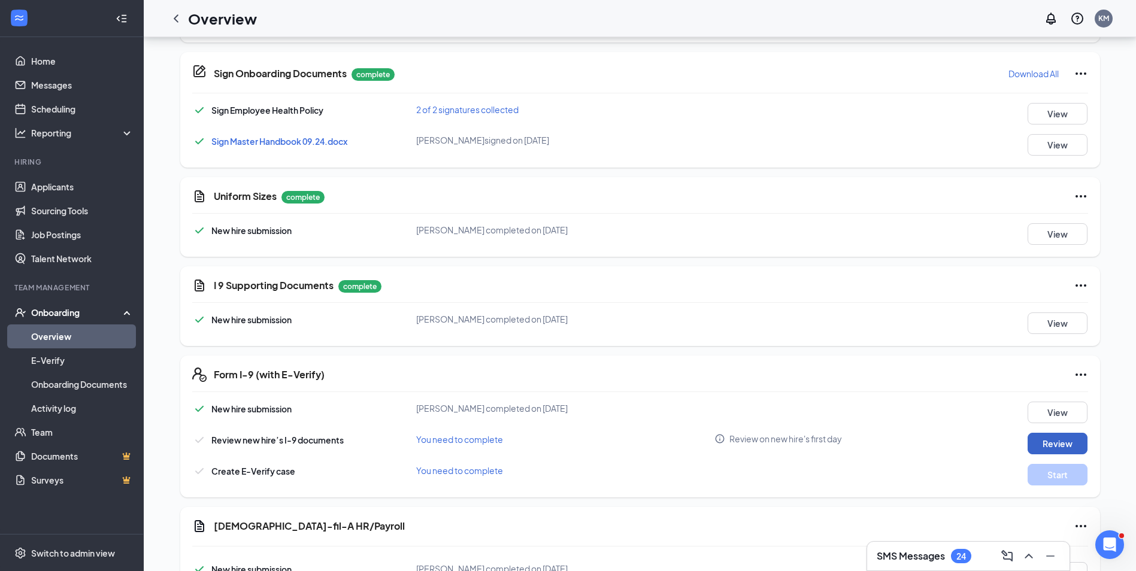
scroll to position [495, 0]
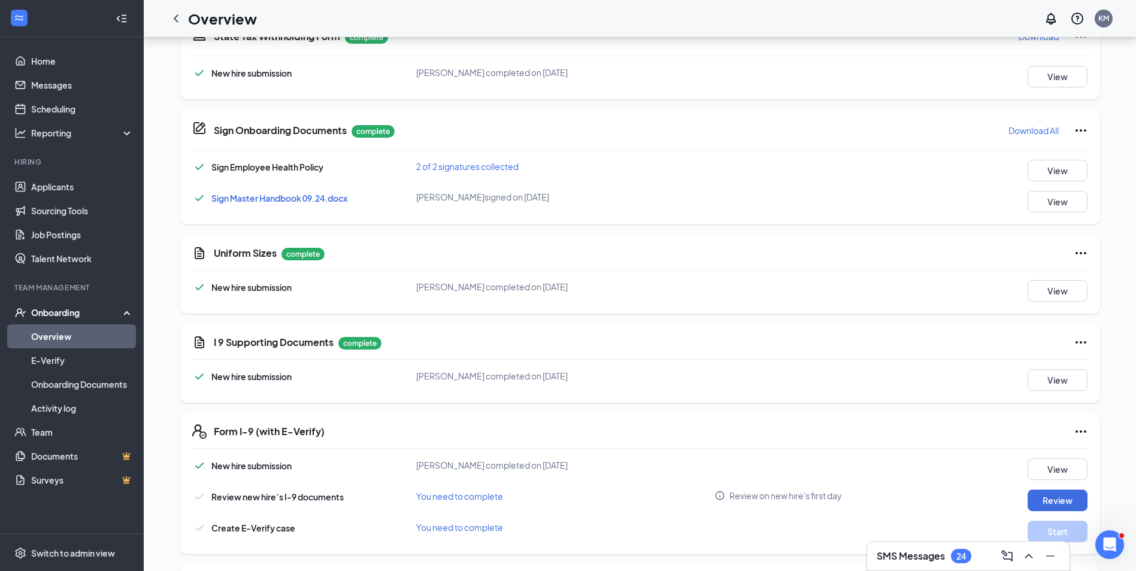
click at [1082, 339] on icon "Ellipses" at bounding box center [1080, 342] width 14 height 14
click at [1090, 365] on span "Restart" at bounding box center [1103, 367] width 29 height 12
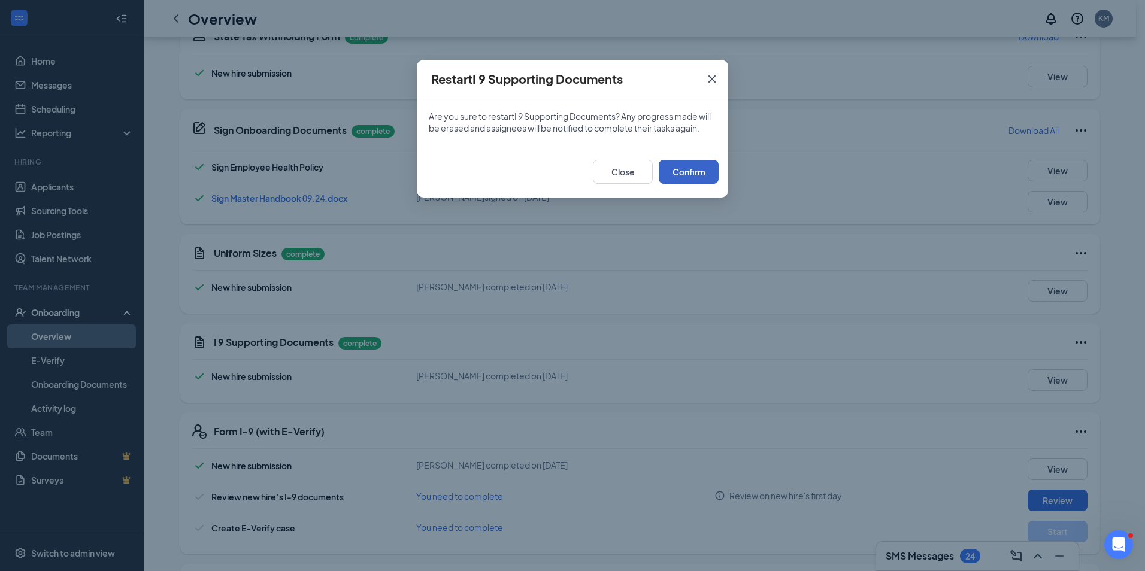
click at [706, 174] on button "Confirm" at bounding box center [688, 172] width 60 height 24
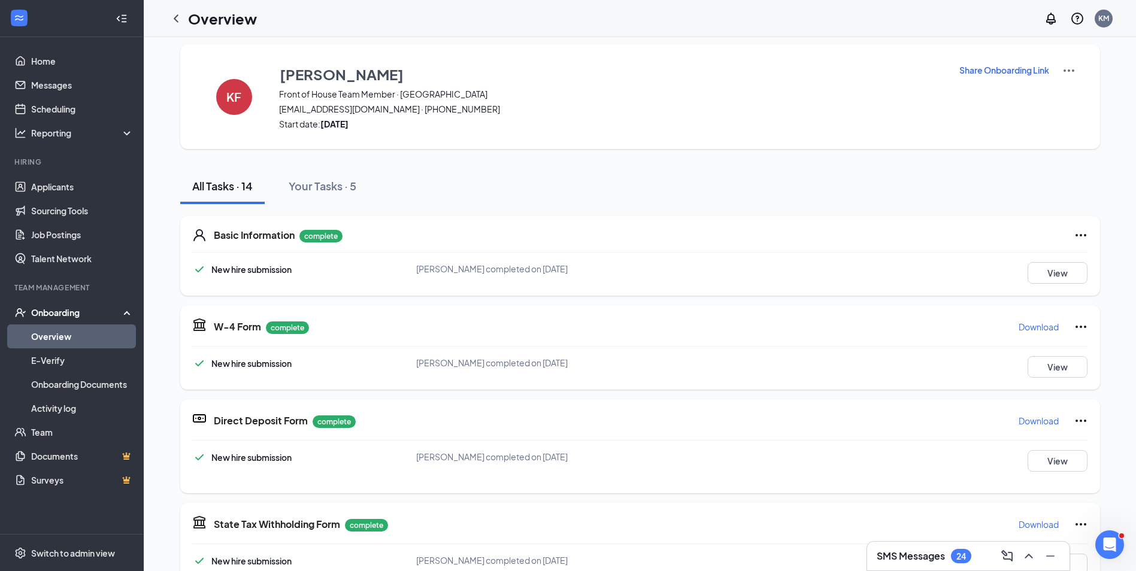
scroll to position [0, 0]
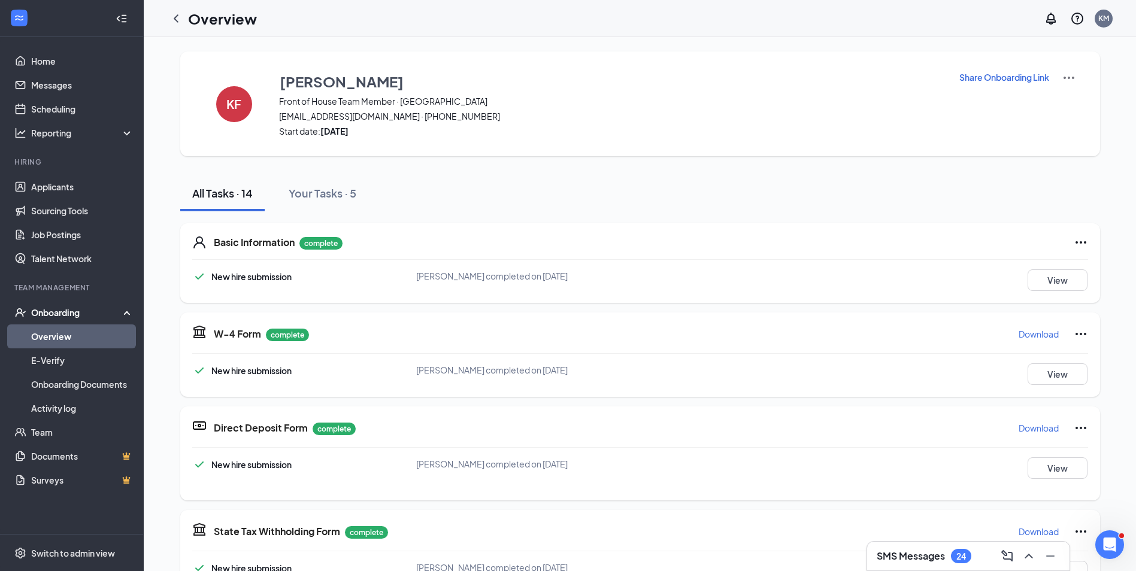
click at [981, 77] on p "Share Onboarding Link" at bounding box center [1004, 77] width 90 height 12
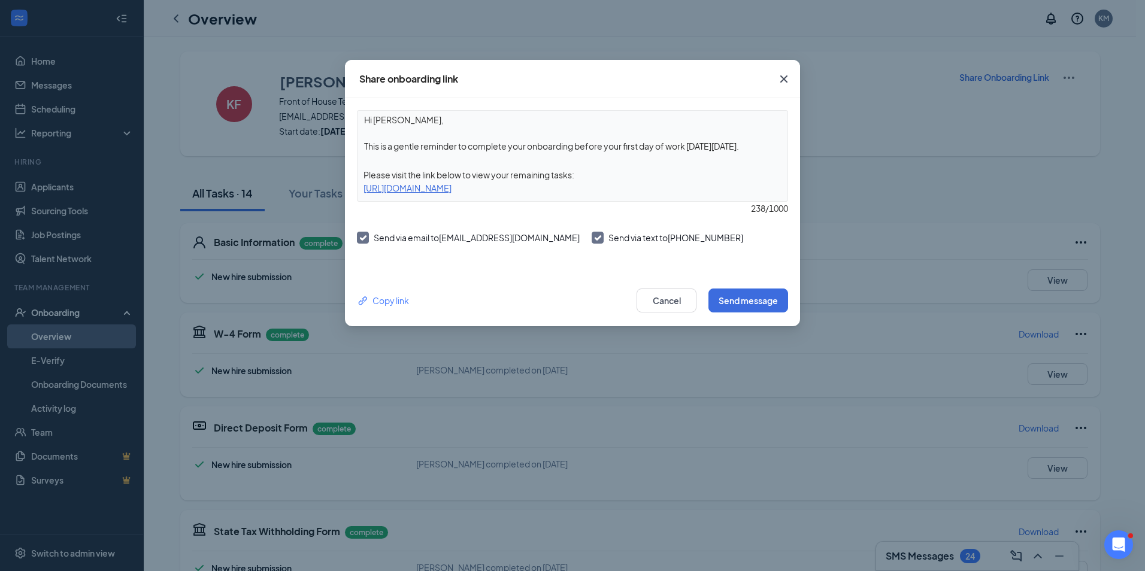
drag, startPoint x: 761, startPoint y: 147, endPoint x: 360, endPoint y: 159, distance: 401.3
click at [360, 159] on div "Hi Kendriona, This is a gentle reminder to complete your onboarding before your…" at bounding box center [572, 156] width 431 height 92
type textarea "Hi Kendriona, Please upload the proper I-9 supporting documents. For example, a…"
click at [752, 300] on button "Send message" at bounding box center [748, 301] width 80 height 24
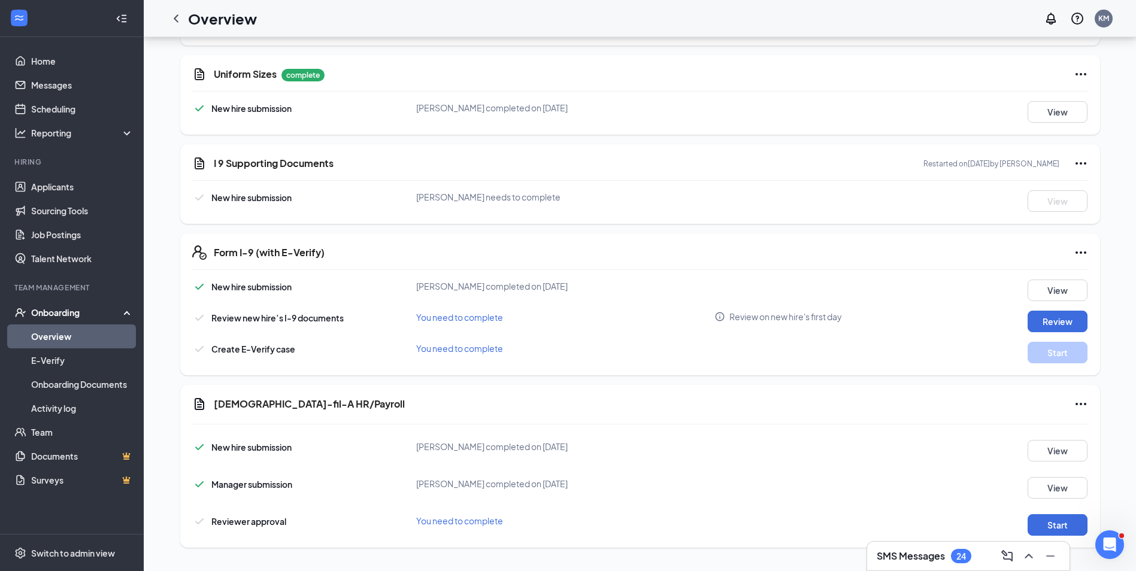
scroll to position [675, 0]
click at [62, 309] on div "Onboarding" at bounding box center [77, 312] width 92 height 12
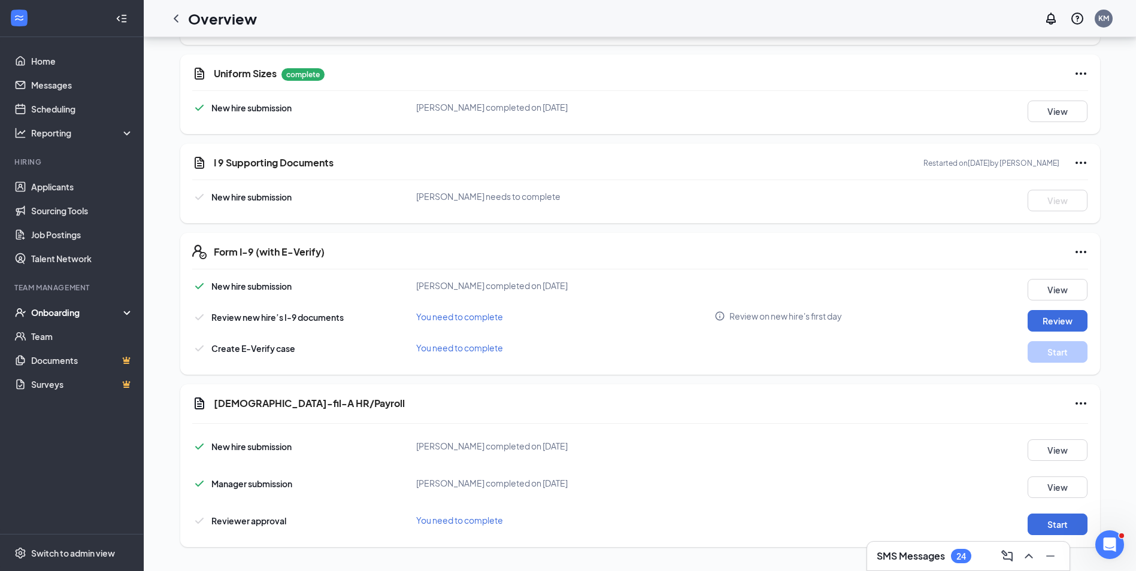
click at [64, 312] on div "Onboarding" at bounding box center [77, 312] width 92 height 12
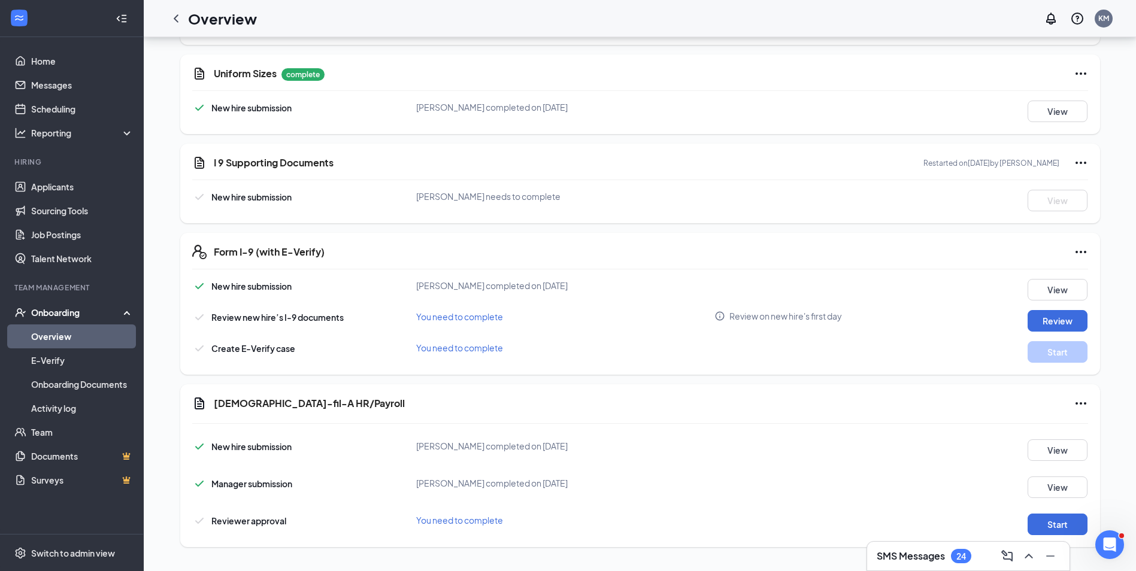
click at [56, 336] on link "Overview" at bounding box center [82, 336] width 102 height 24
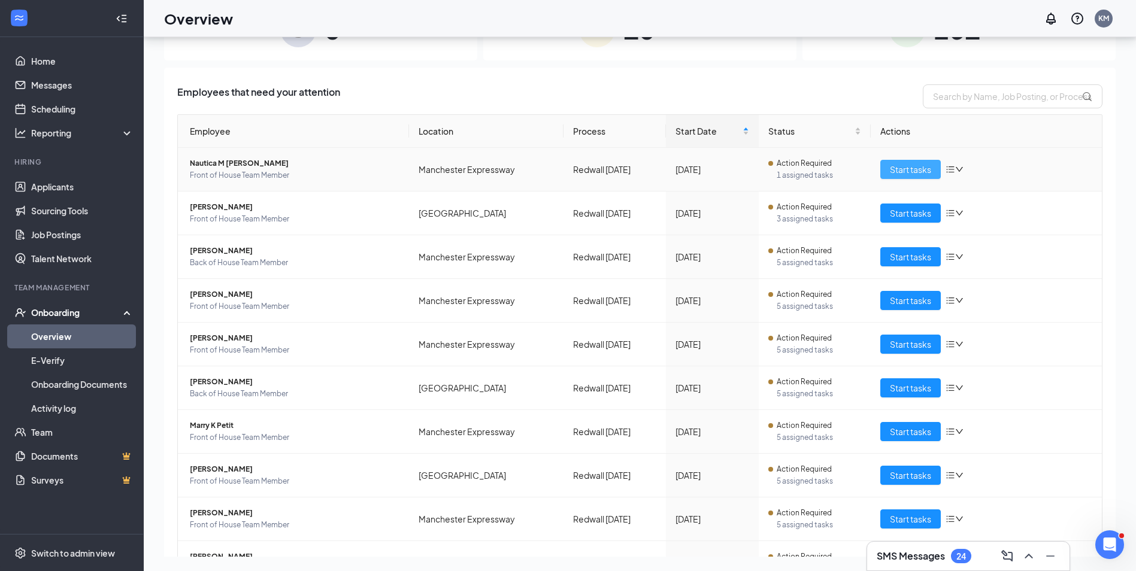
click at [895, 174] on span "Start tasks" at bounding box center [910, 169] width 41 height 13
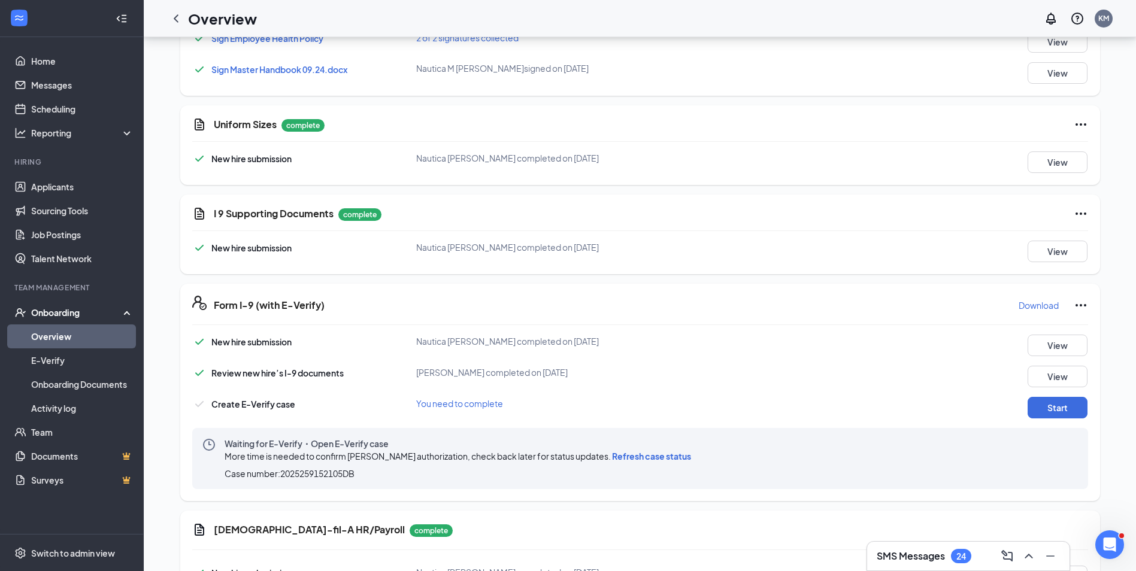
scroll to position [750, 0]
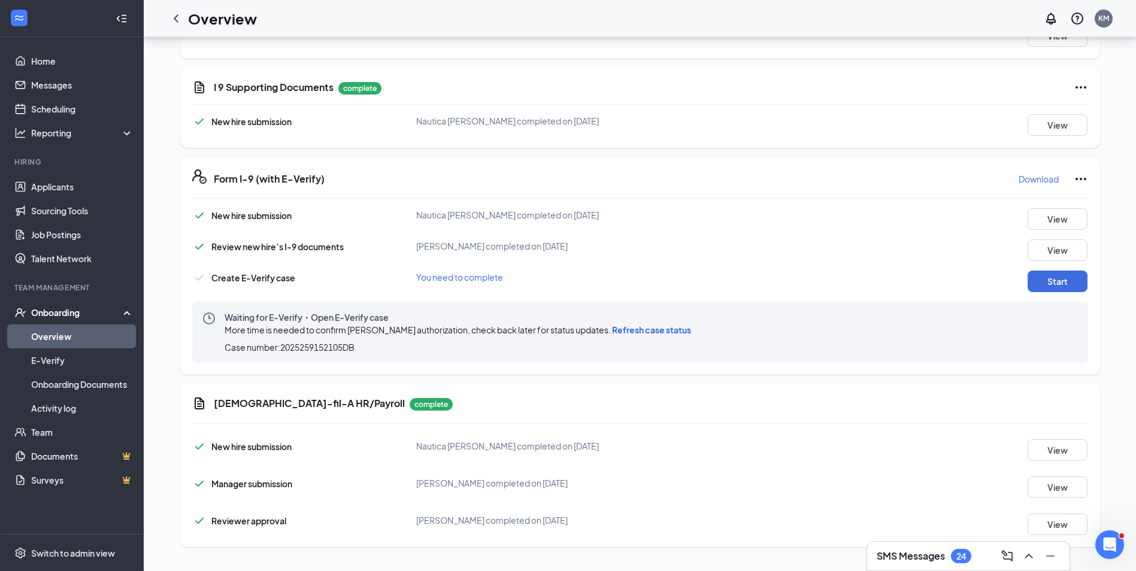
click at [656, 331] on span "Refresh case status" at bounding box center [651, 329] width 79 height 11
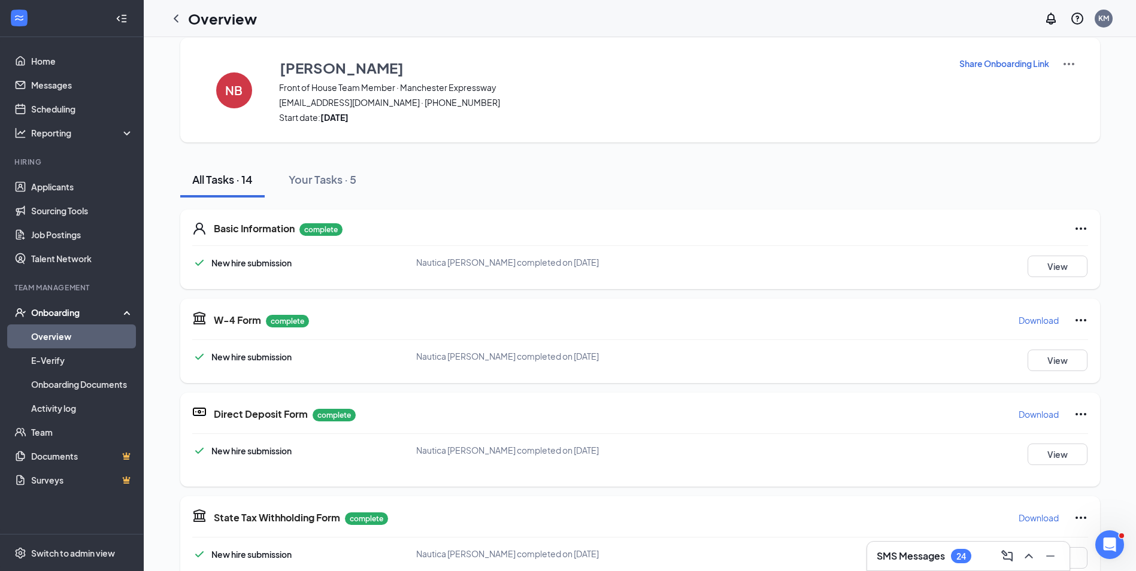
scroll to position [0, 0]
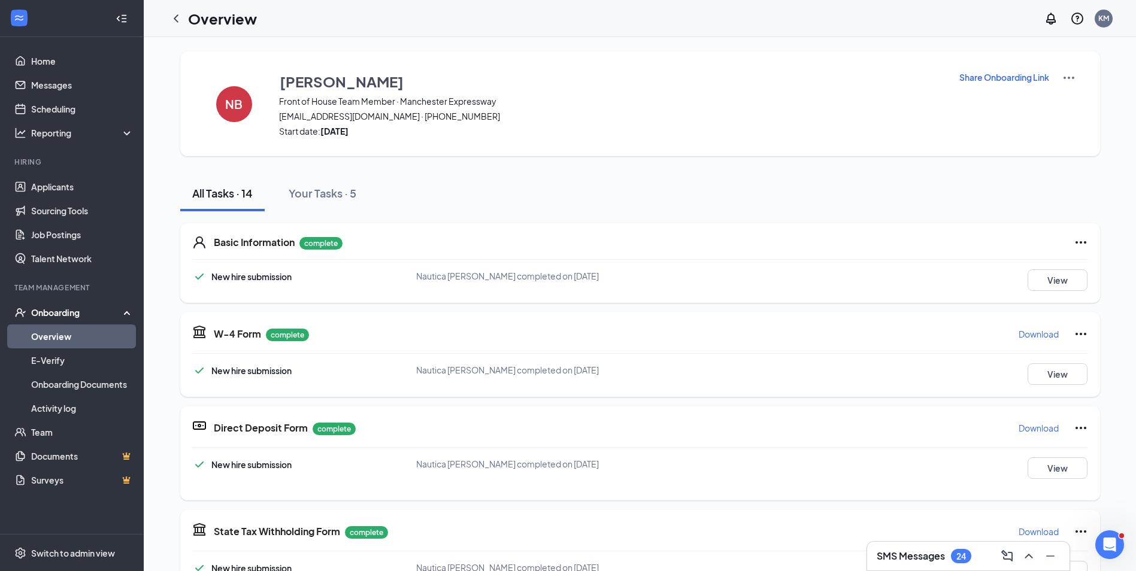
click at [45, 333] on link "Overview" at bounding box center [82, 336] width 102 height 24
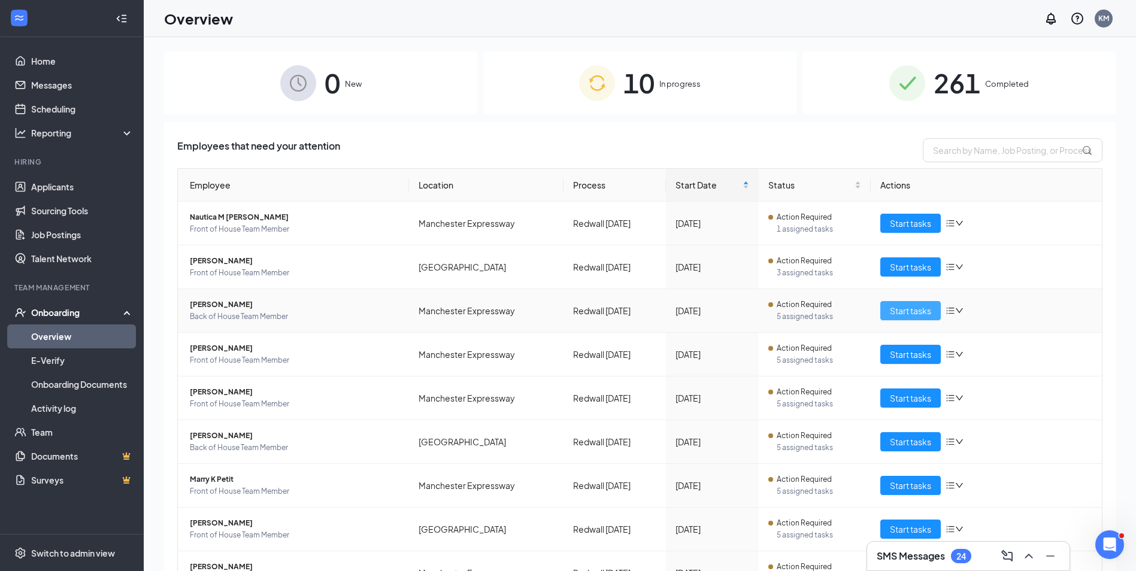
click at [890, 306] on span "Start tasks" at bounding box center [910, 310] width 41 height 13
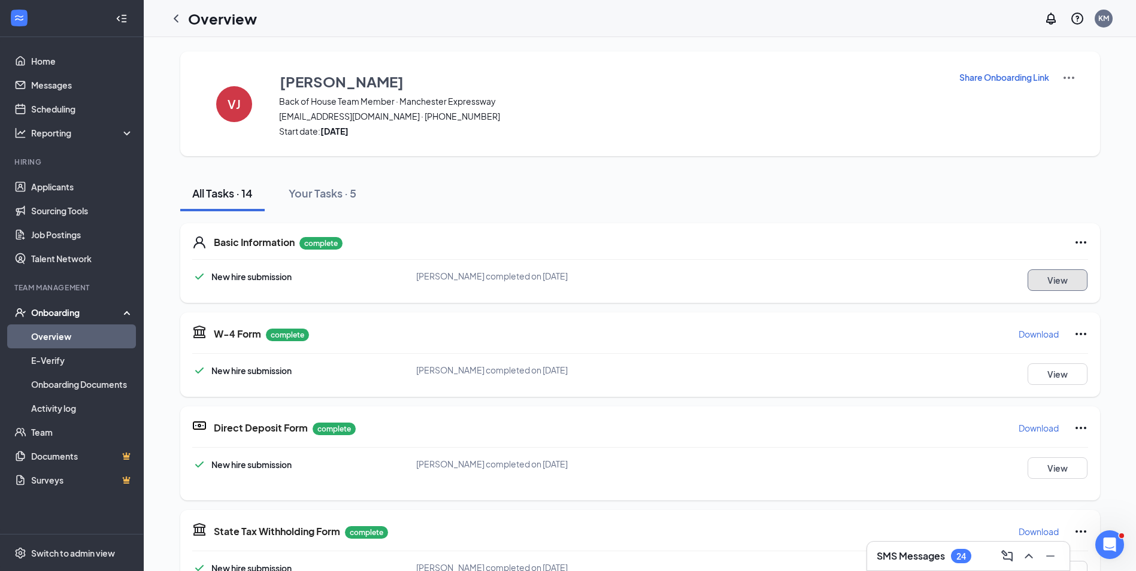
click at [1042, 278] on button "View" at bounding box center [1057, 280] width 60 height 22
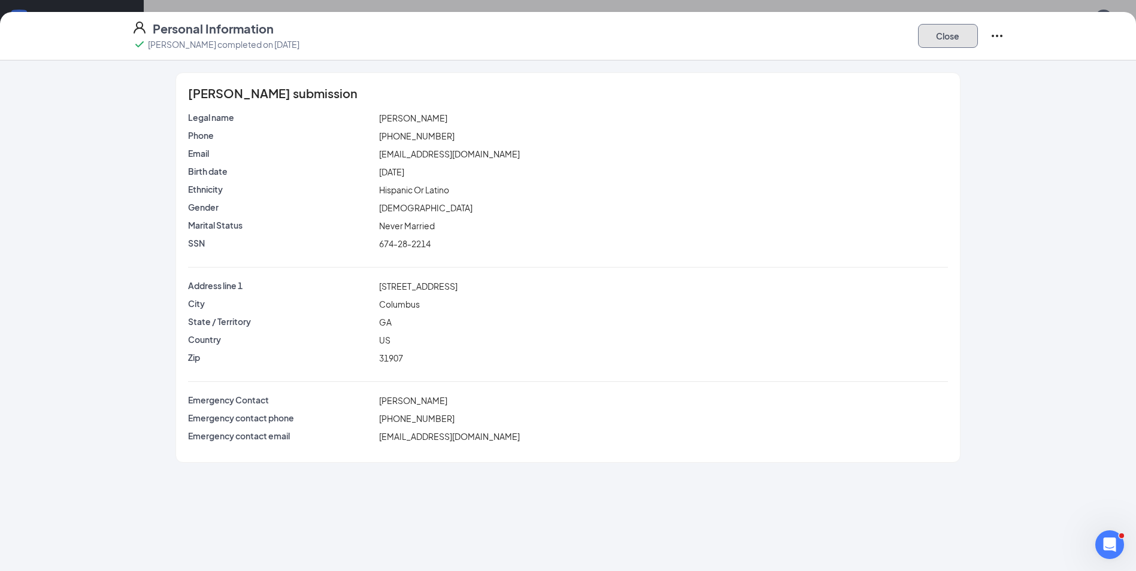
click at [928, 30] on button "Close" at bounding box center [948, 36] width 60 height 24
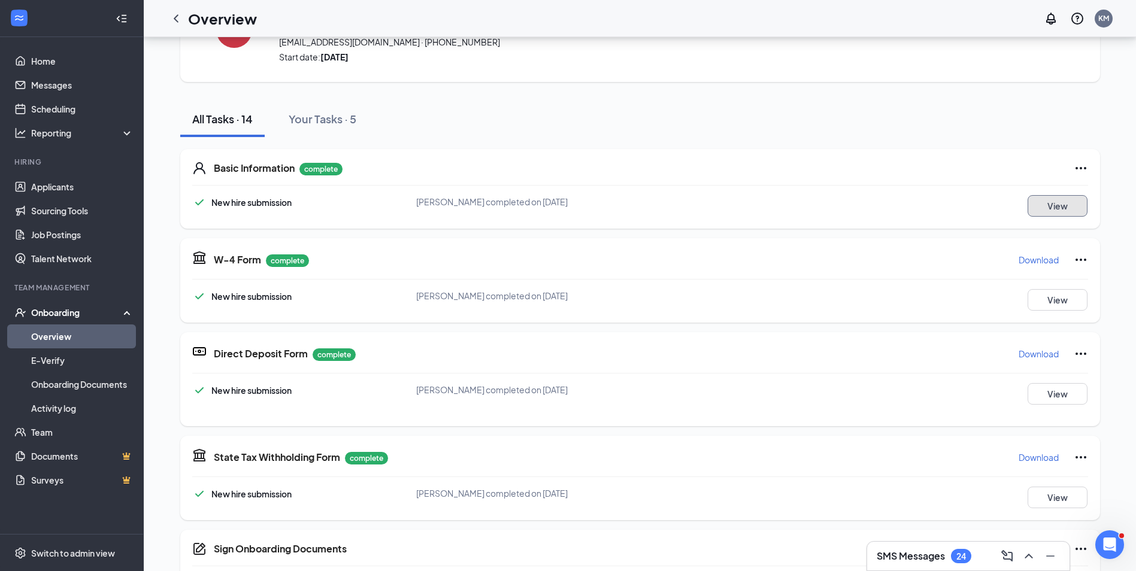
scroll to position [60, 0]
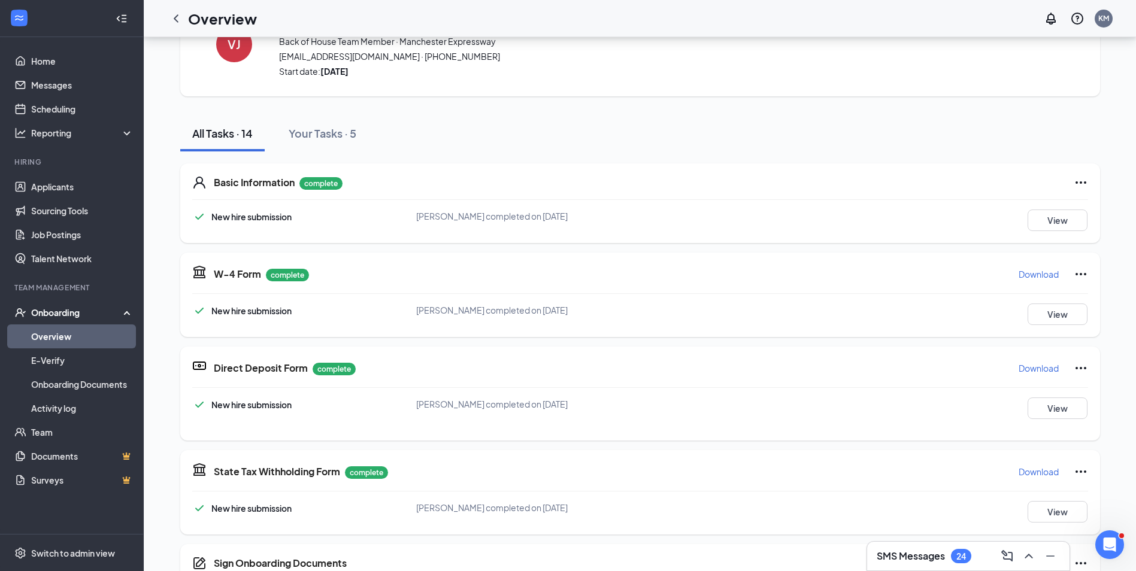
click at [1048, 274] on p "Download" at bounding box center [1038, 274] width 40 height 12
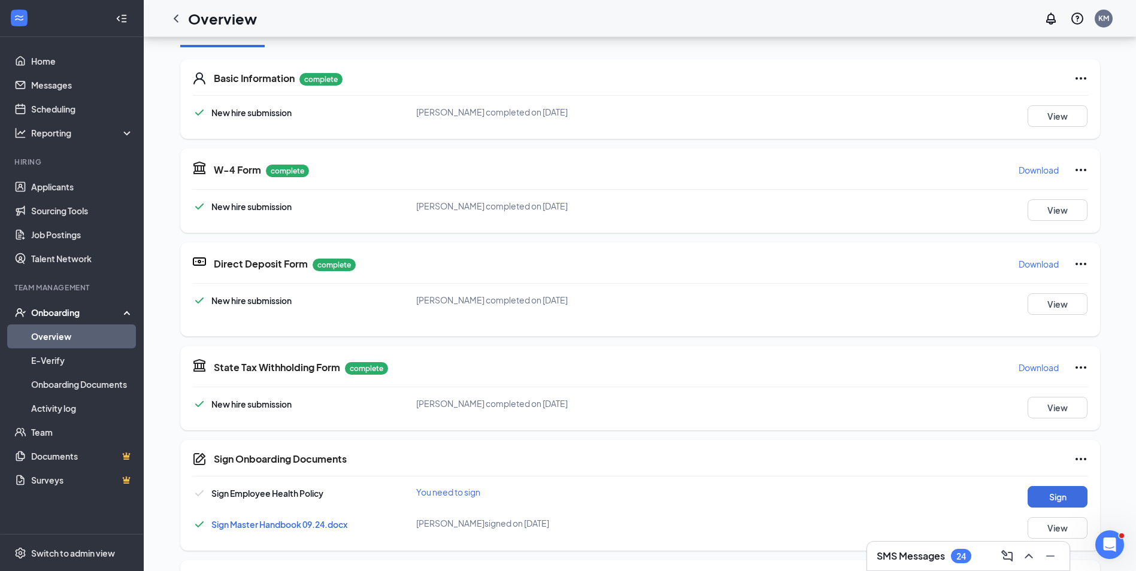
scroll to position [180, 0]
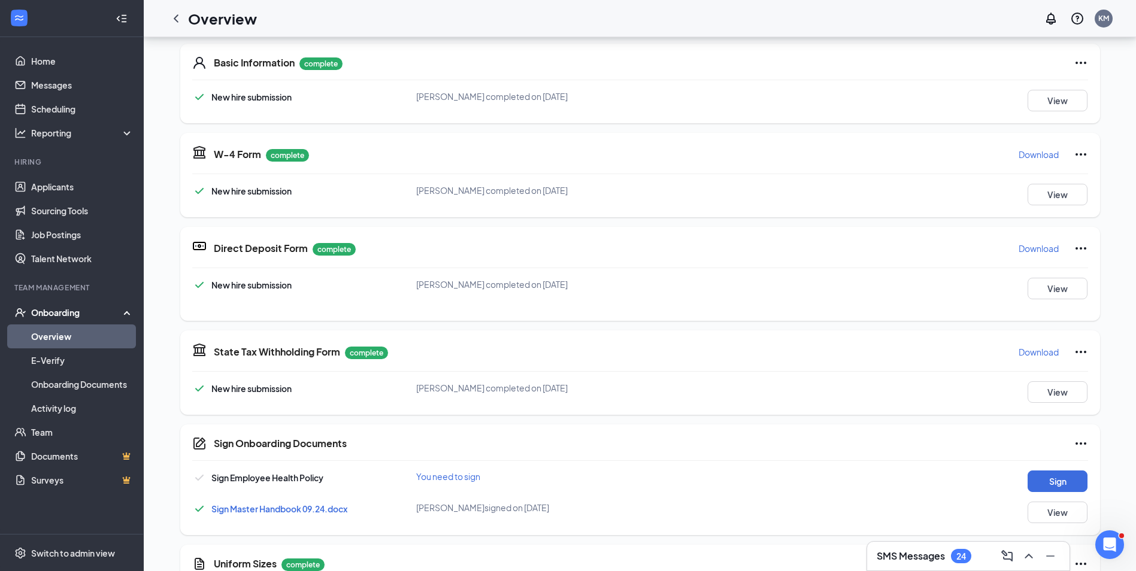
click at [1046, 351] on p "Download" at bounding box center [1038, 352] width 40 height 12
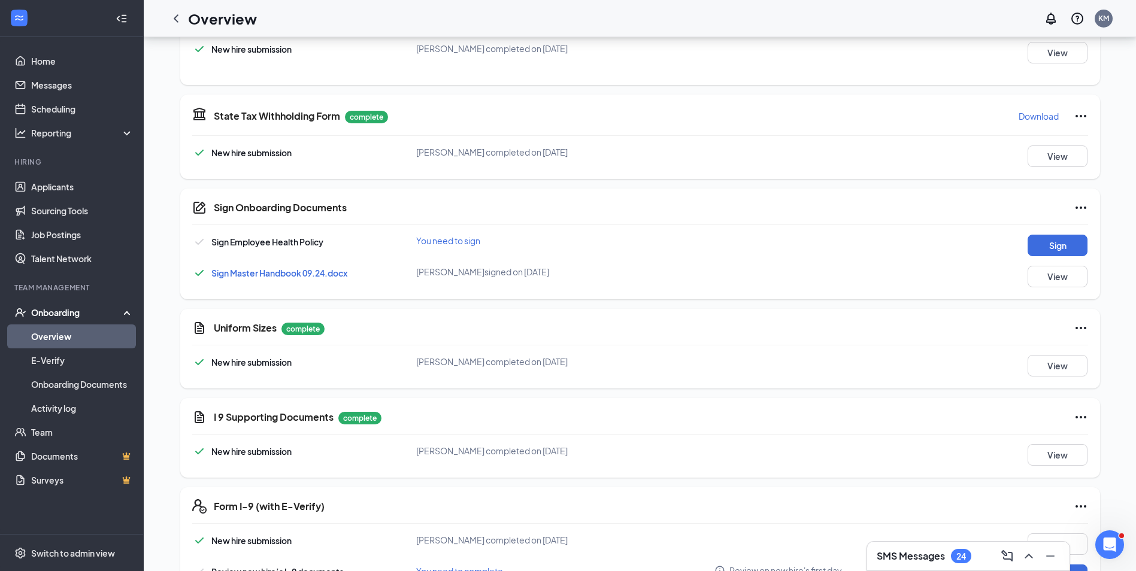
scroll to position [419, 0]
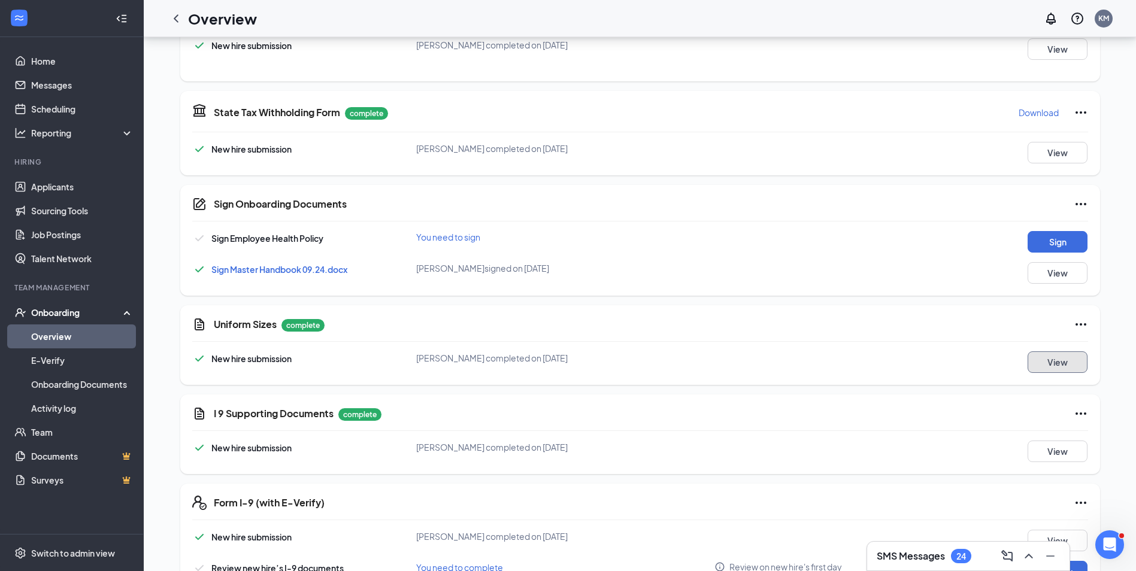
click at [1064, 360] on button "View" at bounding box center [1057, 362] width 60 height 22
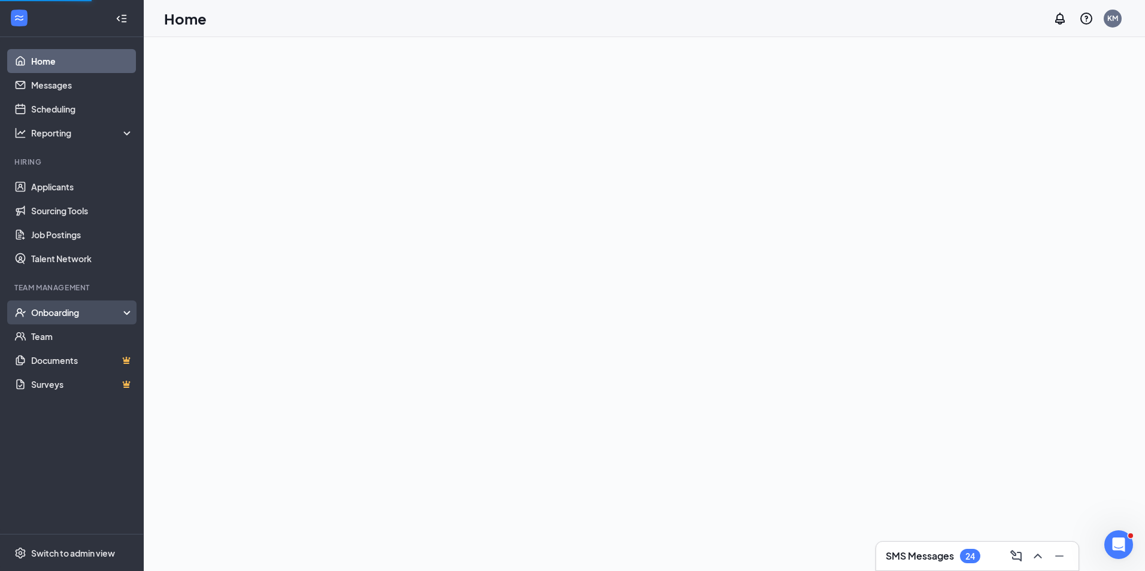
click at [51, 309] on div "Onboarding" at bounding box center [77, 312] width 92 height 12
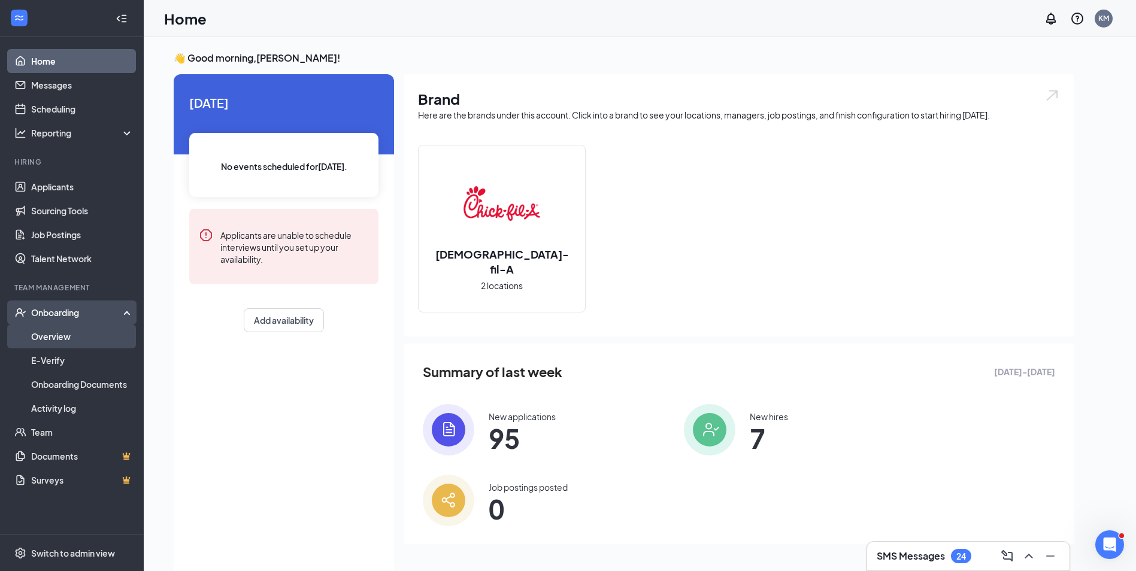
click at [46, 334] on link "Overview" at bounding box center [82, 336] width 102 height 24
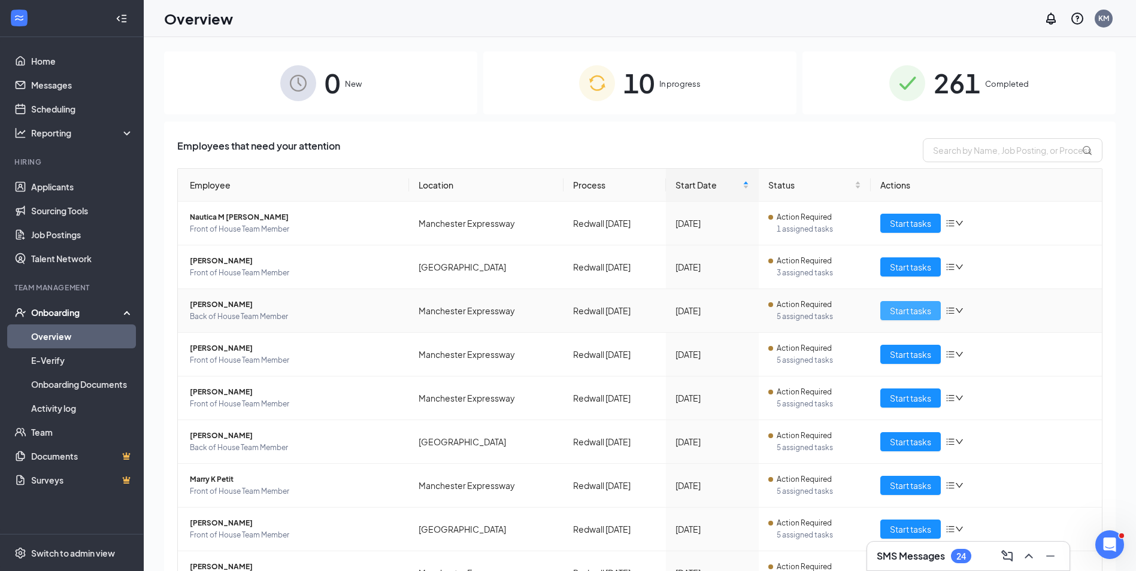
click at [900, 313] on span "Start tasks" at bounding box center [910, 310] width 41 height 13
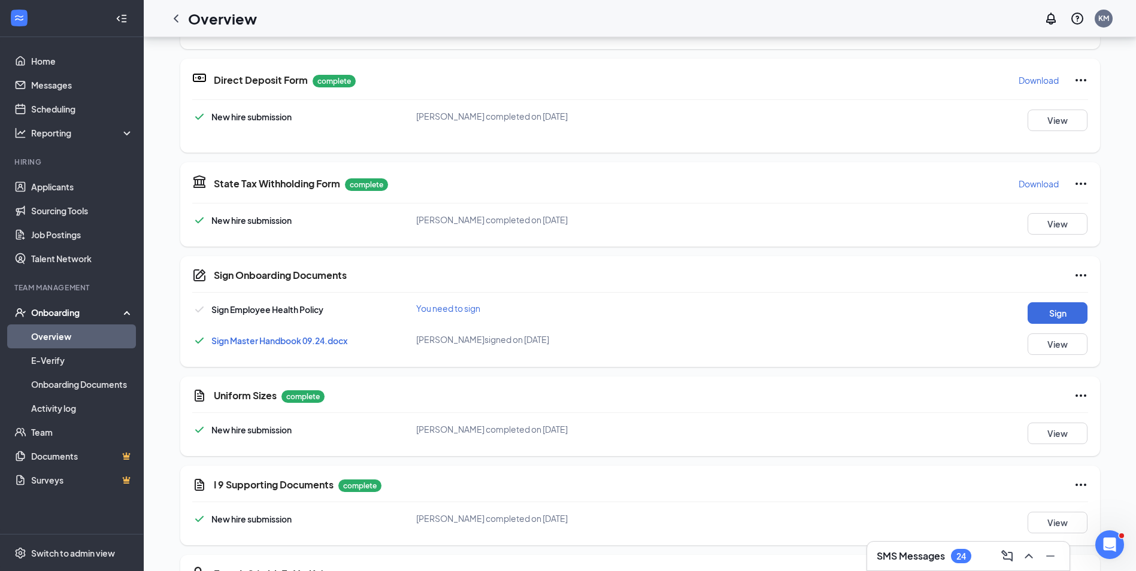
scroll to position [359, 0]
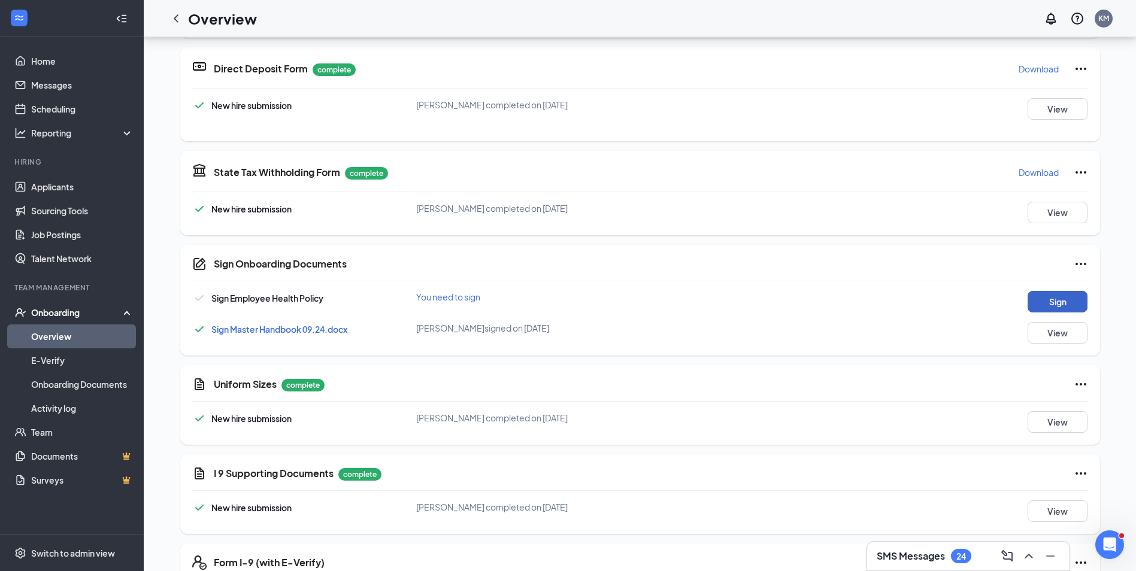
click at [1062, 305] on button "Sign" at bounding box center [1057, 302] width 60 height 22
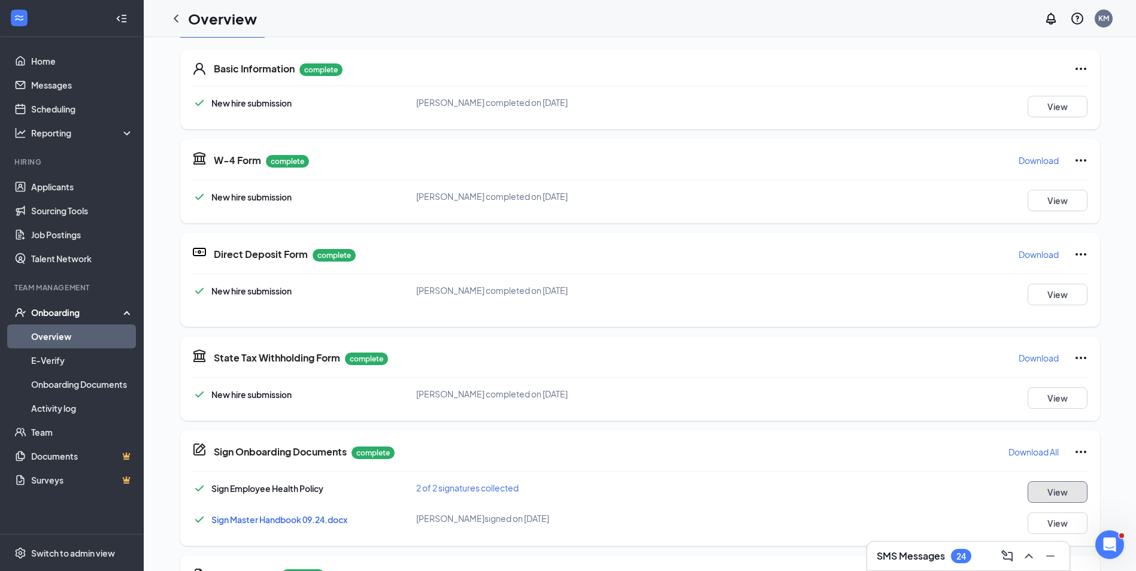
scroll to position [0, 0]
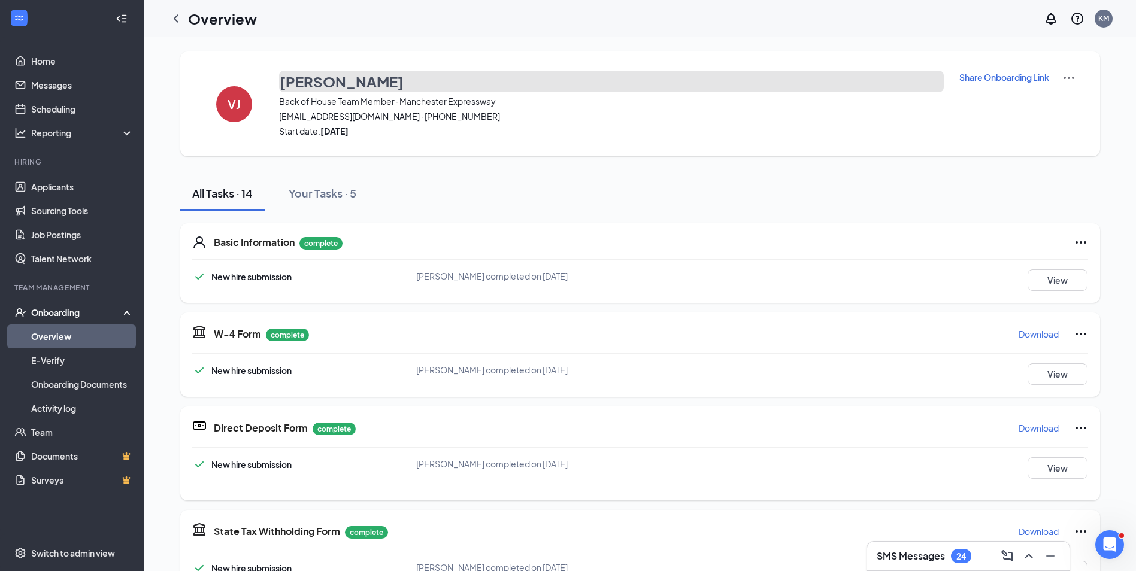
click at [326, 76] on h3 "[PERSON_NAME]" at bounding box center [342, 81] width 124 height 20
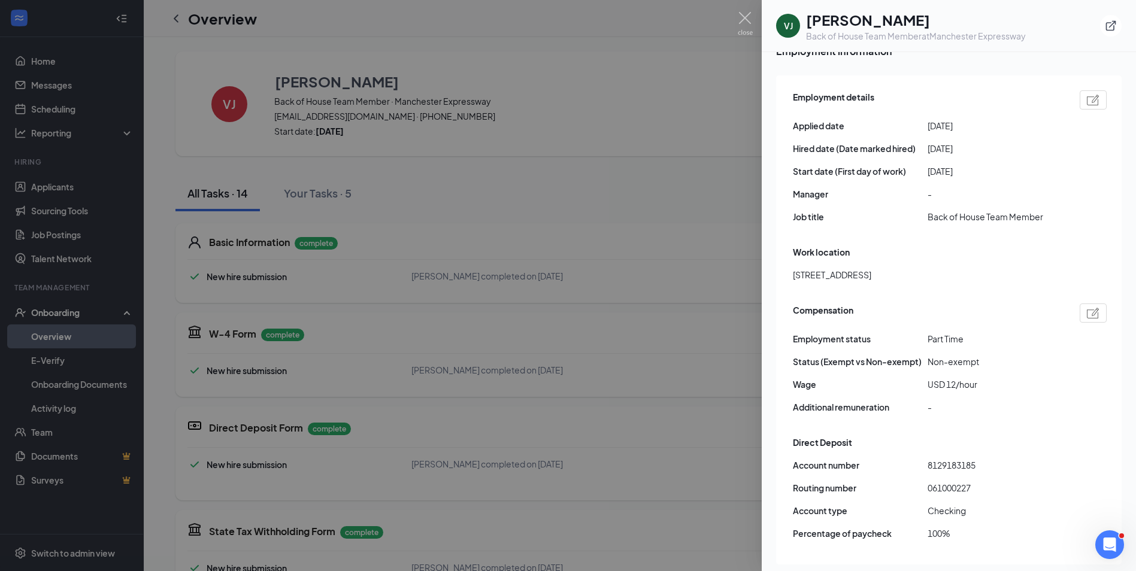
scroll to position [658, 0]
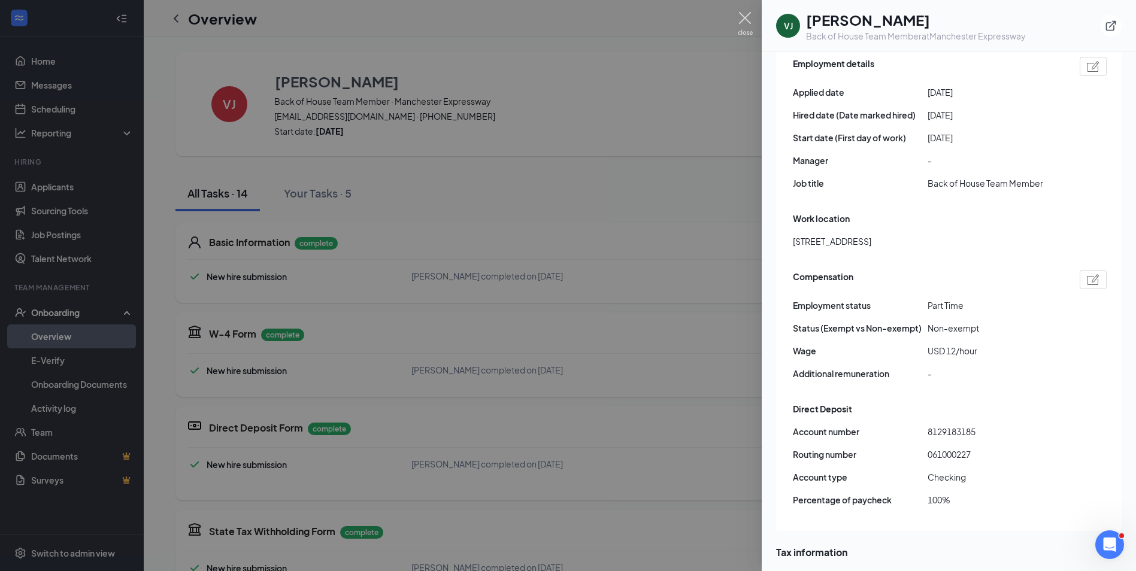
click at [743, 13] on img at bounding box center [744, 23] width 15 height 23
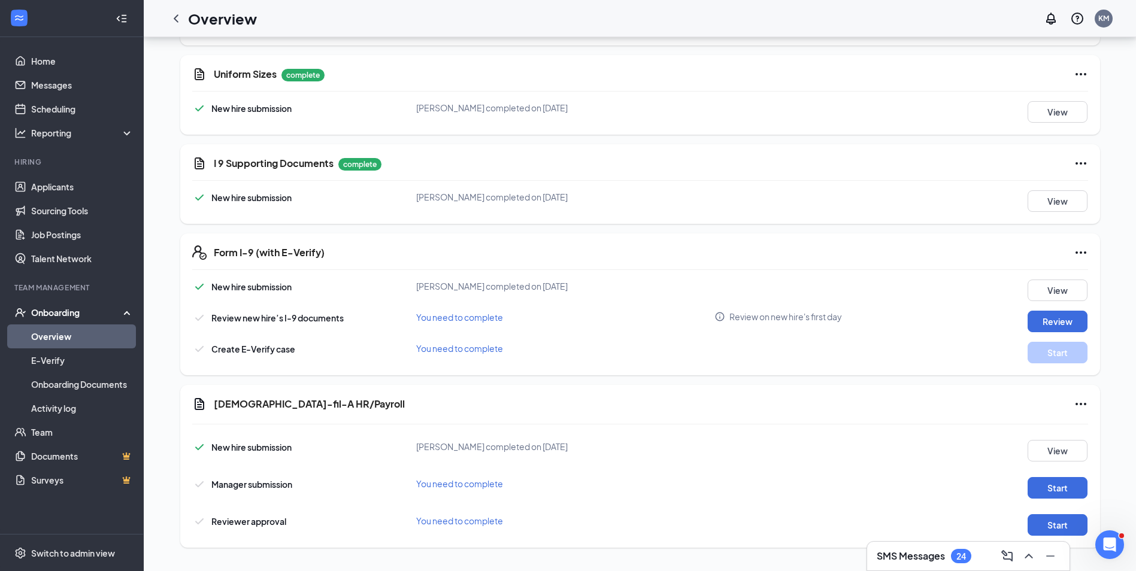
scroll to position [675, 0]
click at [1041, 488] on button "Start" at bounding box center [1057, 487] width 60 height 22
click at [1048, 205] on button "View" at bounding box center [1057, 201] width 60 height 22
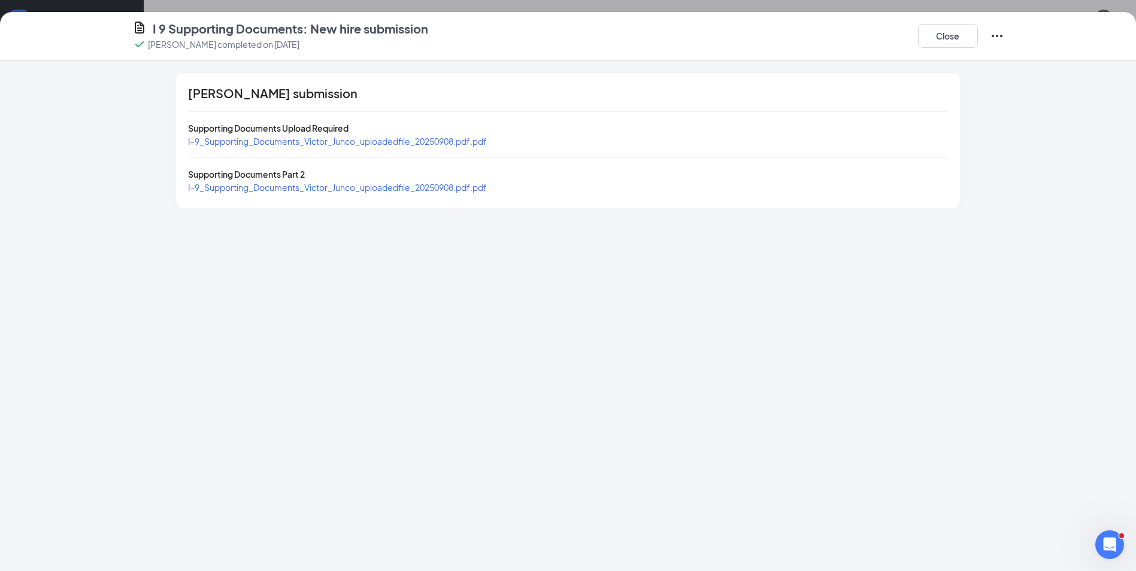
click at [461, 141] on span "I-9_Supporting_Documents_Victor_Junco_uploadedfile_20250908.pdf.pdf" at bounding box center [337, 141] width 299 height 11
click at [469, 187] on span "I-9_Supporting_Documents_Victor_Junco_uploadedfile_20250908.pdf.pdf" at bounding box center [337, 187] width 299 height 11
click at [950, 44] on button "Close" at bounding box center [948, 36] width 60 height 24
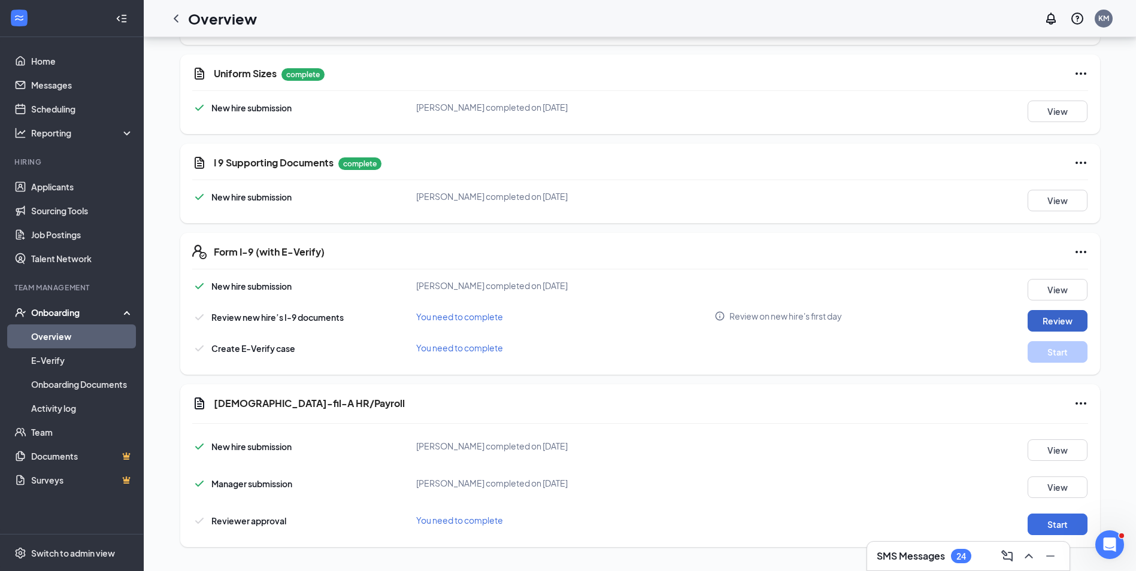
click at [1050, 315] on button "Review" at bounding box center [1057, 321] width 60 height 22
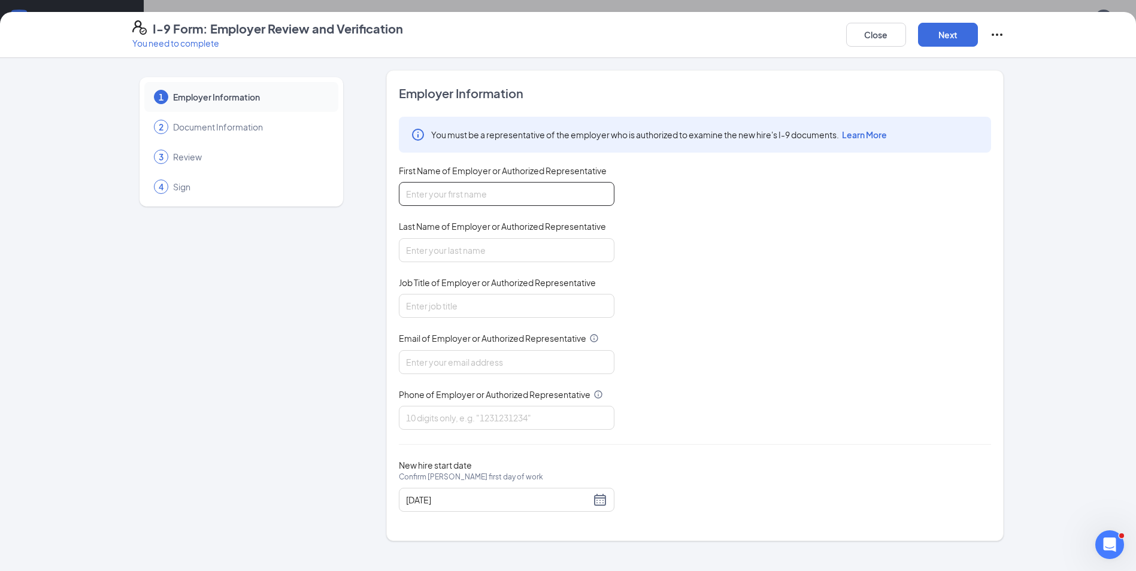
click at [463, 195] on input "First Name of Employer or Authorized Representative" at bounding box center [506, 194] width 215 height 24
type input "[PERSON_NAME]"
type input "Administrative Director"
type input "[EMAIL_ADDRESS][DEMOGRAPHIC_DATA][DOMAIN_NAME]"
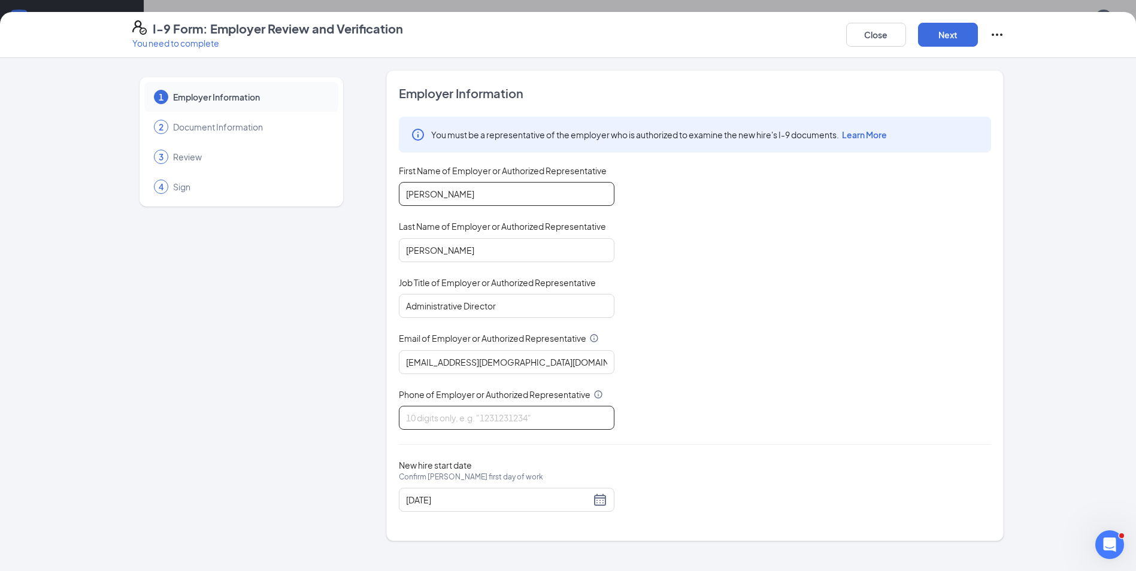
type input "7062233115"
click at [964, 32] on button "Next" at bounding box center [948, 35] width 60 height 24
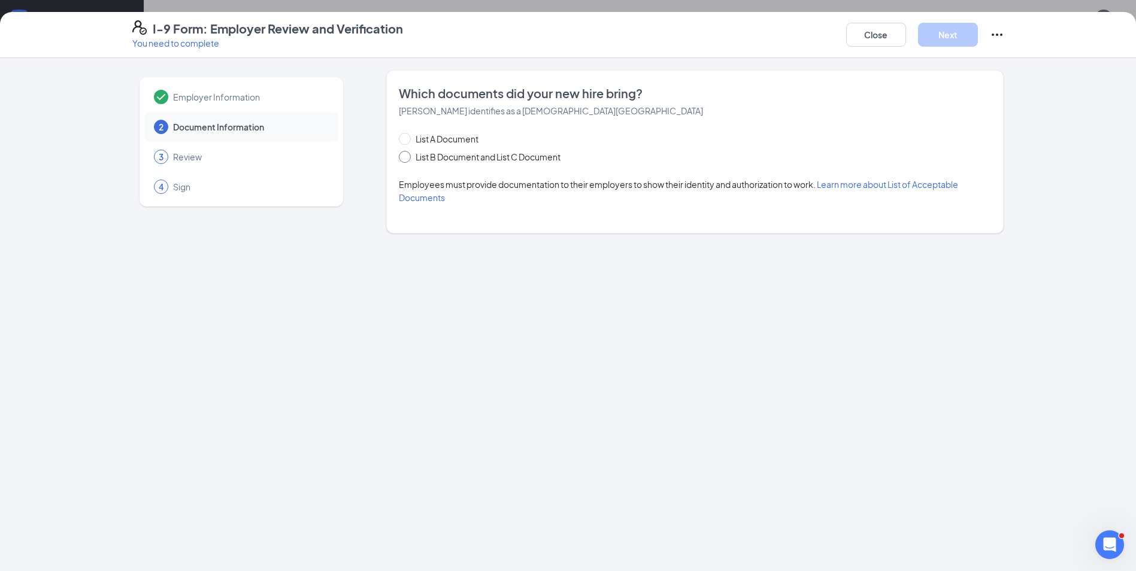
click at [405, 156] on input "List B Document and List C Document" at bounding box center [403, 155] width 8 height 8
radio input "true"
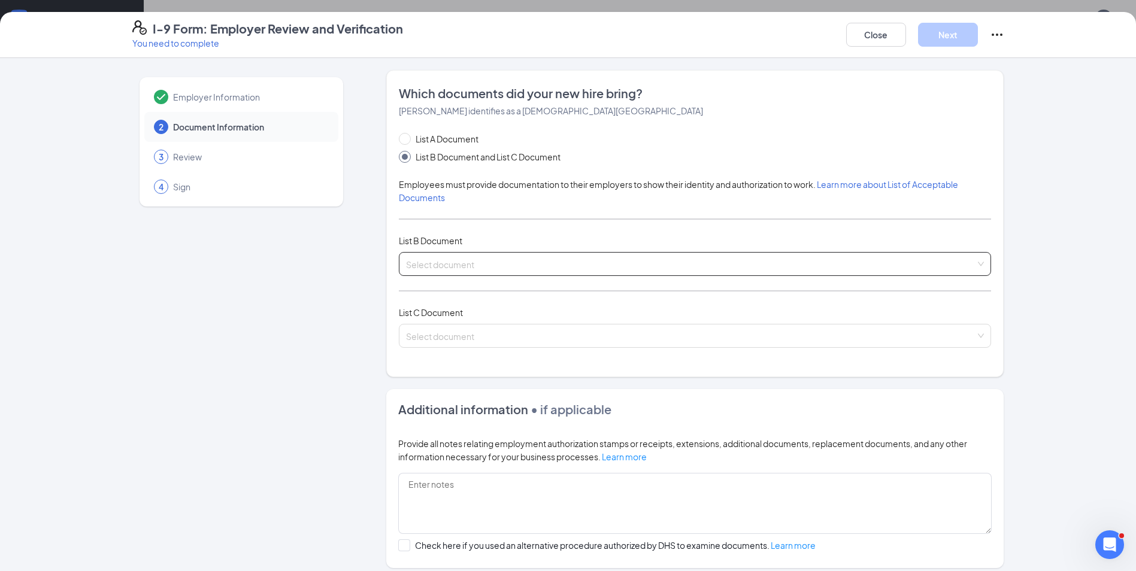
click at [471, 266] on input "search" at bounding box center [690, 262] width 569 height 18
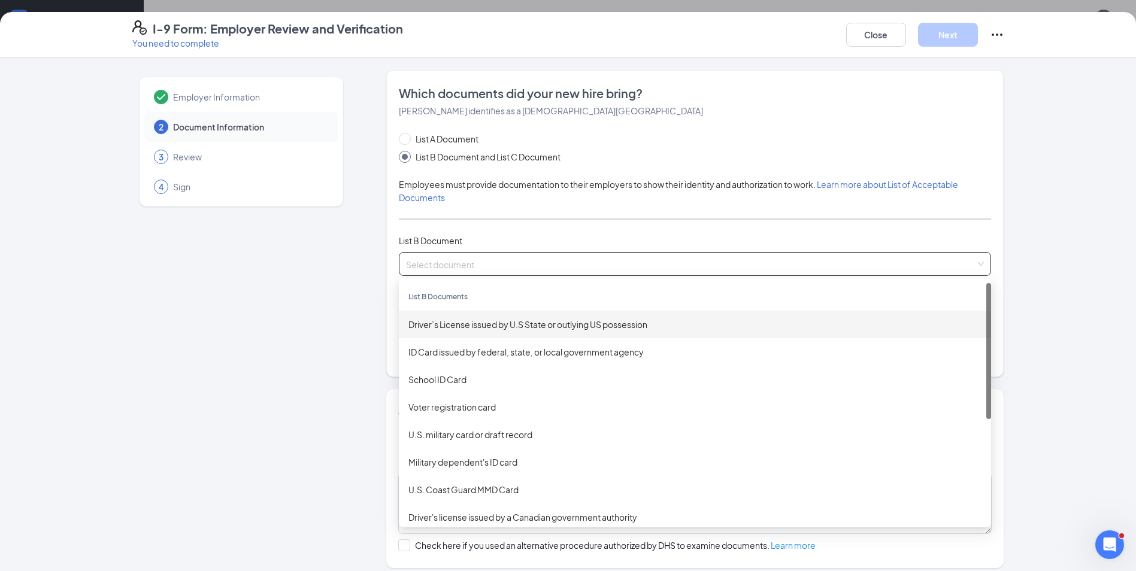
click at [509, 321] on div "Driver’s License issued by U.S State or outlying US possession" at bounding box center [694, 324] width 573 height 13
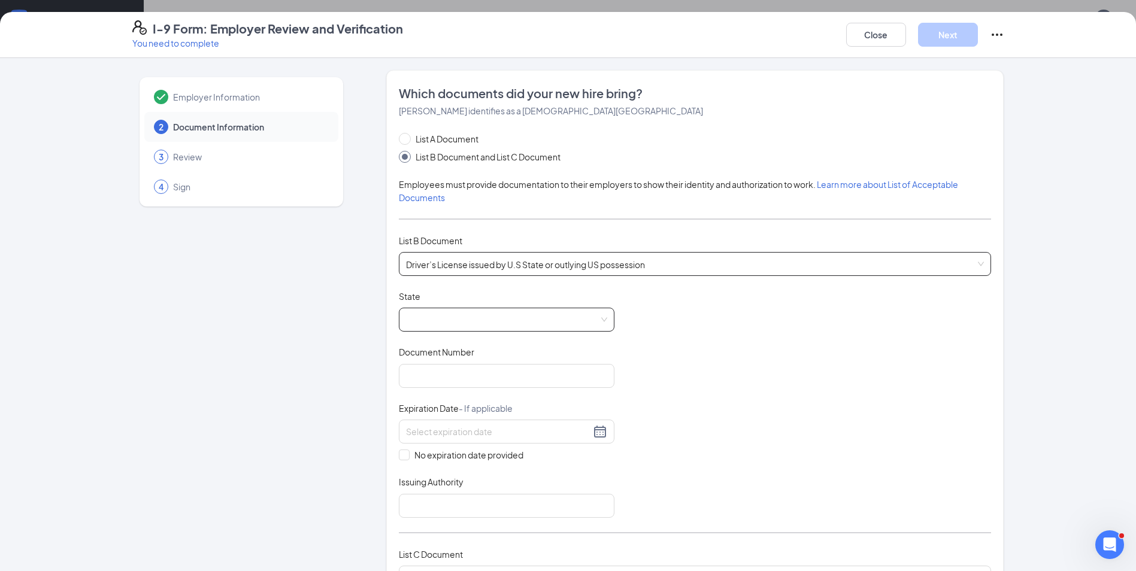
click at [467, 322] on span at bounding box center [506, 319] width 201 height 23
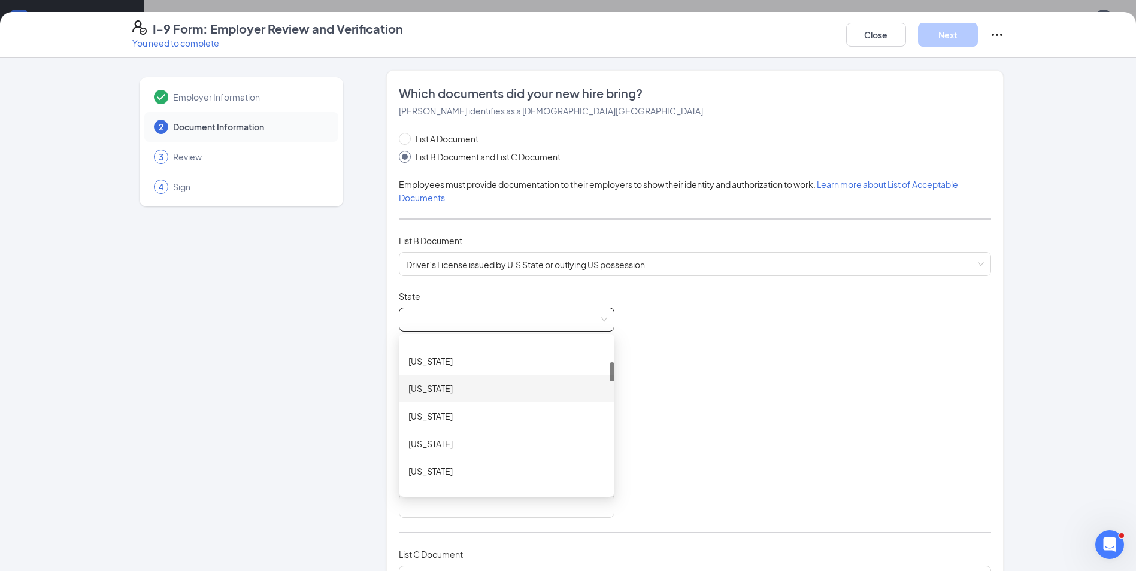
scroll to position [299, 0]
click at [472, 353] on div "[US_STATE]" at bounding box center [506, 356] width 196 height 13
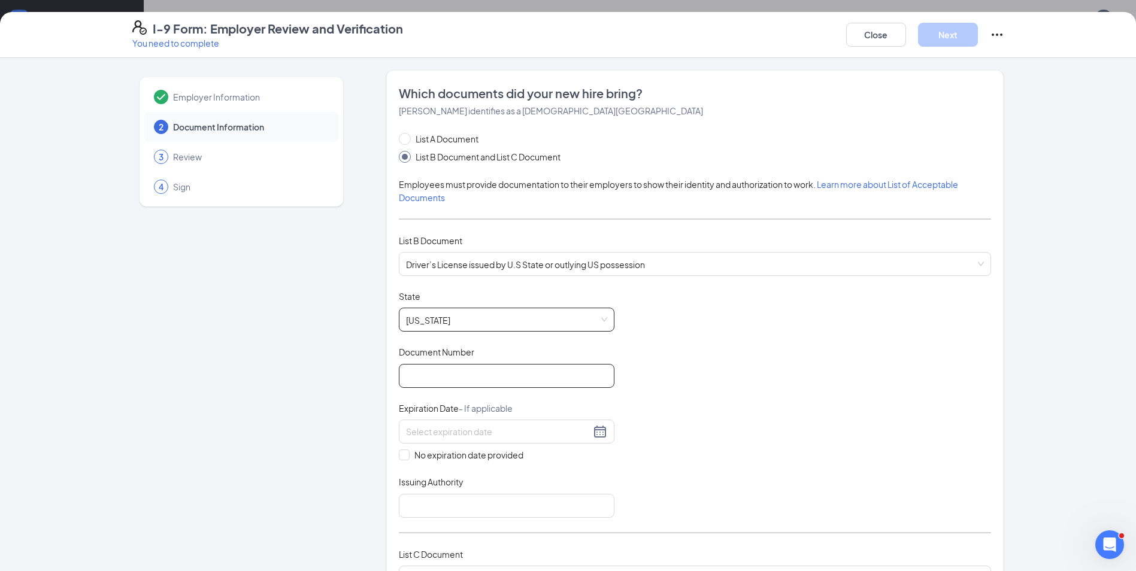
click at [491, 374] on input "Document Number" at bounding box center [506, 376] width 215 height 24
type input "062157392"
click at [541, 428] on input at bounding box center [498, 431] width 184 height 13
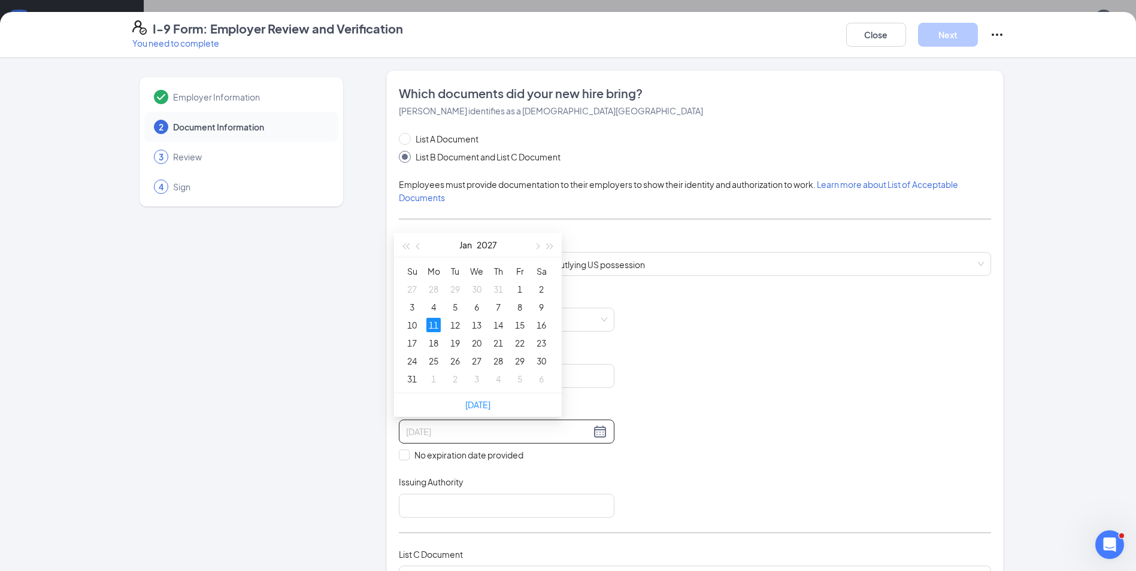
click at [435, 326] on div "11" at bounding box center [433, 325] width 14 height 14
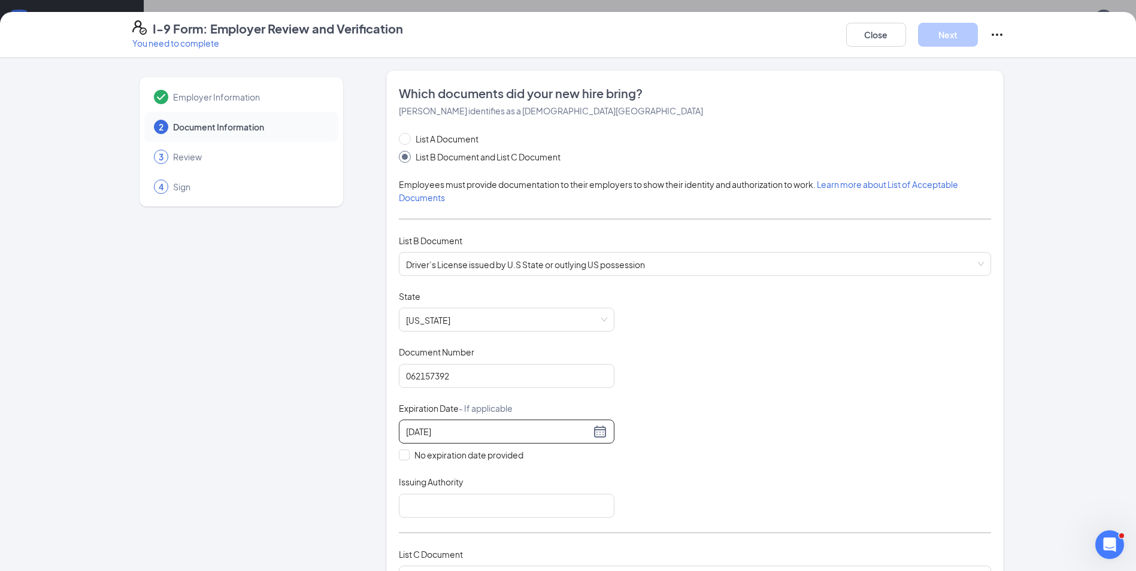
type input "[DATE]"
click at [672, 375] on div "Document Title Driver’s License issued by U.S State or outlying US possession S…" at bounding box center [695, 403] width 592 height 227
click at [490, 500] on input "Issuing Authority" at bounding box center [506, 506] width 215 height 24
type input "[US_STATE]"
click at [770, 397] on div "Document Title Driver’s License issued by U.S State or outlying US possession S…" at bounding box center [695, 403] width 592 height 227
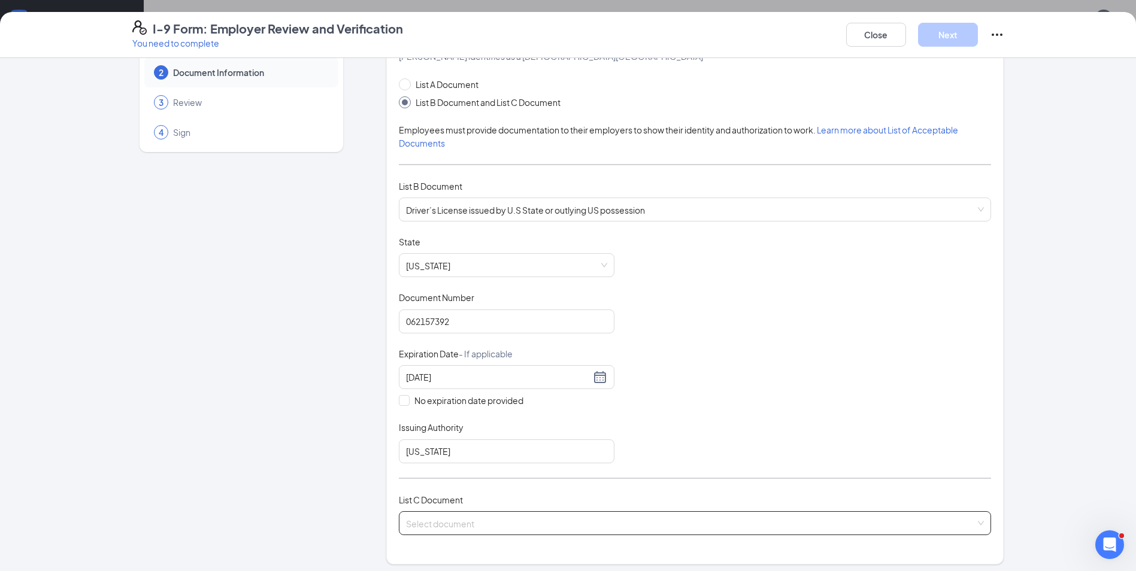
scroll to position [180, 0]
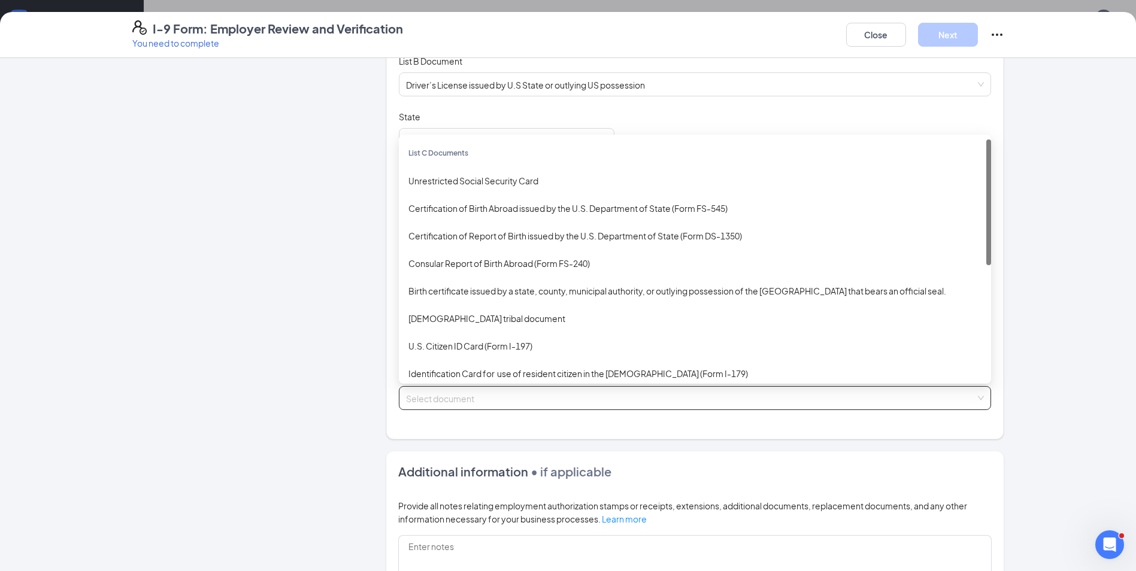
click at [488, 397] on input "search" at bounding box center [690, 396] width 569 height 18
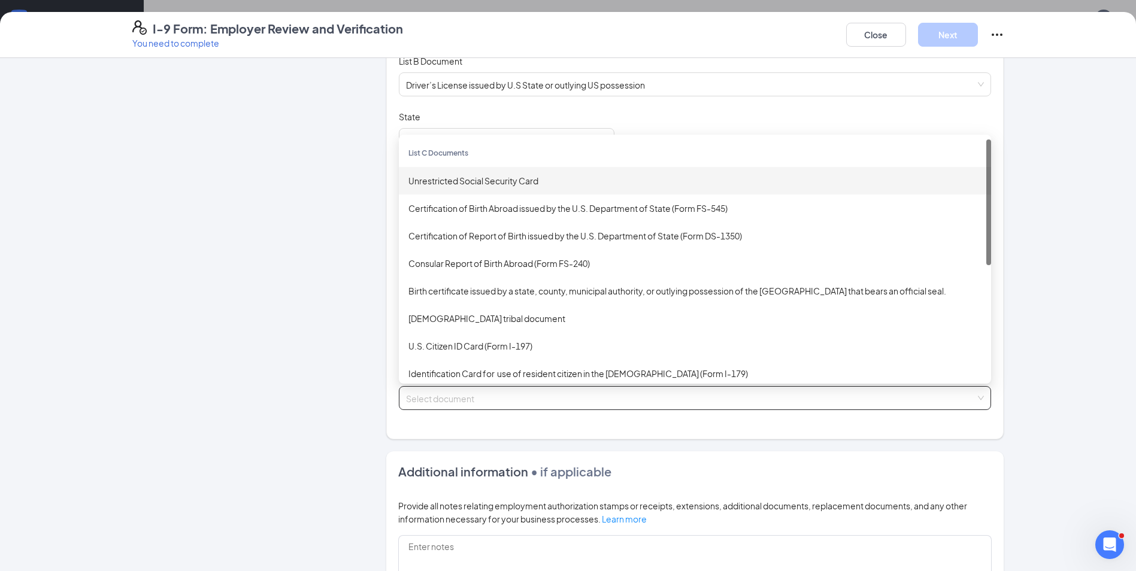
click at [475, 184] on div "Unrestricted Social Security Card" at bounding box center [694, 180] width 573 height 13
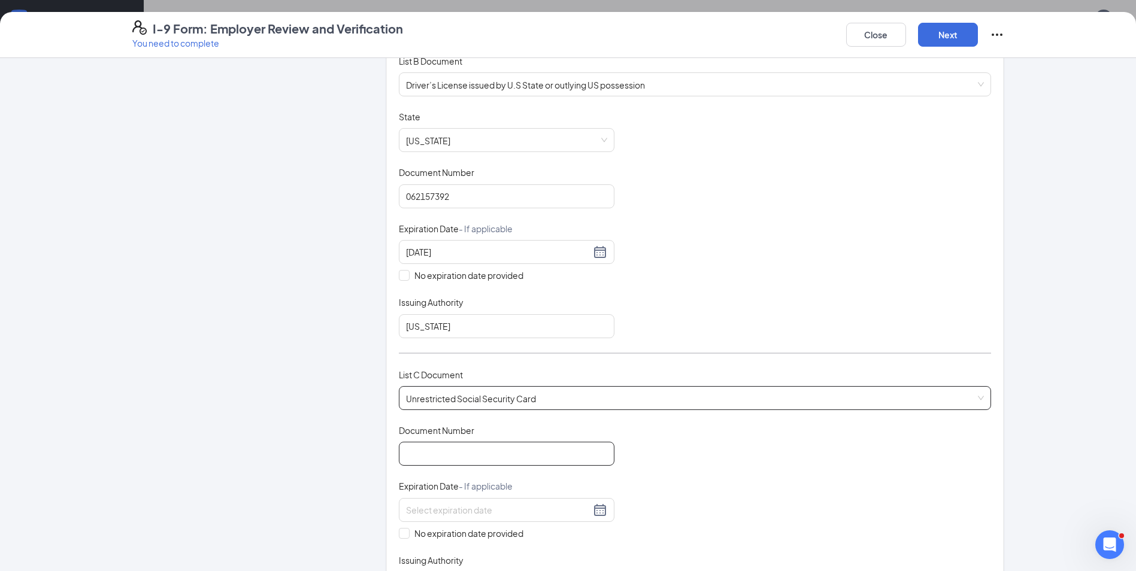
click at [462, 453] on input "Document Number" at bounding box center [506, 454] width 215 height 24
type input "674282214"
click at [782, 434] on div "Document Title Unrestricted Social Security Card Document Number 674282214 Expi…" at bounding box center [695, 509] width 592 height 171
click at [400, 530] on input "No expiration date provided" at bounding box center [403, 532] width 8 height 8
checkbox input "true"
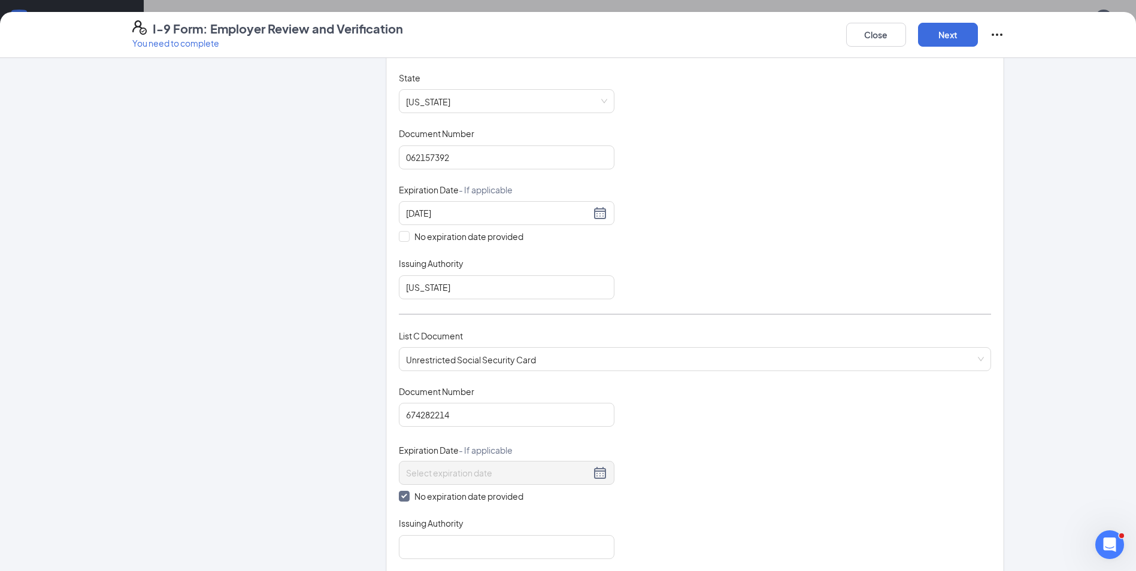
scroll to position [299, 0]
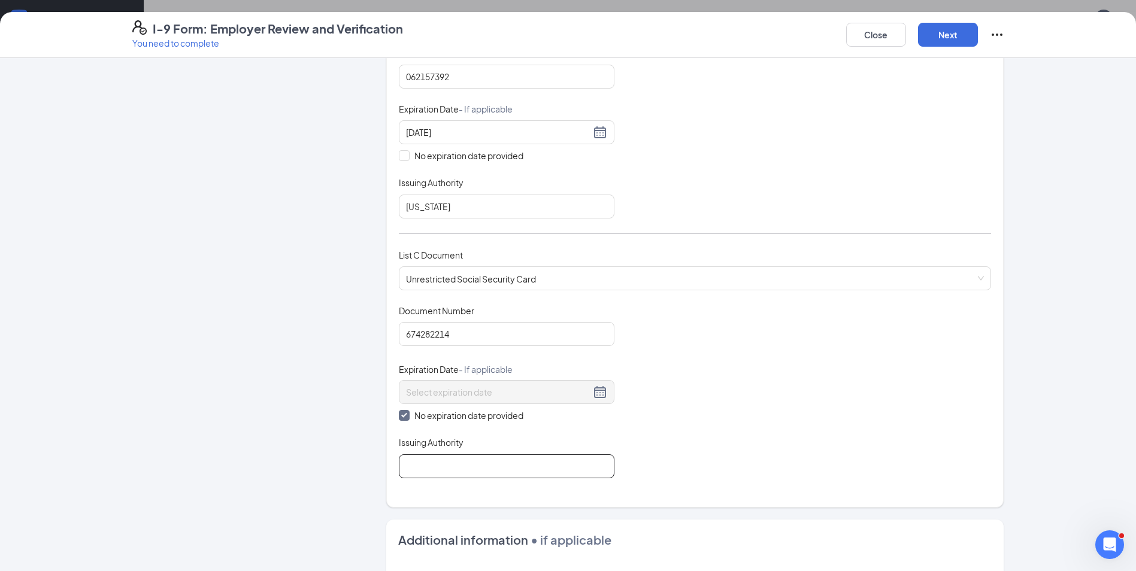
click at [514, 465] on input "Issuing Authority" at bounding box center [506, 466] width 215 height 24
type input "Social Security"
click at [790, 399] on div "Document Title Unrestricted Social Security Card Document Number 674282214 Expi…" at bounding box center [695, 392] width 592 height 174
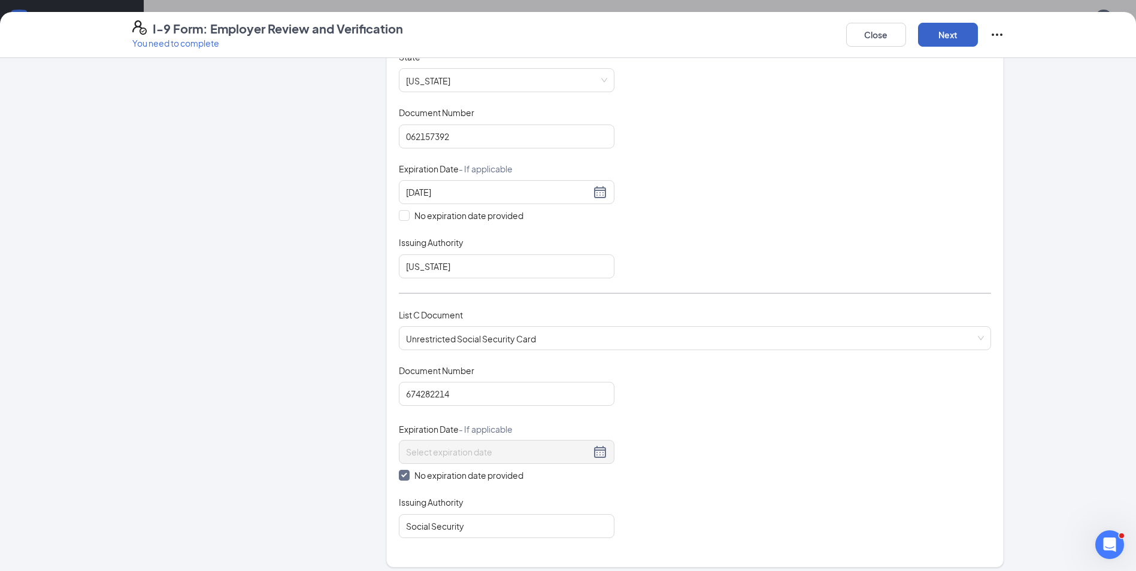
click at [952, 35] on button "Next" at bounding box center [948, 35] width 60 height 24
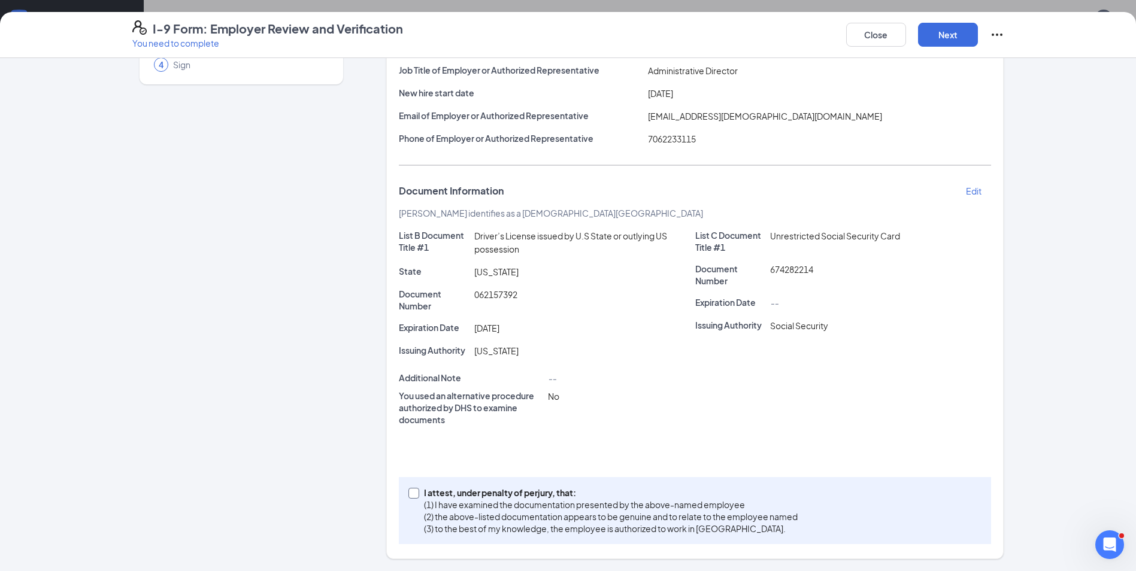
click at [412, 495] on input "I attest, under penalty of [PERSON_NAME], that: (1) I have examined the documen…" at bounding box center [412, 492] width 8 height 8
checkbox input "true"
click at [952, 37] on button "Next" at bounding box center [948, 35] width 60 height 24
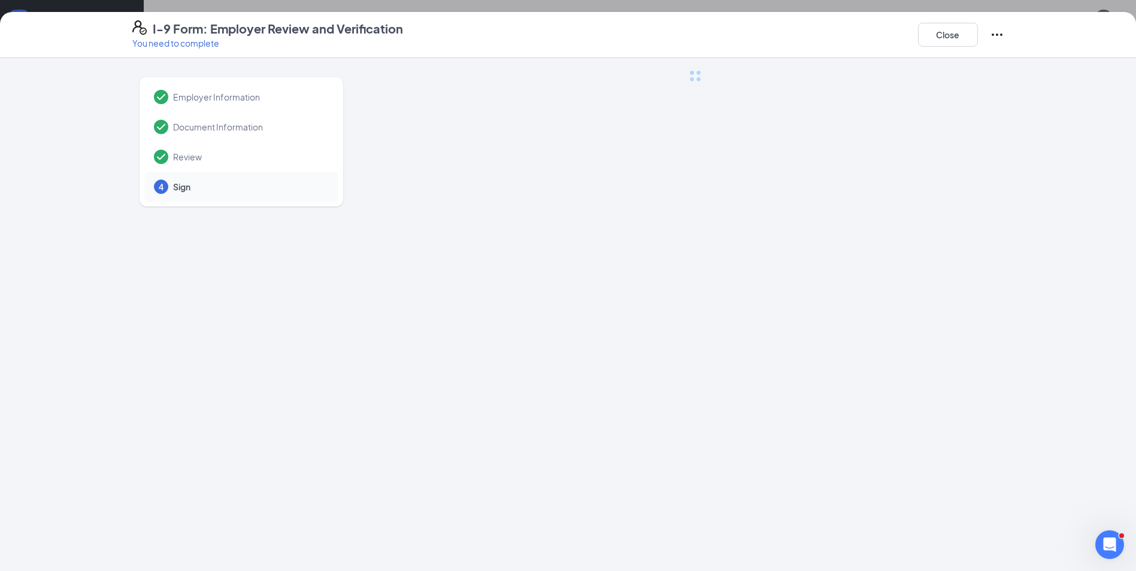
scroll to position [0, 0]
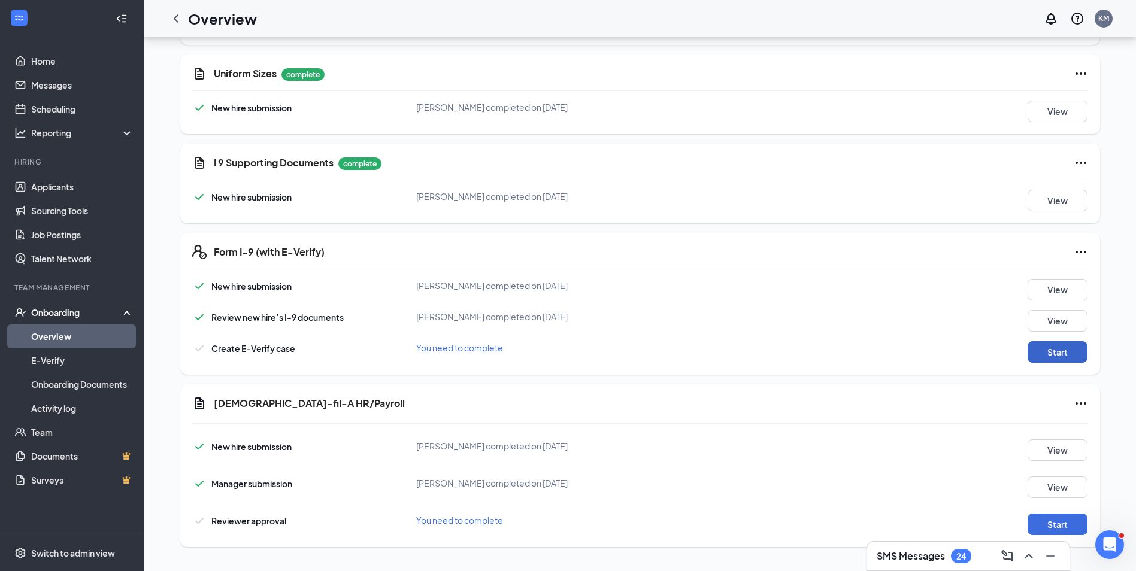
click at [1061, 347] on button "Start" at bounding box center [1057, 352] width 60 height 22
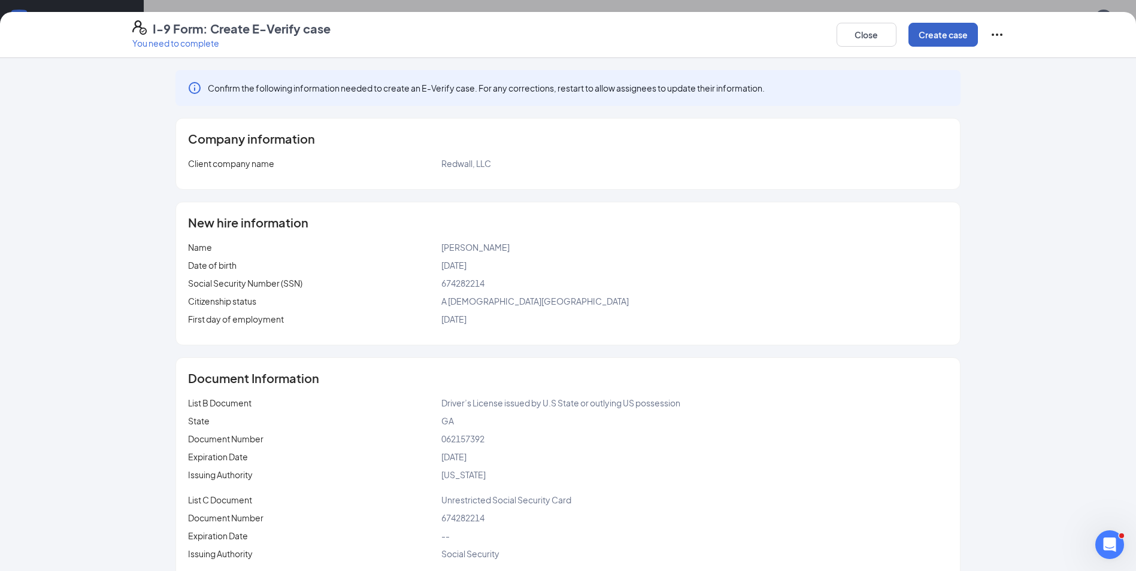
click at [928, 36] on button "Create case" at bounding box center [942, 35] width 69 height 24
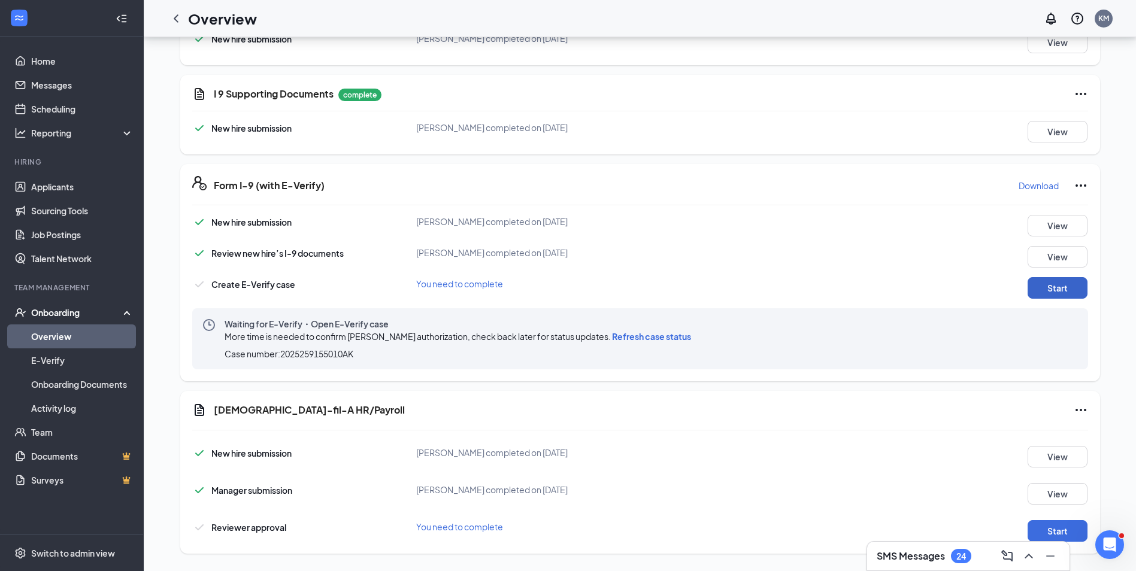
scroll to position [750, 0]
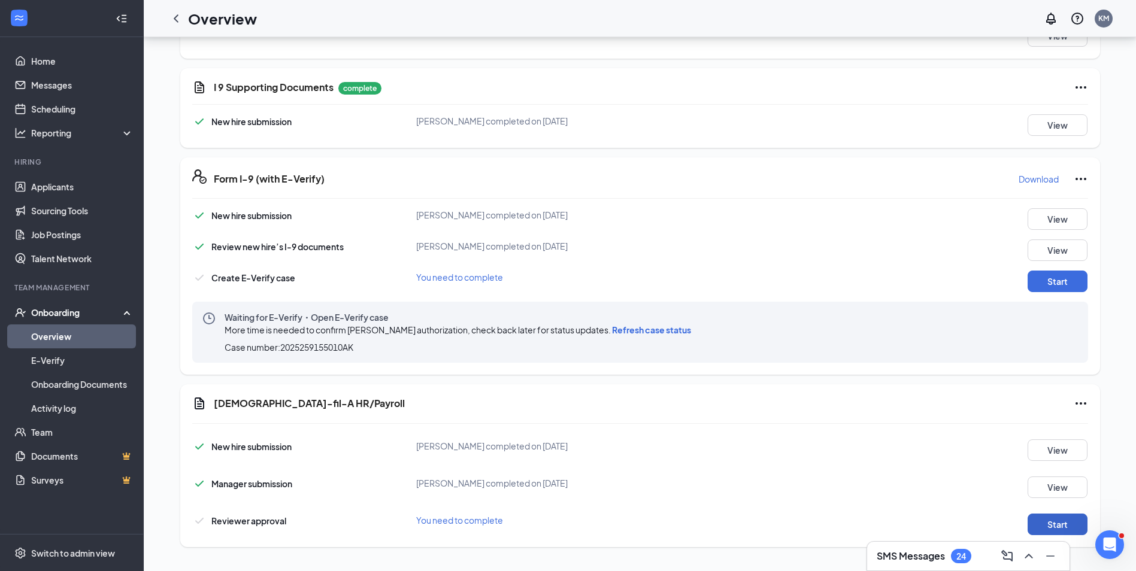
click at [1058, 526] on button "Start" at bounding box center [1057, 525] width 60 height 22
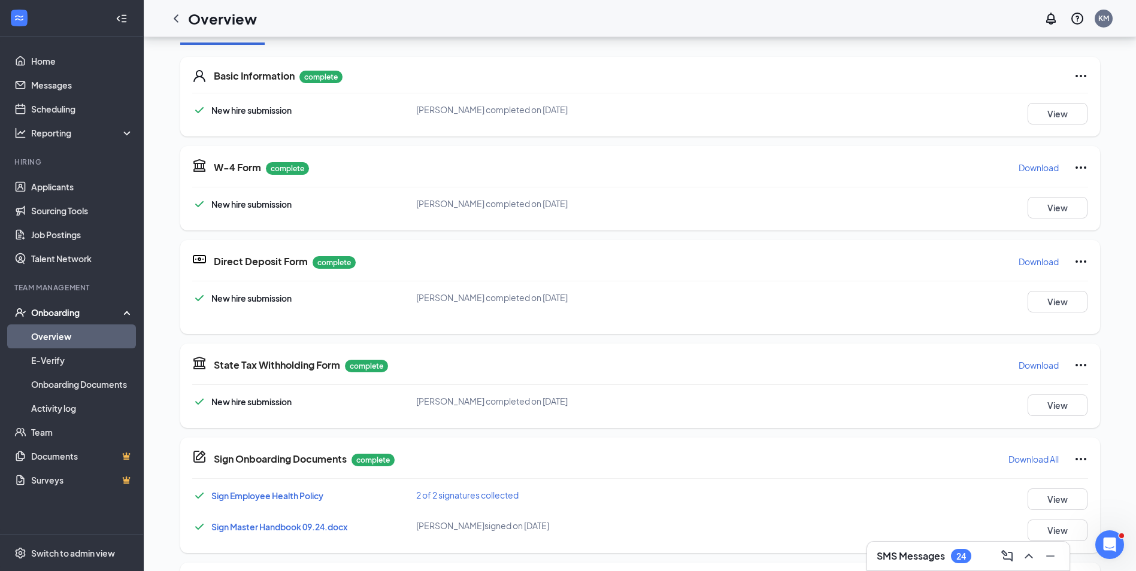
scroll to position [0, 0]
